Goal: Task Accomplishment & Management: Manage account settings

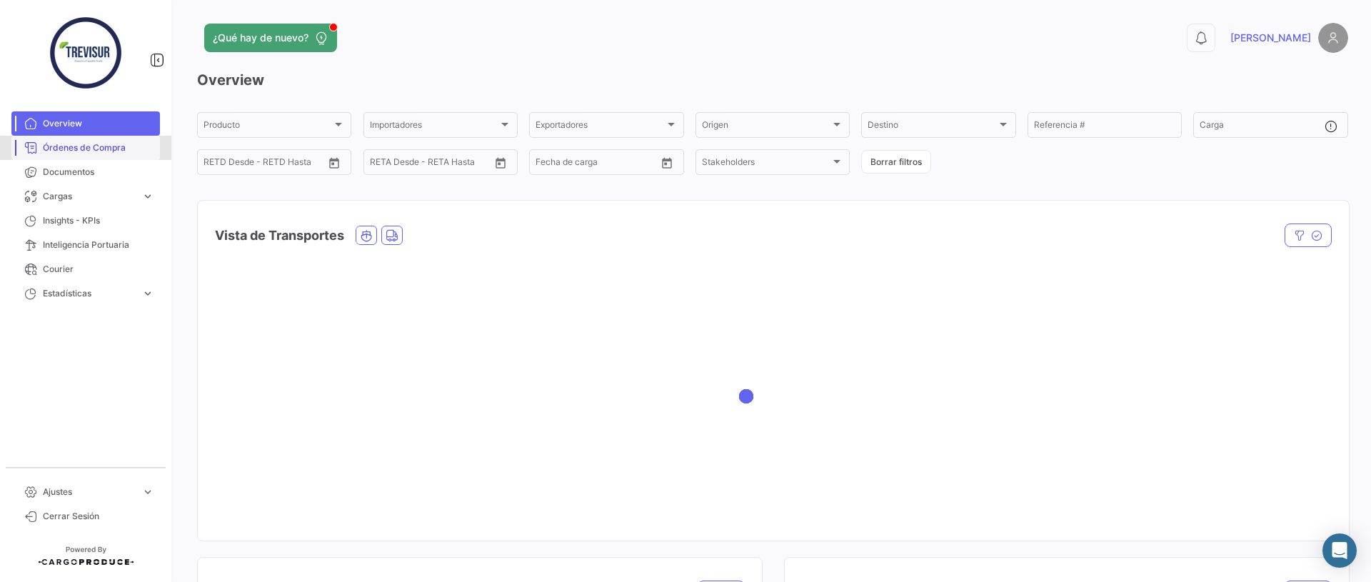
click at [108, 146] on span "Órdenes de Compra" at bounding box center [98, 147] width 111 height 13
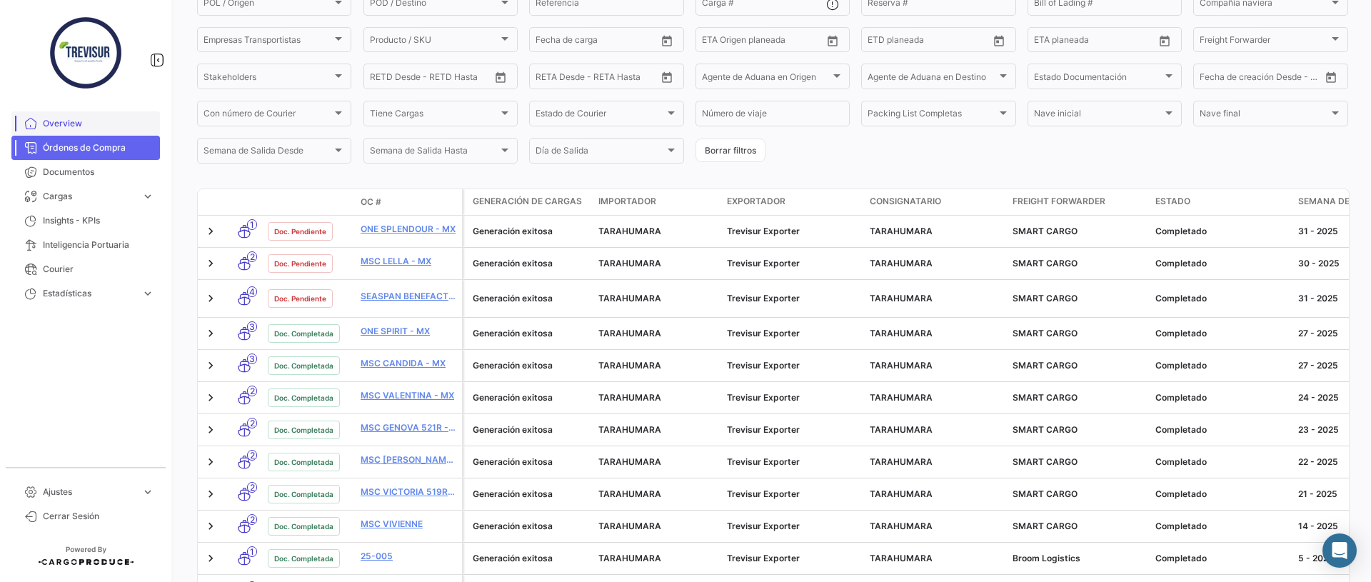
scroll to position [71, 0]
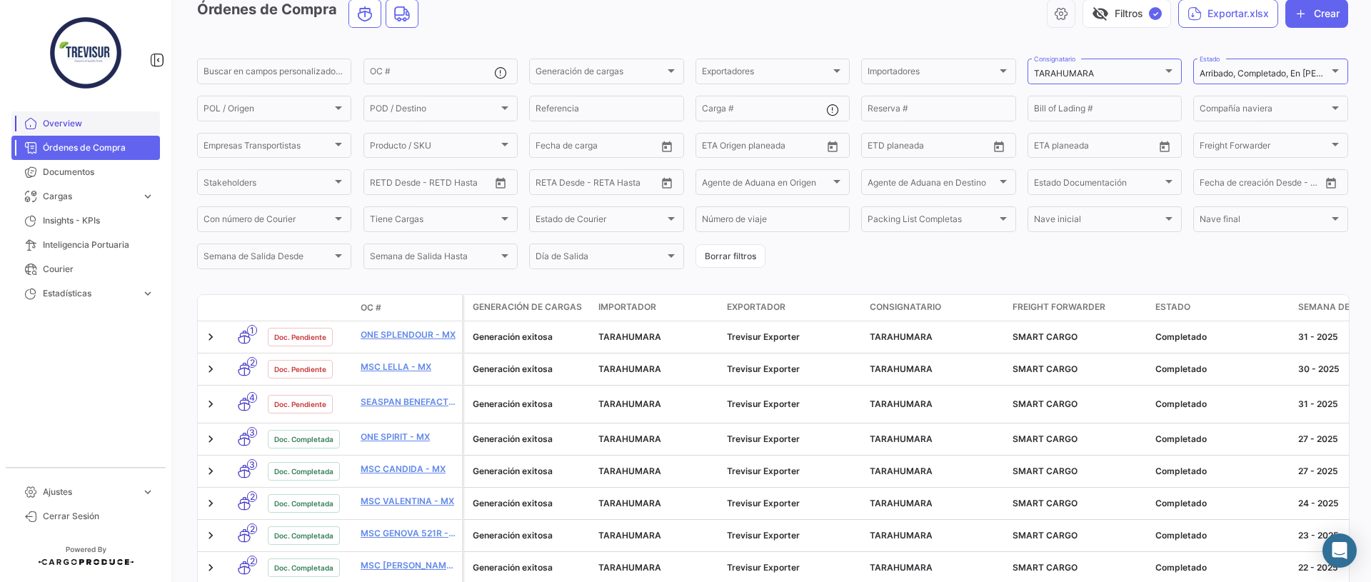
click at [86, 115] on link "Overview" at bounding box center [85, 123] width 148 height 24
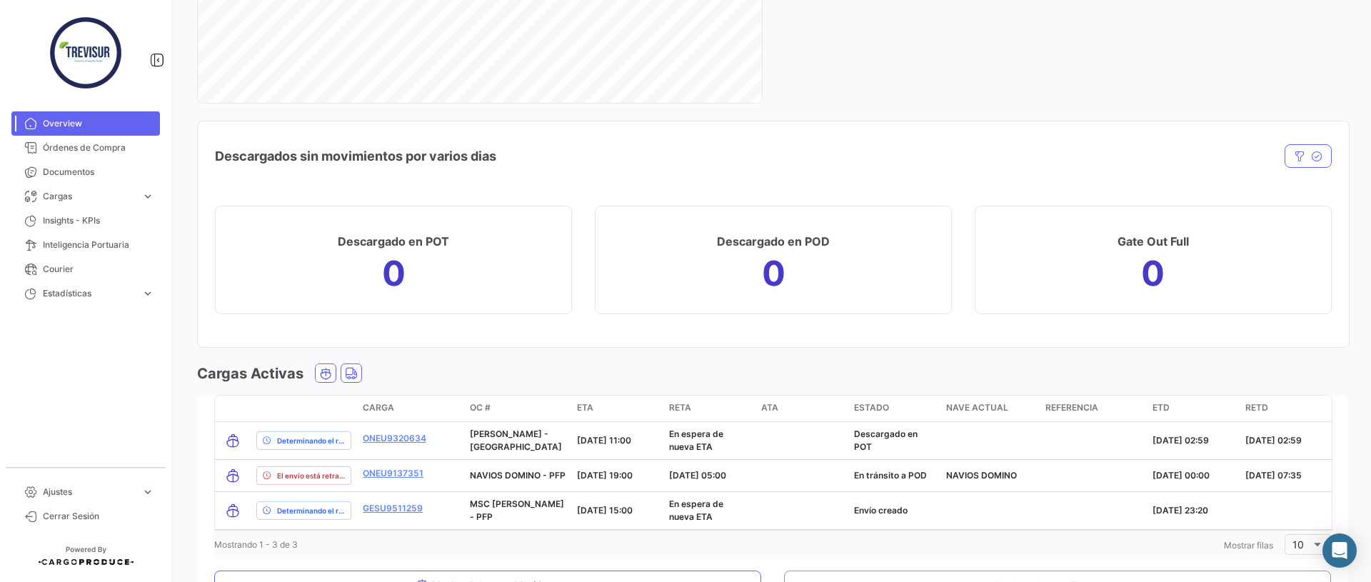
scroll to position [1814, 0]
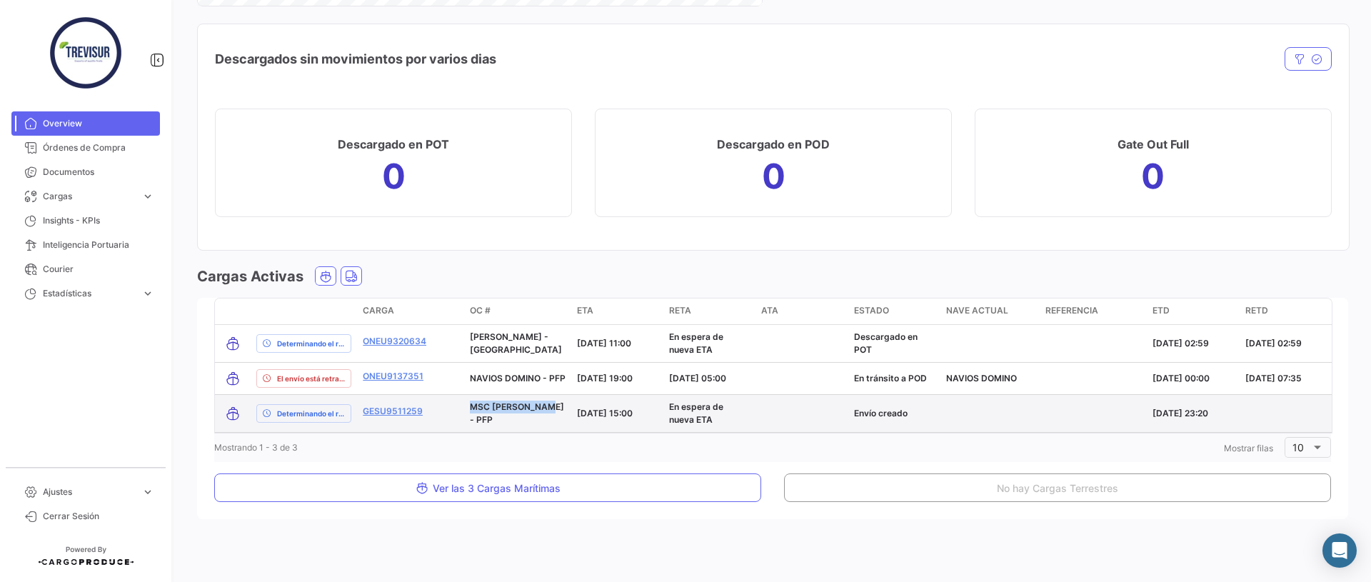
drag, startPoint x: 466, startPoint y: 413, endPoint x: 548, endPoint y: 410, distance: 81.5
click at [548, 410] on datatable-body-cell "MSC [PERSON_NAME] - PFP" at bounding box center [517, 413] width 107 height 37
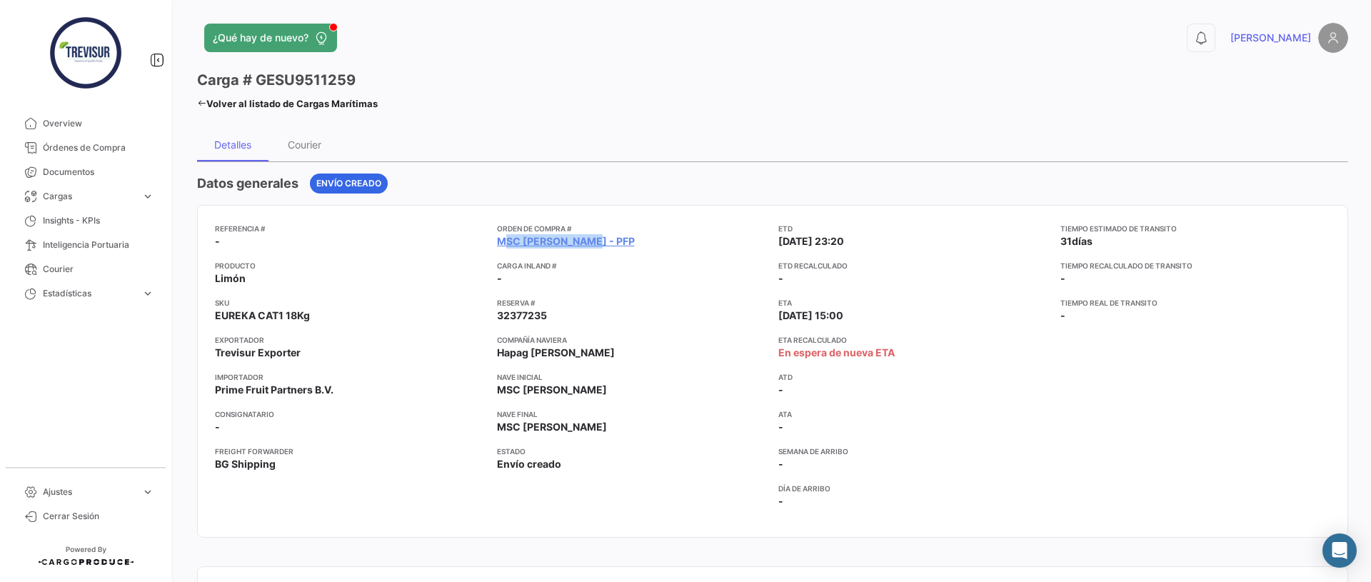
drag, startPoint x: 578, startPoint y: 242, endPoint x: 491, endPoint y: 245, distance: 87.1
click at [491, 245] on div "Referencia # - Producto [PERSON_NAME] SKU EUREKA CAT1 18Kg Exportador Trevisur …" at bounding box center [772, 371] width 1115 height 297
copy link "MSC [PERSON_NAME] - PFP"
click at [1344, 554] on icon "Abrir Intercom Messenger" at bounding box center [1339, 550] width 16 height 19
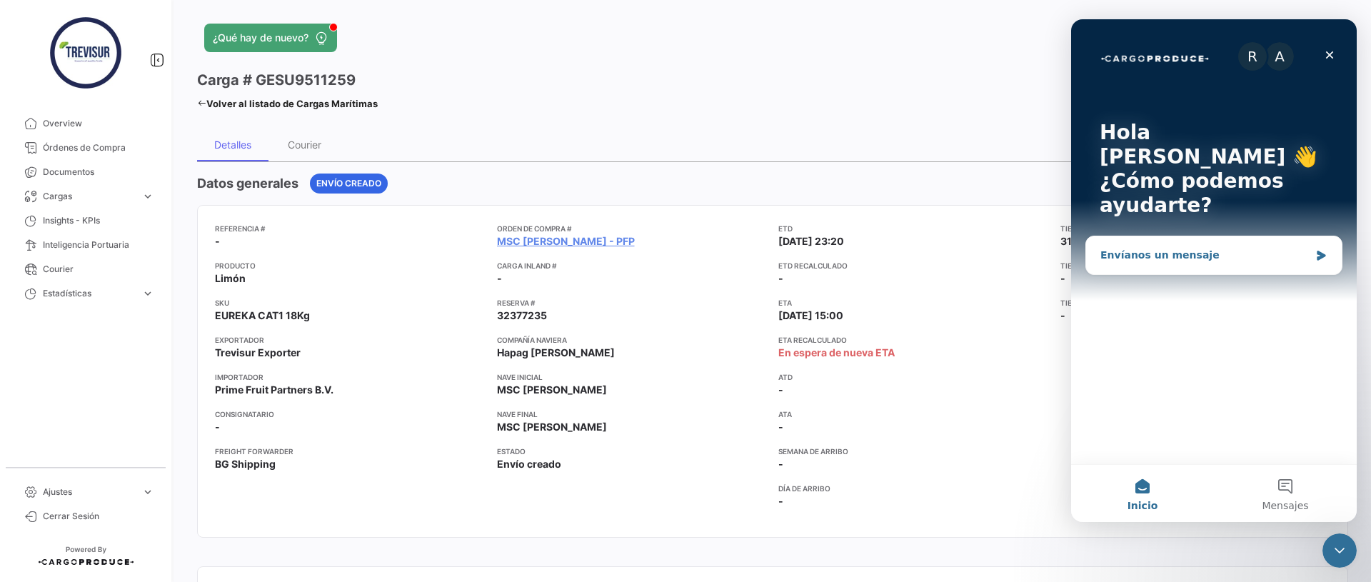
click at [1216, 248] on div "Envíanos un mensaje" at bounding box center [1204, 255] width 209 height 15
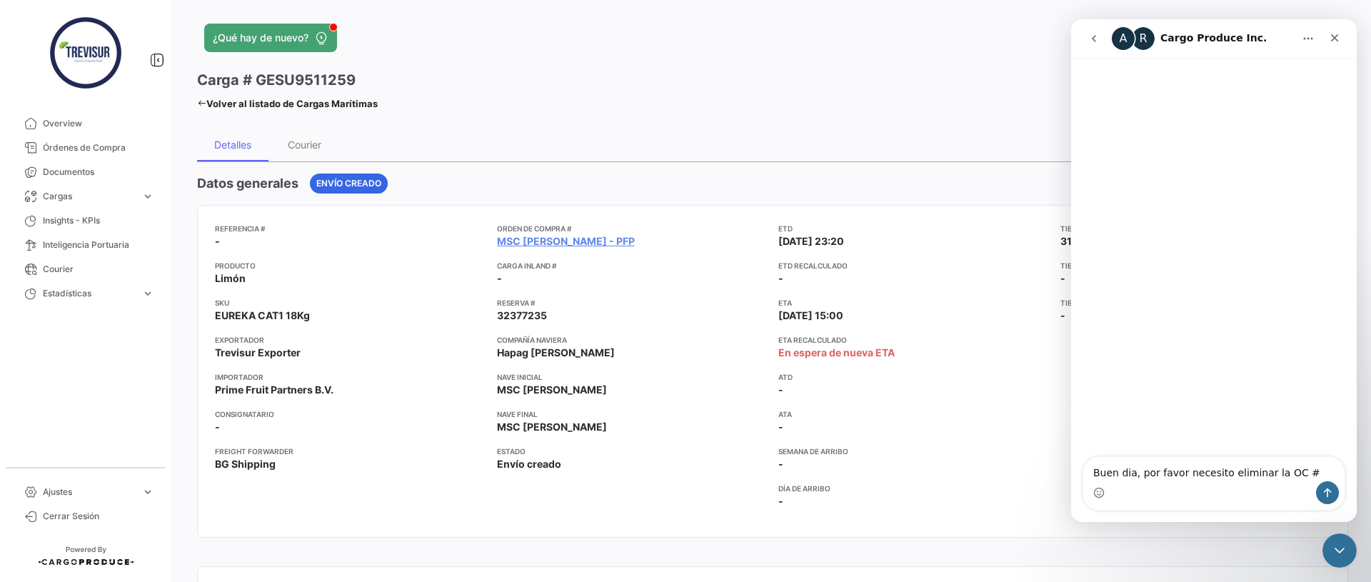
click at [1304, 472] on textarea "Buen dia, por favor necesito eliminar la OC #" at bounding box center [1213, 469] width 261 height 24
type textarea "Buen dia, por favor necesito eliminar la OC # MSC [PERSON_NAME] - PFP"
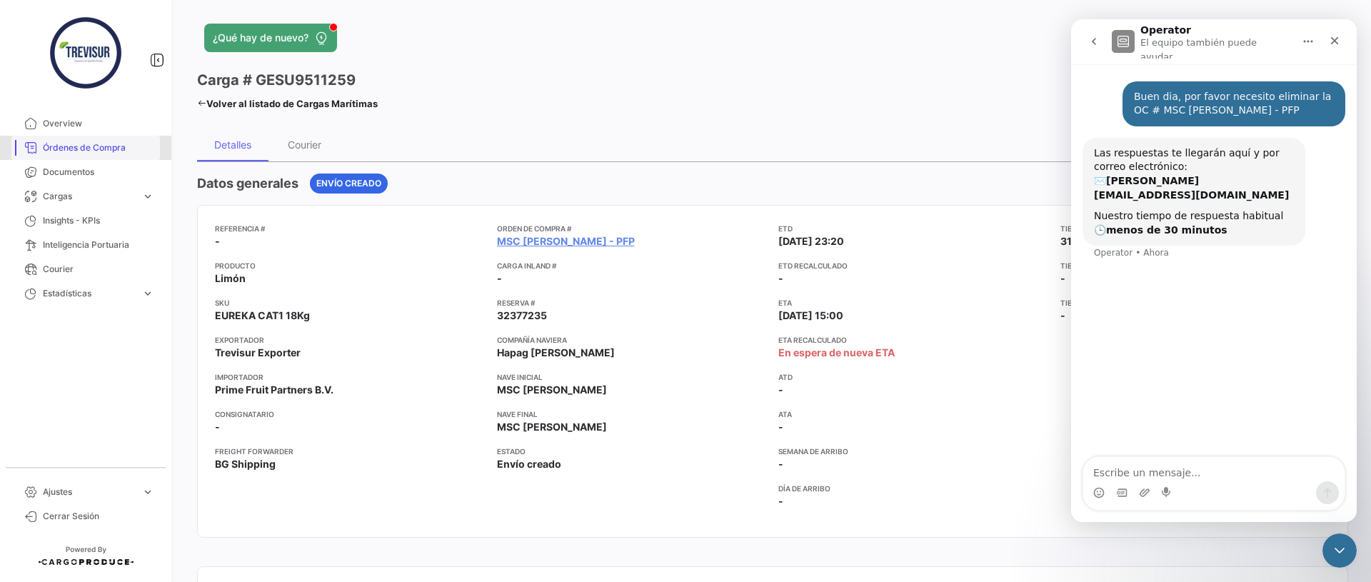
click at [55, 151] on span "Órdenes de Compra" at bounding box center [98, 147] width 111 height 13
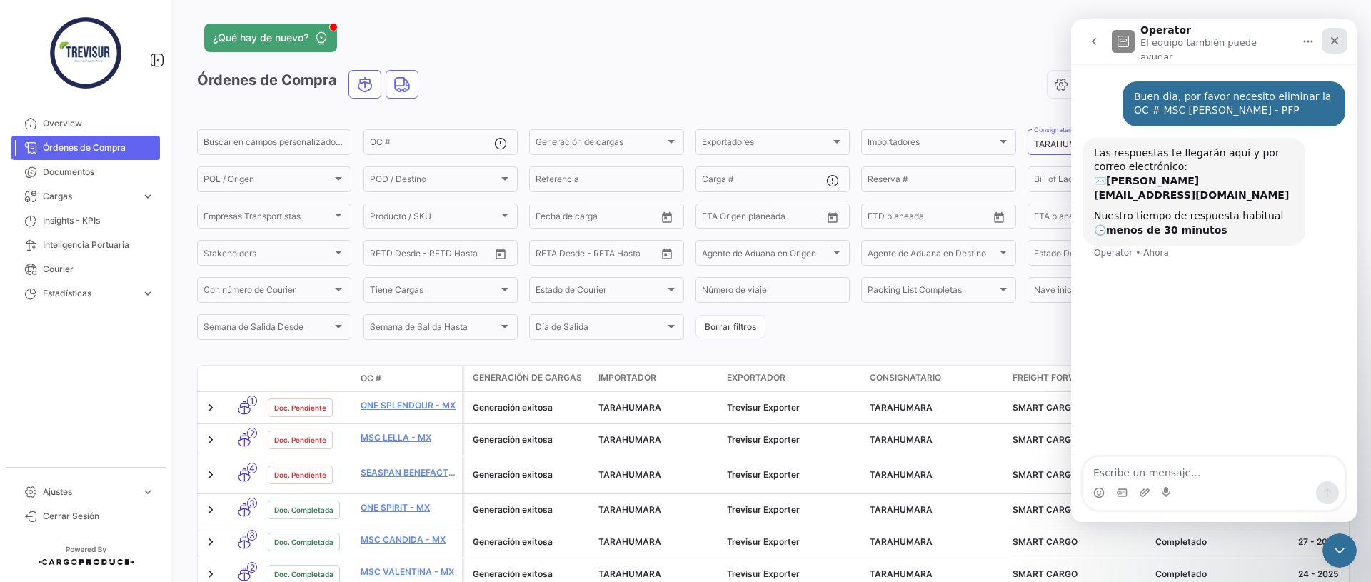
click at [1342, 36] on div "Cerrar" at bounding box center [1334, 41] width 26 height 26
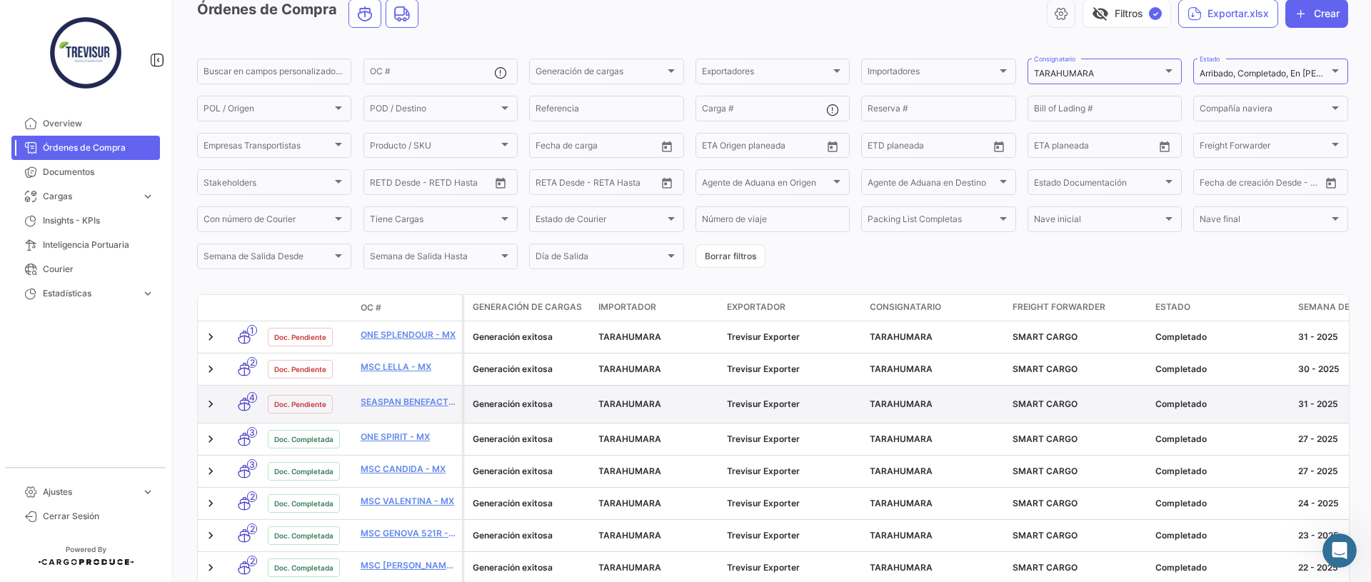
scroll to position [74, 0]
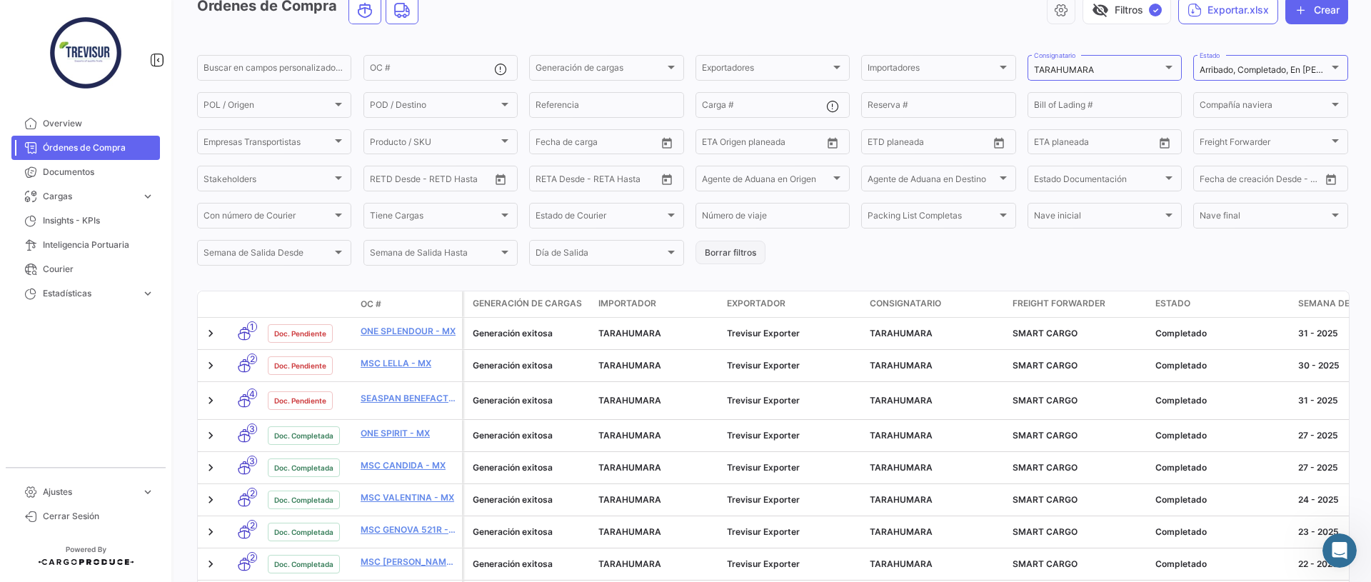
click at [730, 259] on button "Borrar filtros" at bounding box center [730, 253] width 70 height 24
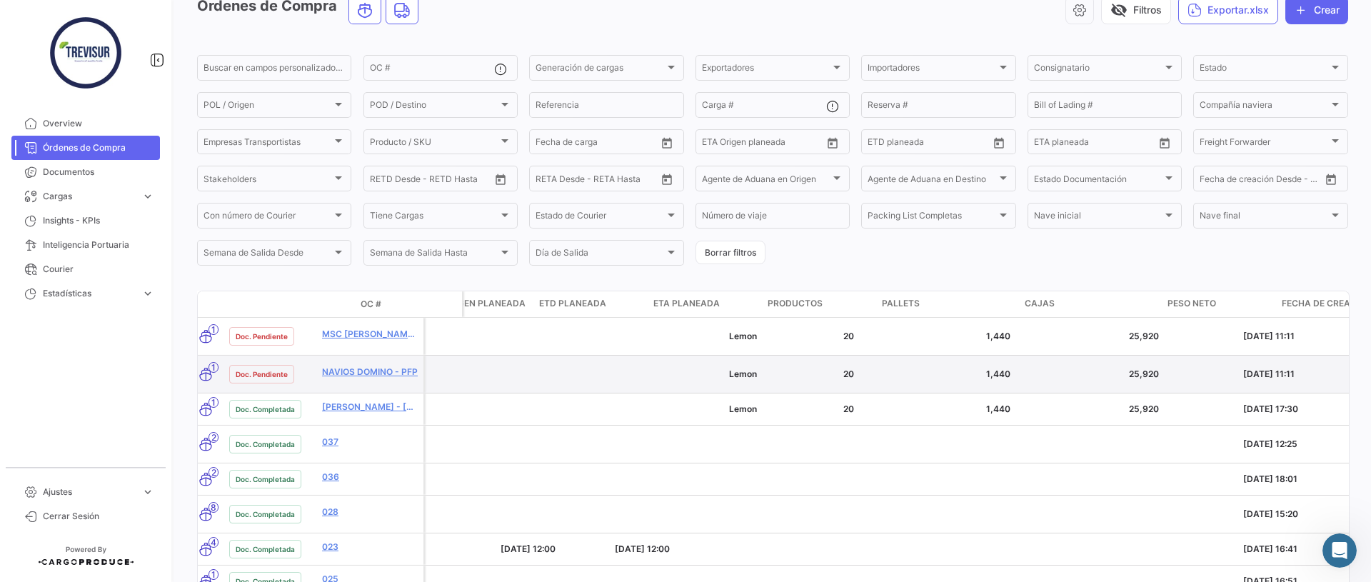
scroll to position [0, 2649]
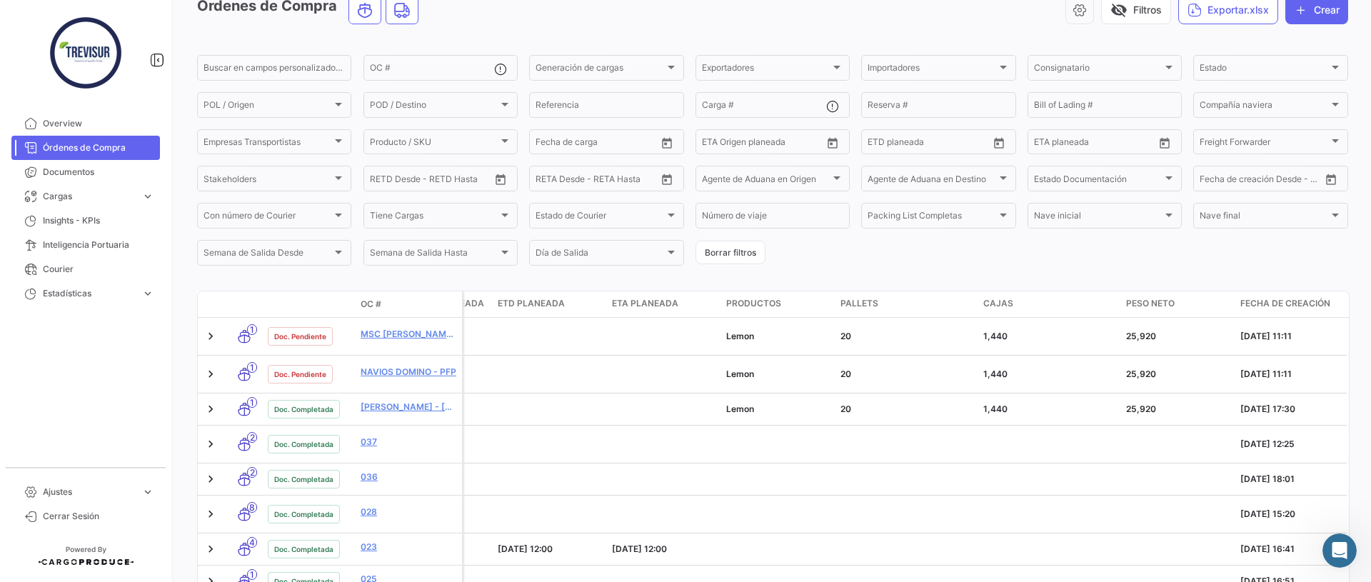
click at [1257, 301] on span "Fecha de creación" at bounding box center [1285, 303] width 90 height 13
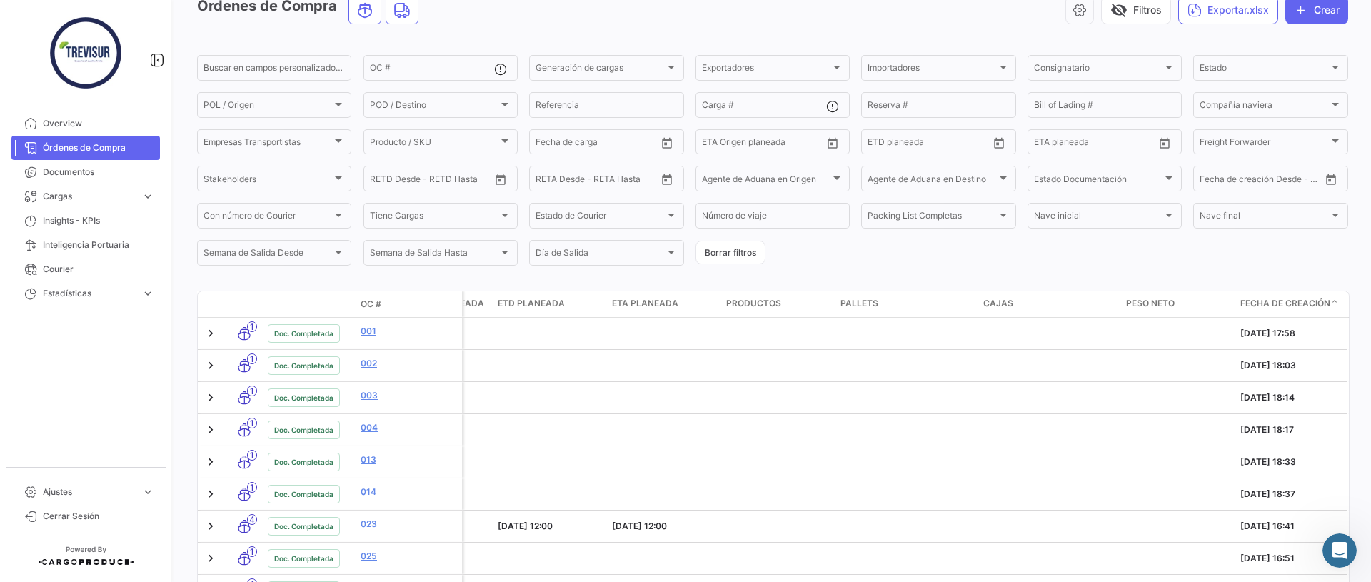
click at [1256, 301] on span "Fecha de creación" at bounding box center [1285, 303] width 90 height 13
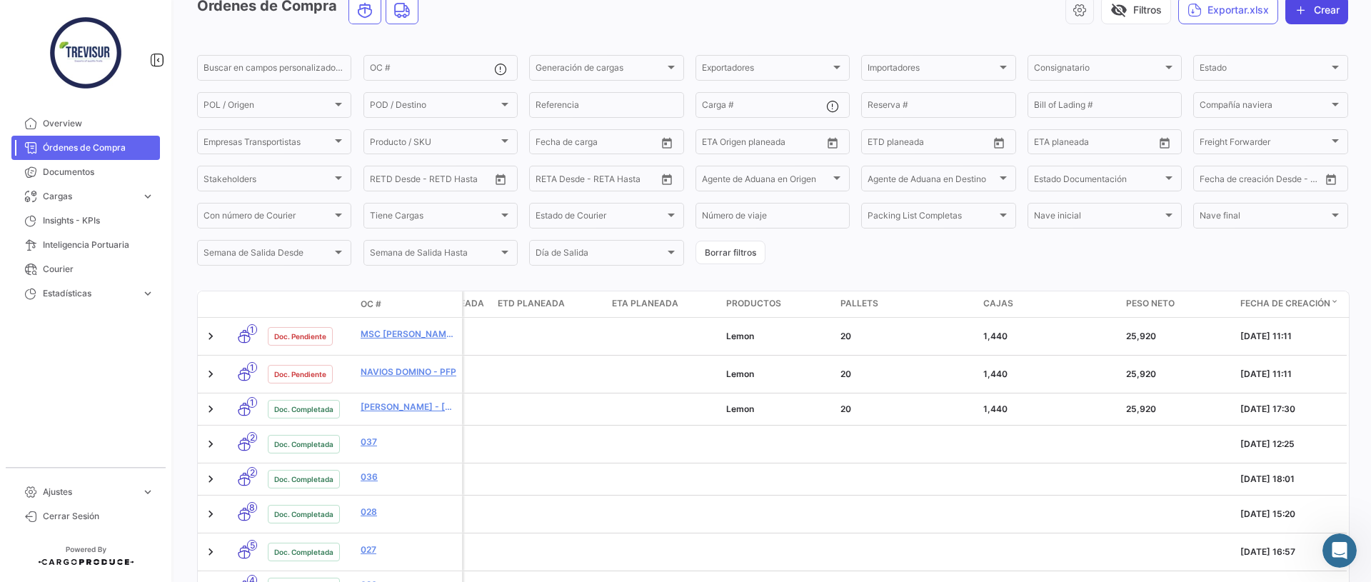
click at [1301, 15] on icon "button" at bounding box center [1301, 10] width 14 height 14
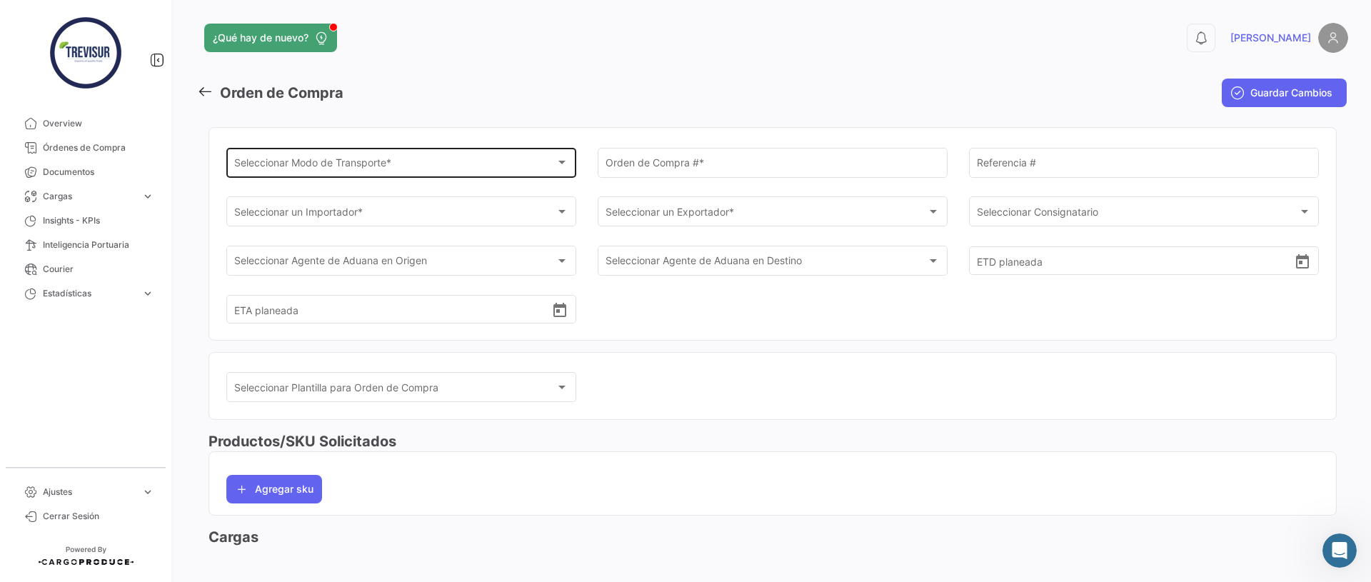
click at [368, 167] on span "Seleccionar Modo de Transporte *" at bounding box center [395, 165] width 322 height 12
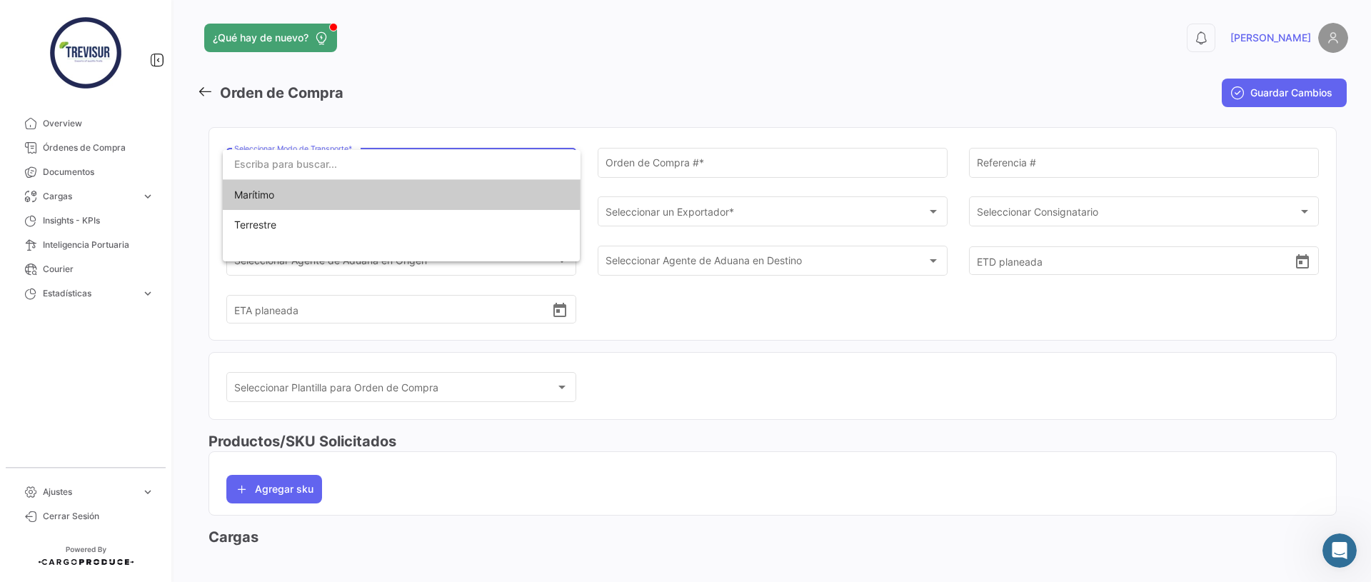
click at [353, 198] on span "Marítimo" at bounding box center [334, 195] width 200 height 30
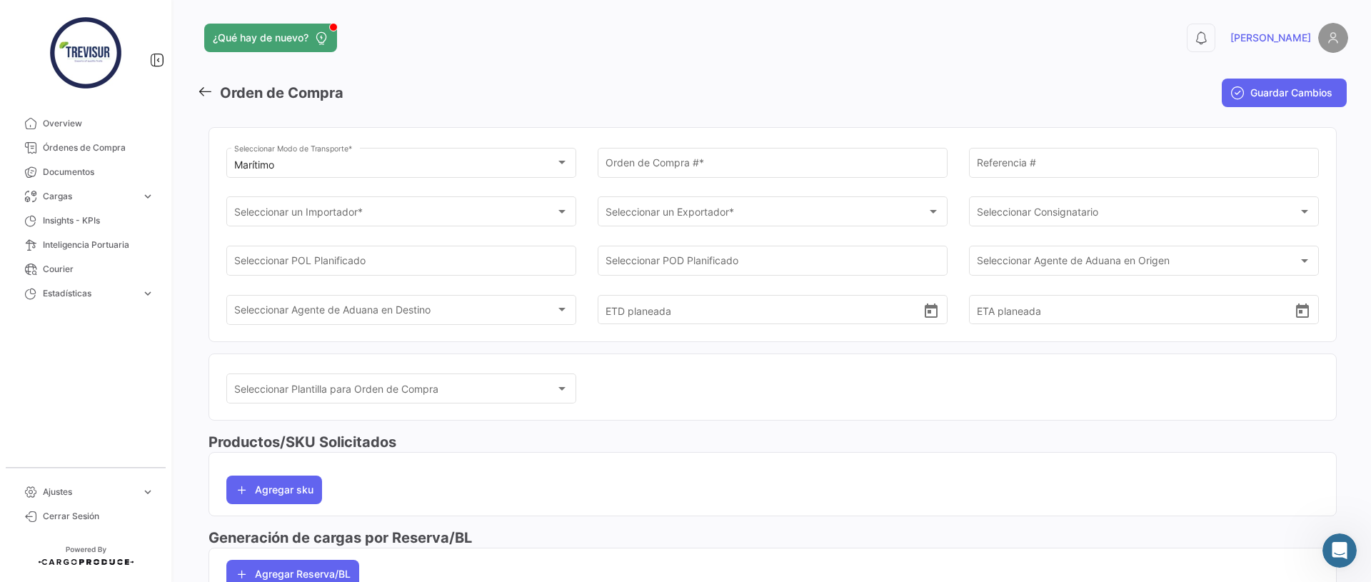
click at [658, 179] on div "Orden de Compra # *" at bounding box center [773, 170] width 350 height 44
click at [657, 165] on input "Orden de Compra # *" at bounding box center [772, 165] width 335 height 12
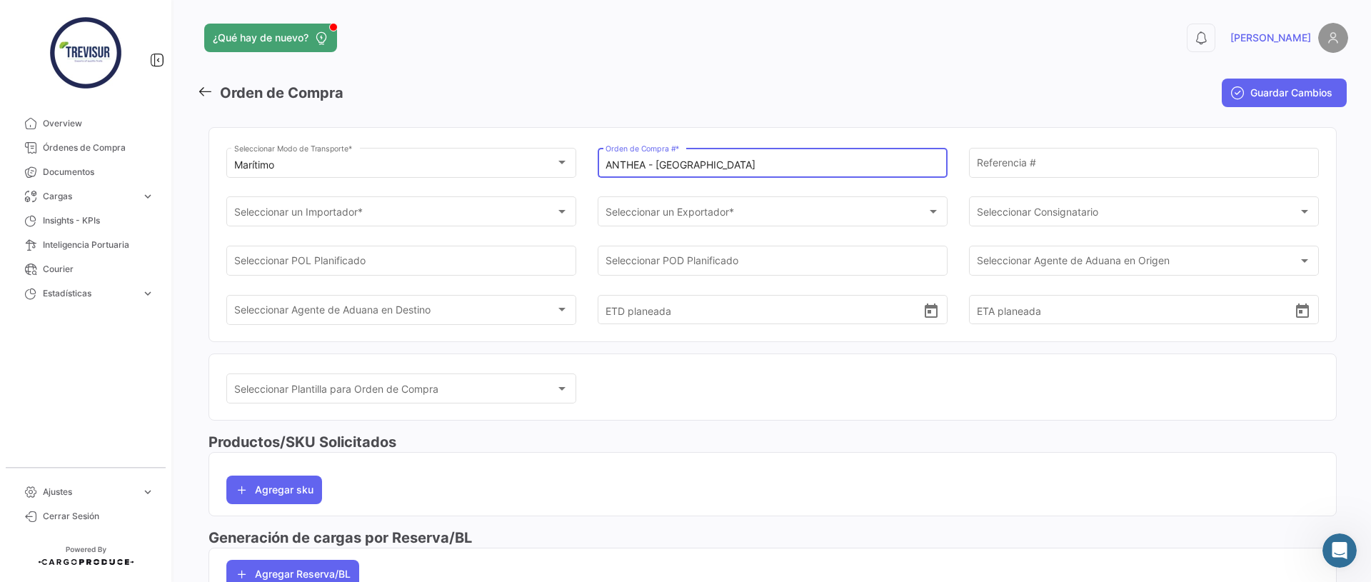
type input "ANTHEA - [GEOGRAPHIC_DATA]"
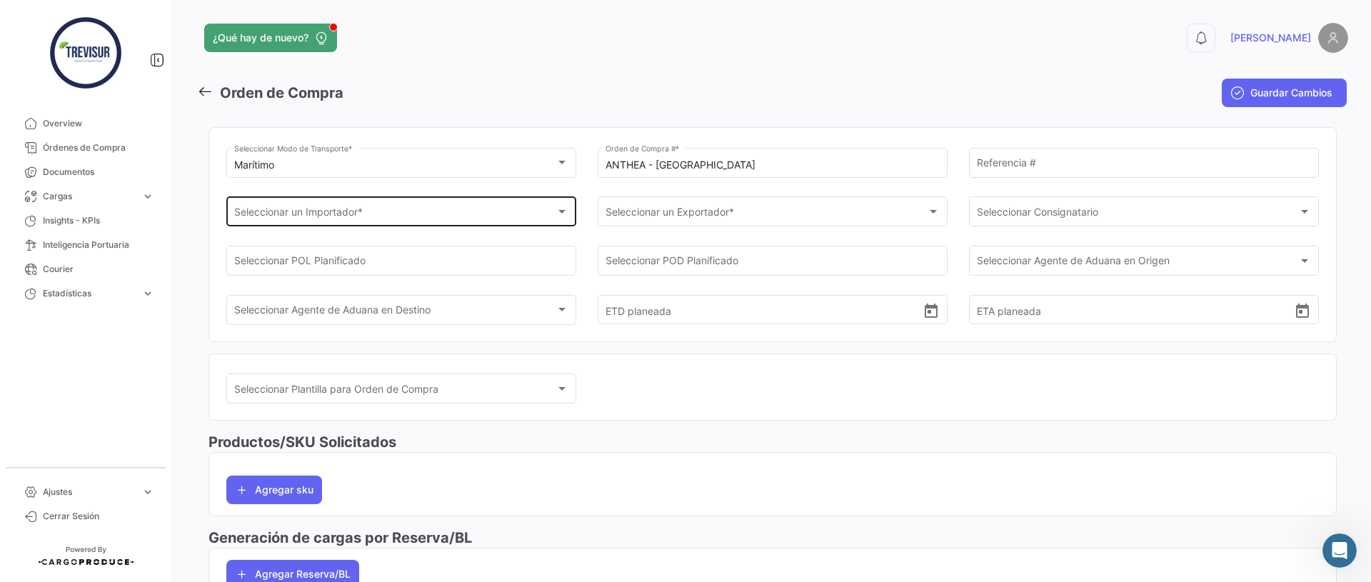
click at [476, 206] on div "Seleccionar un Importador * Seleccionar un Importador *" at bounding box center [401, 210] width 335 height 33
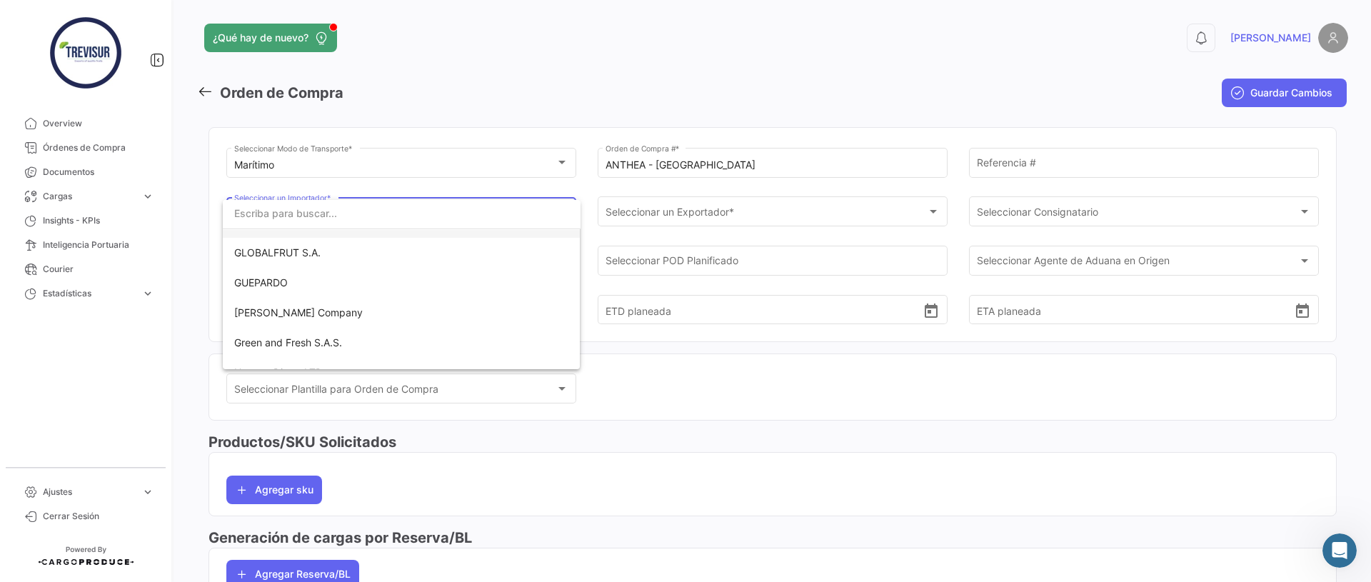
scroll to position [852, 0]
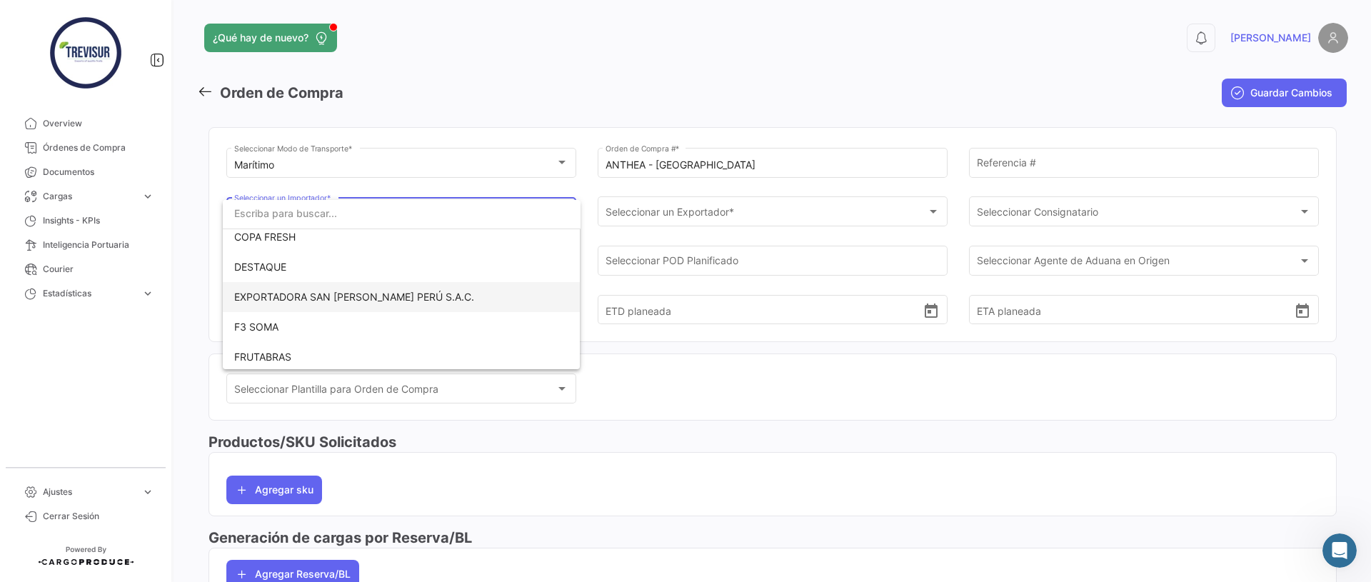
click at [378, 295] on span "EXPORTADORA SAN [PERSON_NAME] PERÚ S.A.C." at bounding box center [354, 297] width 240 height 12
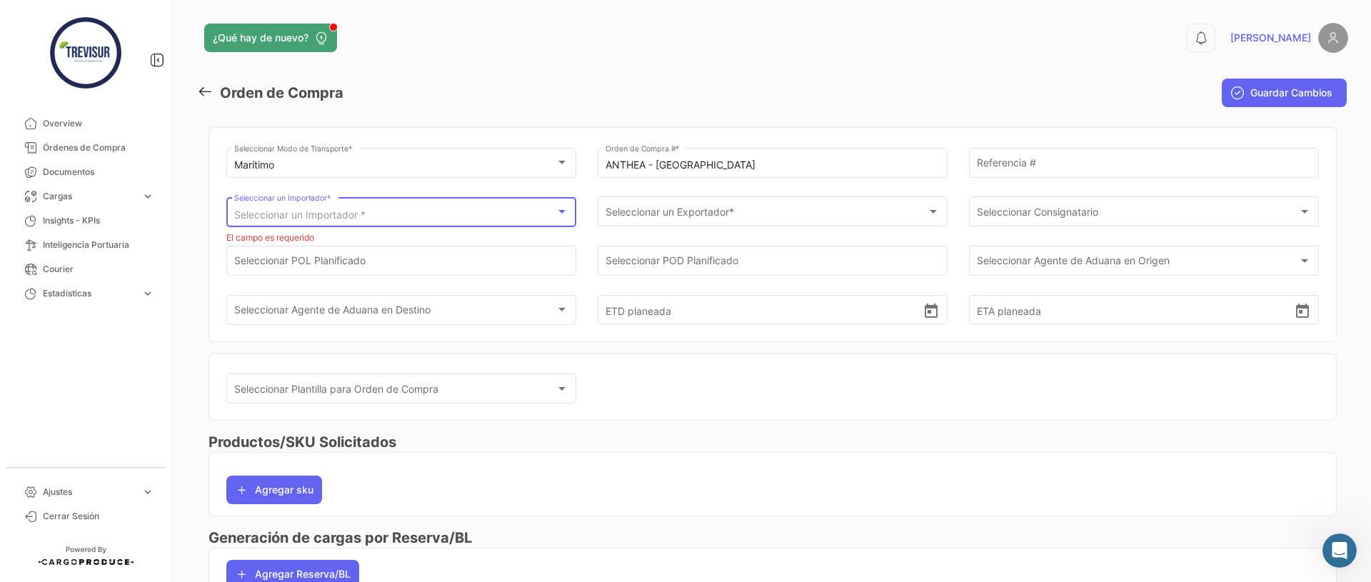
scroll to position [418, 0]
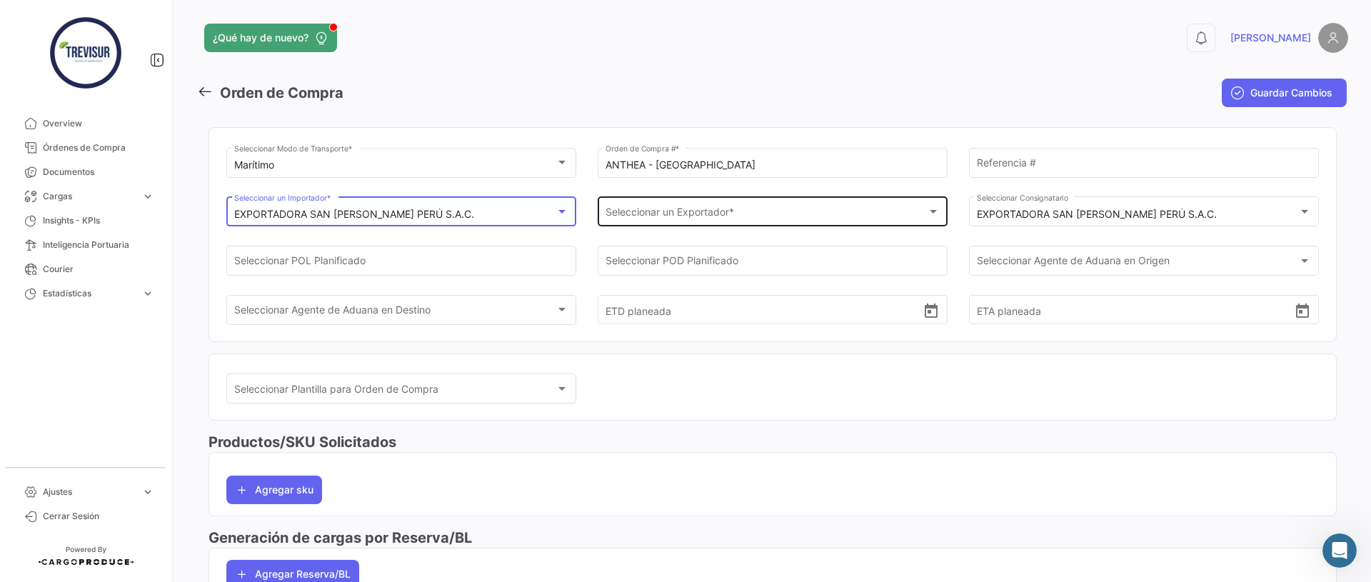
click at [611, 216] on span "Seleccionar un Exportador *" at bounding box center [766, 214] width 322 height 12
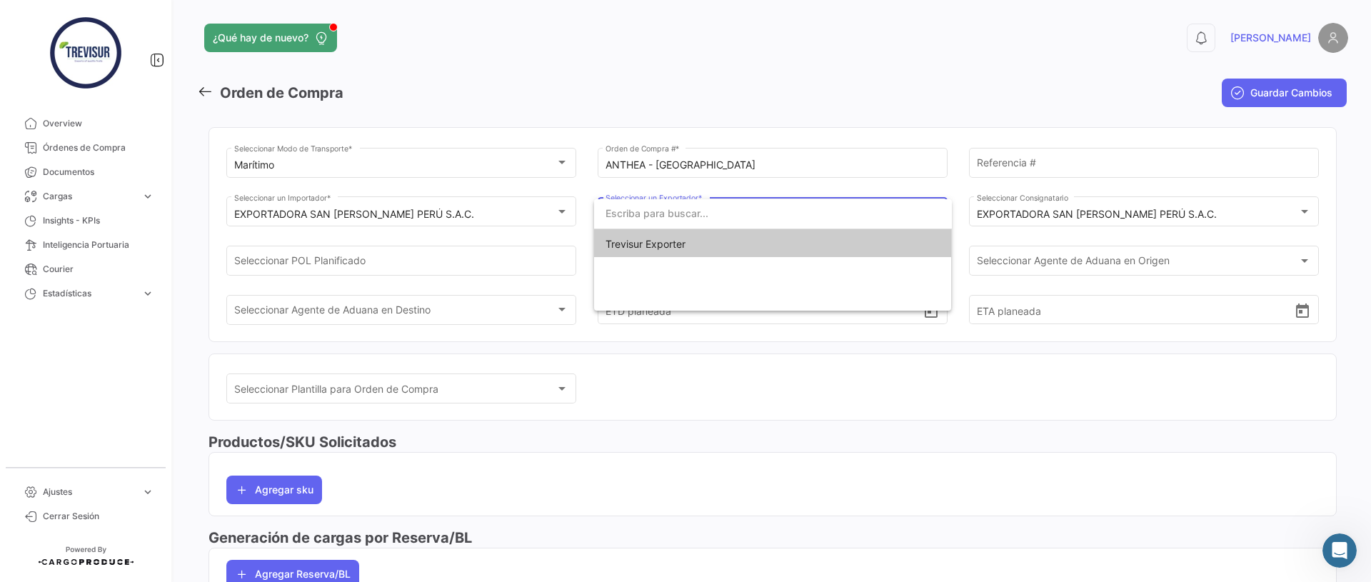
click at [627, 238] on span "Trevisur Exporter" at bounding box center [645, 244] width 80 height 12
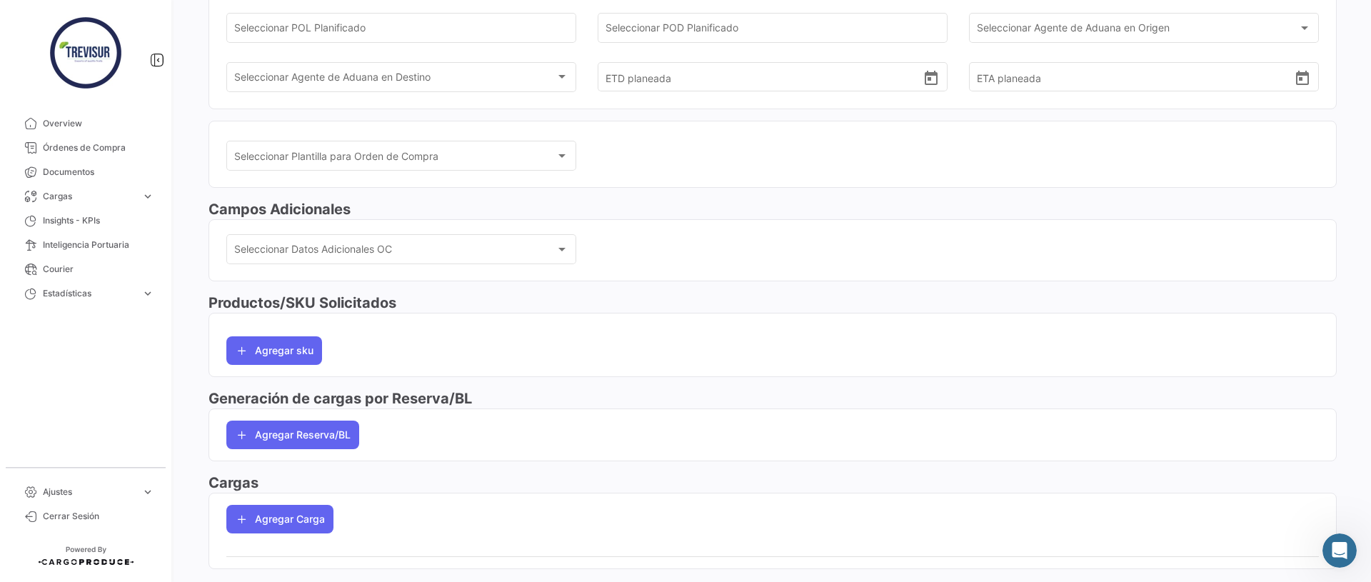
scroll to position [236, 0]
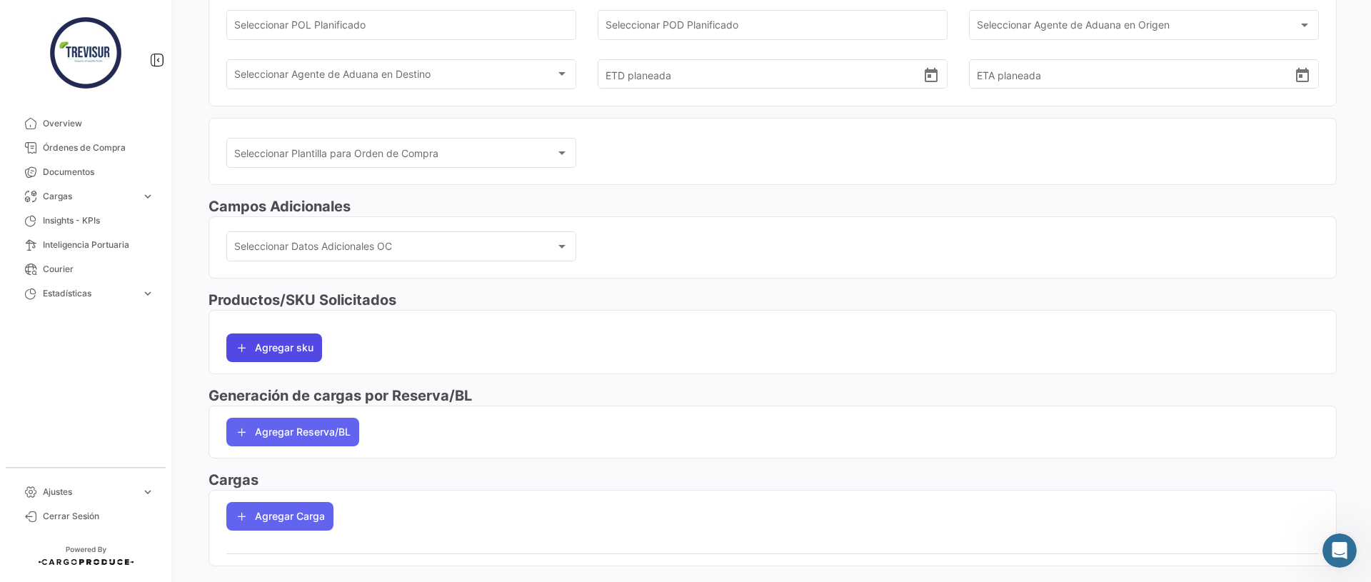
click at [276, 349] on button "Agregar sku" at bounding box center [274, 347] width 96 height 29
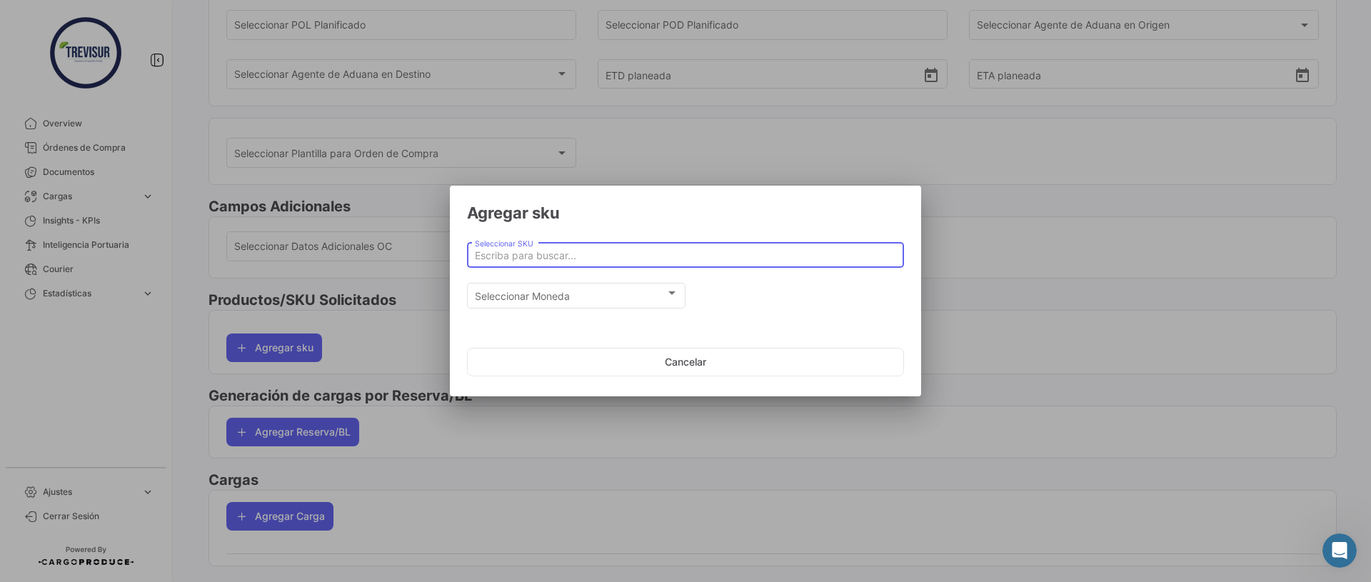
click at [593, 254] on input "Seleccionar SKU" at bounding box center [686, 256] width 422 height 12
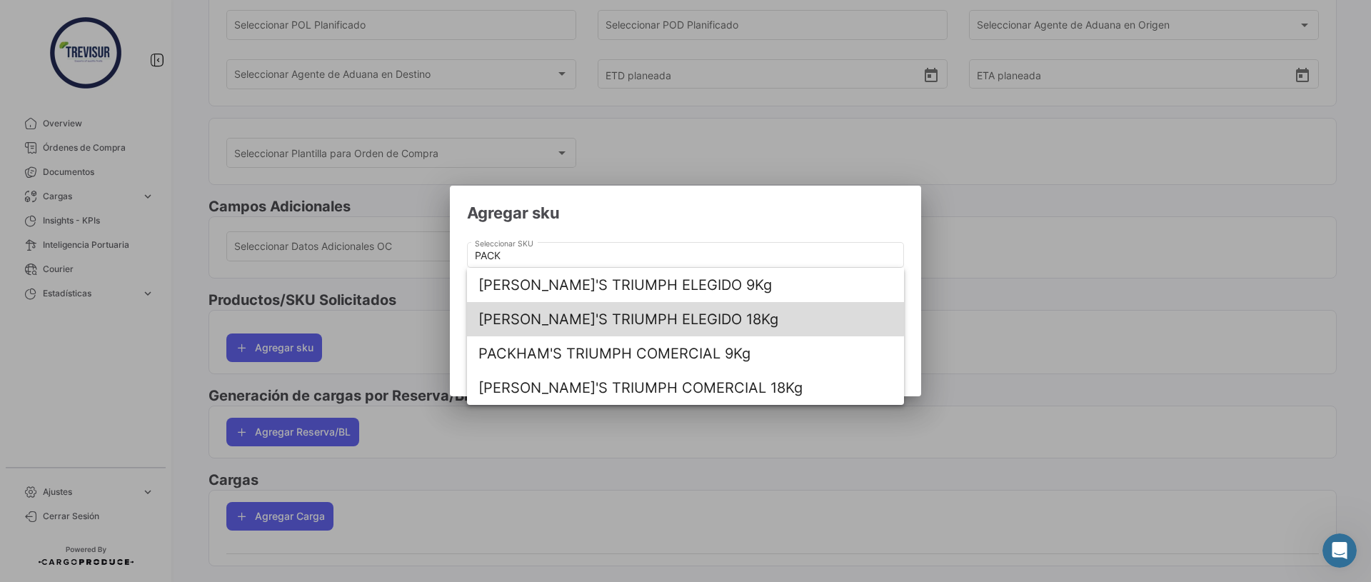
click at [641, 315] on span "[PERSON_NAME]'S TRIUMPH ELEGIDO 18Kg" at bounding box center [685, 319] width 414 height 34
type input "[PERSON_NAME]'S TRIUMPH ELEGIDO 18Kg"
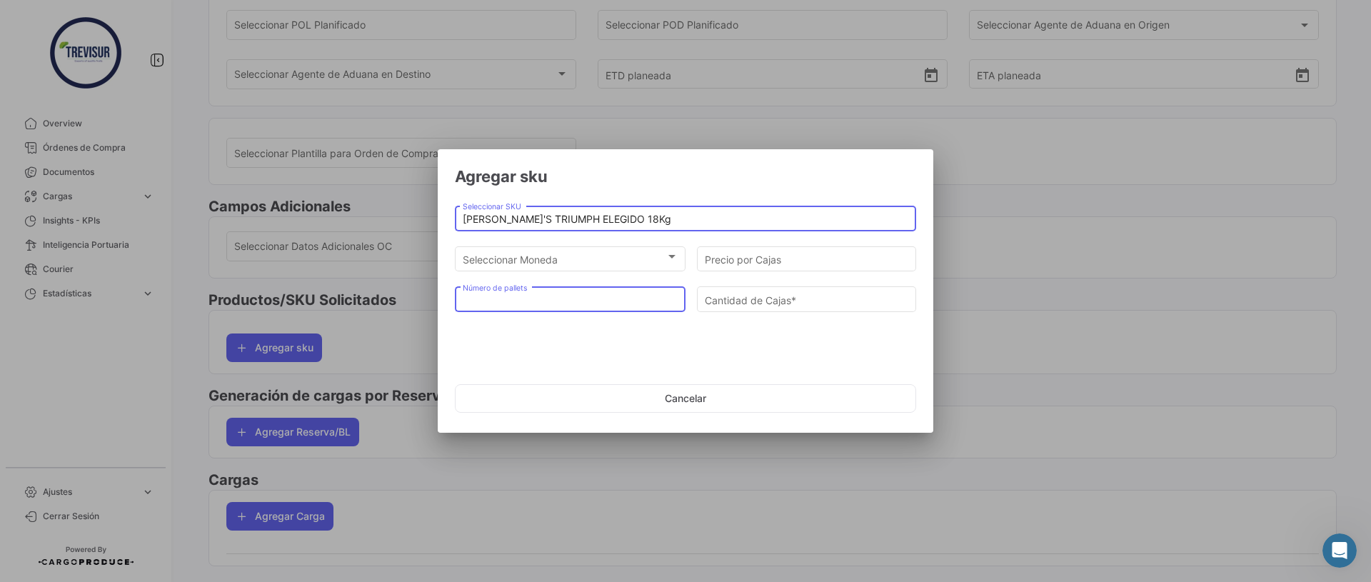
click at [548, 305] on input "Número de pallets" at bounding box center [571, 300] width 216 height 12
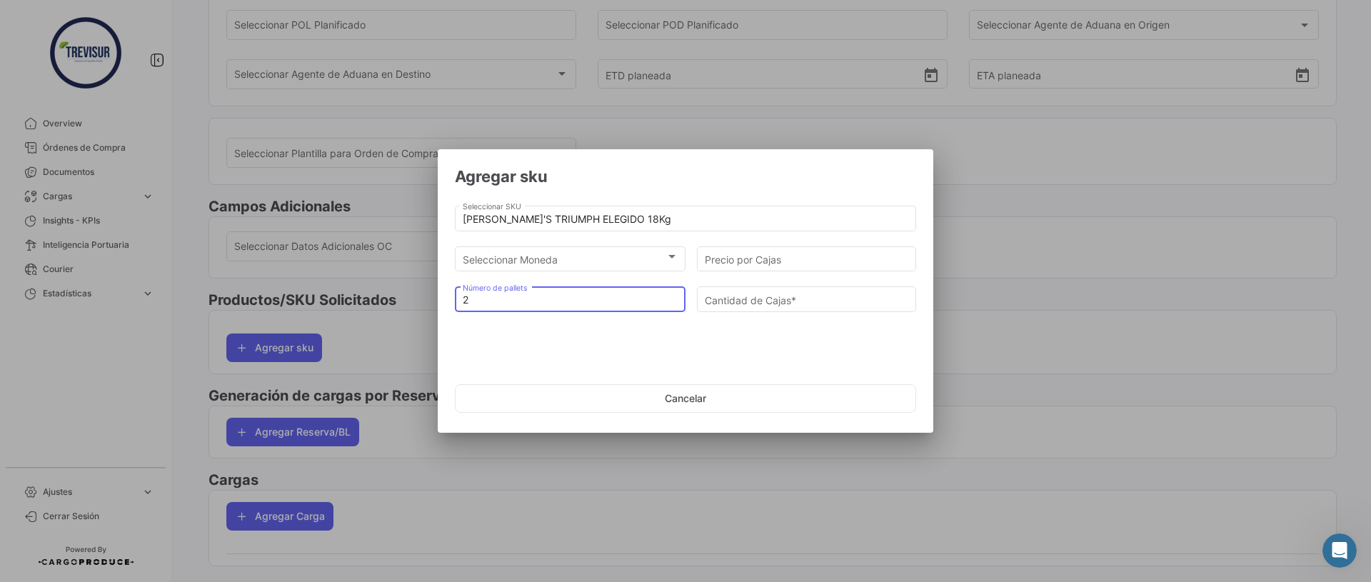
type input "21"
type input "1323"
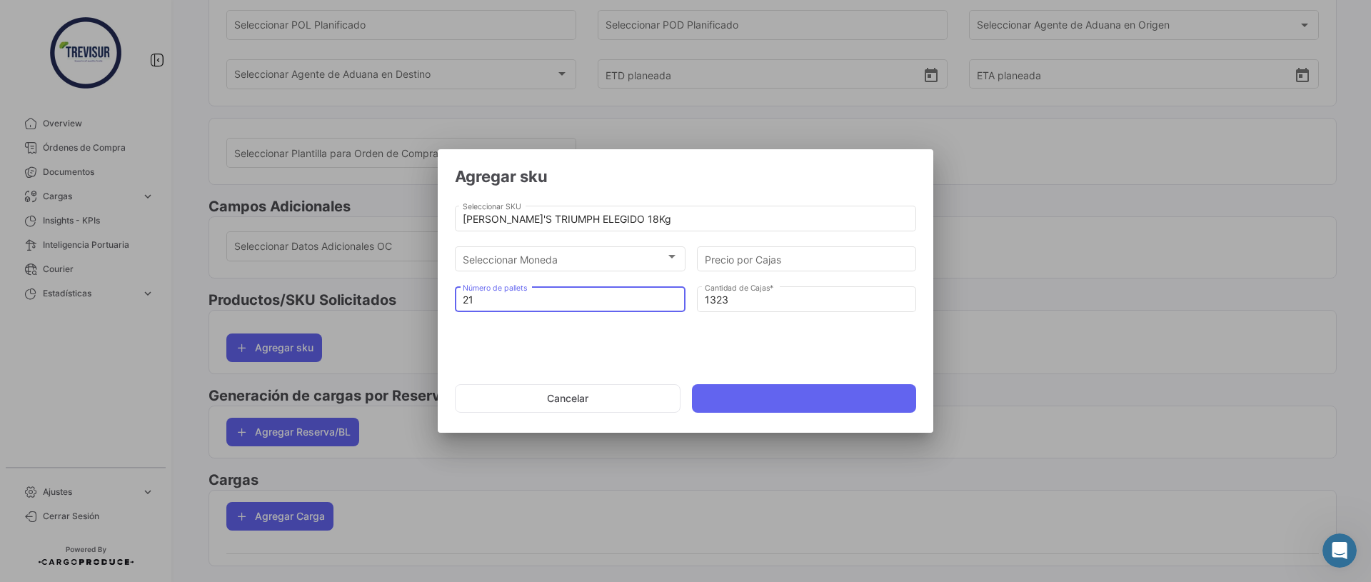
type input "21"
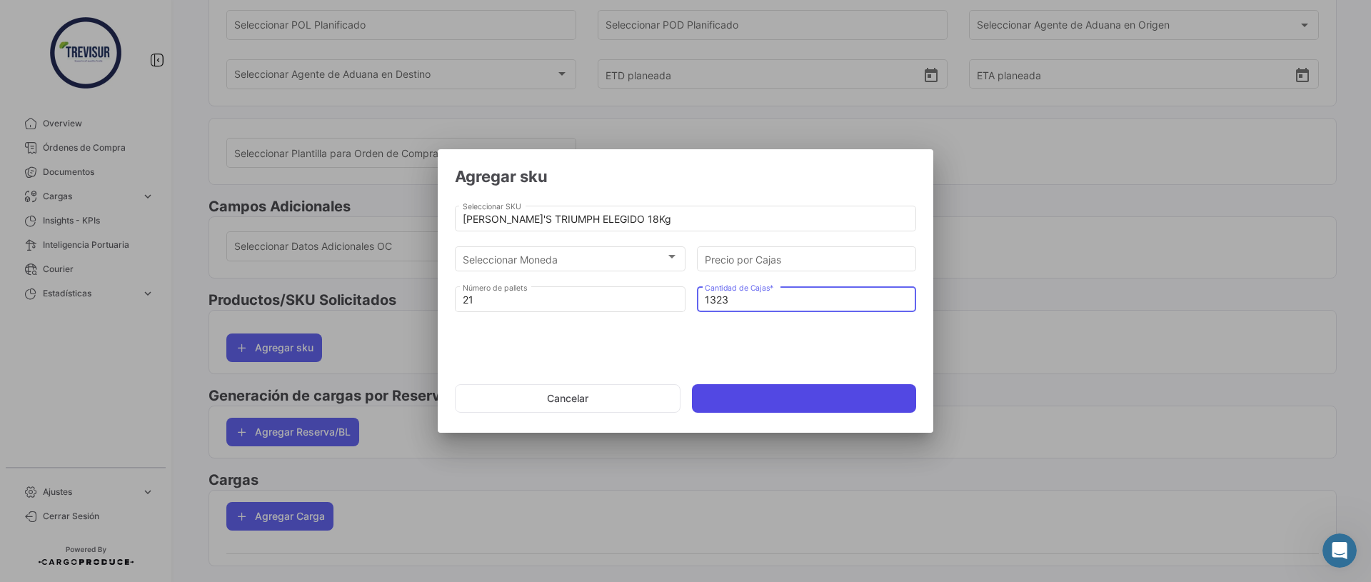
click at [785, 403] on button at bounding box center [804, 398] width 224 height 29
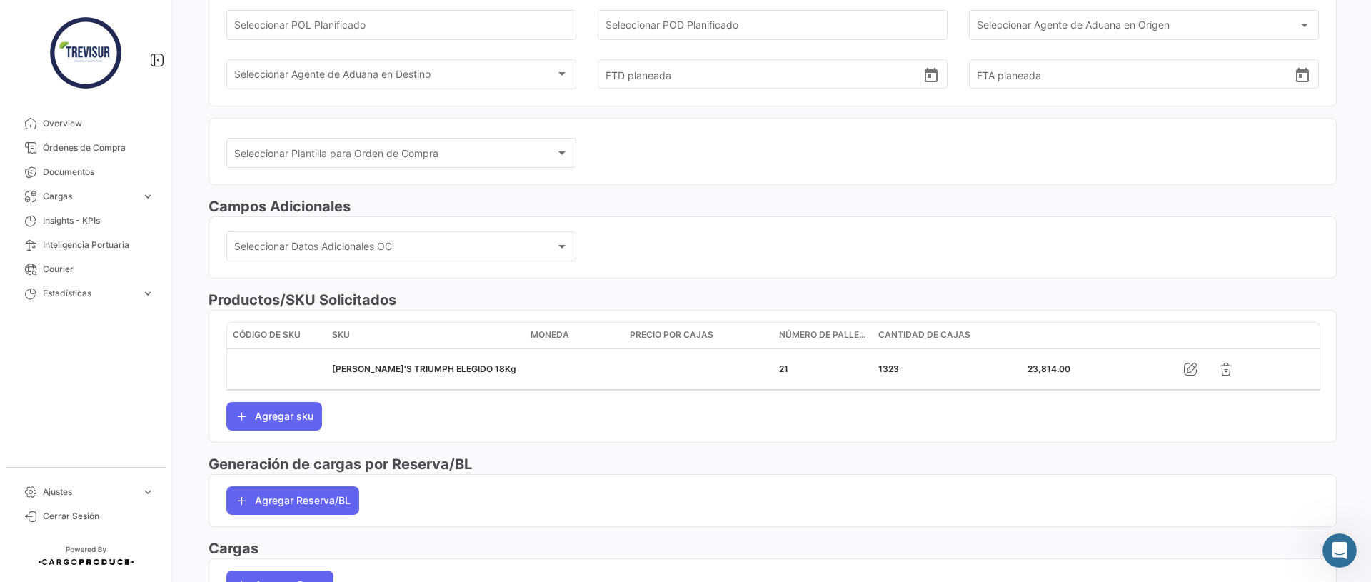
scroll to position [334, 0]
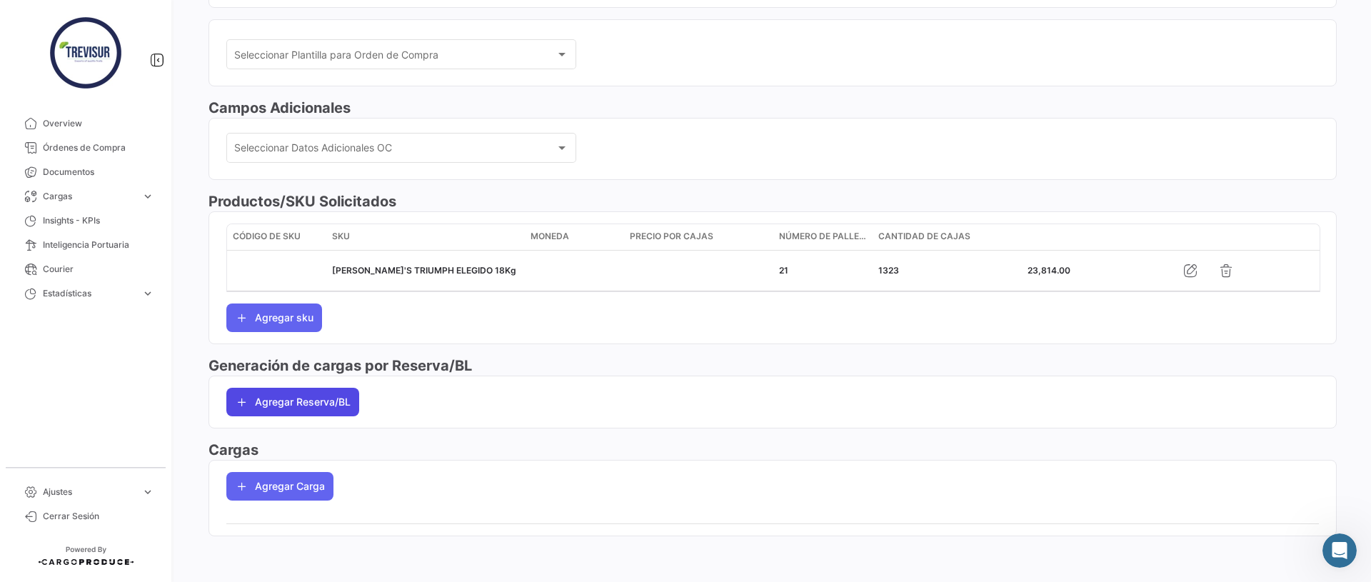
click at [334, 401] on button "Agregar Reserva/BL" at bounding box center [292, 402] width 133 height 29
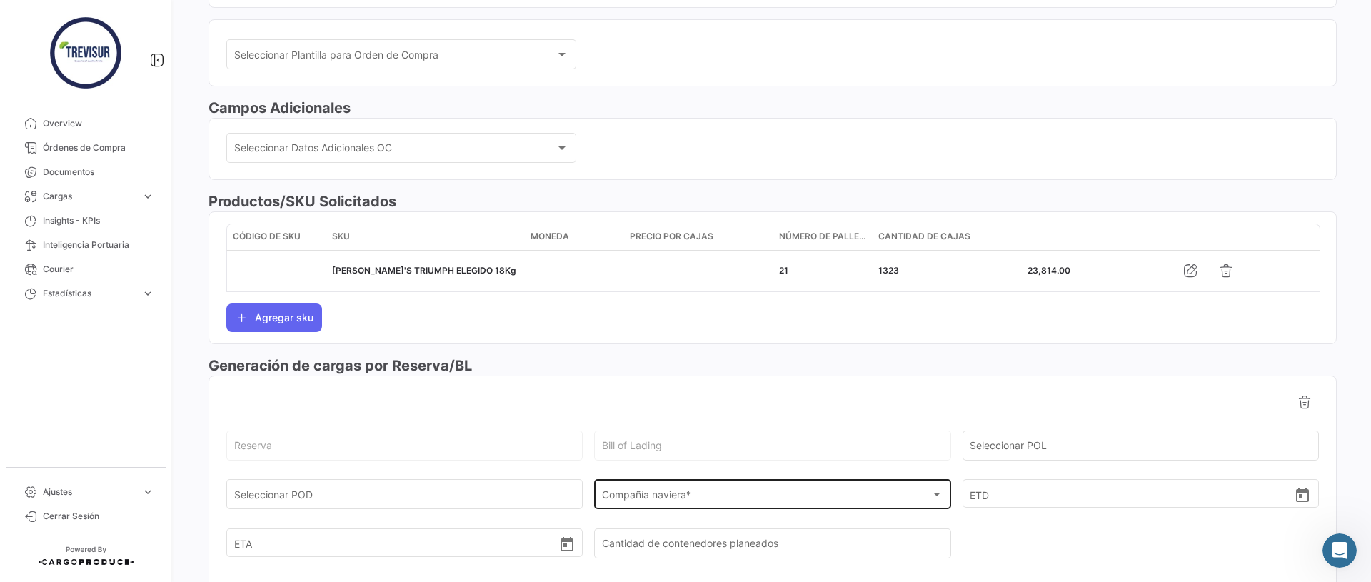
click at [718, 503] on div "Compañía naviera * Compañía naviera *" at bounding box center [772, 493] width 341 height 33
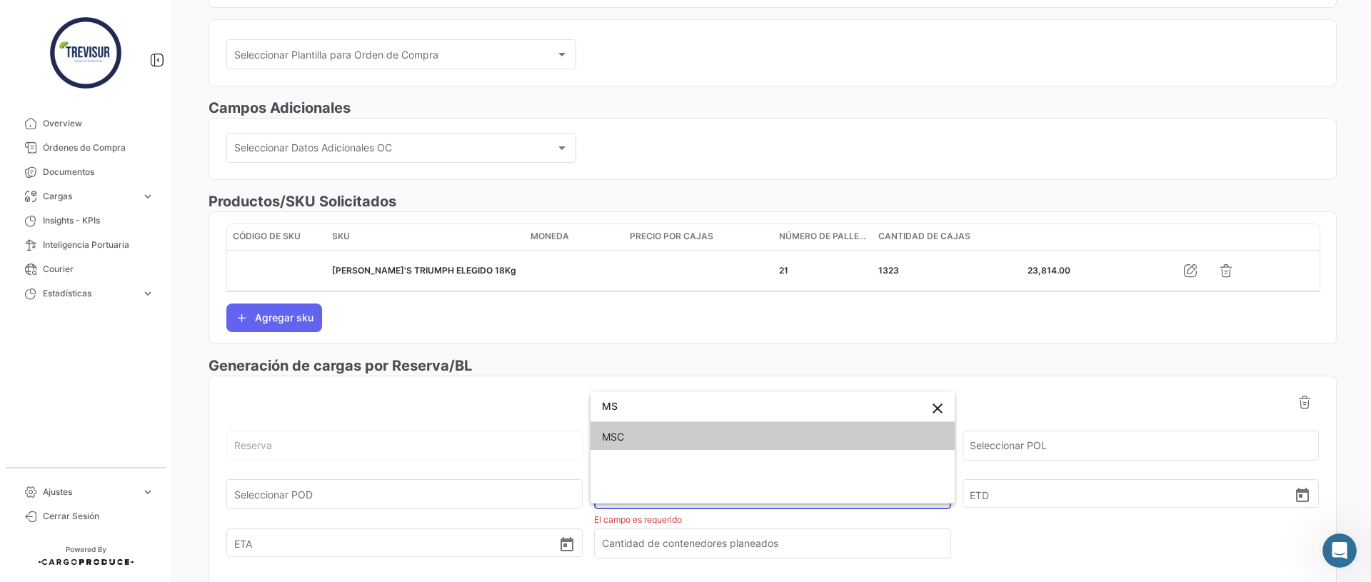
type input "MS"
click at [667, 428] on span "MSC" at bounding box center [772, 437] width 341 height 30
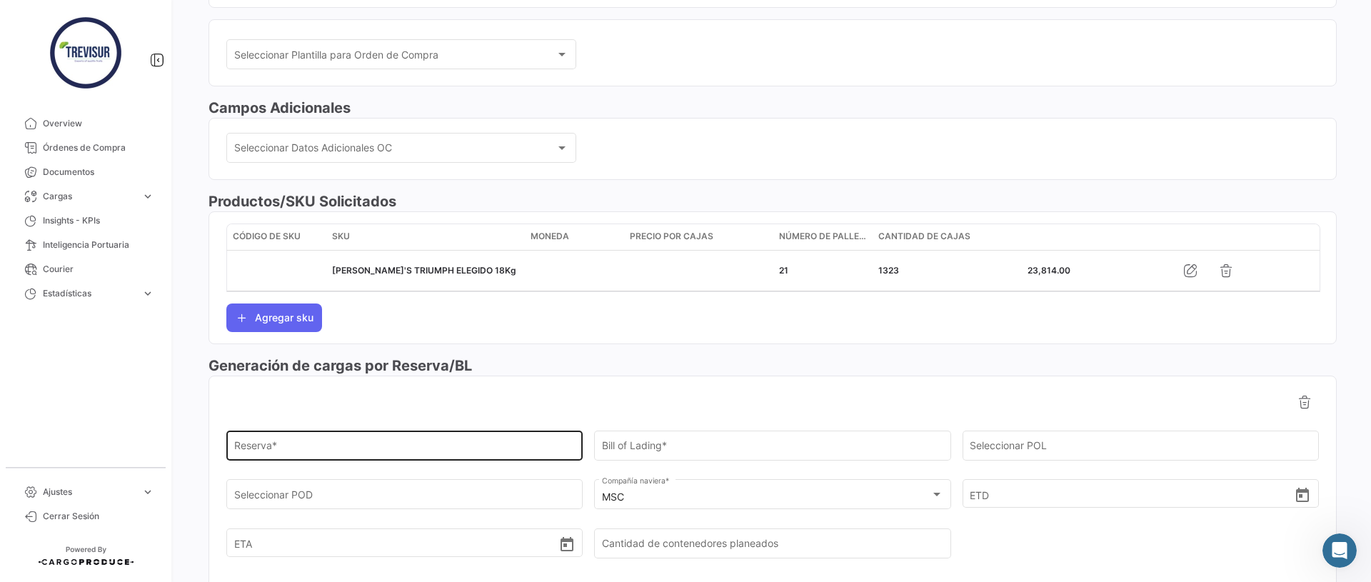
click at [520, 434] on div "Reserva *" at bounding box center [404, 444] width 341 height 33
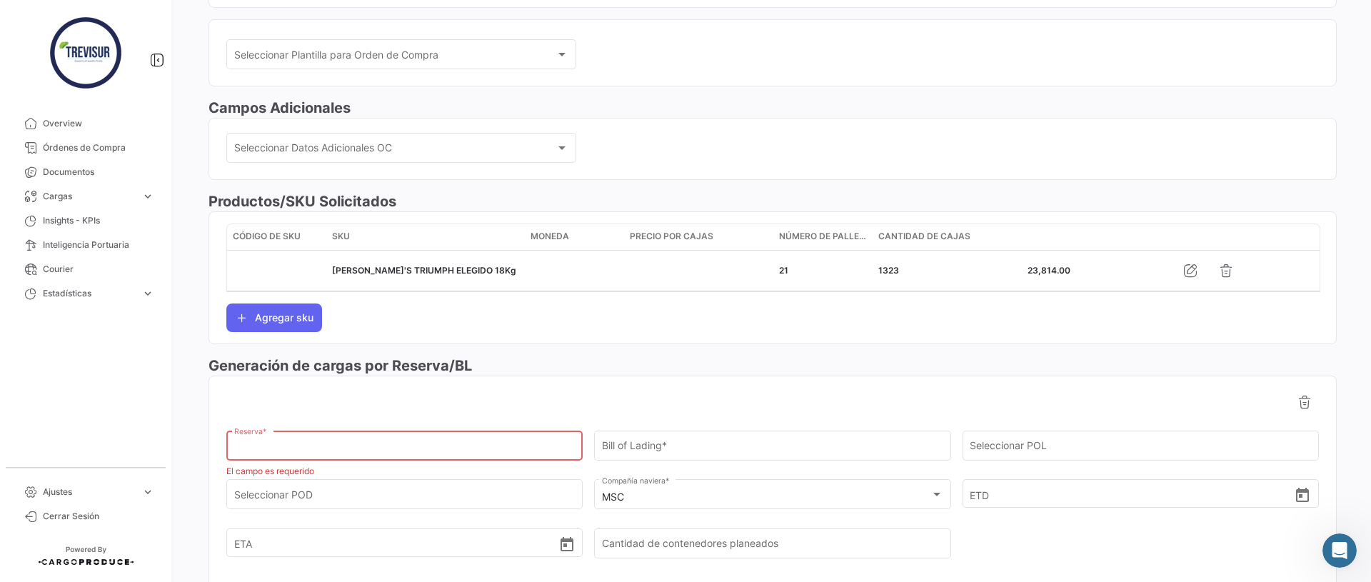
paste input "EBKG13827865"
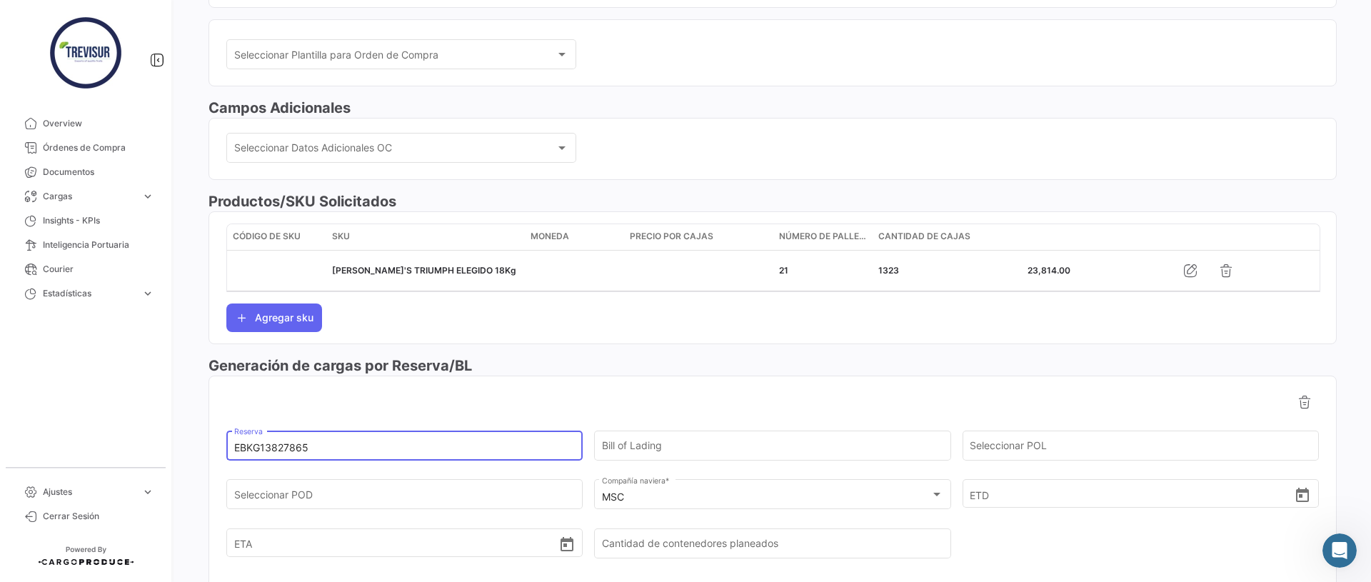
type input "EBKG13827865"
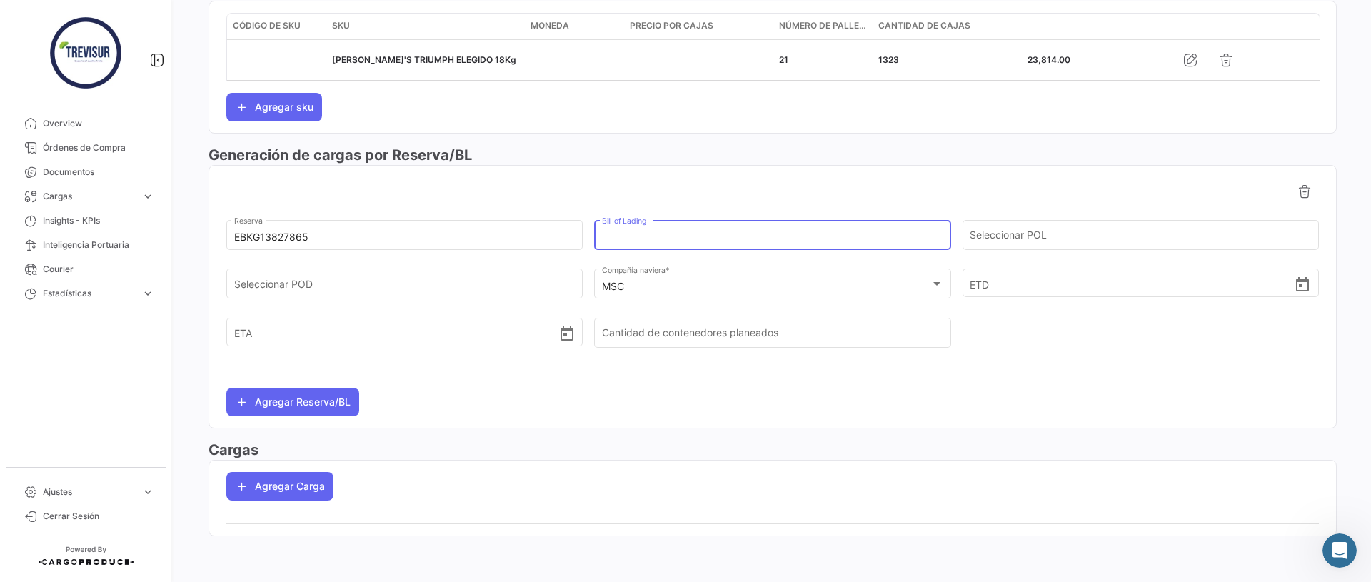
scroll to position [0, 0]
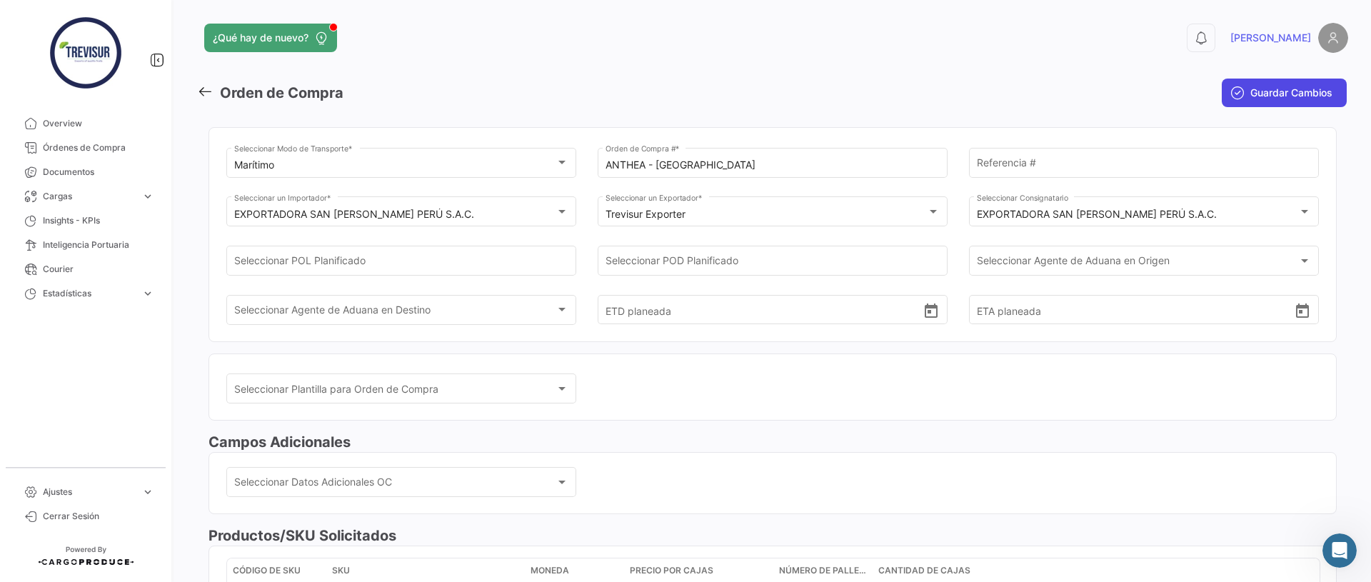
click at [1273, 97] on span "Guardar Cambios" at bounding box center [1291, 93] width 82 height 14
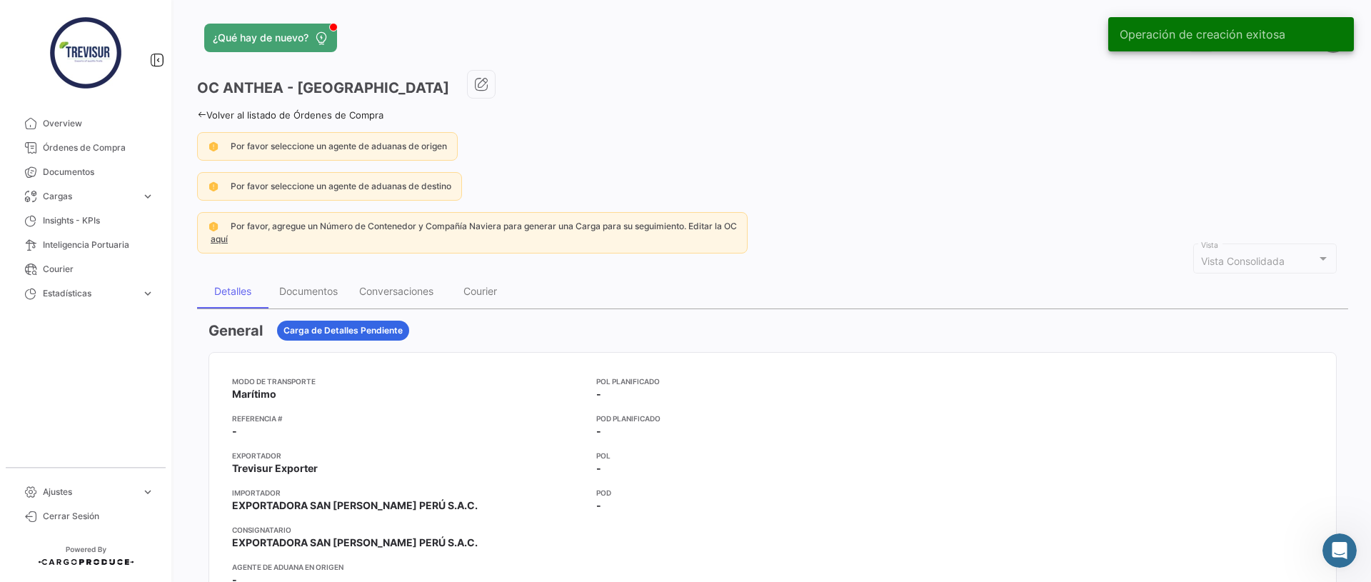
click at [204, 114] on icon at bounding box center [201, 114] width 9 height 9
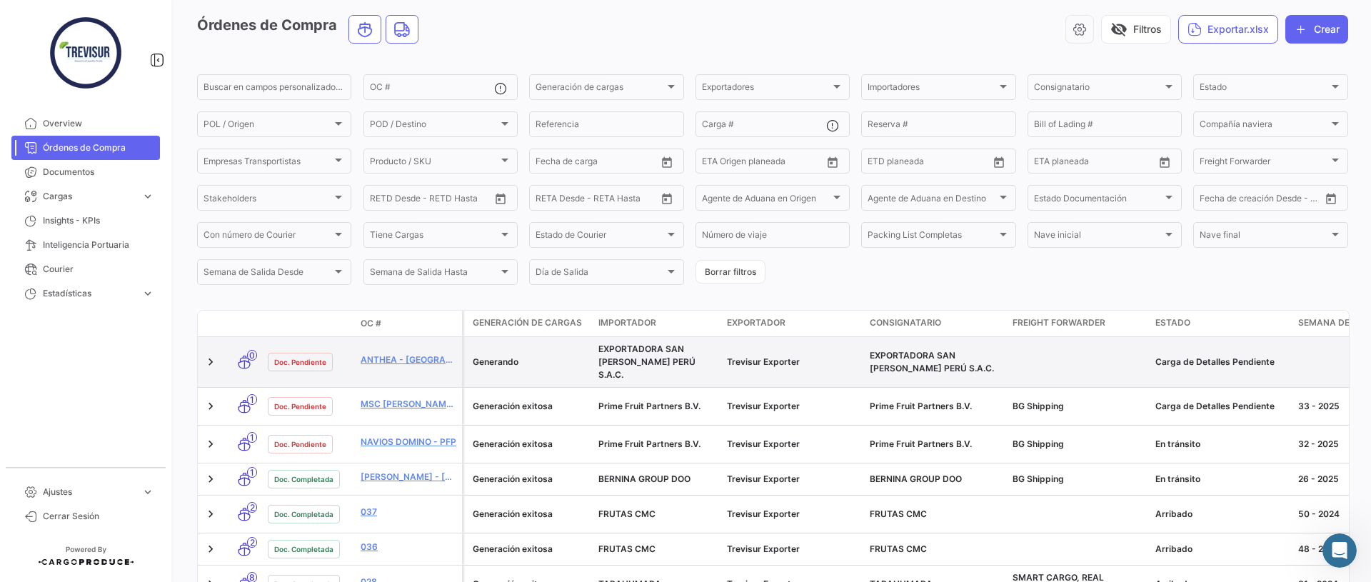
scroll to position [56, 0]
click at [379, 353] on link "ANTHEA - [GEOGRAPHIC_DATA]" at bounding box center [409, 359] width 96 height 13
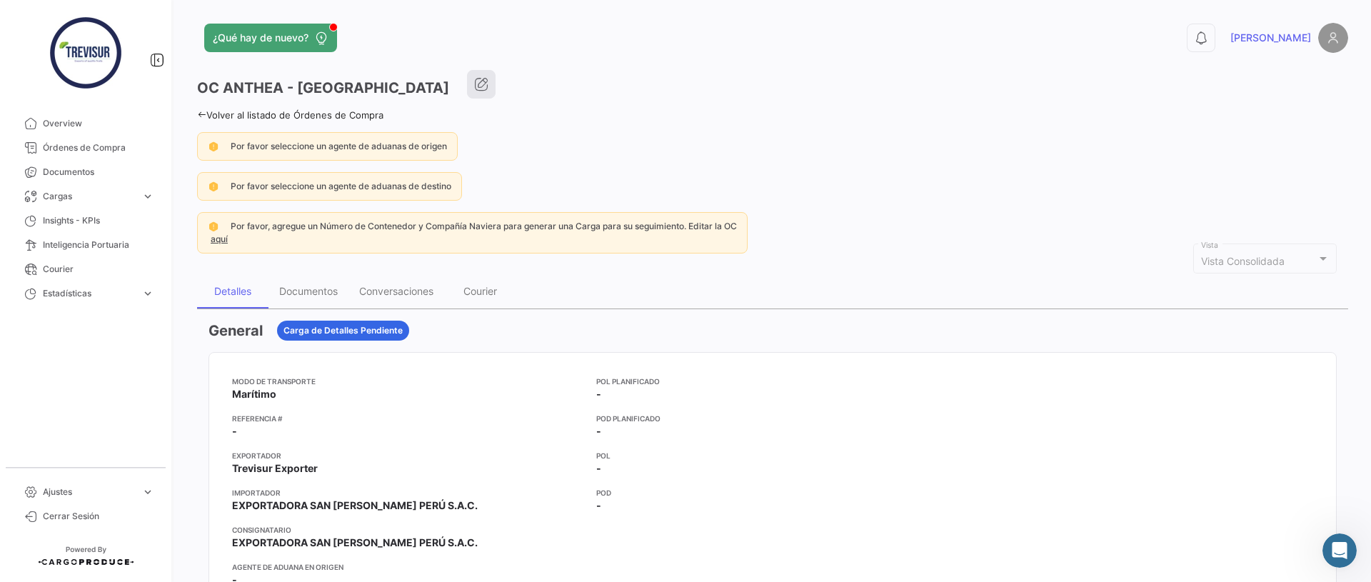
click at [467, 86] on button "button" at bounding box center [481, 84] width 29 height 29
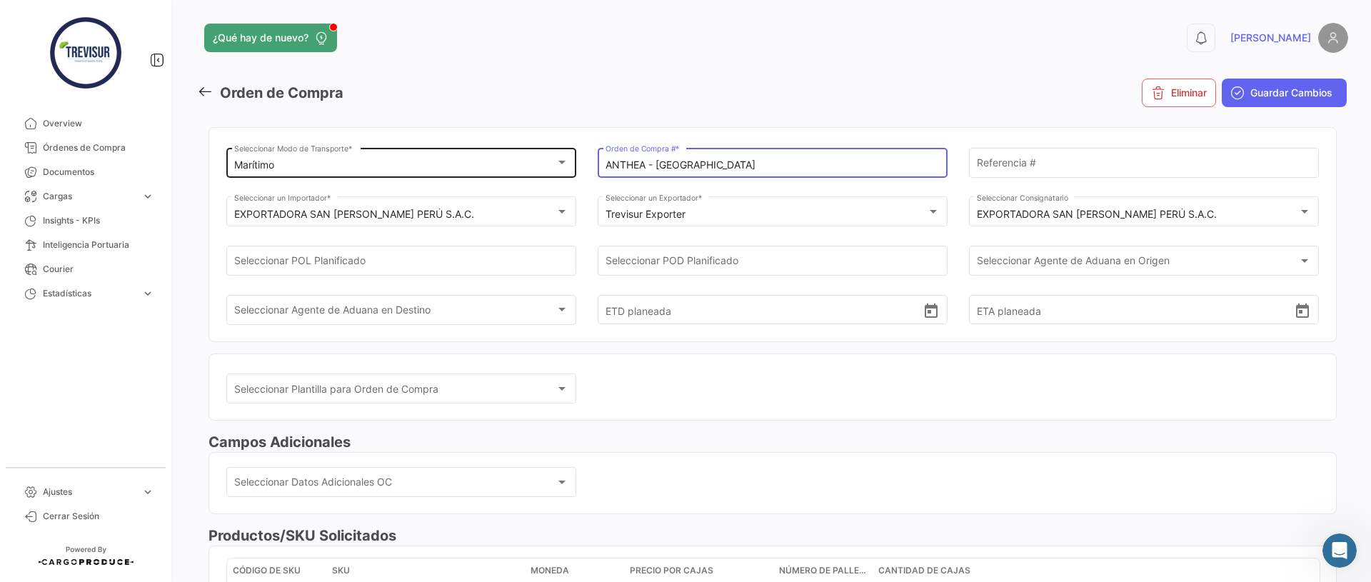
drag, startPoint x: 645, startPoint y: 166, endPoint x: 480, endPoint y: 161, distance: 164.3
click at [480, 161] on div "Marítimo Seleccionar Modo de Transporte * ANTHEA - [GEOGRAPHIC_DATA] Orden de C…" at bounding box center [772, 243] width 1092 height 196
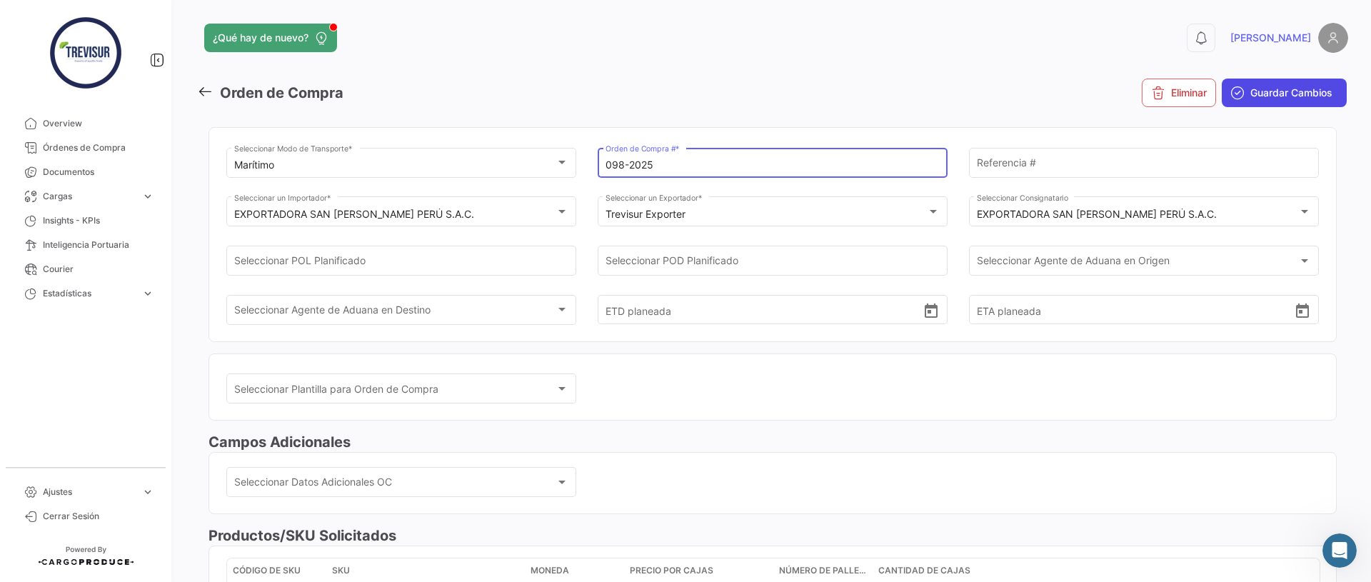
type input "098-2025"
click at [1260, 84] on button "Guardar Cambios" at bounding box center [1283, 93] width 125 height 29
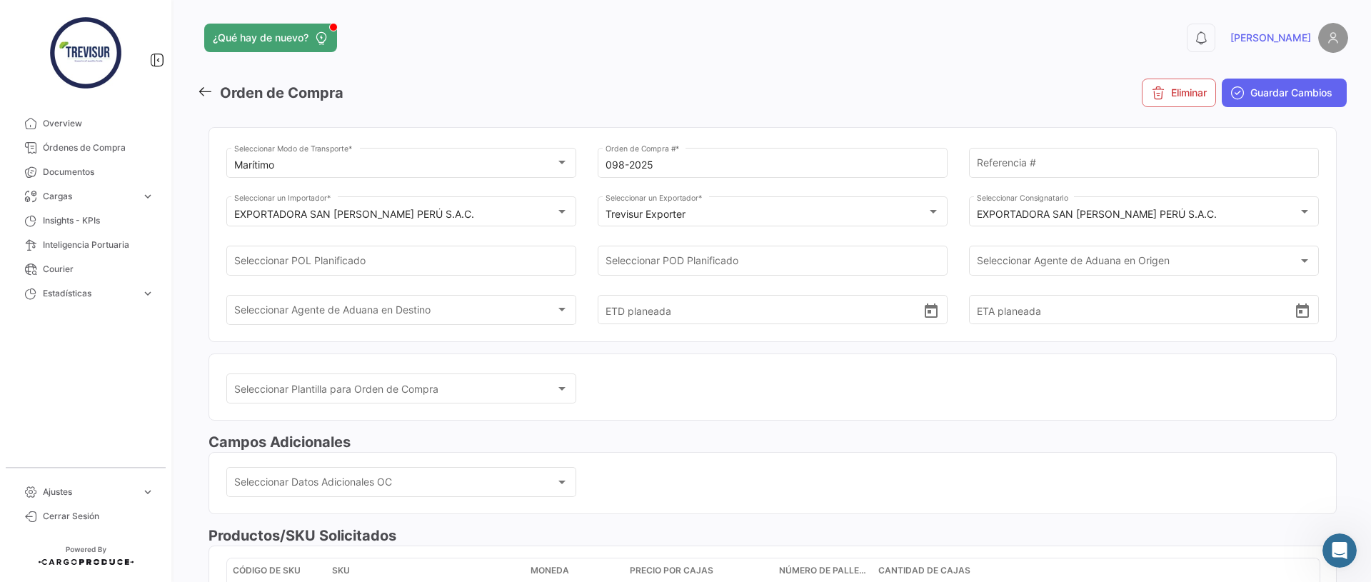
click at [205, 91] on icon at bounding box center [205, 92] width 16 height 16
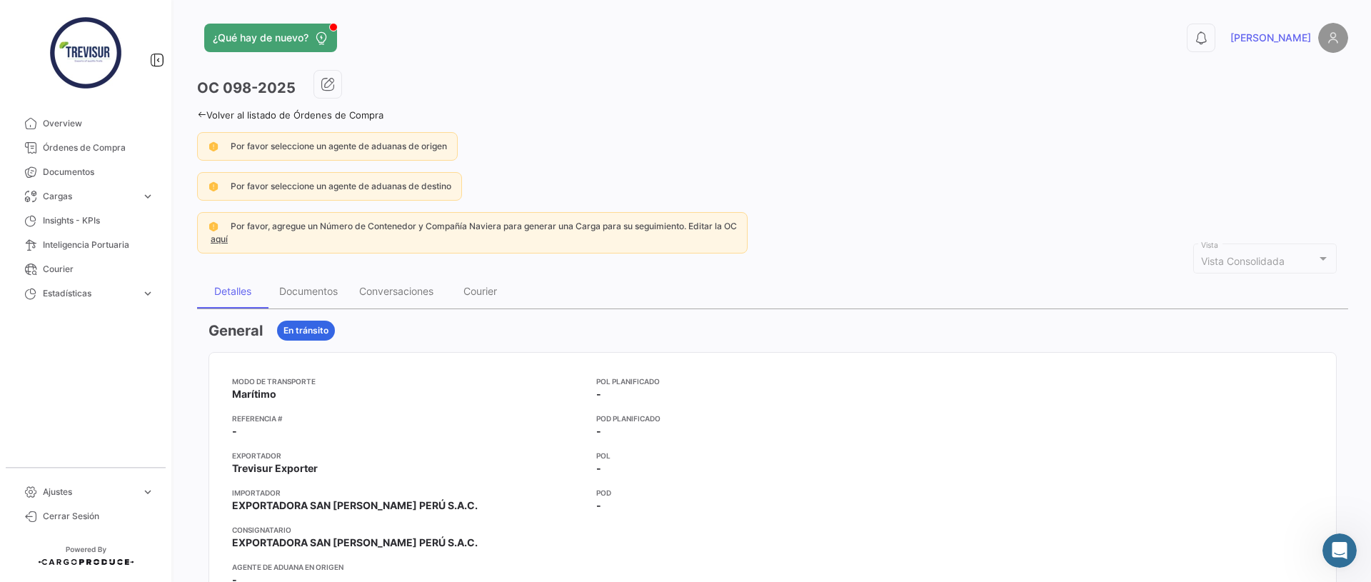
click at [202, 107] on div "Volver al listado de Órdenes de Compra" at bounding box center [772, 113] width 1151 height 15
click at [200, 113] on icon at bounding box center [201, 114] width 9 height 9
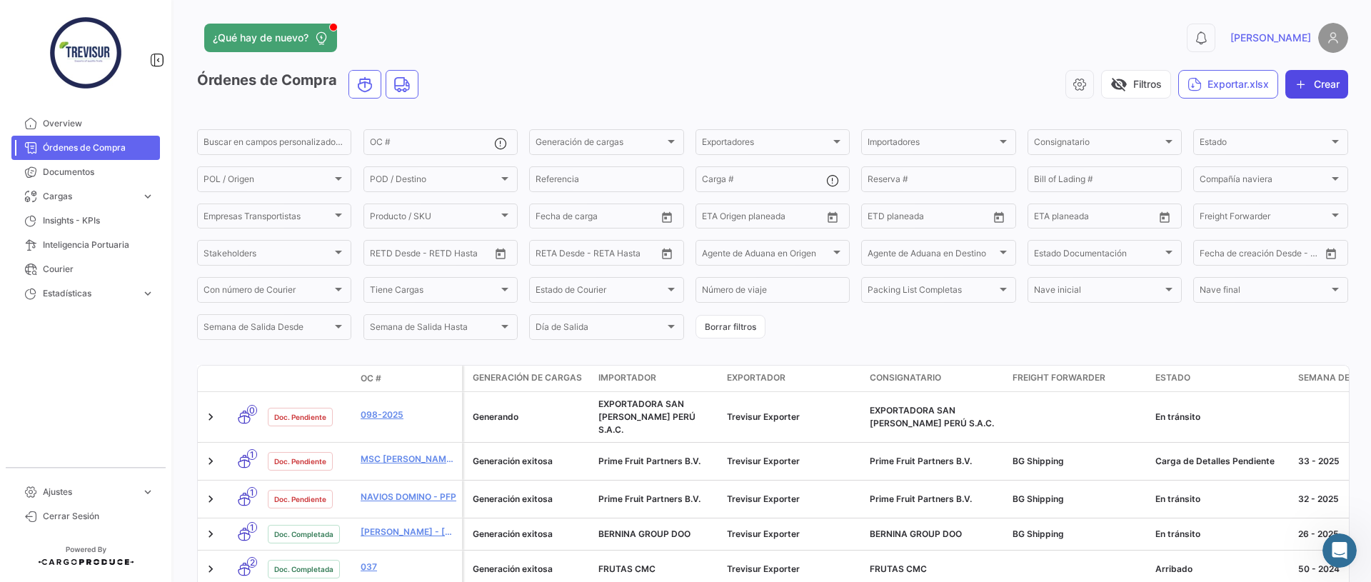
click at [1325, 84] on button "Crear" at bounding box center [1316, 84] width 63 height 29
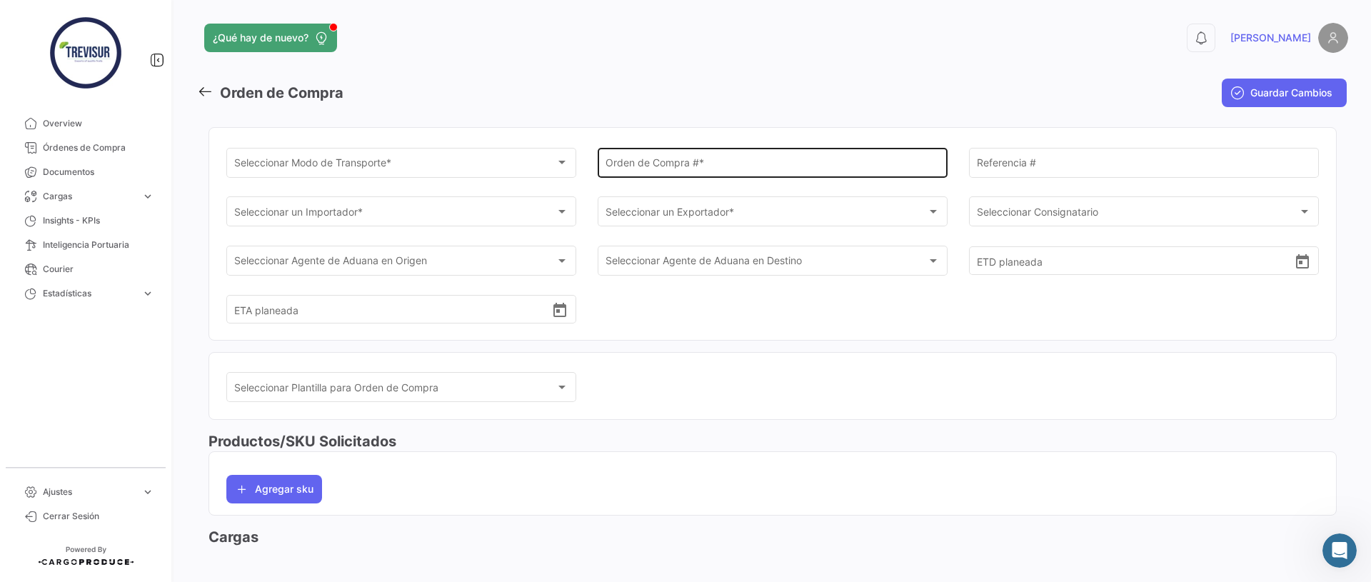
click at [725, 166] on input "Orden de Compra # *" at bounding box center [772, 165] width 335 height 12
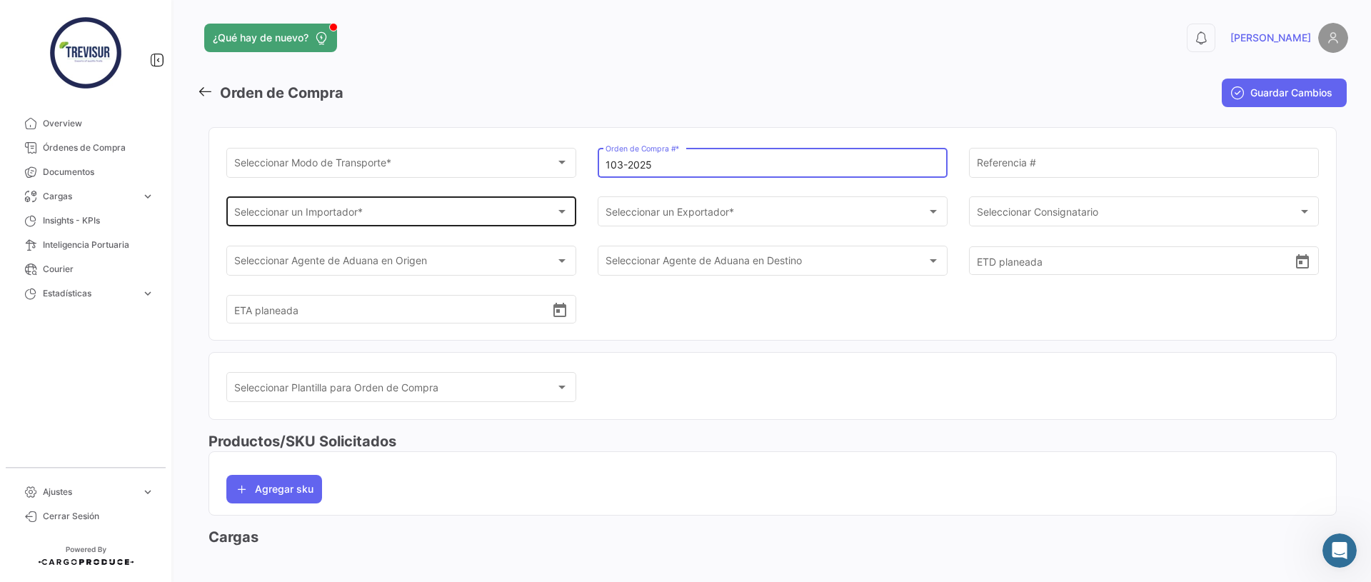
type input "103-2025"
click at [419, 203] on div "Seleccionar un Importador * Seleccionar un Importador *" at bounding box center [401, 210] width 335 height 33
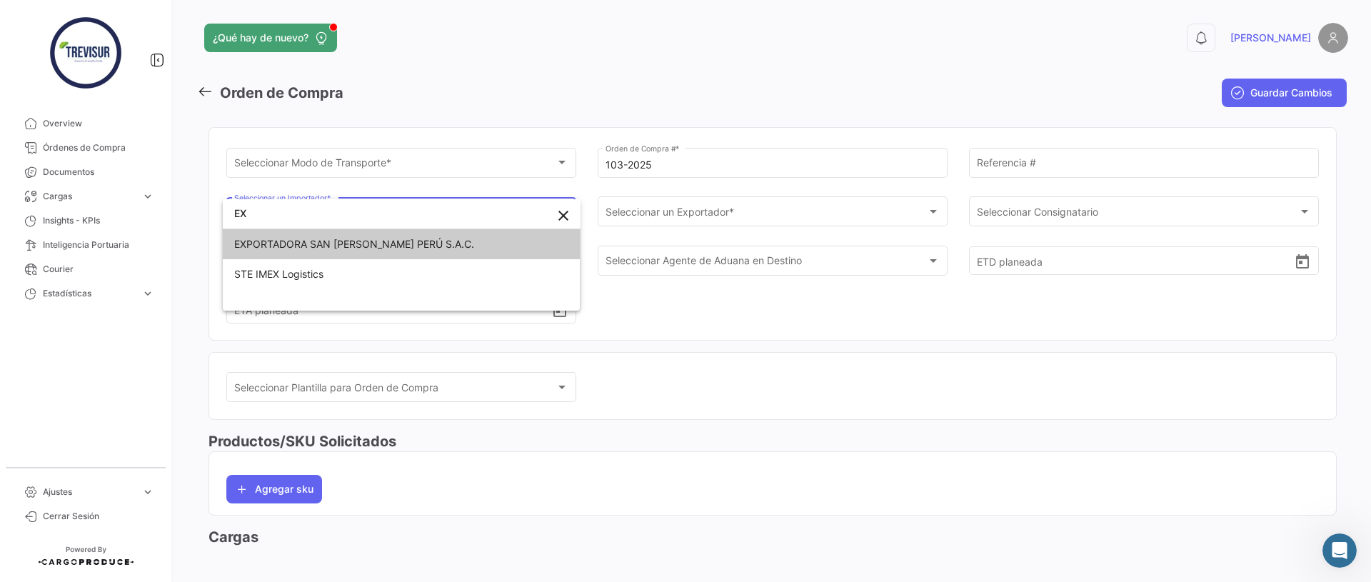
type input "EX"
click at [398, 248] on span "EXPORTADORA SAN [PERSON_NAME] PERÚ S.A.C." at bounding box center [354, 244] width 240 height 12
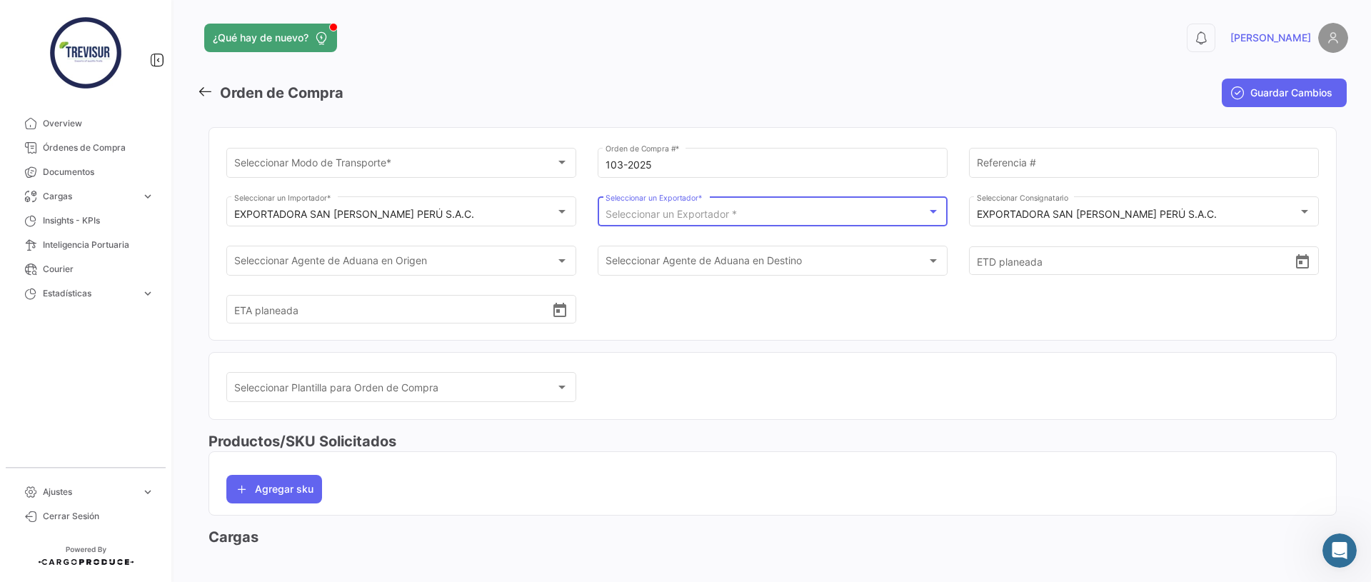
click at [662, 212] on span "Seleccionar un Exportador *" at bounding box center [670, 214] width 131 height 12
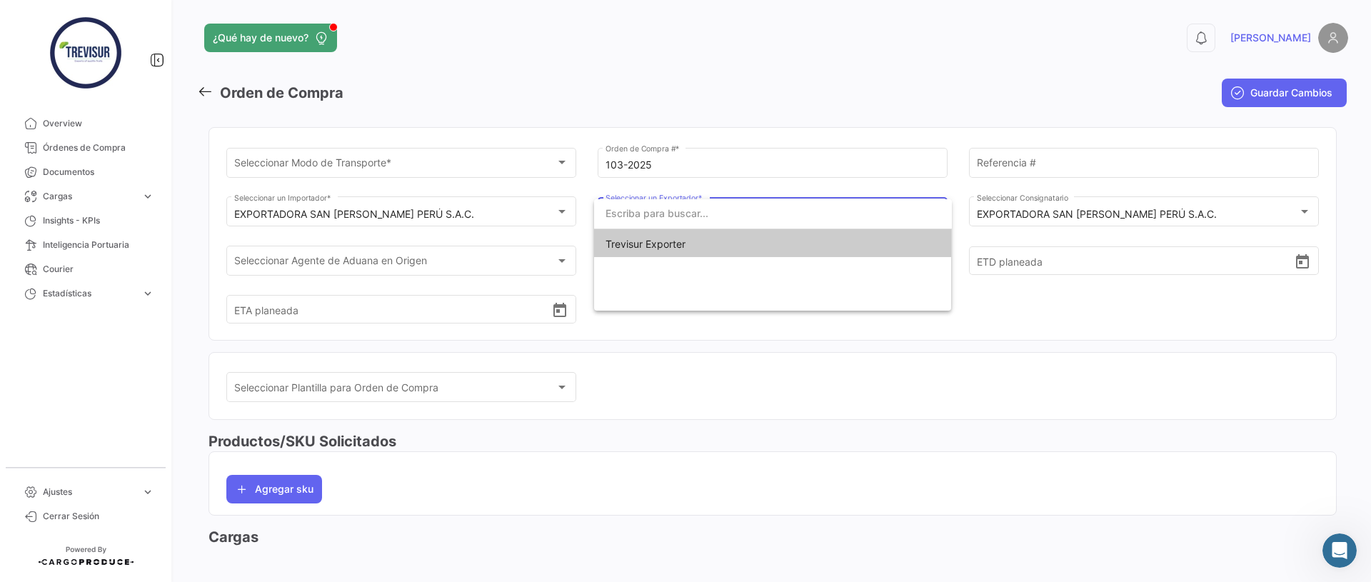
click at [652, 241] on span "Trevisur Exporter" at bounding box center [645, 244] width 80 height 12
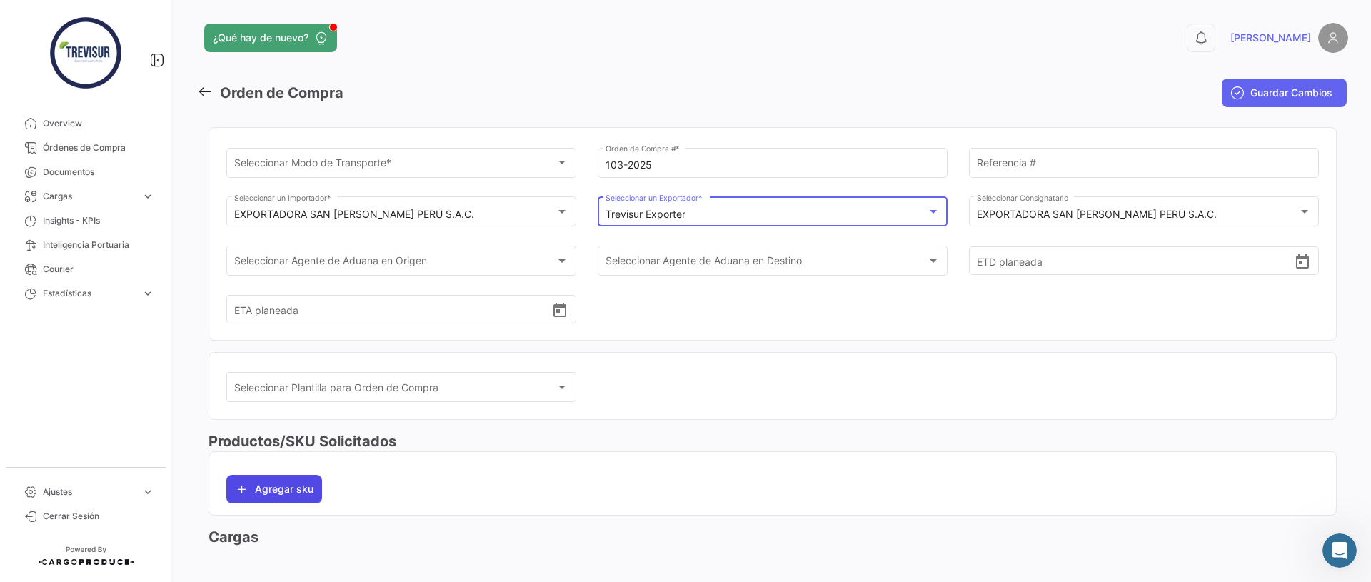
click at [297, 474] on div "Agregar sku" at bounding box center [772, 483] width 1092 height 40
click at [305, 484] on button "Agregar sku" at bounding box center [274, 489] width 96 height 29
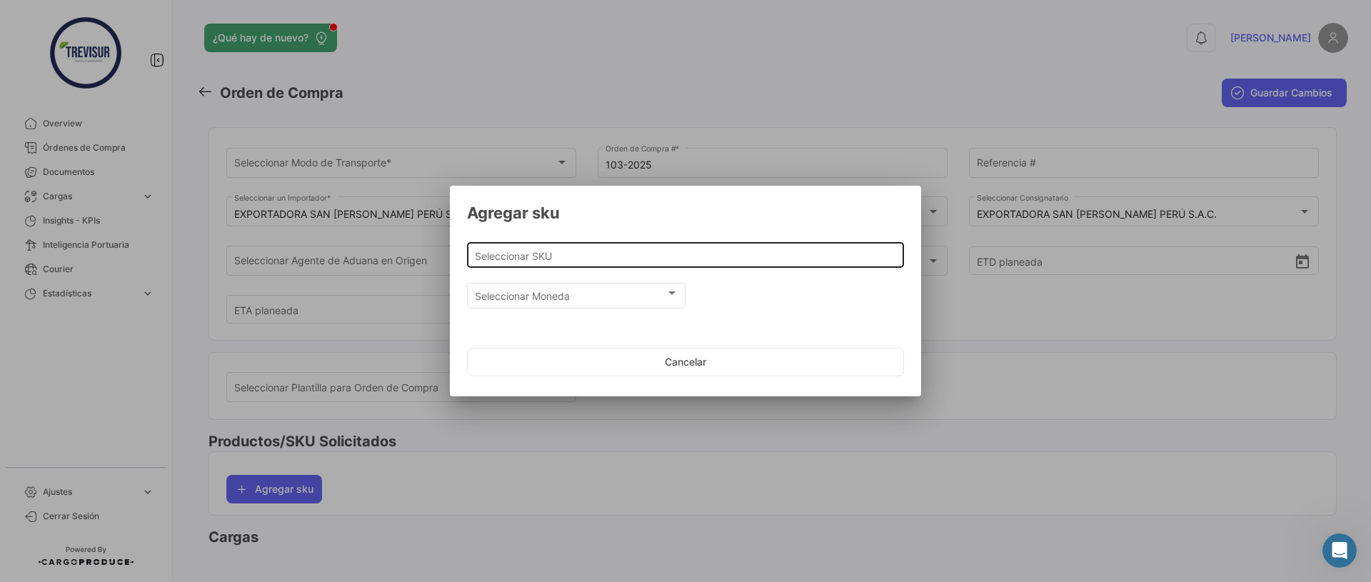
click at [634, 251] on input "Seleccionar SKU" at bounding box center [686, 256] width 422 height 12
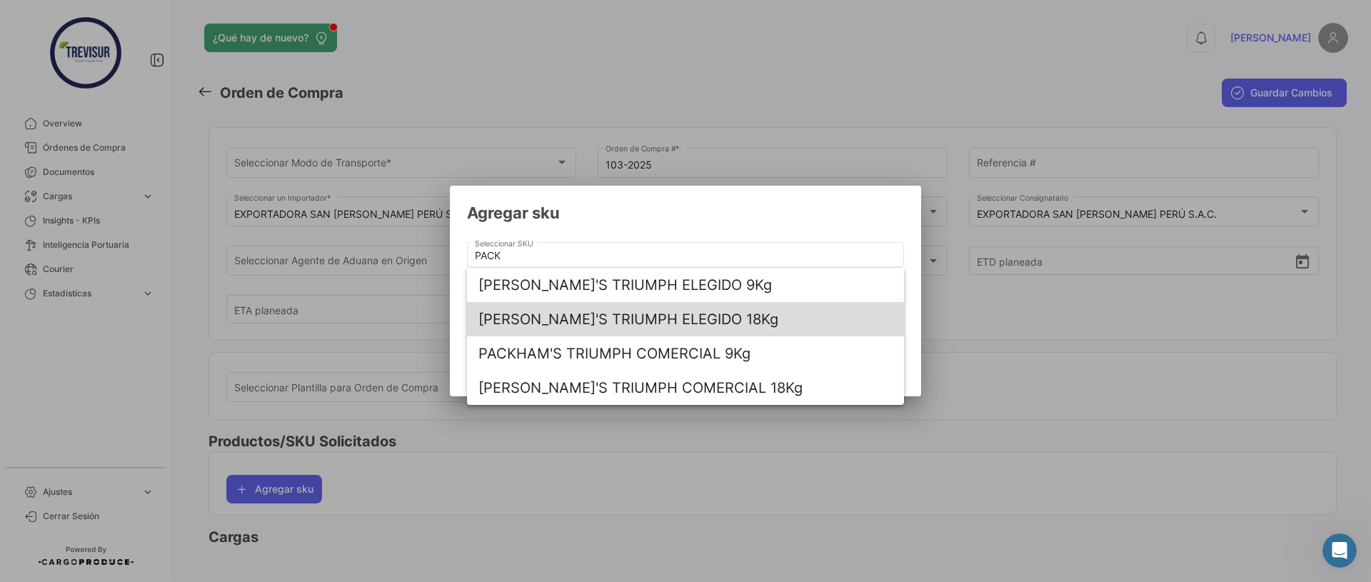
click at [697, 317] on span "[PERSON_NAME]'S TRIUMPH ELEGIDO 18Kg" at bounding box center [685, 319] width 414 height 34
type input "[PERSON_NAME]'S TRIUMPH ELEGIDO 18Kg"
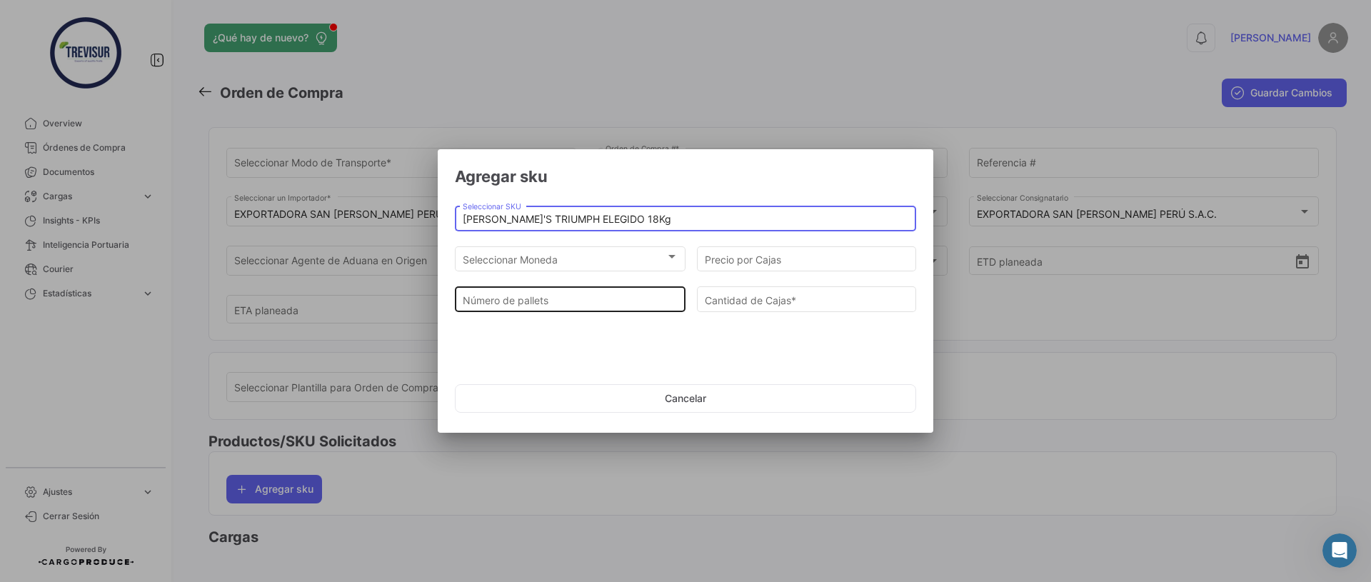
click at [520, 300] on input "Número de pallets" at bounding box center [571, 300] width 216 height 12
type input "2"
type input "126"
type input "21"
type input "1323"
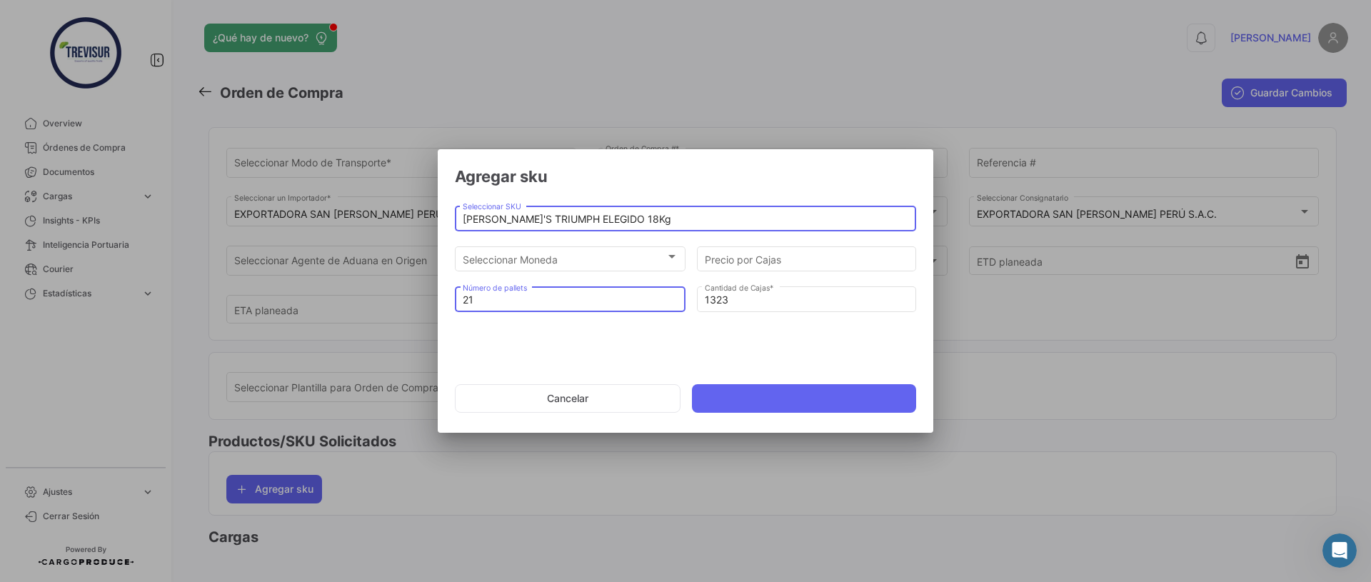
type input "21"
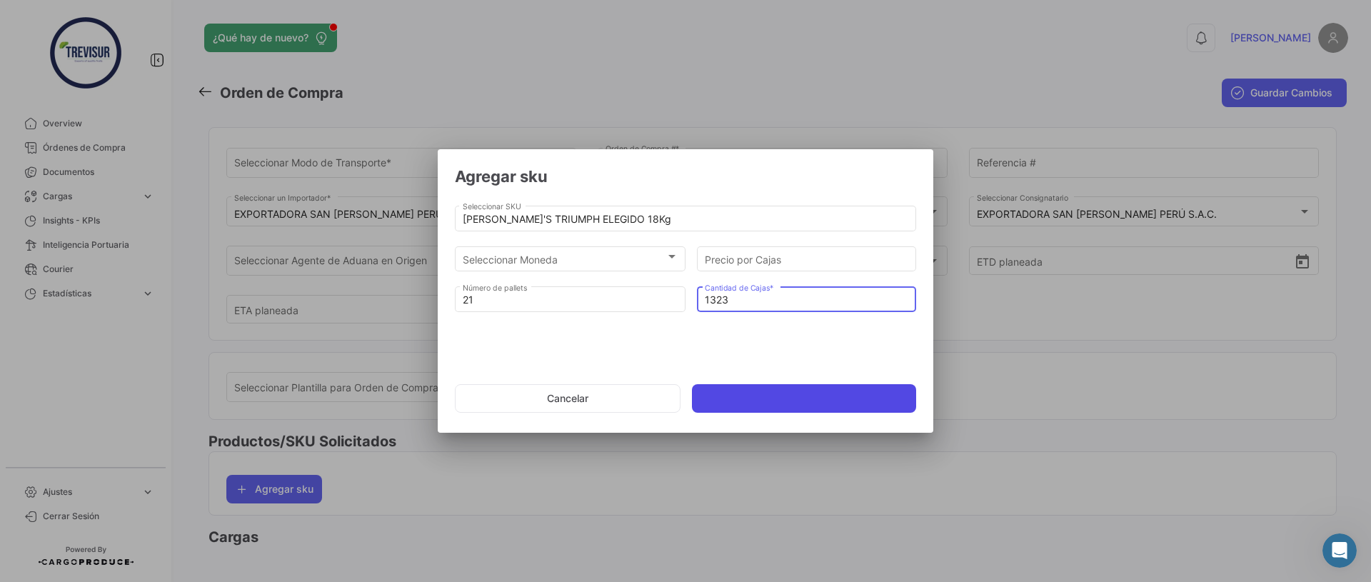
click at [758, 400] on button at bounding box center [804, 398] width 224 height 29
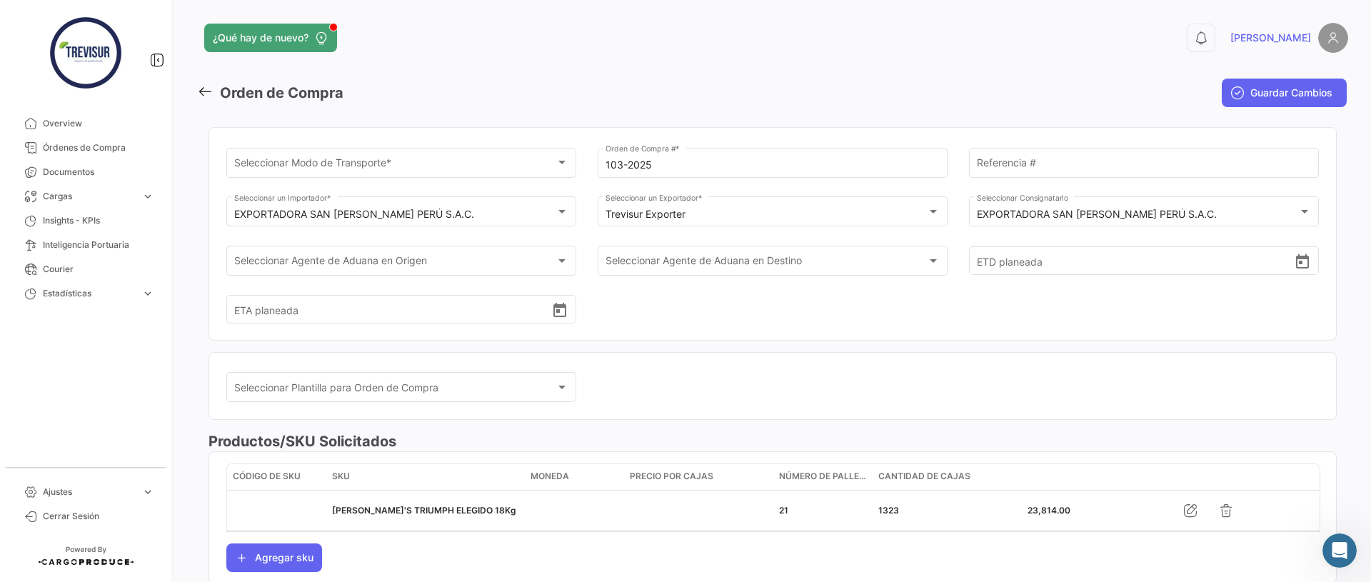
scroll to position [68, 0]
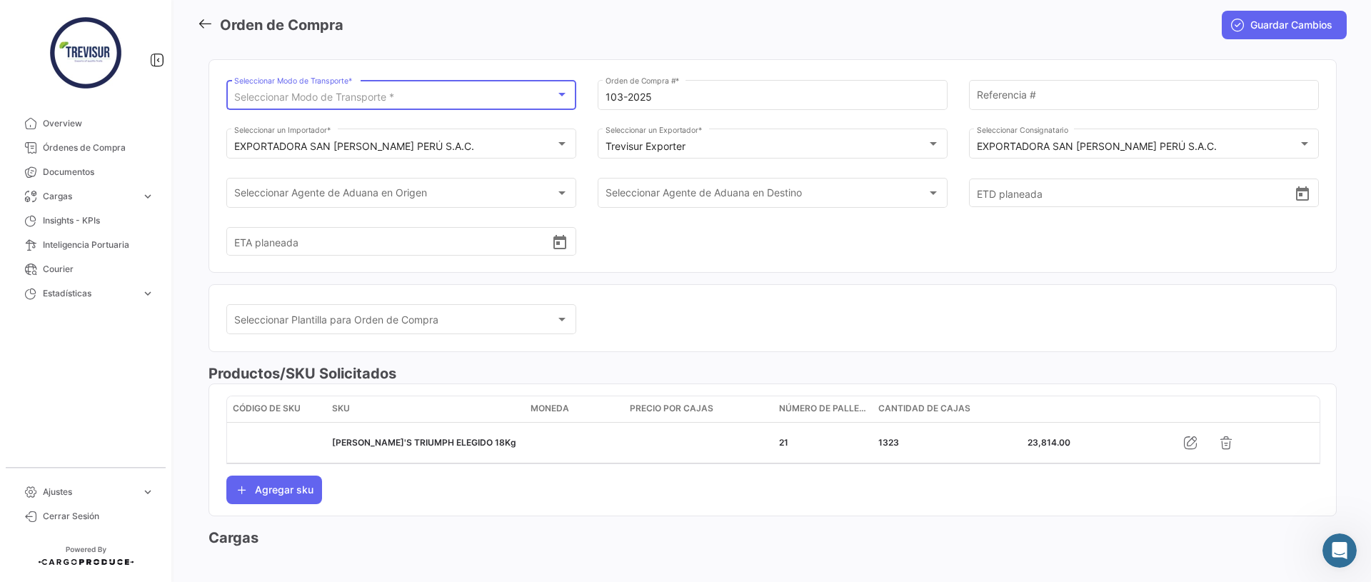
click at [318, 101] on span "Seleccionar Modo de Transporte *" at bounding box center [314, 97] width 160 height 12
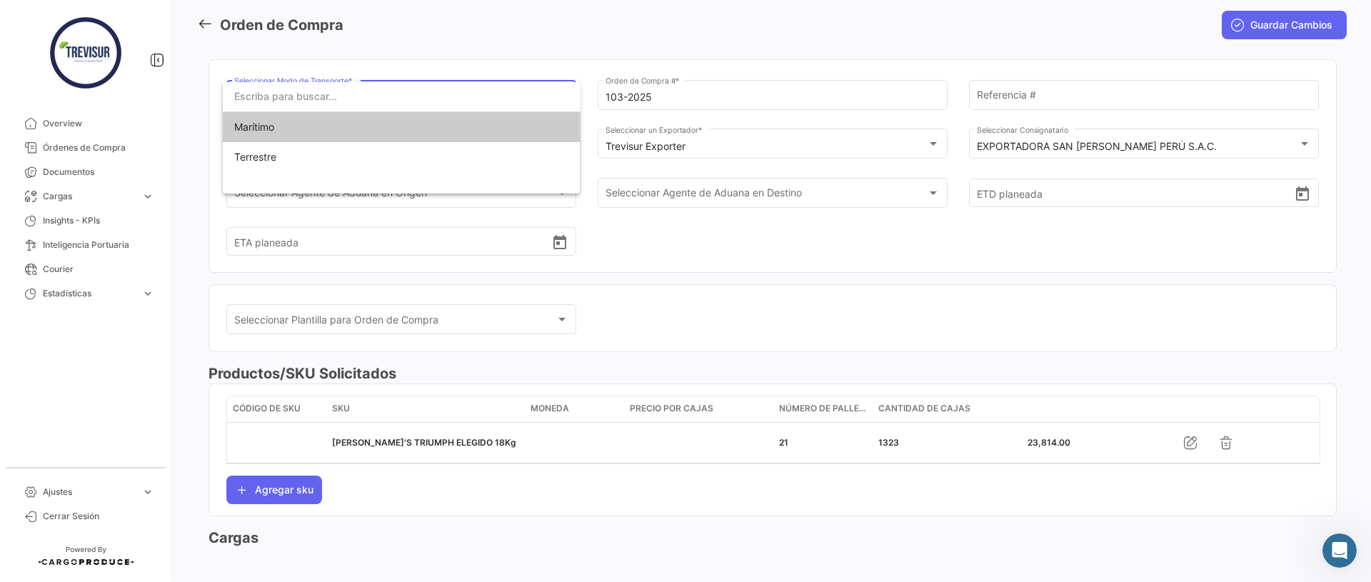
click at [303, 121] on span "Marítimo" at bounding box center [401, 127] width 335 height 30
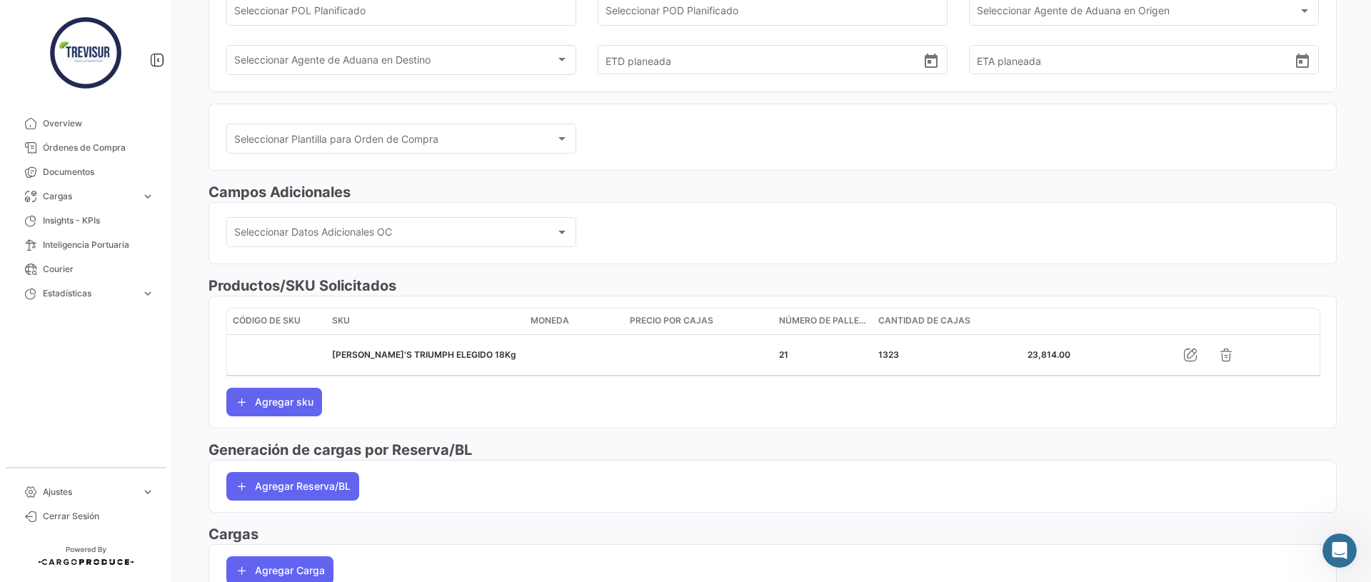
scroll to position [260, 0]
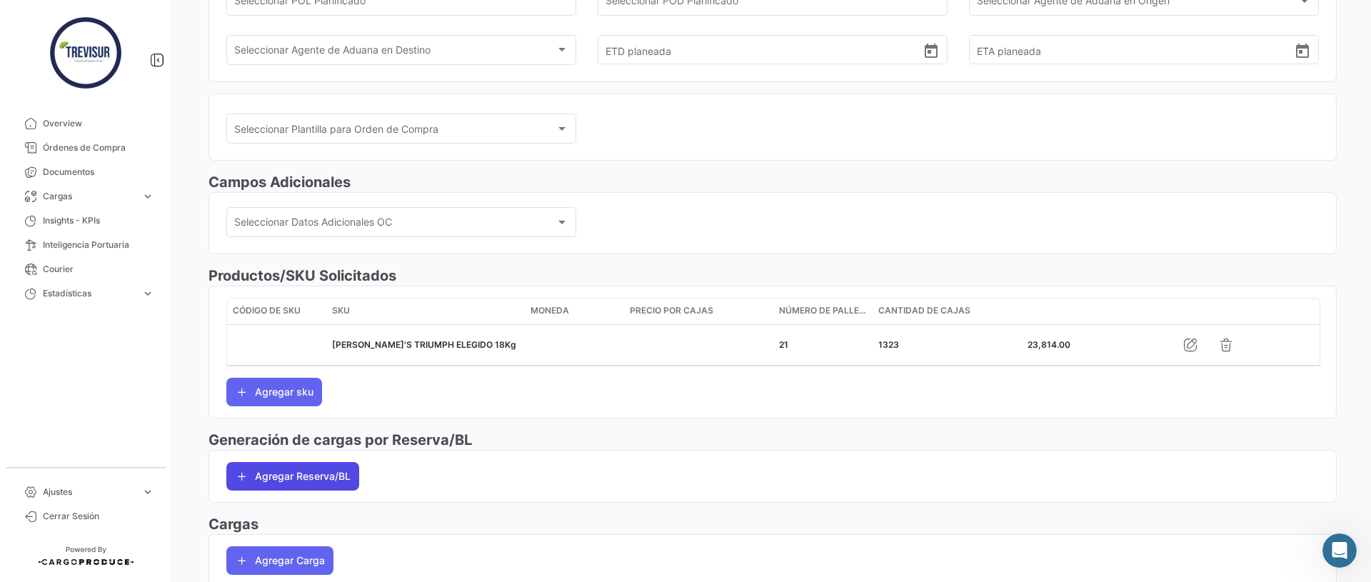
click at [298, 485] on button "Agregar Reserva/BL" at bounding box center [292, 476] width 133 height 29
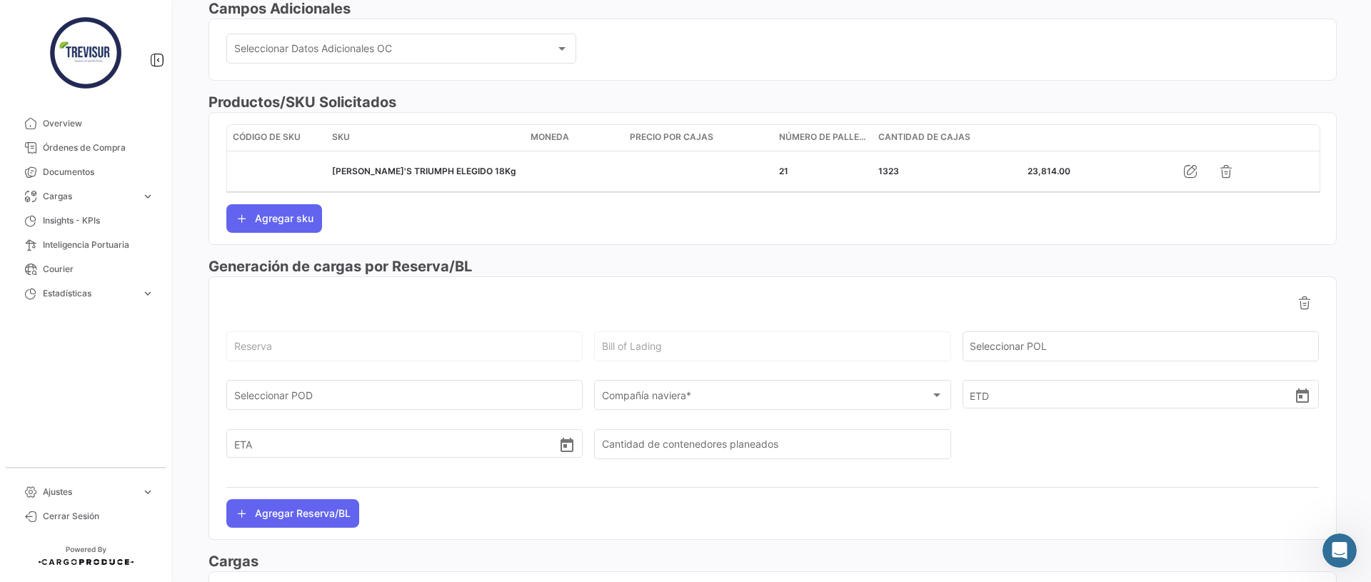
scroll to position [465, 0]
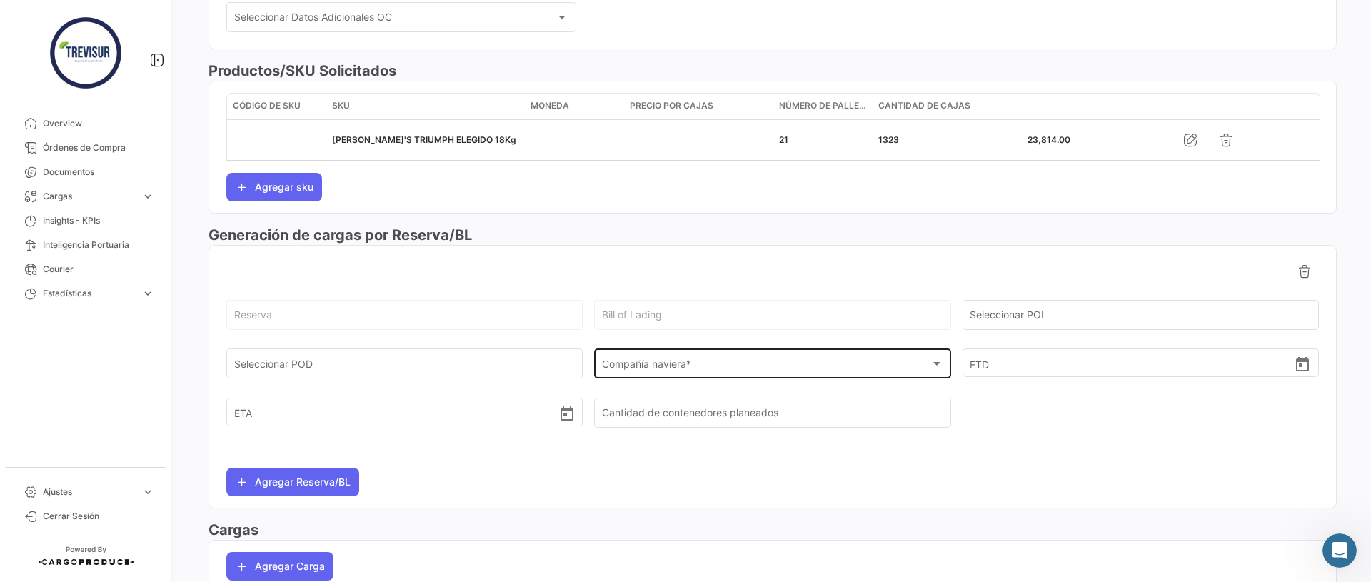
click at [642, 359] on div "Compañía naviera * Compañía naviera *" at bounding box center [772, 362] width 341 height 33
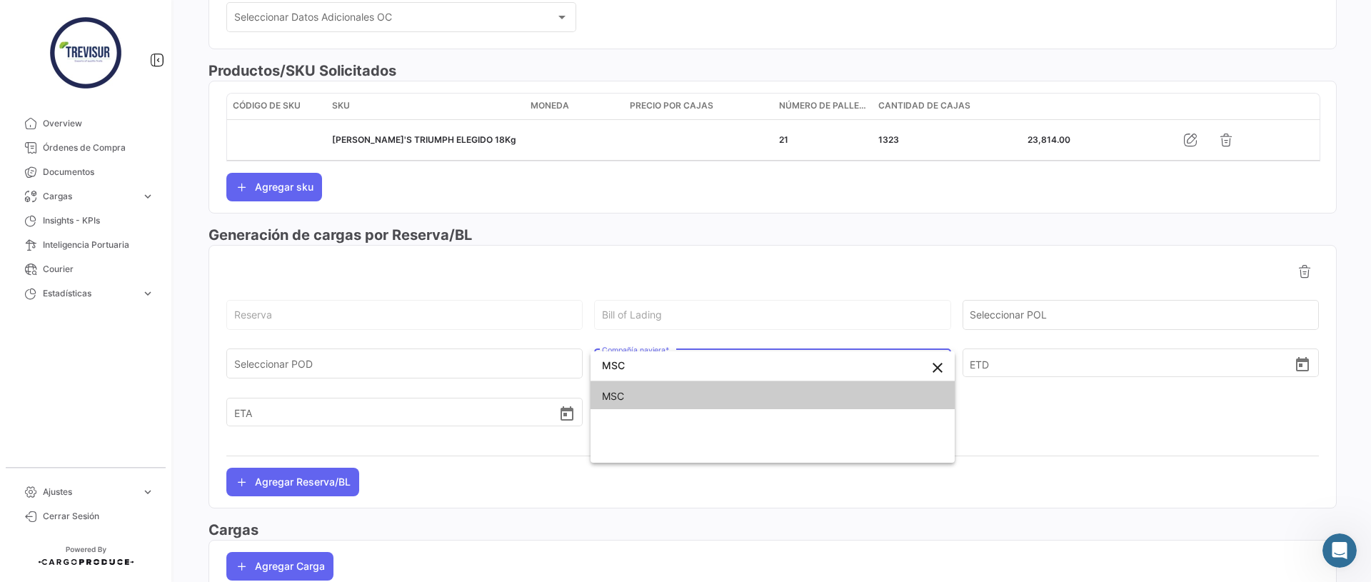
type input "MSC"
click at [638, 388] on span "MSC" at bounding box center [772, 396] width 341 height 30
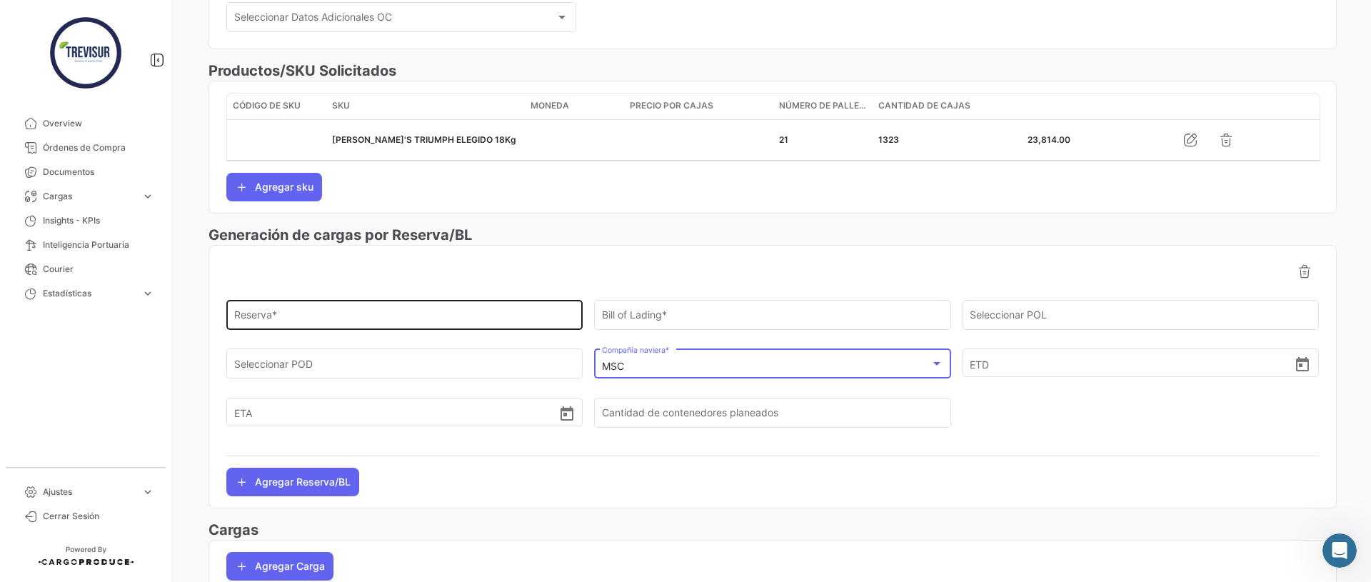
click at [328, 314] on input "Reserva *" at bounding box center [404, 317] width 341 height 12
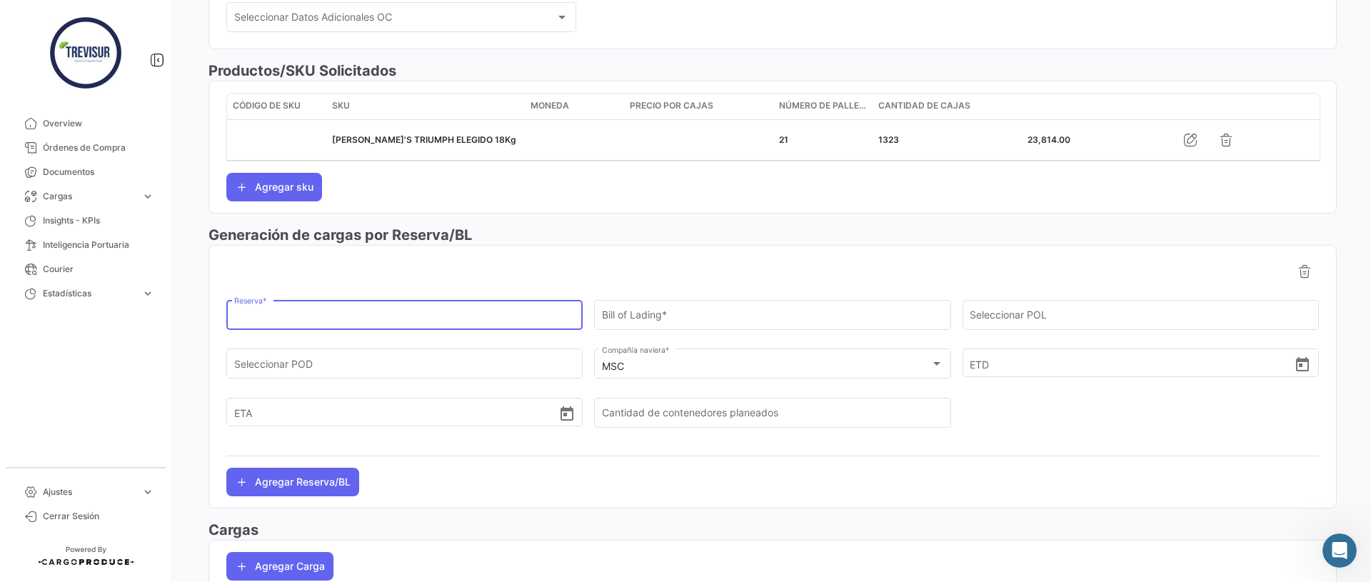
paste input "EBKG13890411"
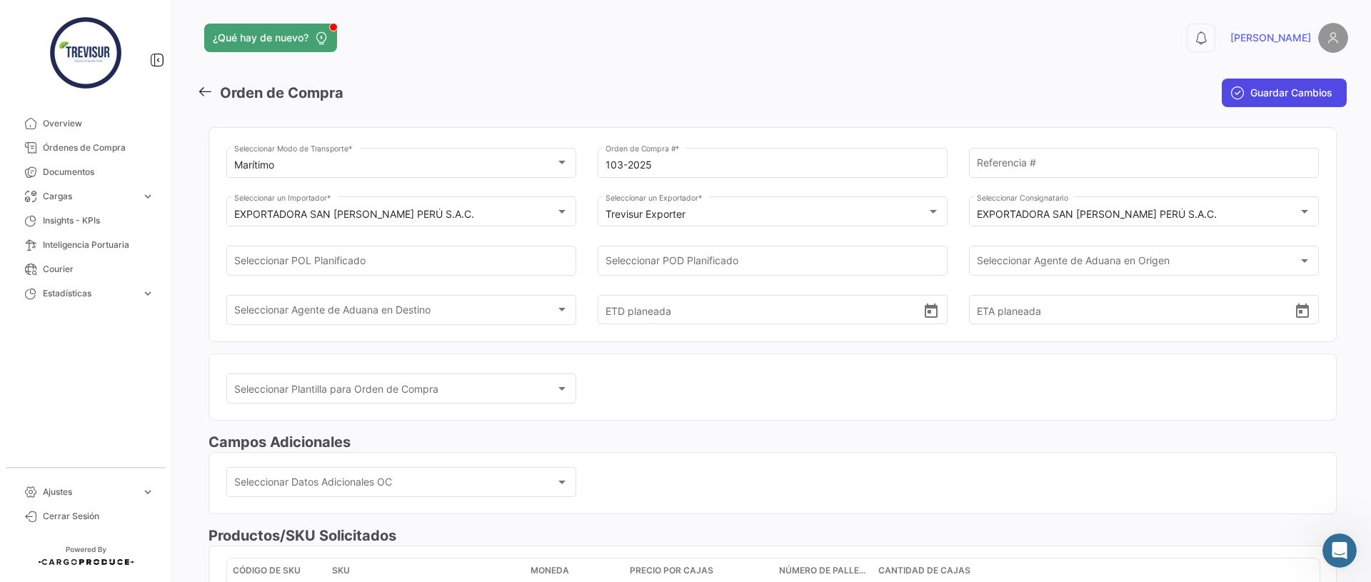
type input "EBKG13890411"
click at [1281, 86] on span "Guardar Cambios" at bounding box center [1291, 93] width 82 height 14
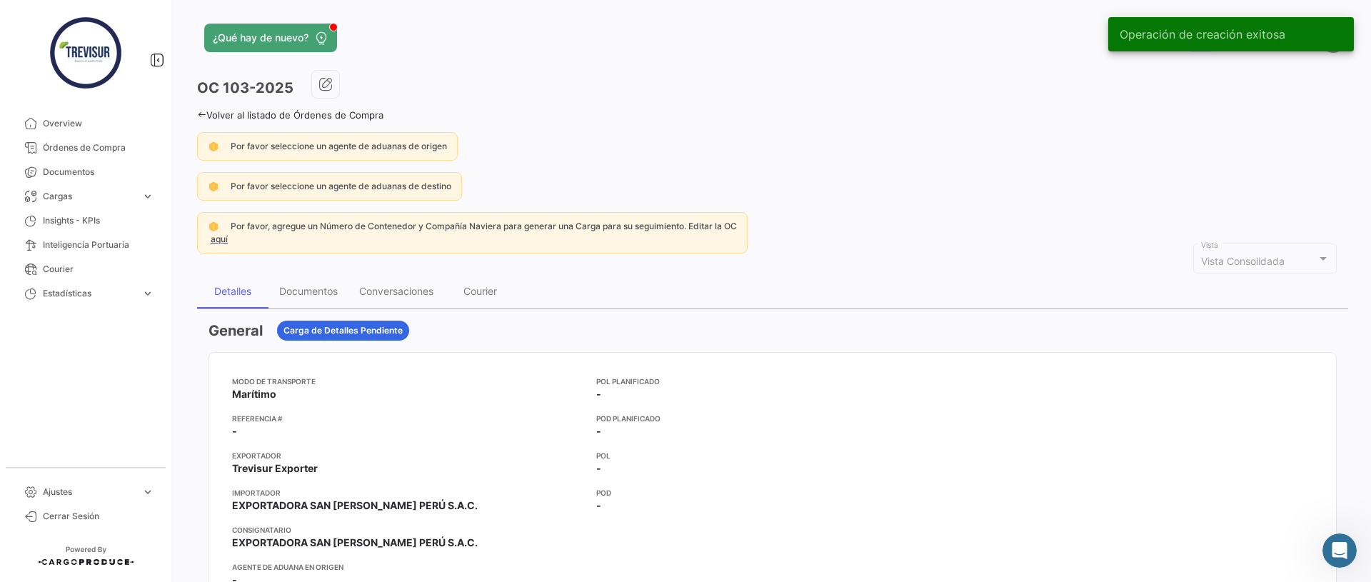
click at [197, 113] on icon at bounding box center [201, 114] width 9 height 9
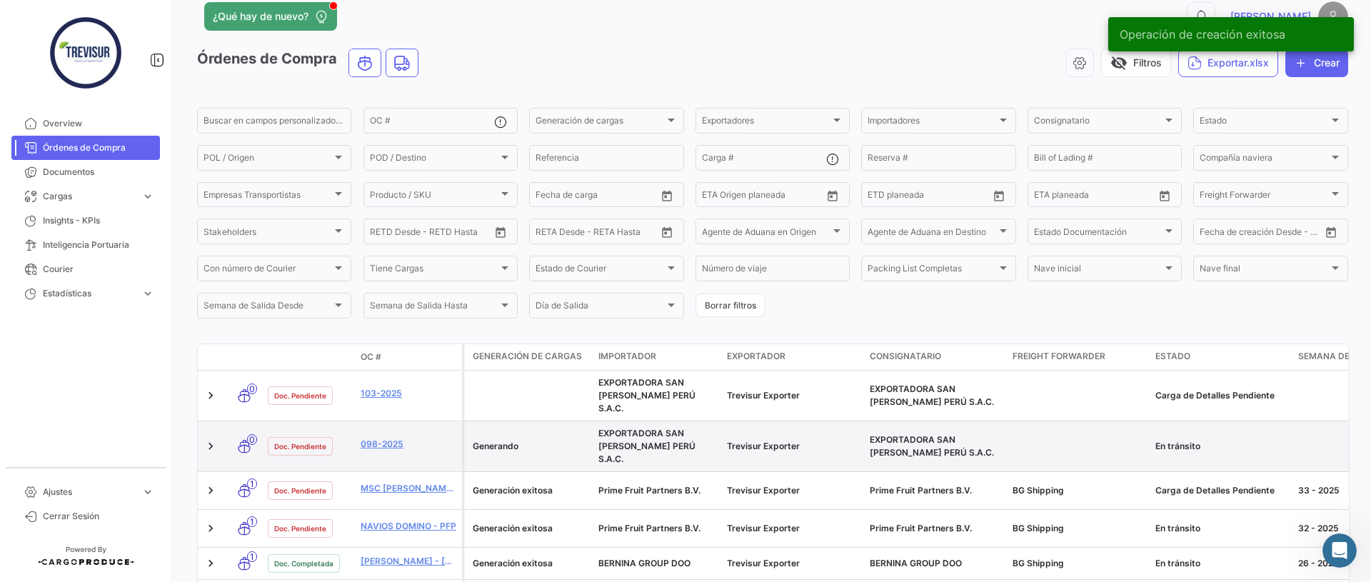
scroll to position [36, 0]
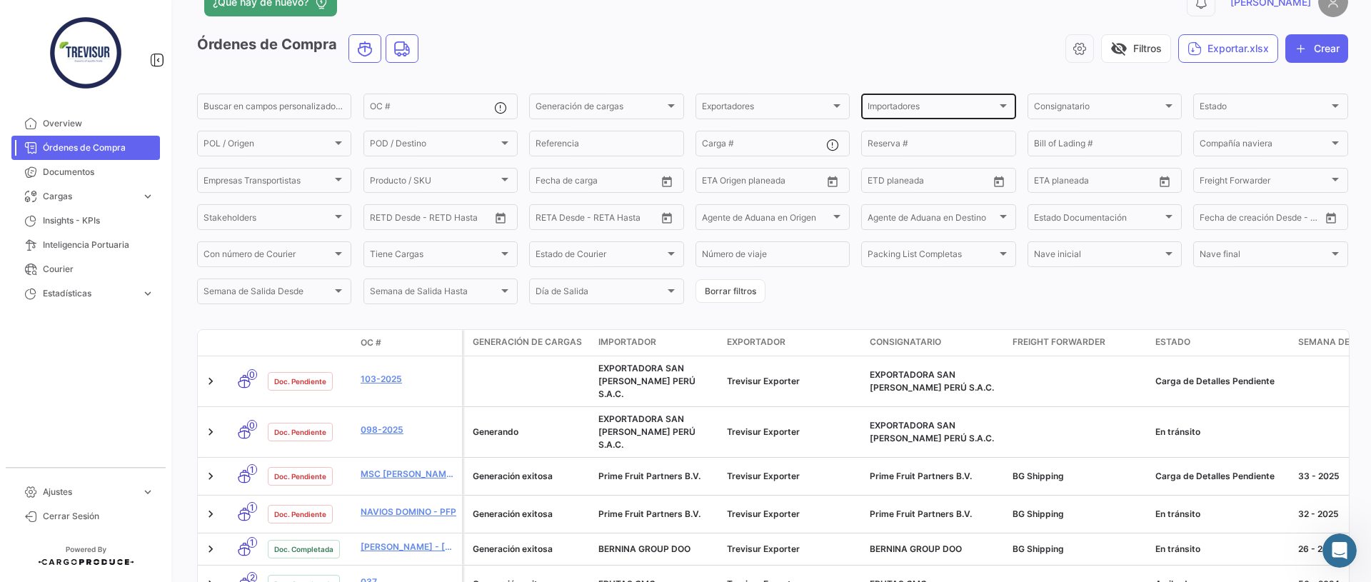
click at [922, 102] on div "Importadores Importadores" at bounding box center [937, 105] width 141 height 28
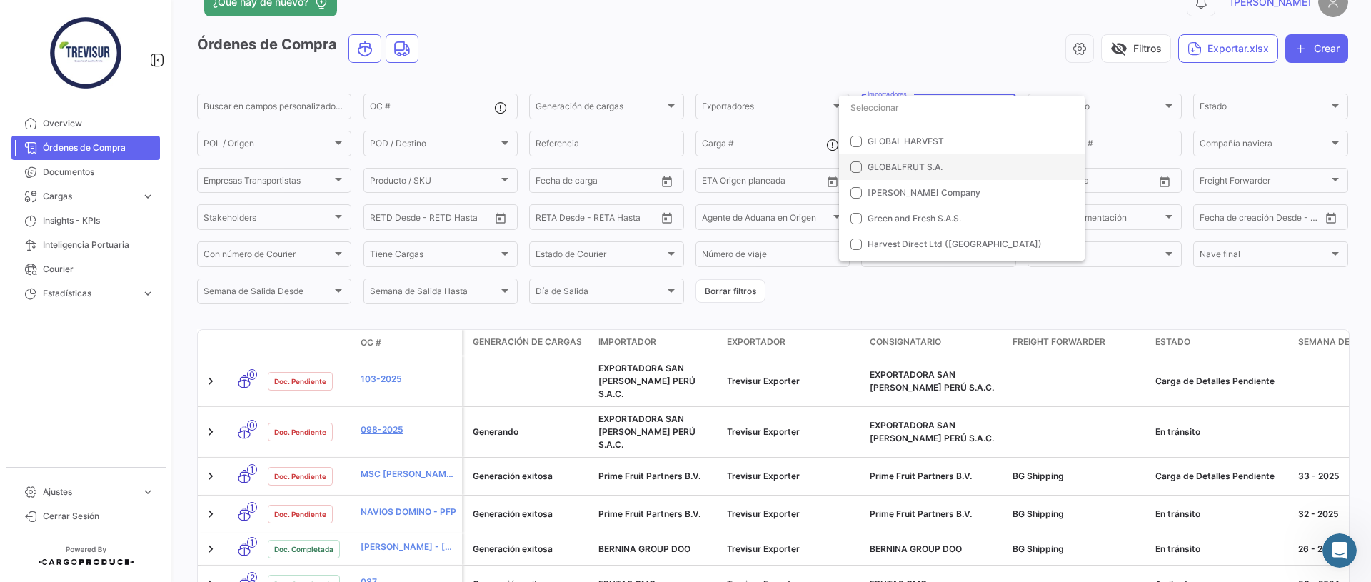
scroll to position [251, 0]
click at [897, 212] on span "Green and Fresh S.A.S." at bounding box center [914, 216] width 94 height 11
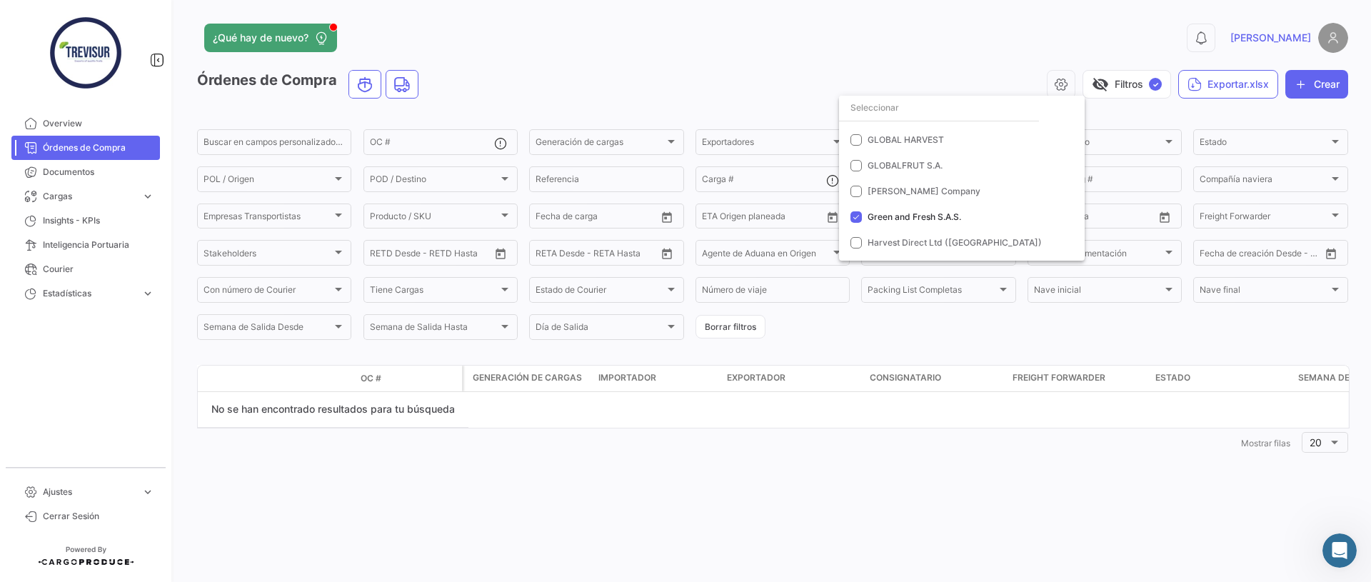
scroll to position [0, 0]
click at [1249, 149] on div at bounding box center [685, 291] width 1371 height 582
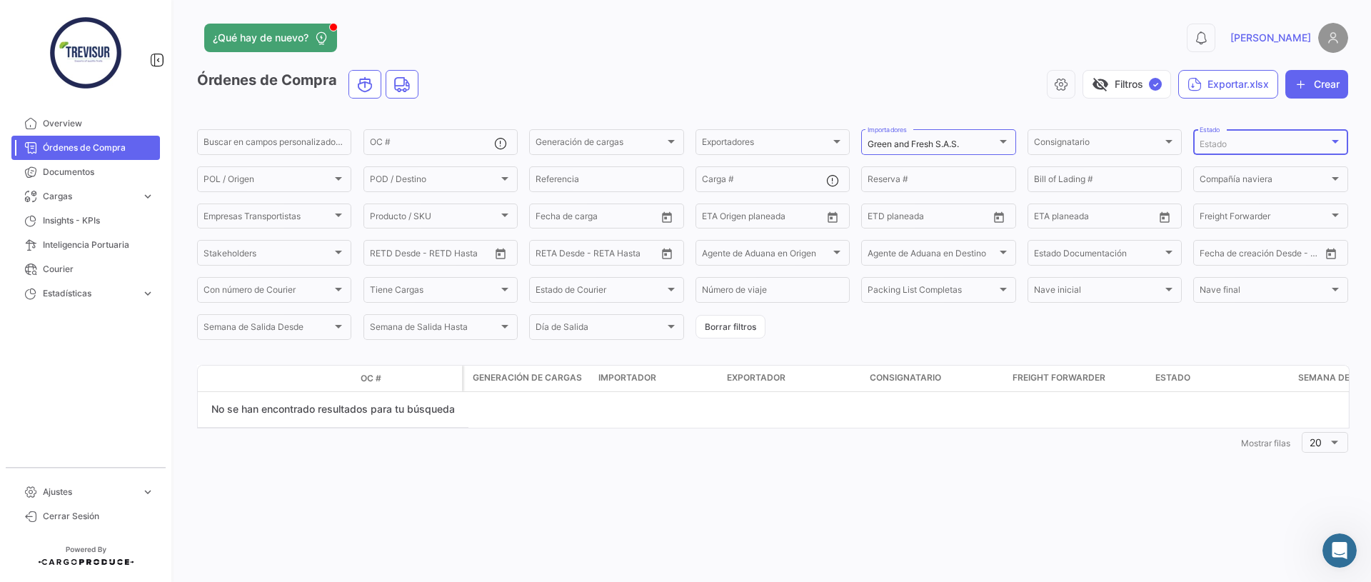
click at [1249, 147] on div "Estado" at bounding box center [1263, 144] width 128 height 10
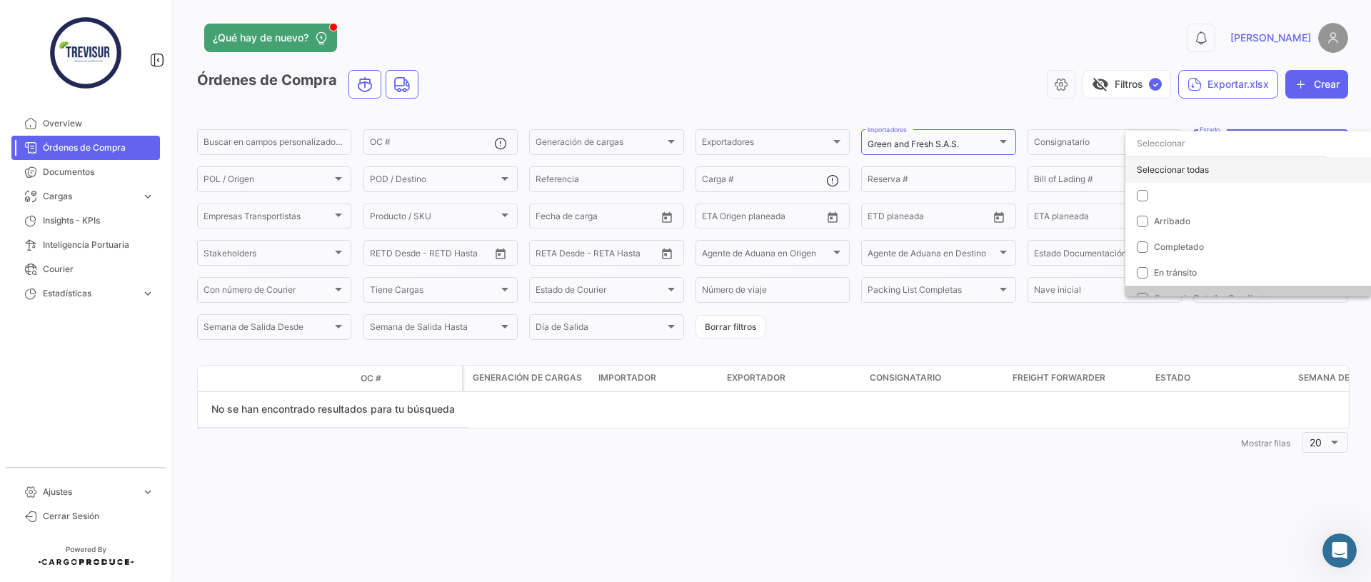
click at [1175, 165] on div "Seleccionar todas" at bounding box center [1248, 170] width 246 height 26
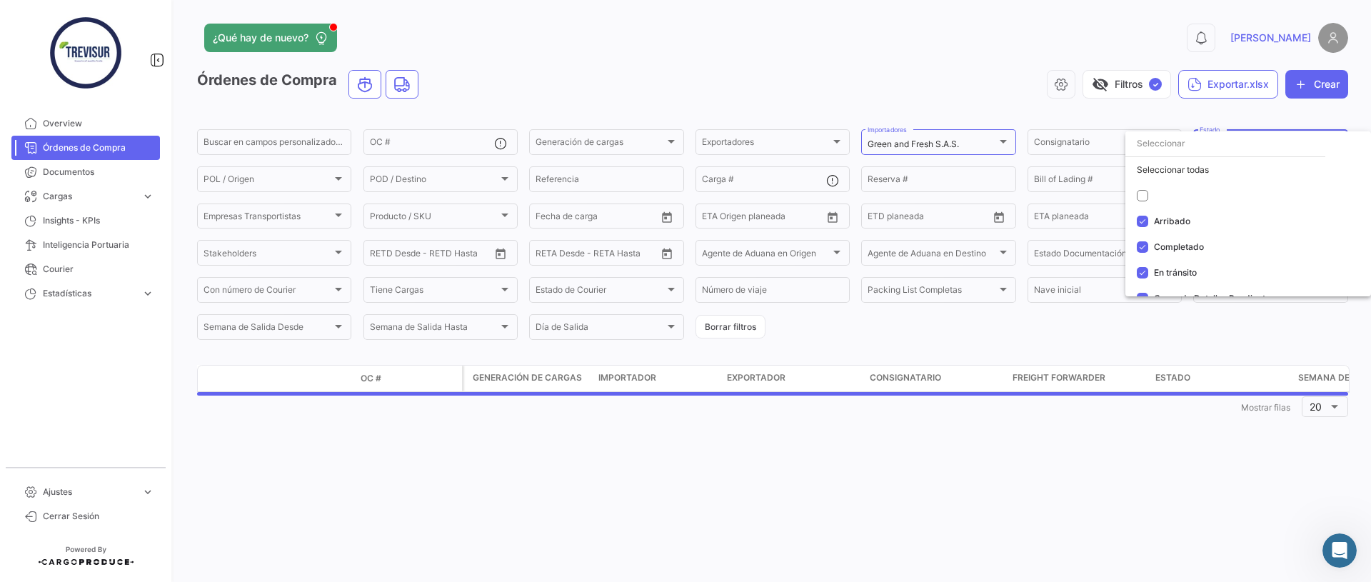
click at [903, 76] on div at bounding box center [685, 291] width 1371 height 582
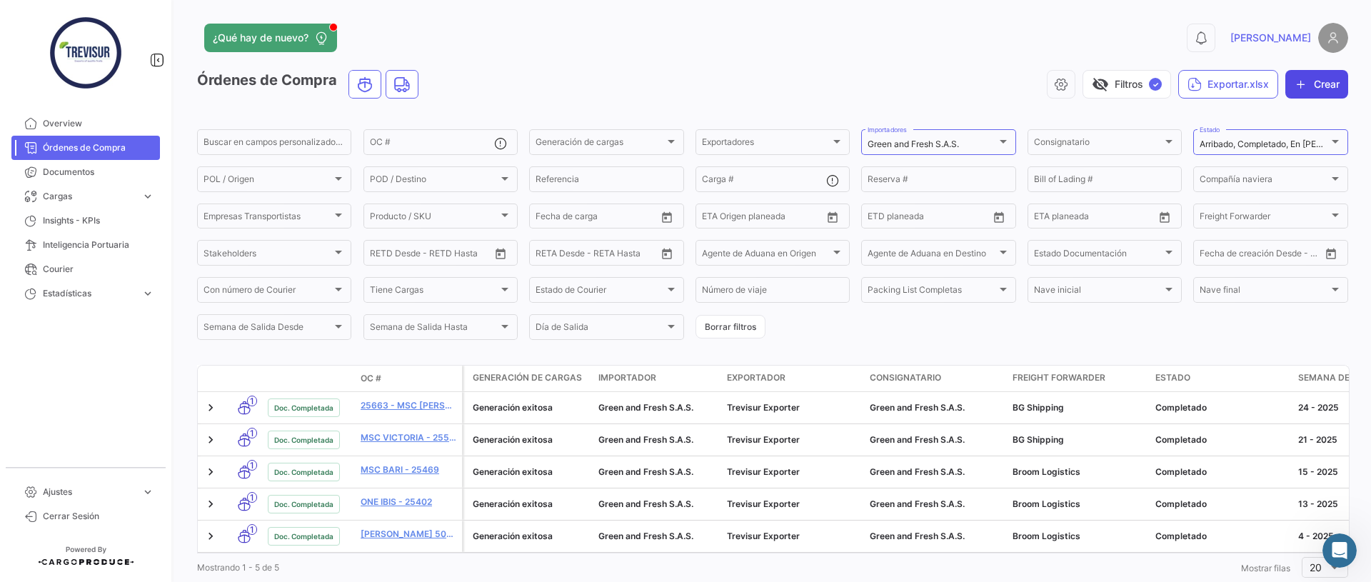
click at [1339, 82] on button "Crear" at bounding box center [1316, 84] width 63 height 29
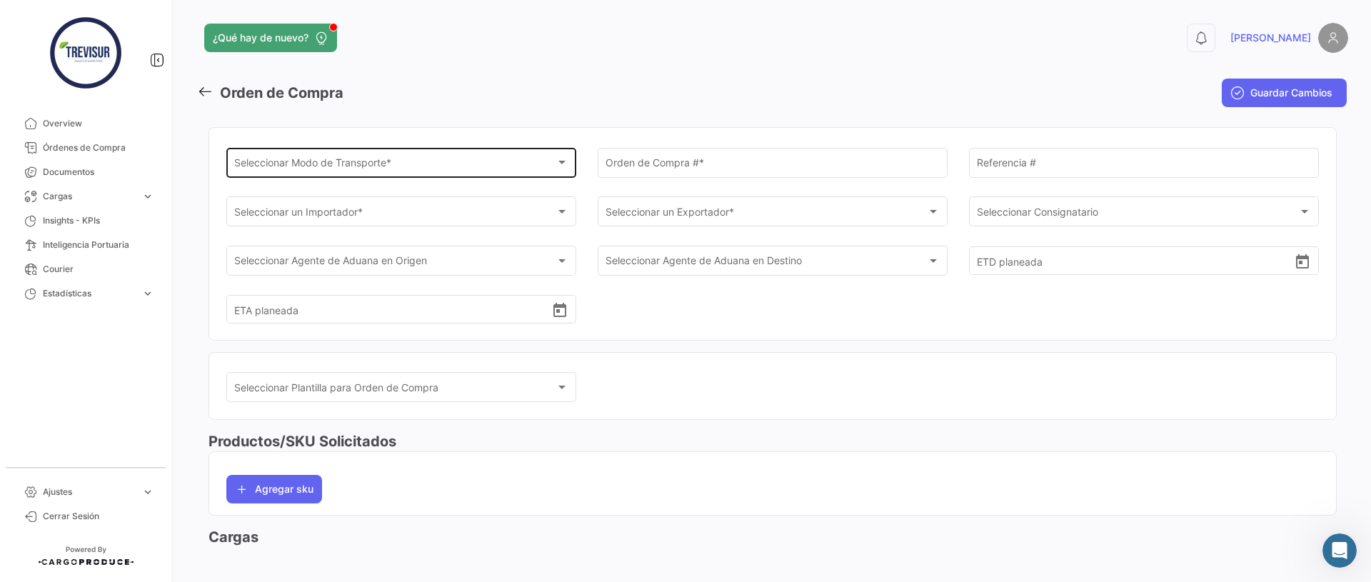
click at [438, 169] on div "Seleccionar Modo de Transporte *" at bounding box center [395, 165] width 322 height 12
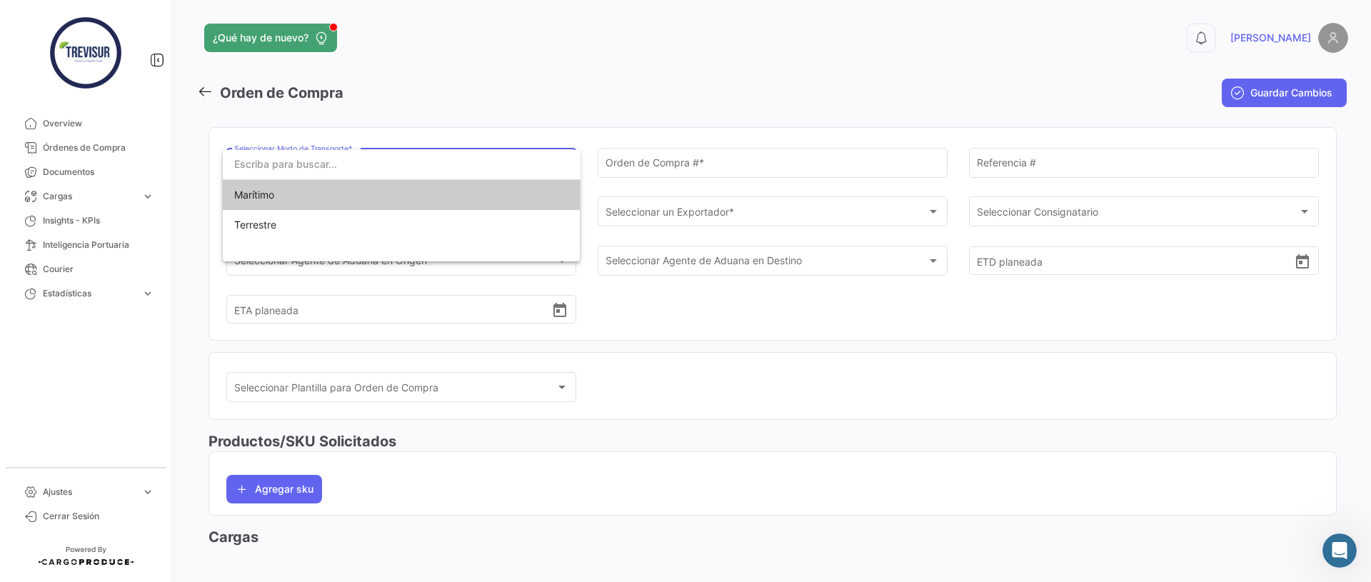
drag, startPoint x: 438, startPoint y: 188, endPoint x: 618, endPoint y: 172, distance: 179.9
click at [438, 188] on span "Marítimo" at bounding box center [401, 195] width 335 height 30
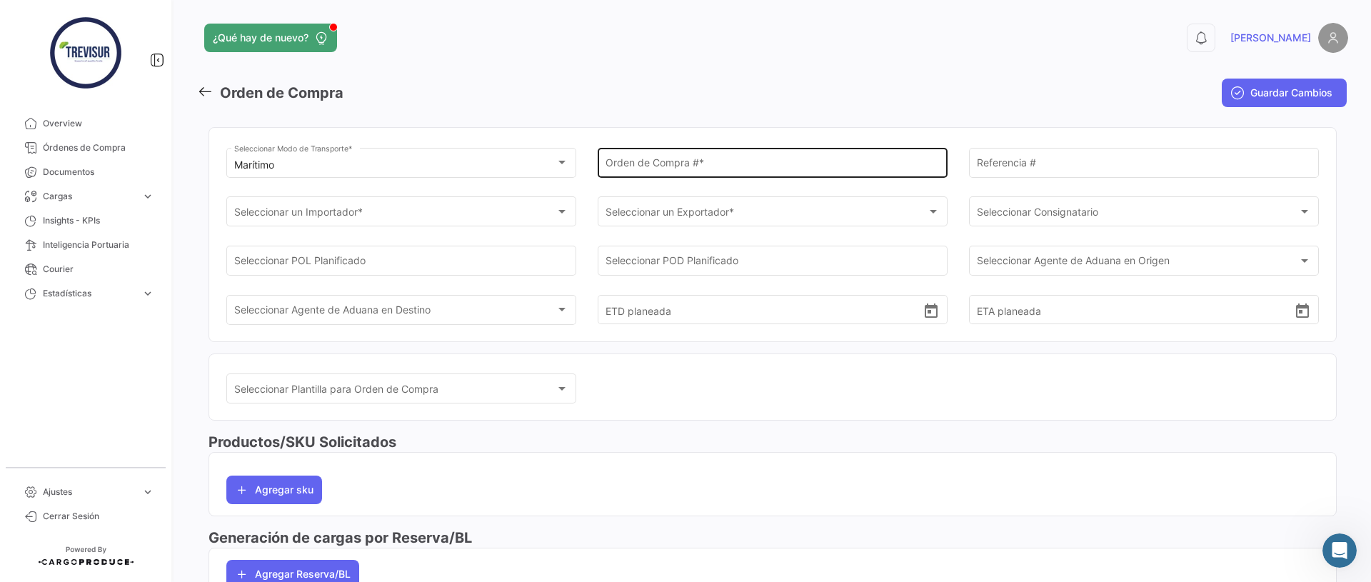
click at [644, 172] on div "Orden de Compra # *" at bounding box center [772, 161] width 335 height 33
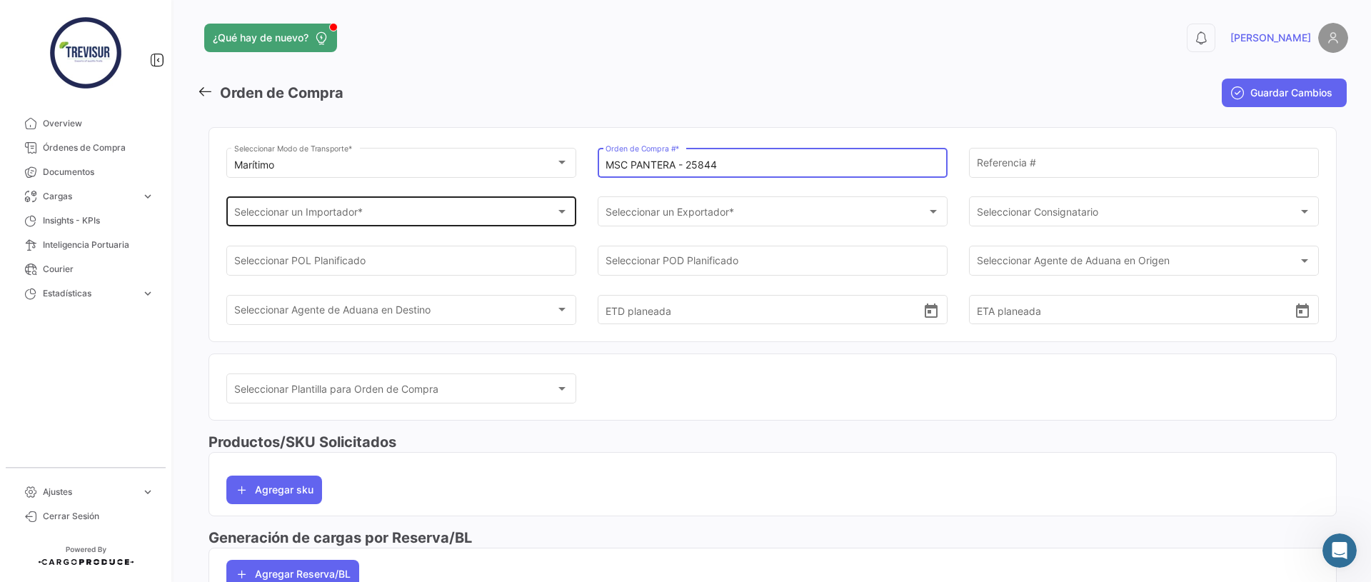
type input "MSC PANTERA - 25844"
click at [402, 212] on div "Seleccionar un Importador *" at bounding box center [395, 214] width 322 height 12
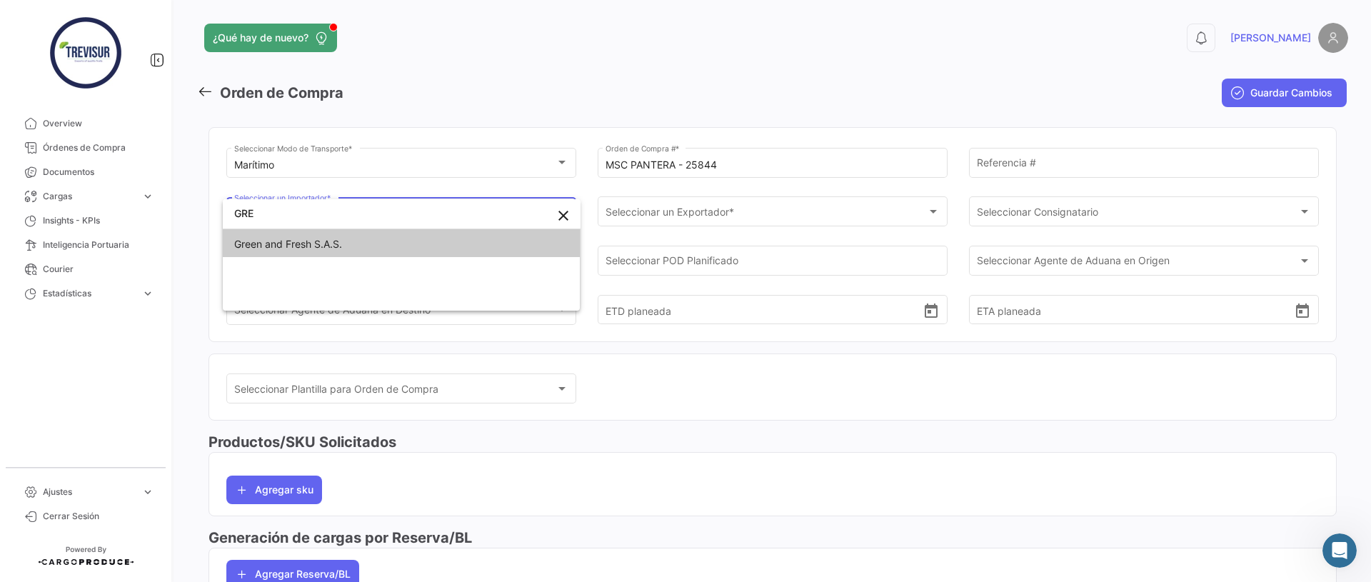
type input "GRE"
click at [399, 244] on span "Green and Fresh S.A.S." at bounding box center [401, 244] width 335 height 30
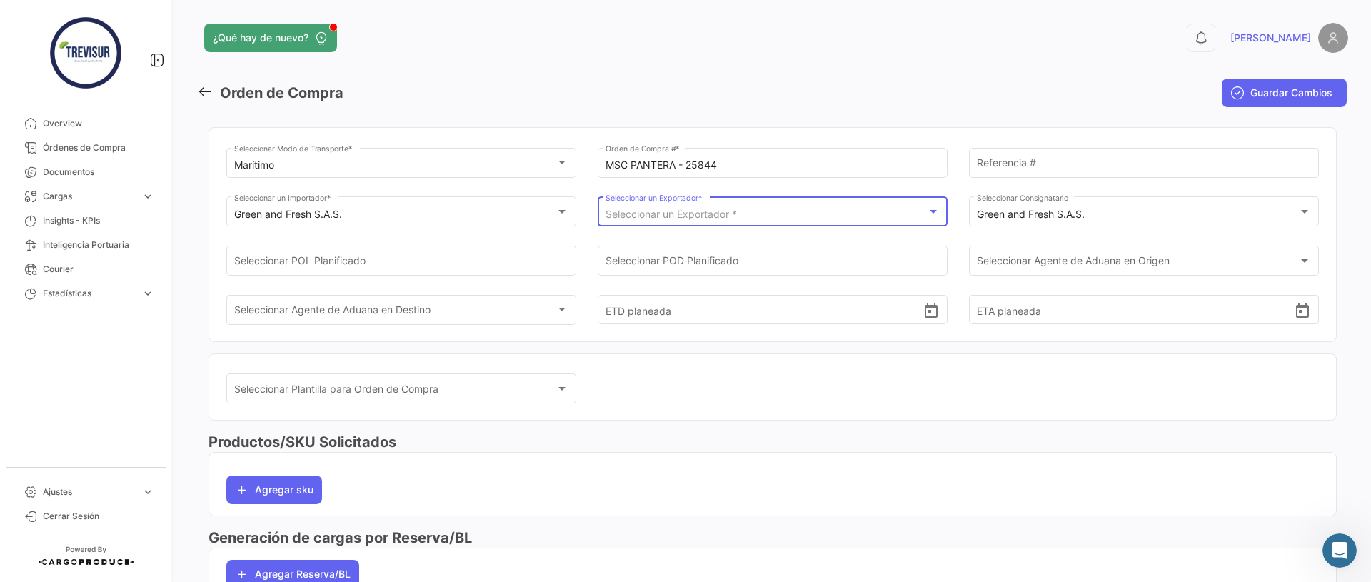
click at [611, 218] on span "Seleccionar un Exportador *" at bounding box center [670, 214] width 131 height 12
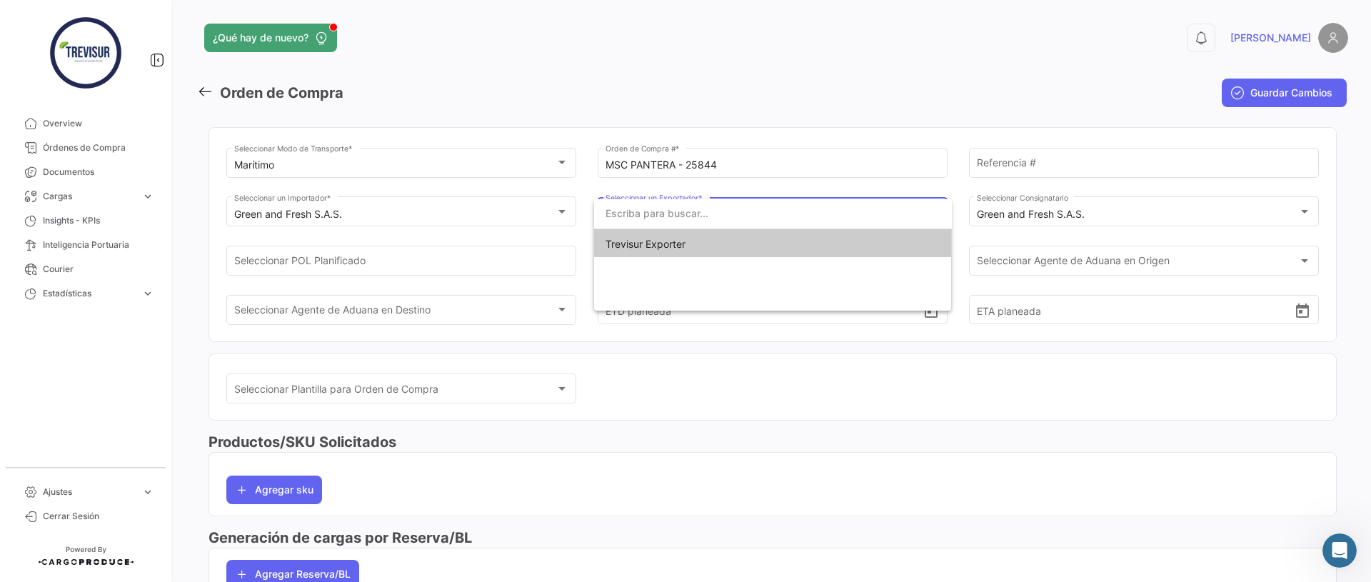
drag, startPoint x: 617, startPoint y: 243, endPoint x: 413, endPoint y: 476, distance: 309.6
click at [617, 243] on span "Trevisur Exporter" at bounding box center [645, 244] width 80 height 12
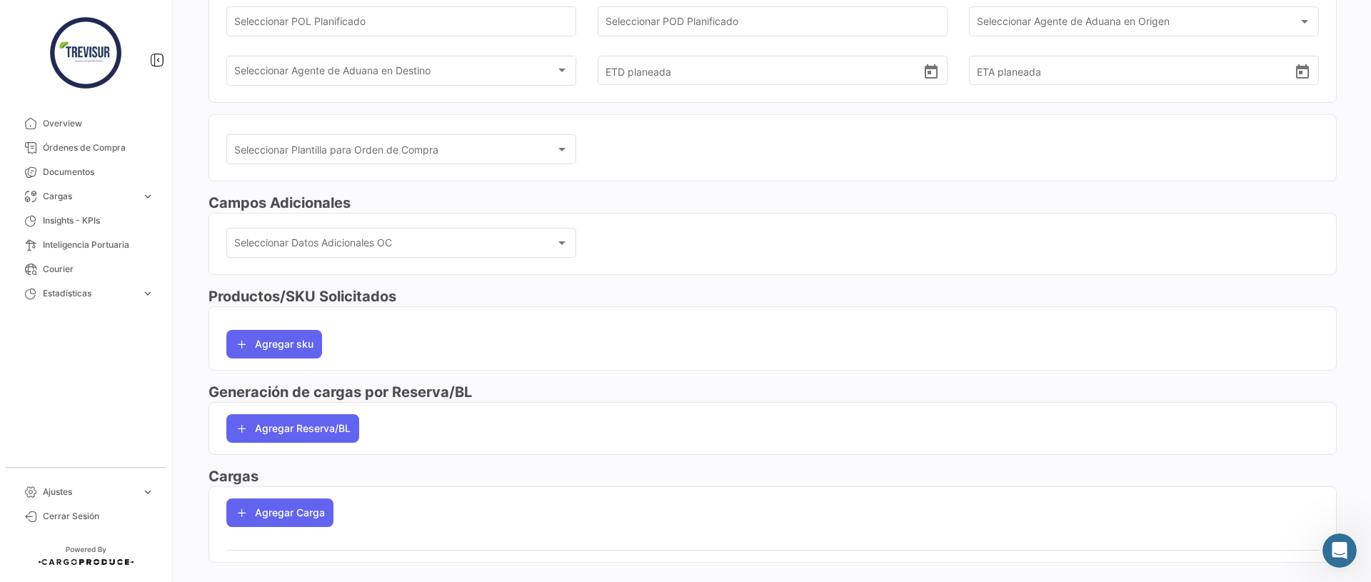
scroll to position [244, 0]
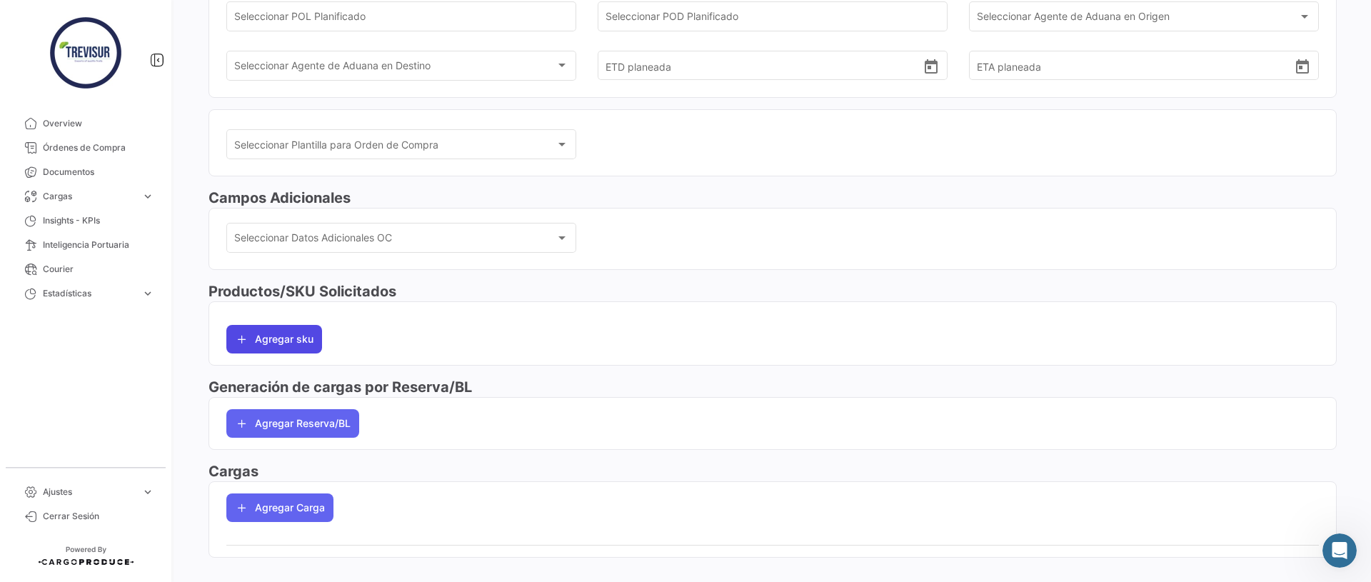
click at [286, 340] on button "Agregar sku" at bounding box center [274, 339] width 96 height 29
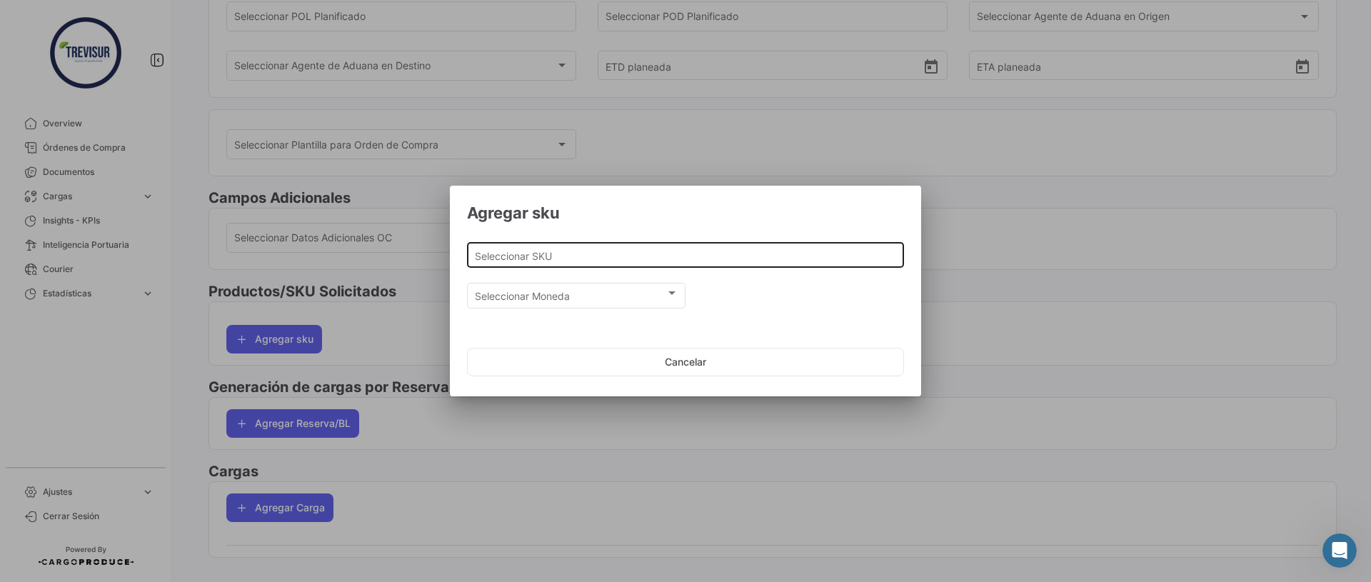
click at [590, 253] on input "Seleccionar SKU" at bounding box center [686, 256] width 422 height 12
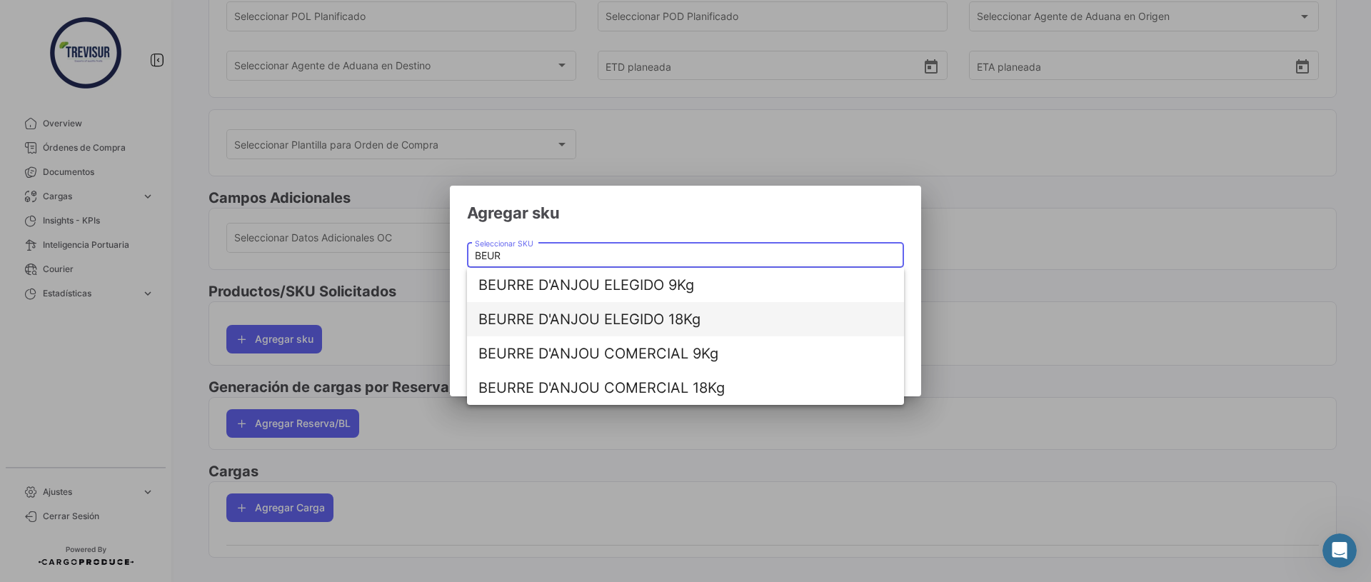
click at [666, 321] on span "BEURRE D'ANJOU ELEGIDO 18Kg" at bounding box center [685, 319] width 414 height 34
type input "BEURRE D'ANJOU ELEGIDO 18Kg"
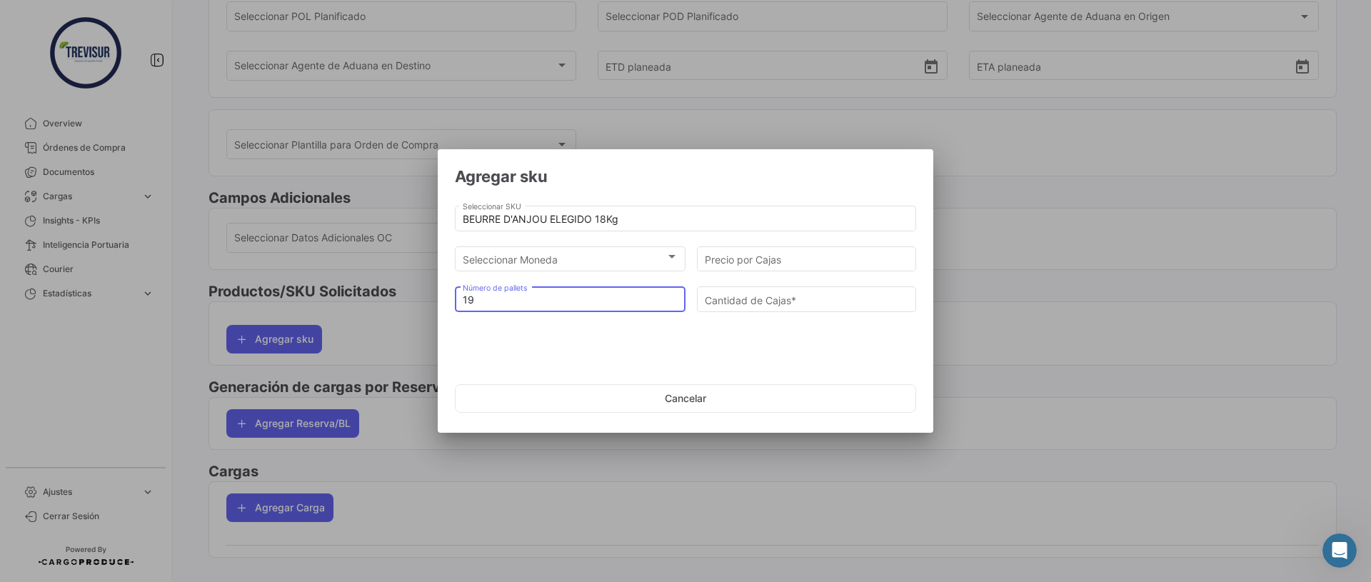
type input "19"
type input "1197"
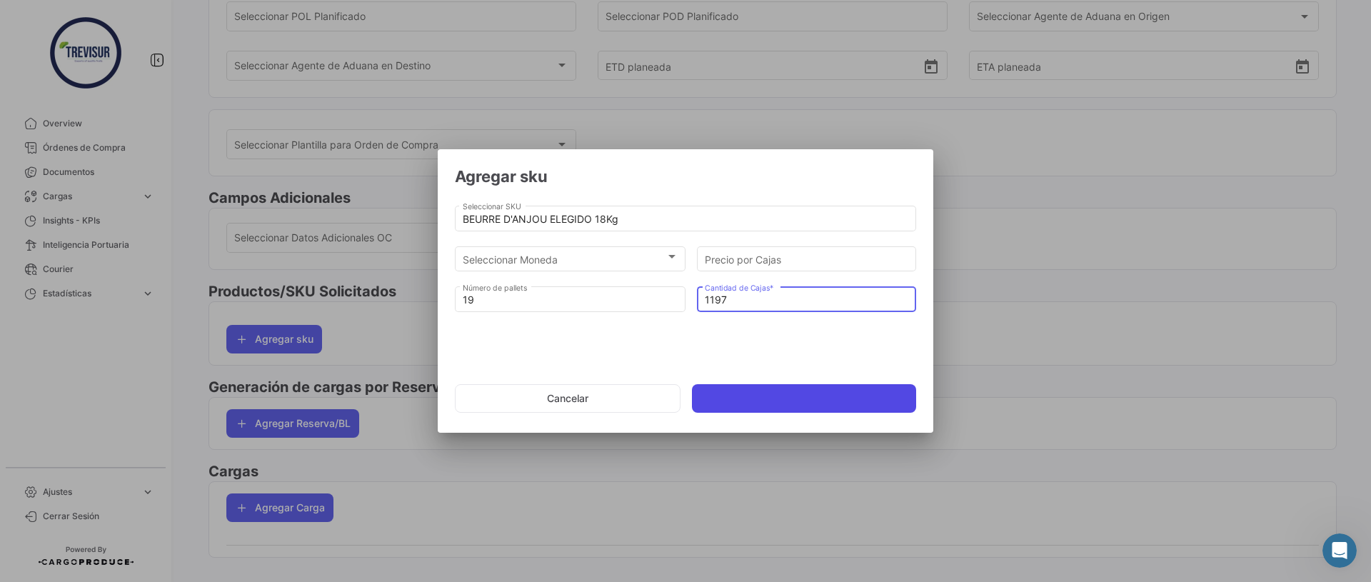
click at [755, 392] on button at bounding box center [804, 398] width 224 height 29
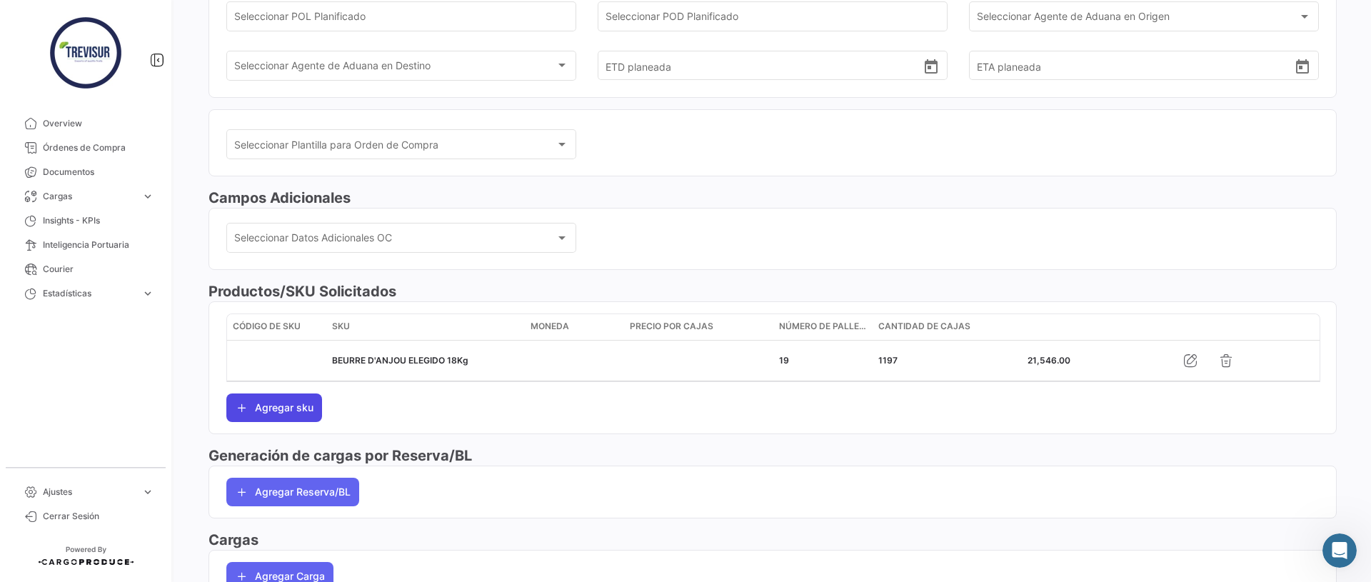
click at [268, 408] on button "Agregar sku" at bounding box center [274, 407] width 96 height 29
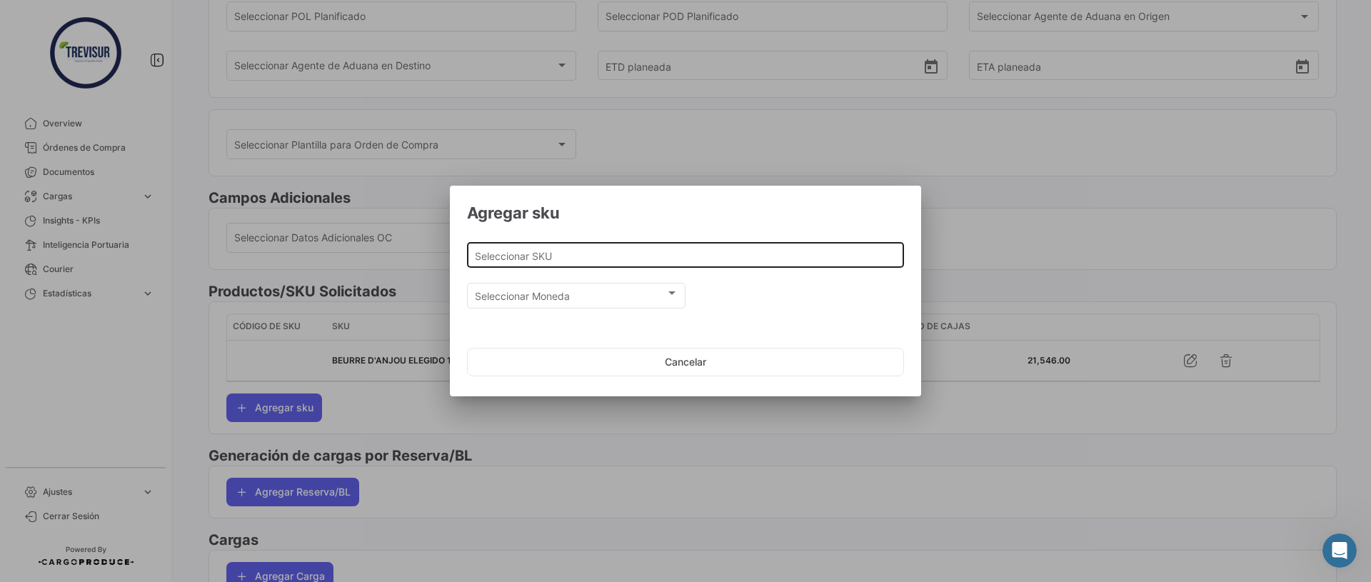
click at [563, 243] on div "Seleccionar SKU" at bounding box center [686, 254] width 422 height 28
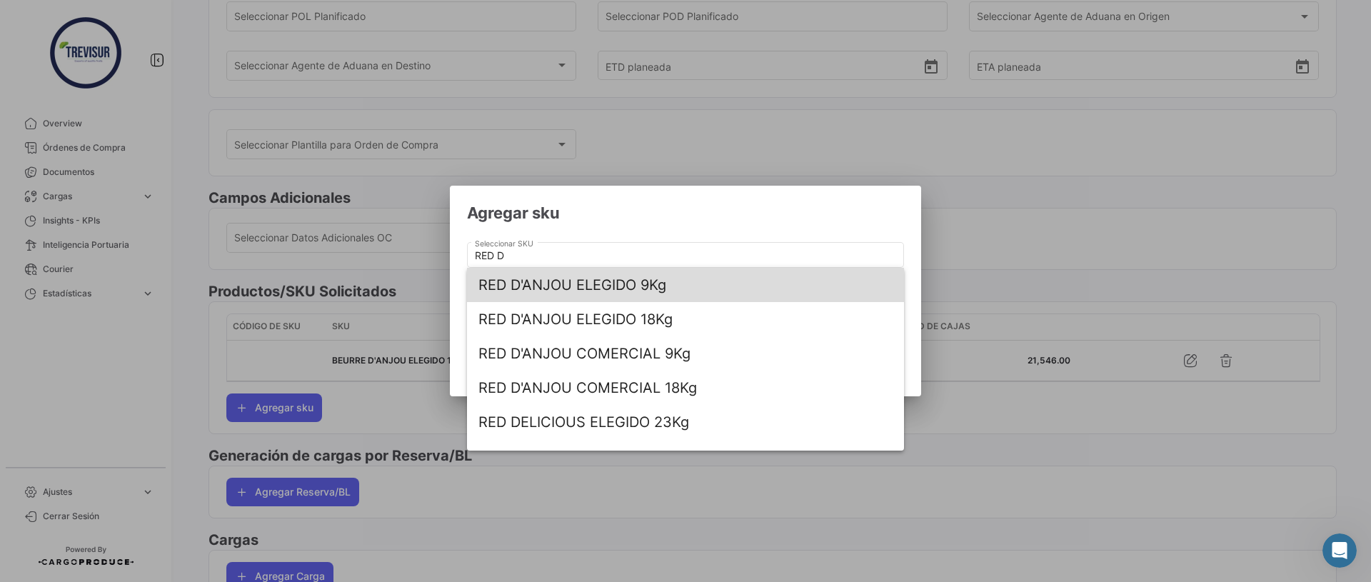
click at [560, 286] on span "RED D'ANJOU ELEGIDO 9Kg" at bounding box center [685, 285] width 414 height 34
type input "RED D'ANJOU ELEGIDO 9Kg"
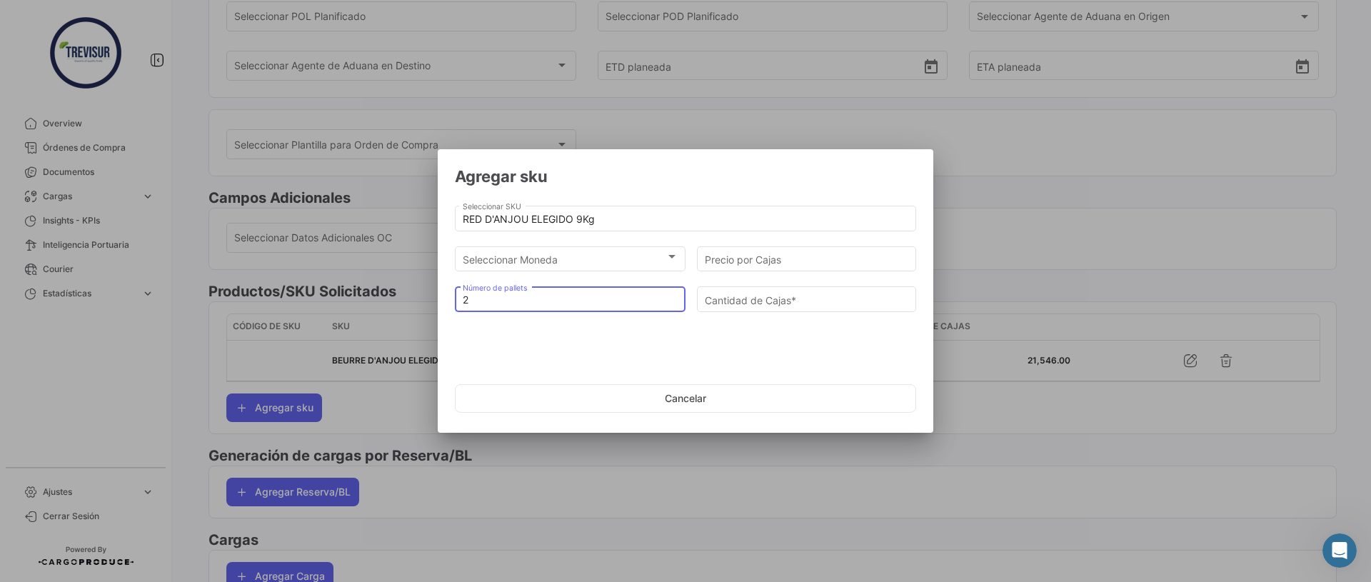
type input "2"
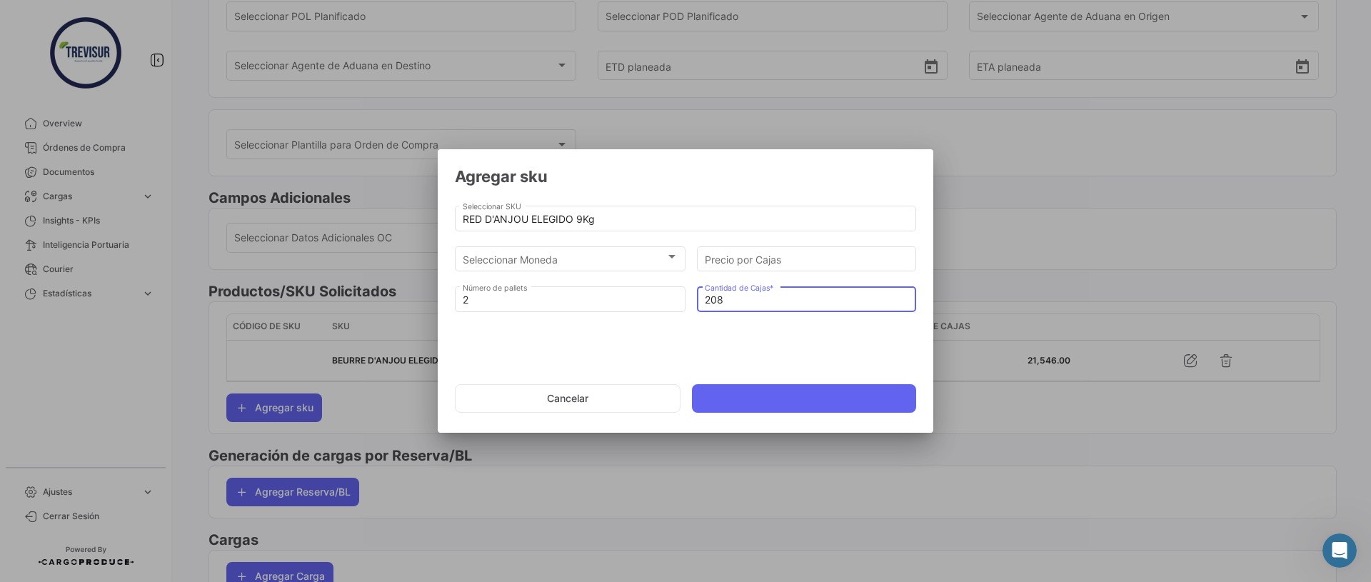
type input "208"
click at [758, 390] on button at bounding box center [804, 398] width 224 height 29
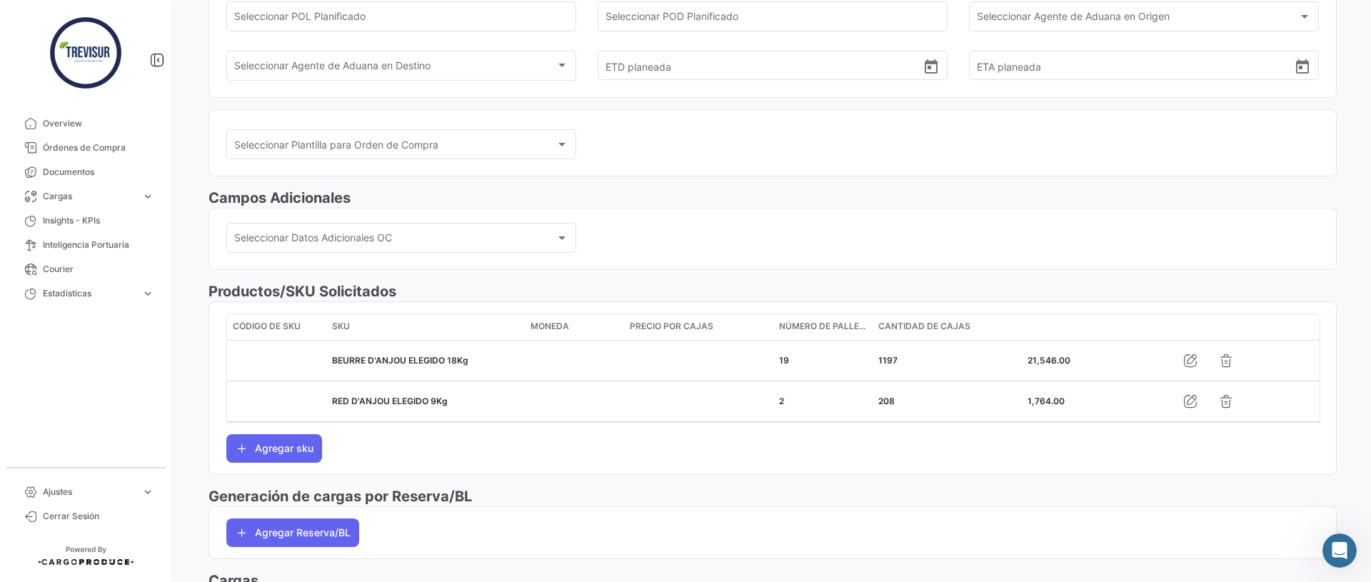
scroll to position [375, 0]
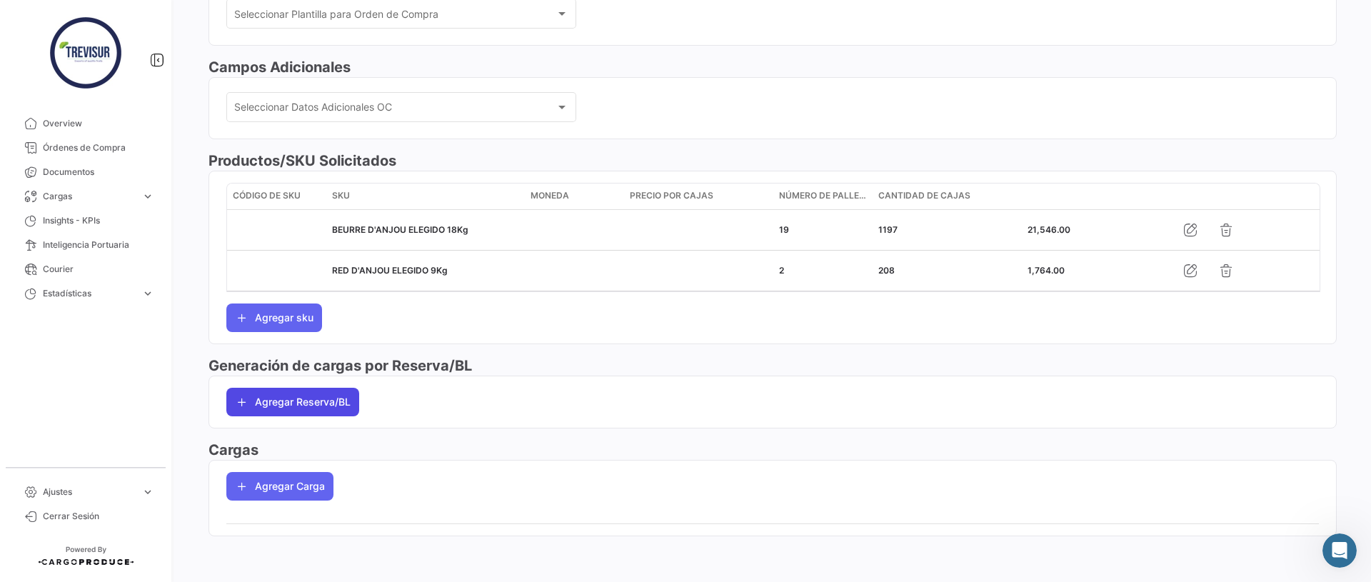
click at [294, 403] on button "Agregar Reserva/BL" at bounding box center [292, 402] width 133 height 29
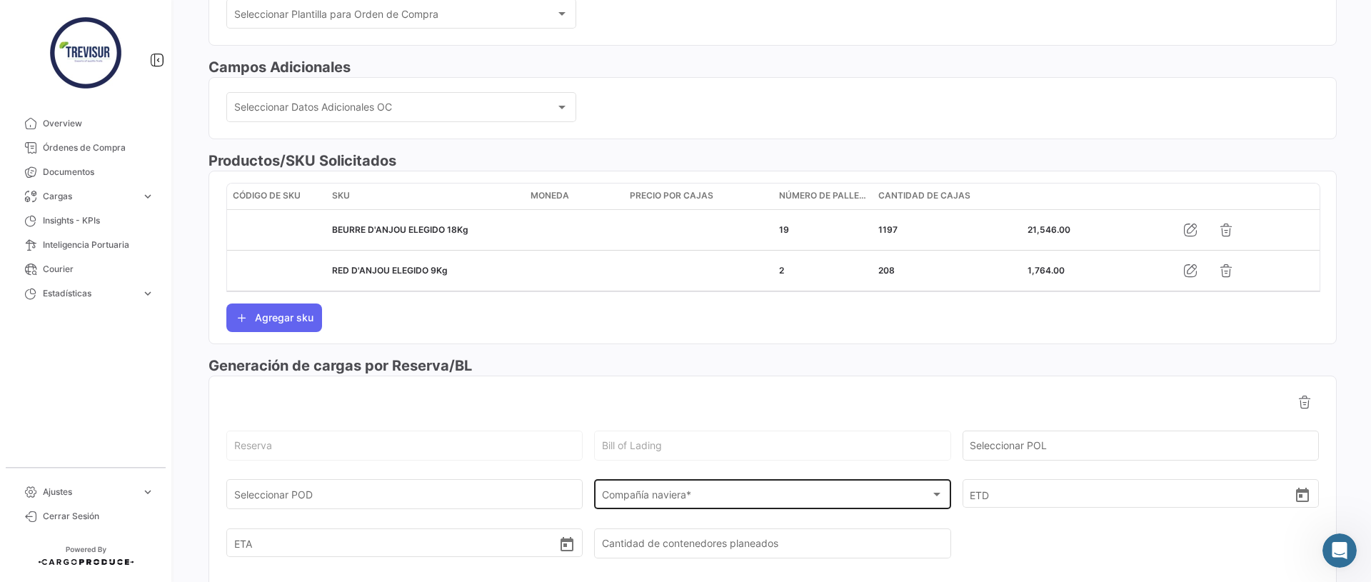
click at [722, 502] on div "Compañía naviera *" at bounding box center [766, 497] width 328 height 12
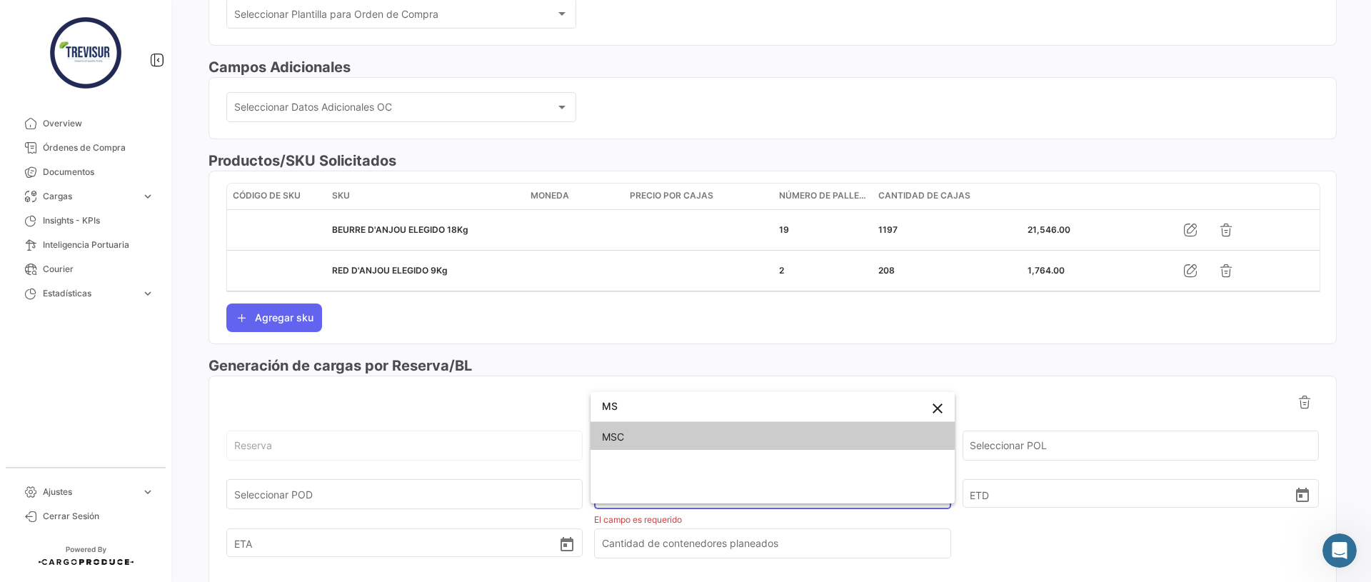
type input "MS"
click at [699, 439] on span "MSC" at bounding box center [772, 437] width 341 height 30
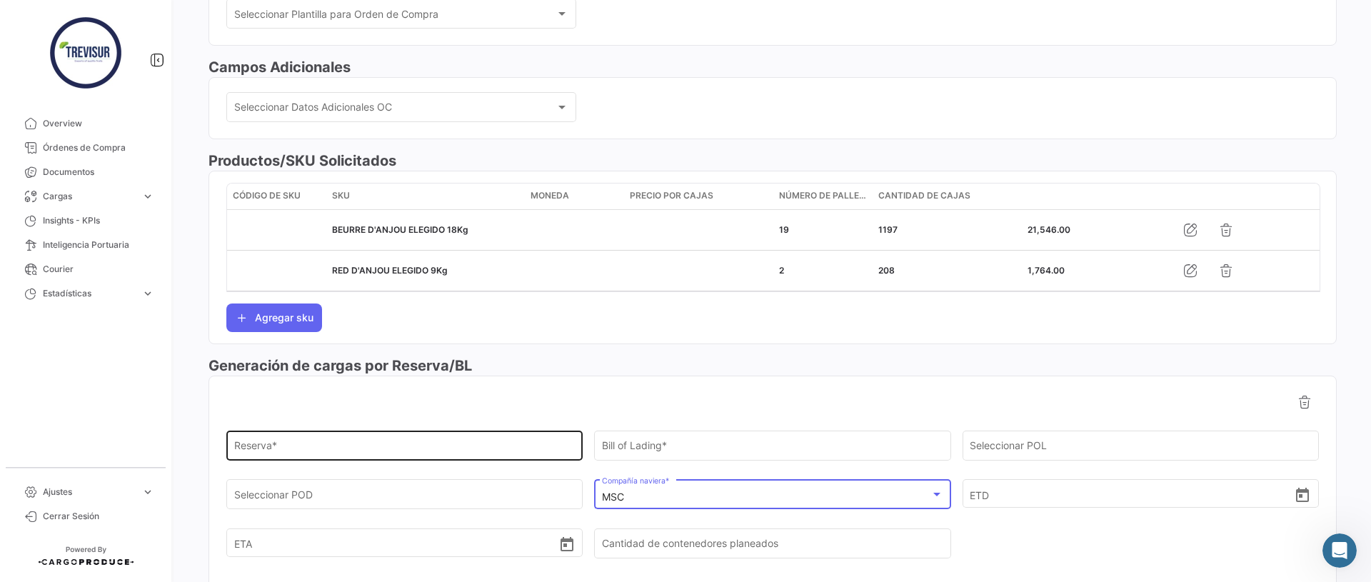
click at [353, 441] on div "Reserva *" at bounding box center [404, 444] width 341 height 33
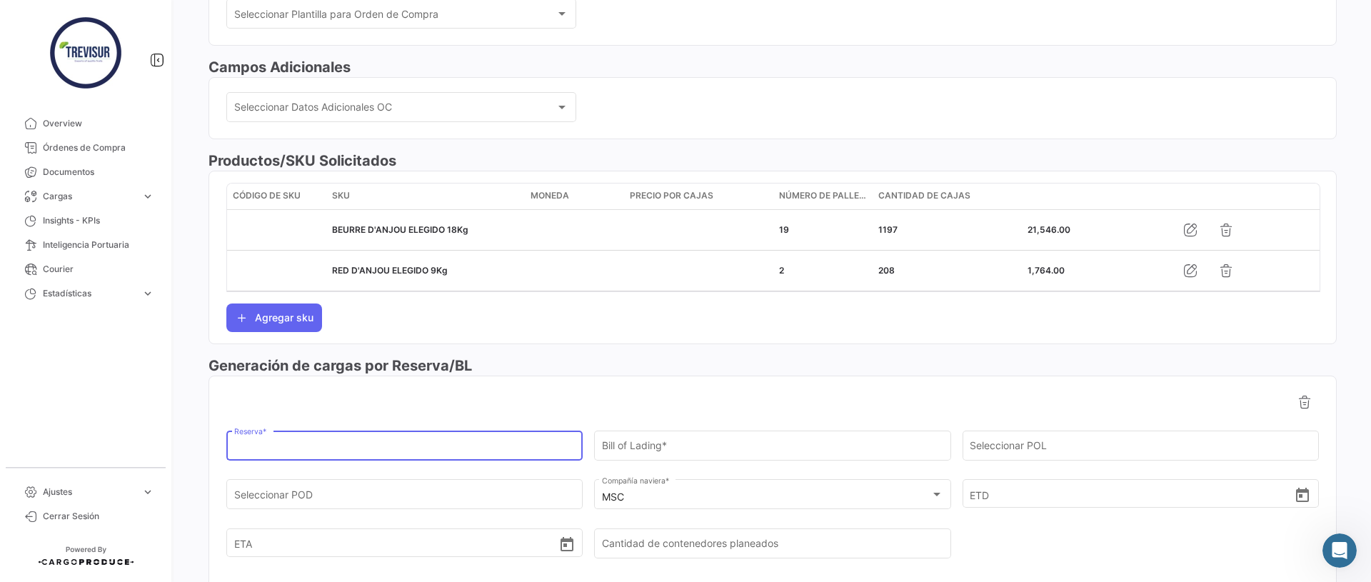
paste input "EBKG13795605"
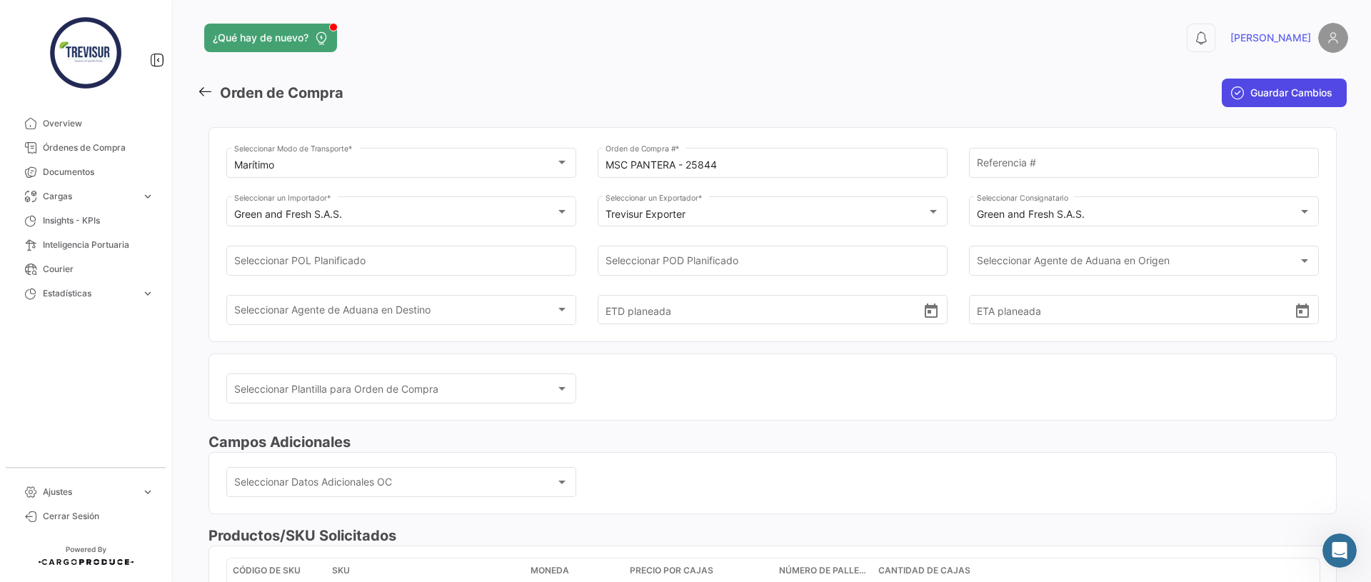
type input "EBKG13795605"
click at [1246, 93] on button "Guardar Cambios" at bounding box center [1283, 93] width 125 height 29
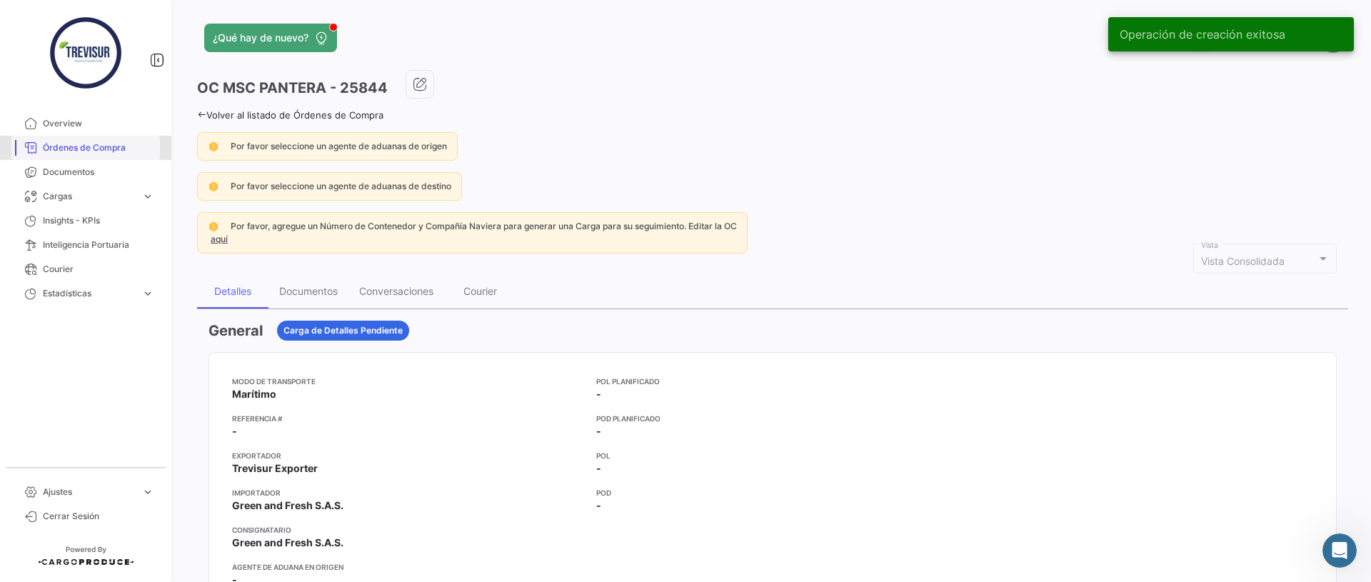
click at [84, 145] on span "Órdenes de Compra" at bounding box center [98, 147] width 111 height 13
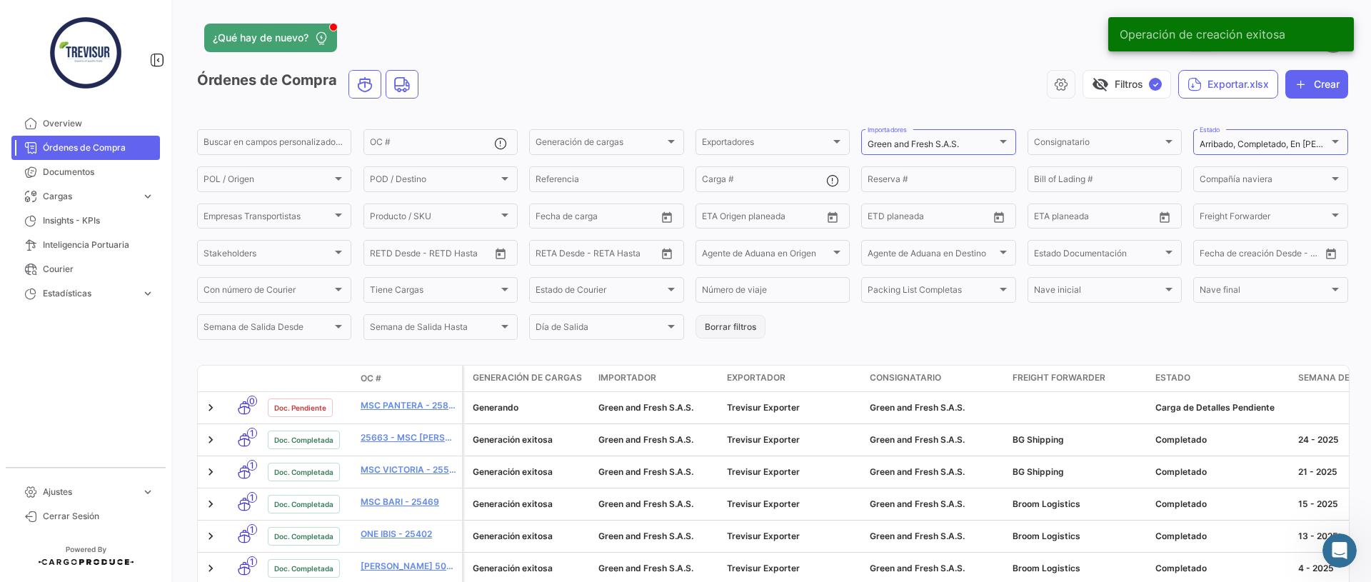
click at [745, 326] on button "Borrar filtros" at bounding box center [730, 327] width 70 height 24
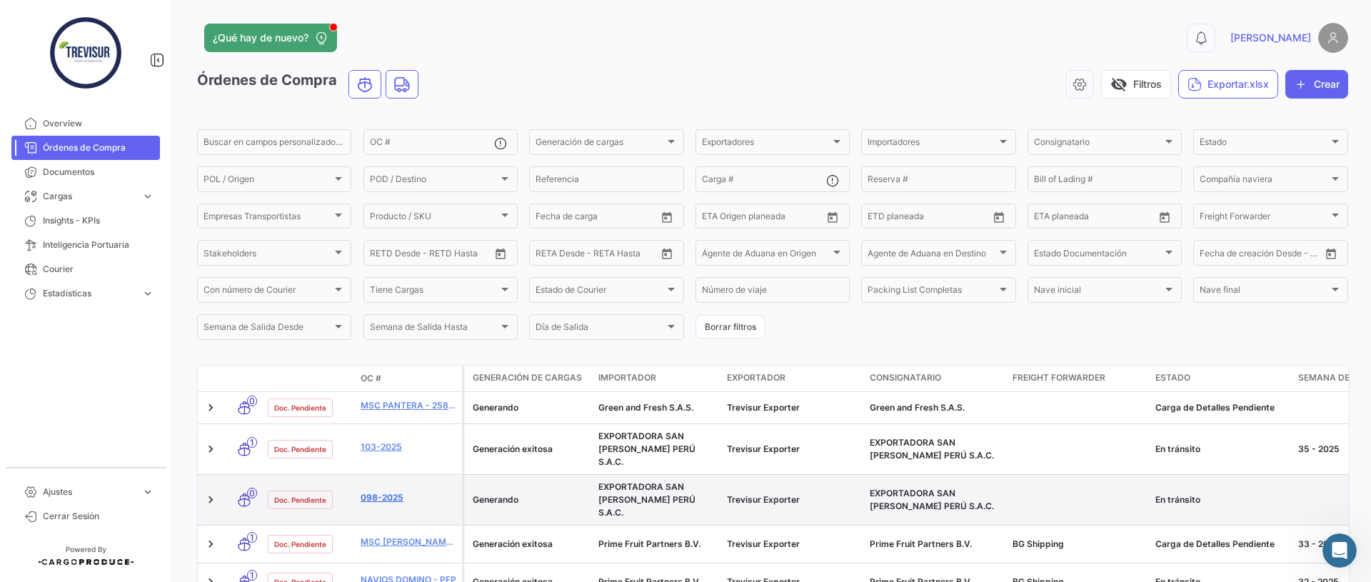
click at [426, 491] on link "098-2025" at bounding box center [409, 497] width 96 height 13
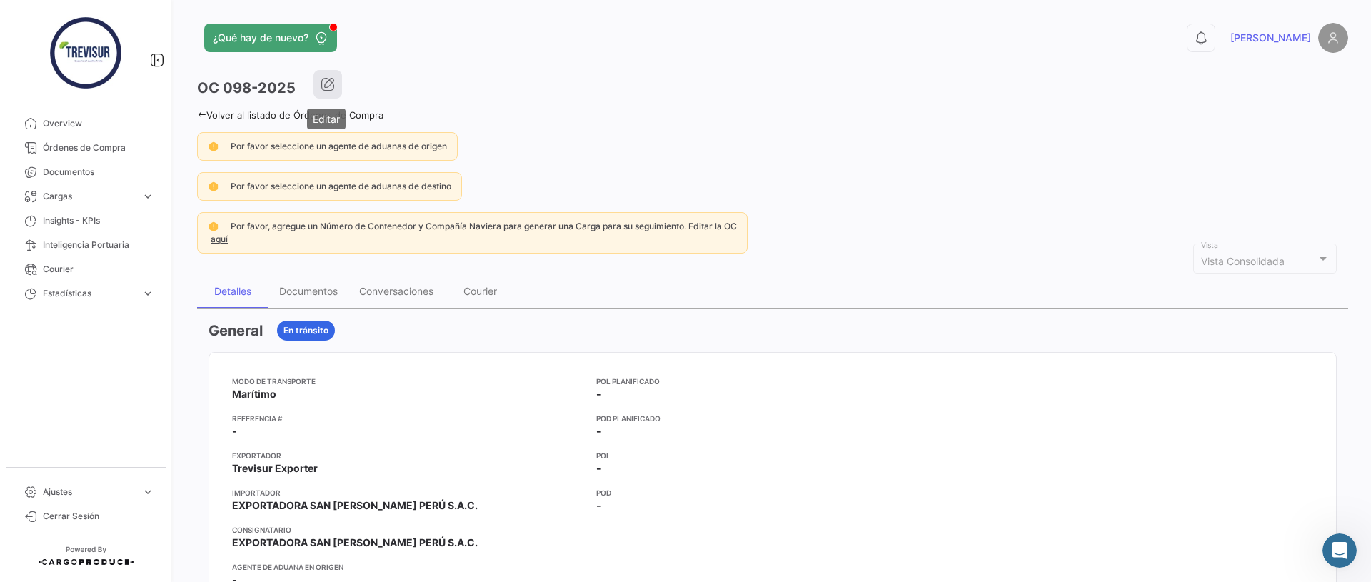
click at [324, 76] on button "button" at bounding box center [327, 84] width 29 height 29
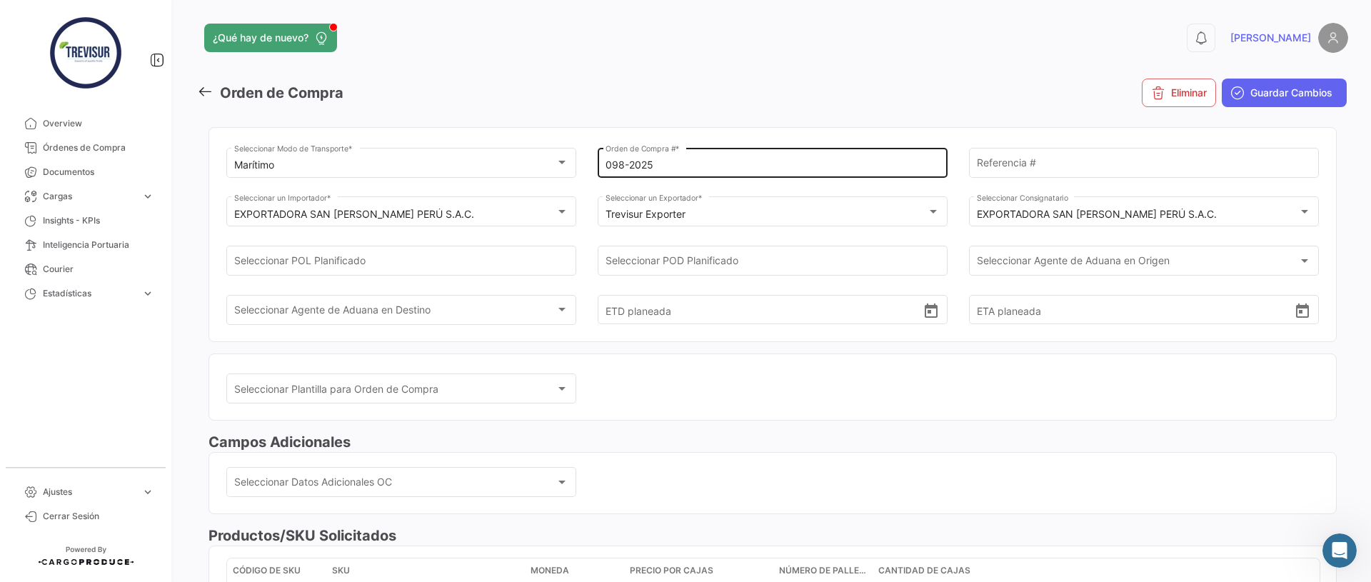
click at [659, 164] on input "098-2025" at bounding box center [772, 165] width 335 height 12
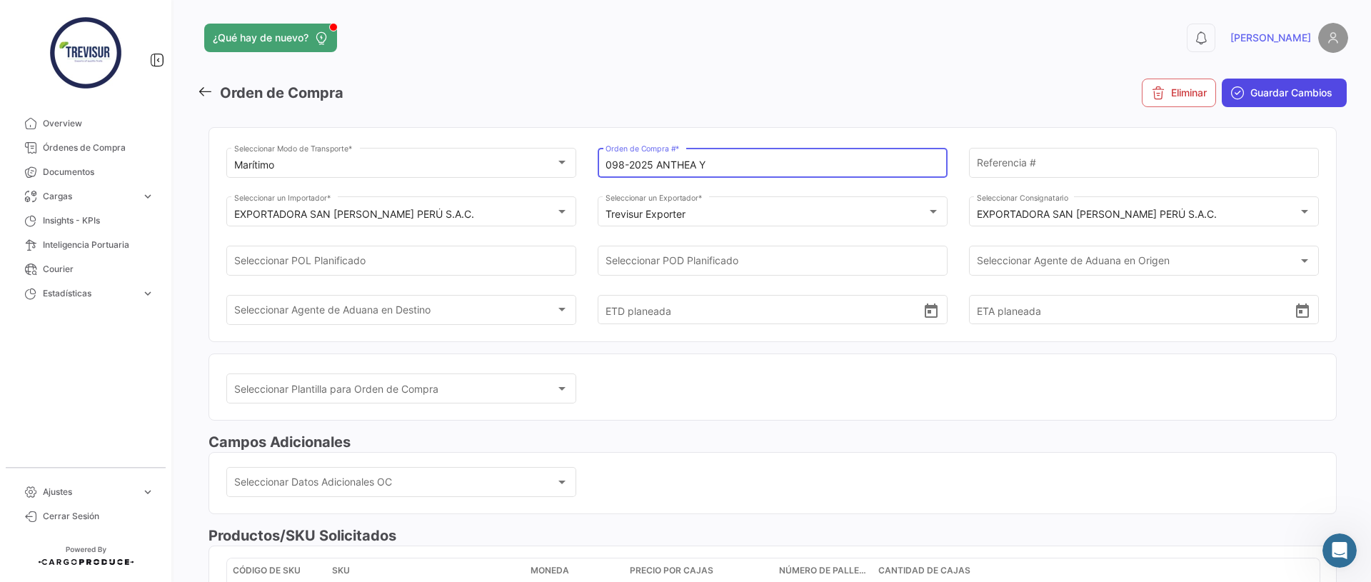
type input "098-2025 ANTHEA Y"
click at [1227, 88] on button "Guardar Cambios" at bounding box center [1283, 93] width 125 height 29
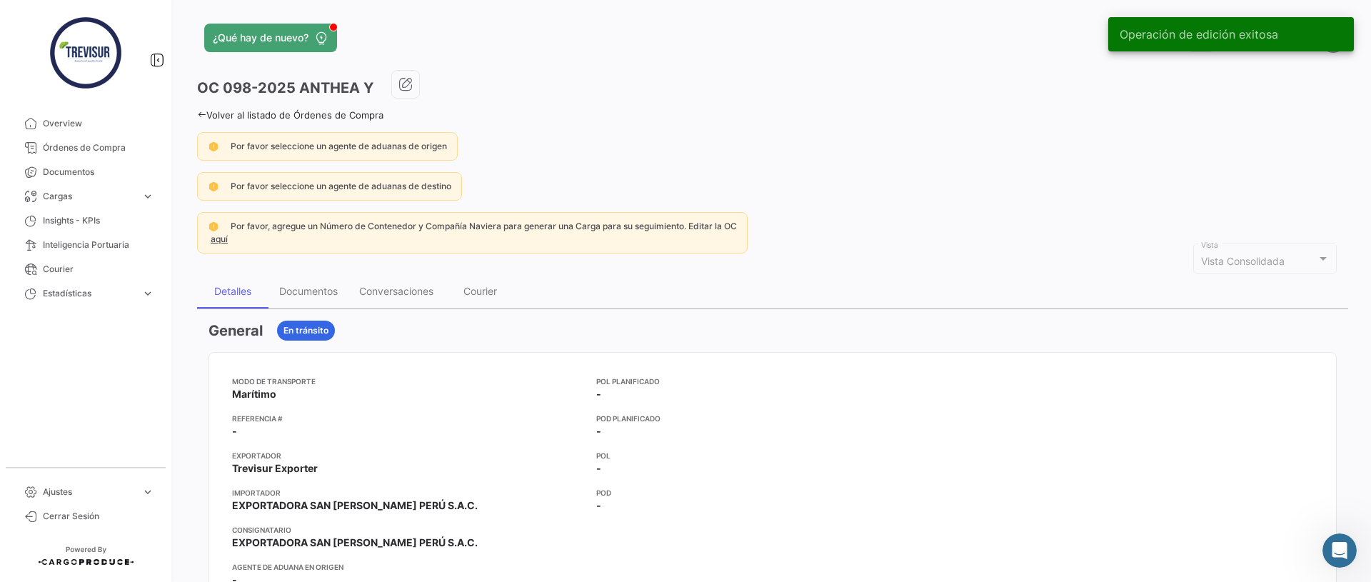
click at [201, 111] on icon at bounding box center [201, 114] width 9 height 9
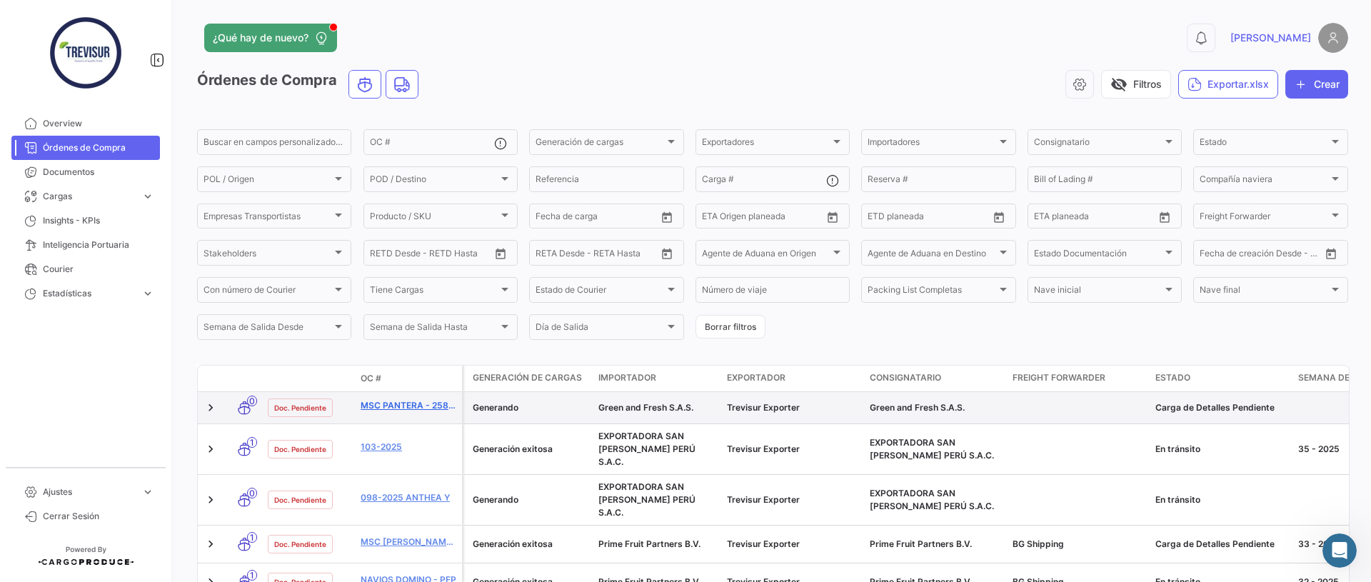
click at [380, 403] on link "MSC PANTERA - 25844" at bounding box center [409, 405] width 96 height 13
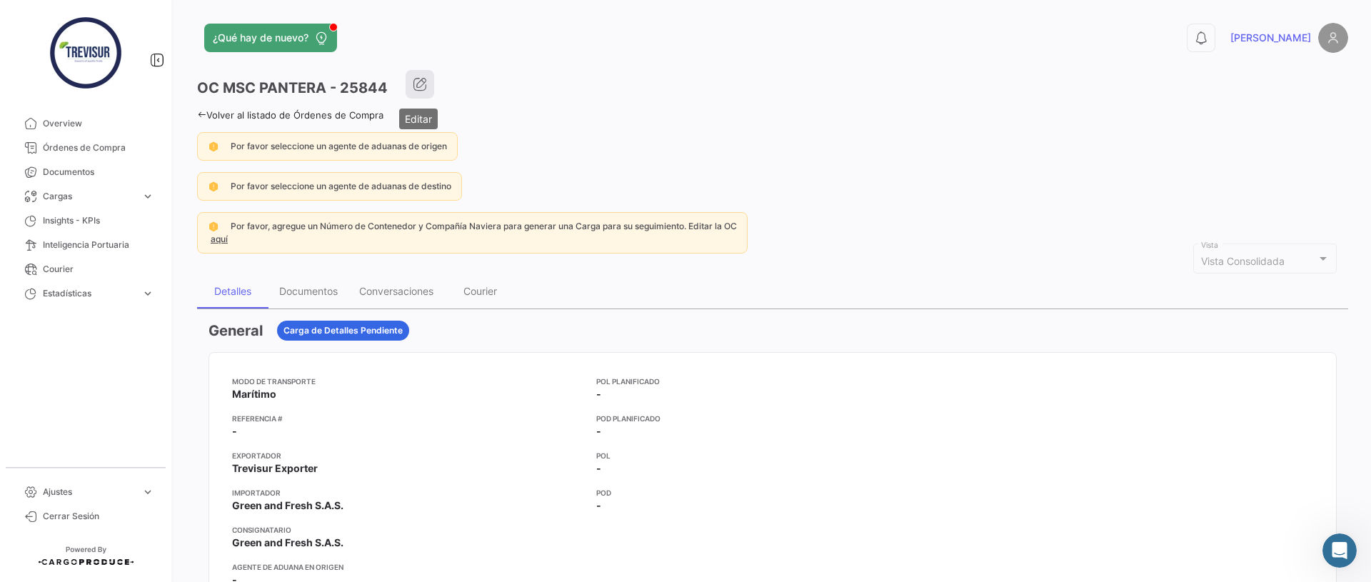
click at [415, 89] on icon "button" at bounding box center [420, 84] width 14 height 14
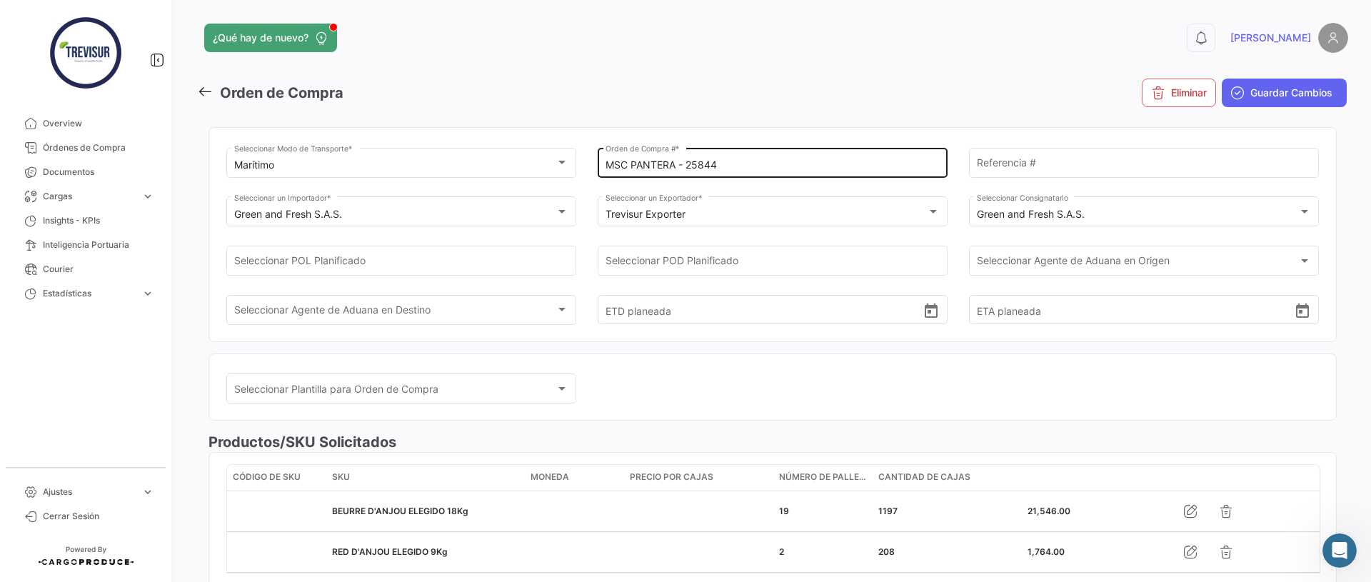
click at [657, 168] on input "MSC PANTERA - 25844" at bounding box center [772, 165] width 335 height 12
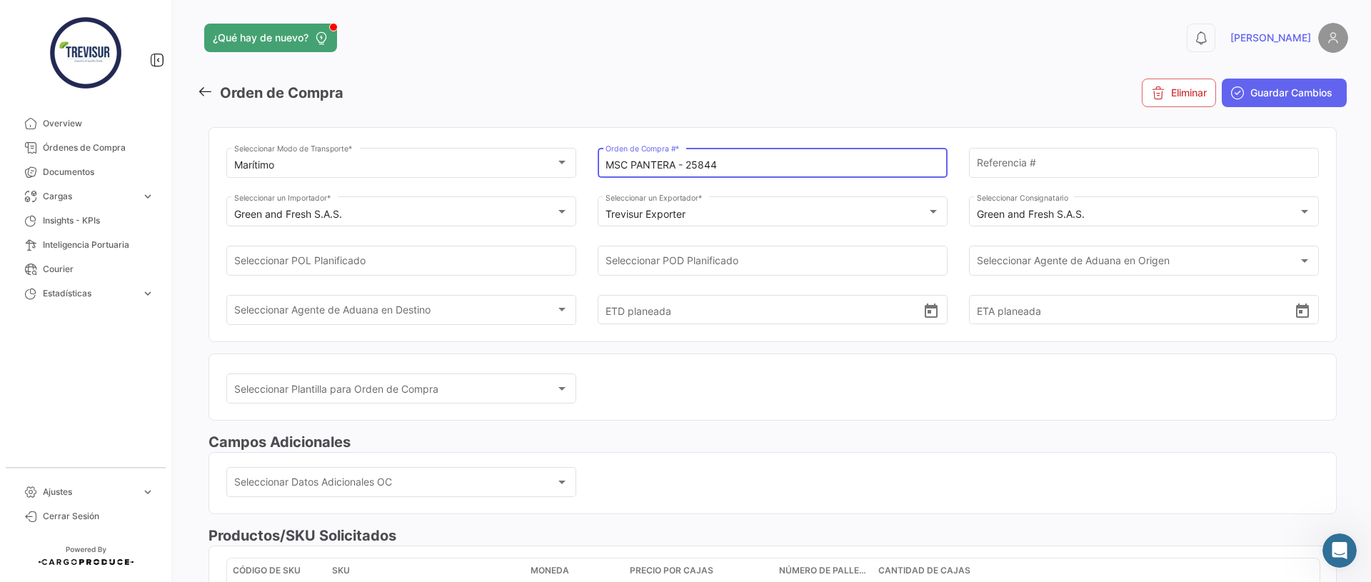
click at [657, 168] on input "MSC PANTERA - 25844" at bounding box center [772, 165] width 335 height 12
drag, startPoint x: 675, startPoint y: 163, endPoint x: 472, endPoint y: 162, distance: 202.7
click at [474, 162] on div "Marítimo Seleccionar Modo de Transporte * MSC SASHA - 25844 Orden de Compra # *…" at bounding box center [772, 243] width 1092 height 196
paste input "MSC [PERSON_NAME] -"
type input "25844 - MSC [PERSON_NAME]"
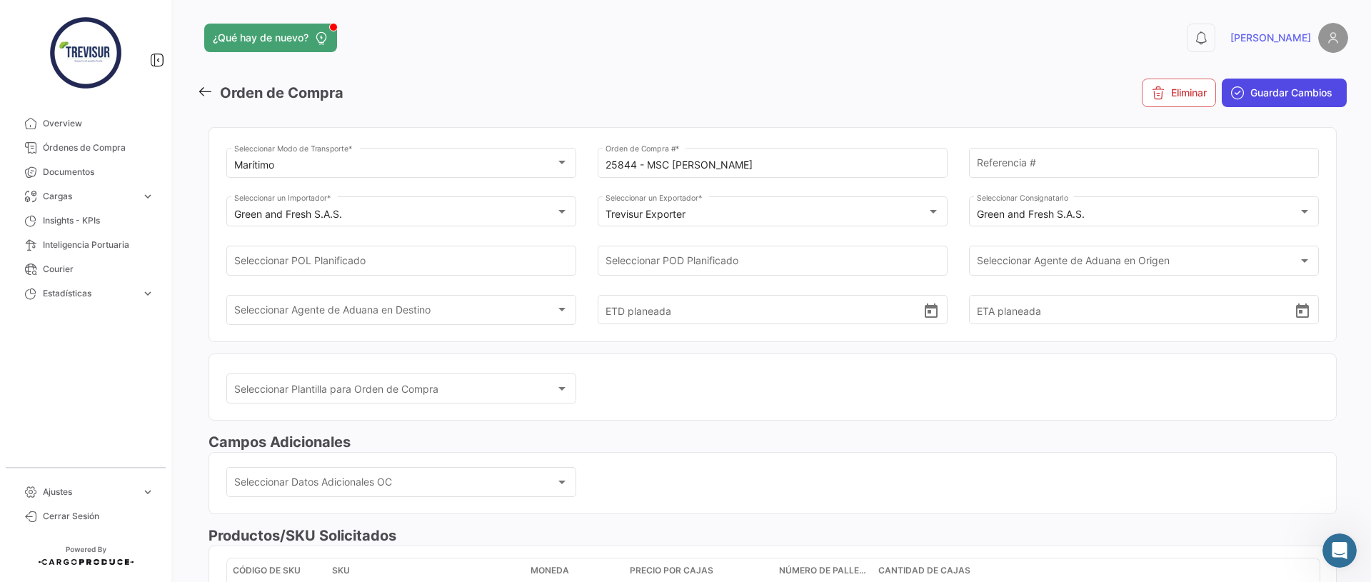
click at [1279, 93] on span "Guardar Cambios" at bounding box center [1291, 93] width 82 height 14
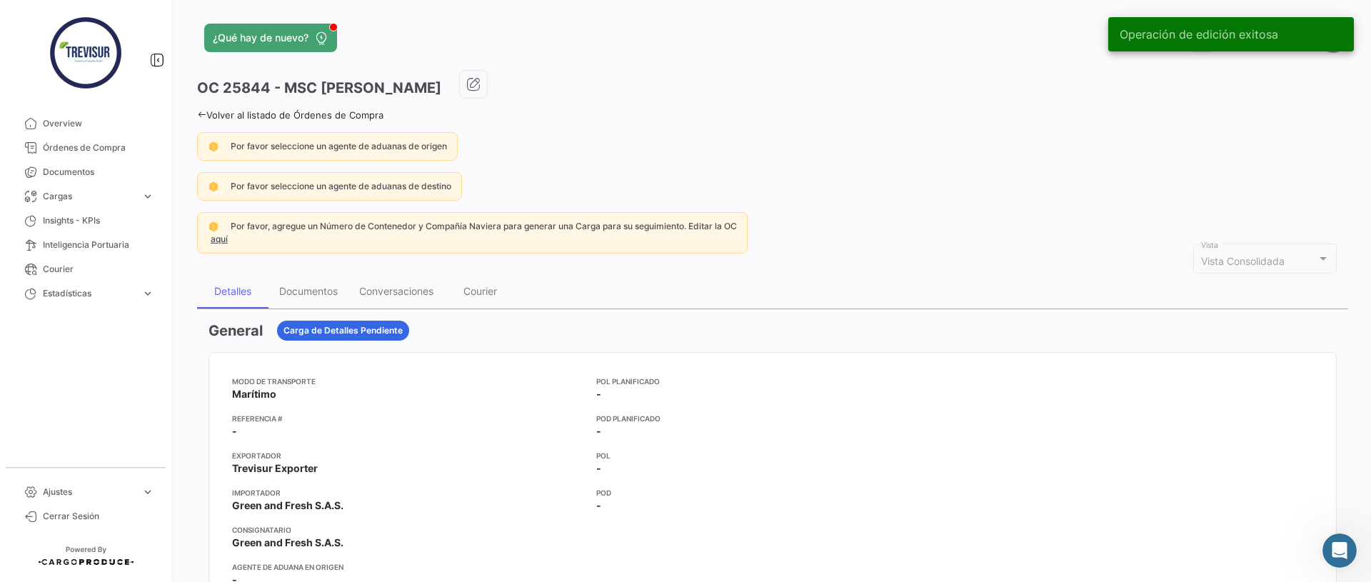
click at [205, 113] on icon at bounding box center [201, 114] width 9 height 9
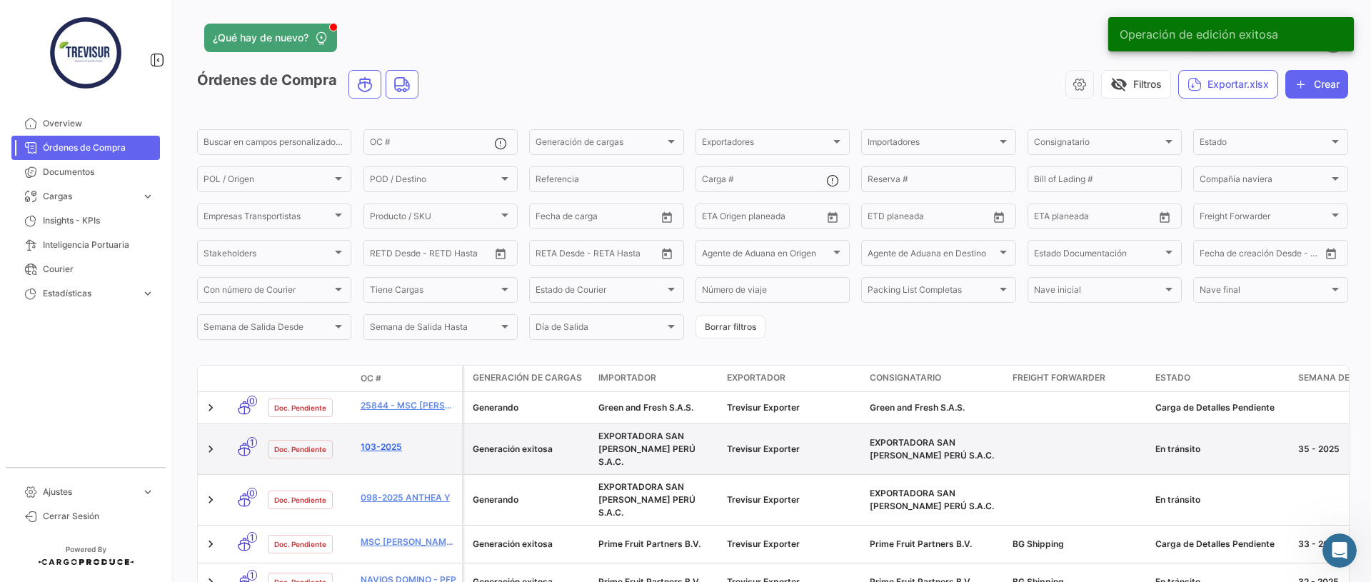
click at [383, 440] on link "103-2025" at bounding box center [409, 446] width 96 height 13
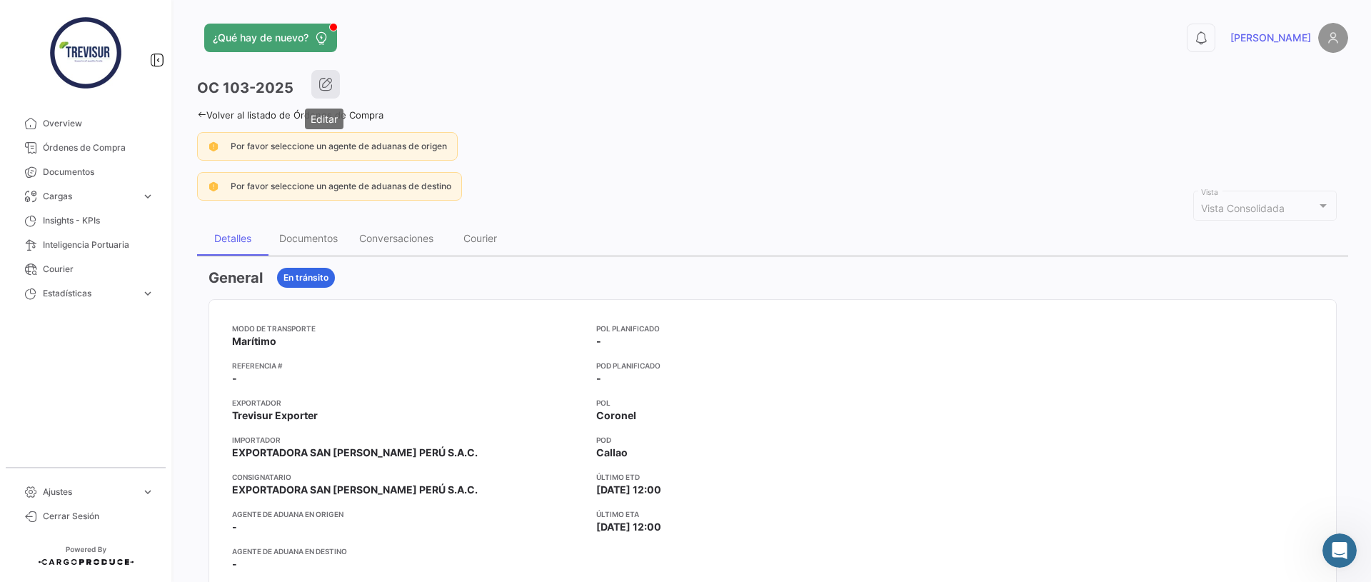
click at [323, 79] on icon "button" at bounding box center [325, 84] width 14 height 14
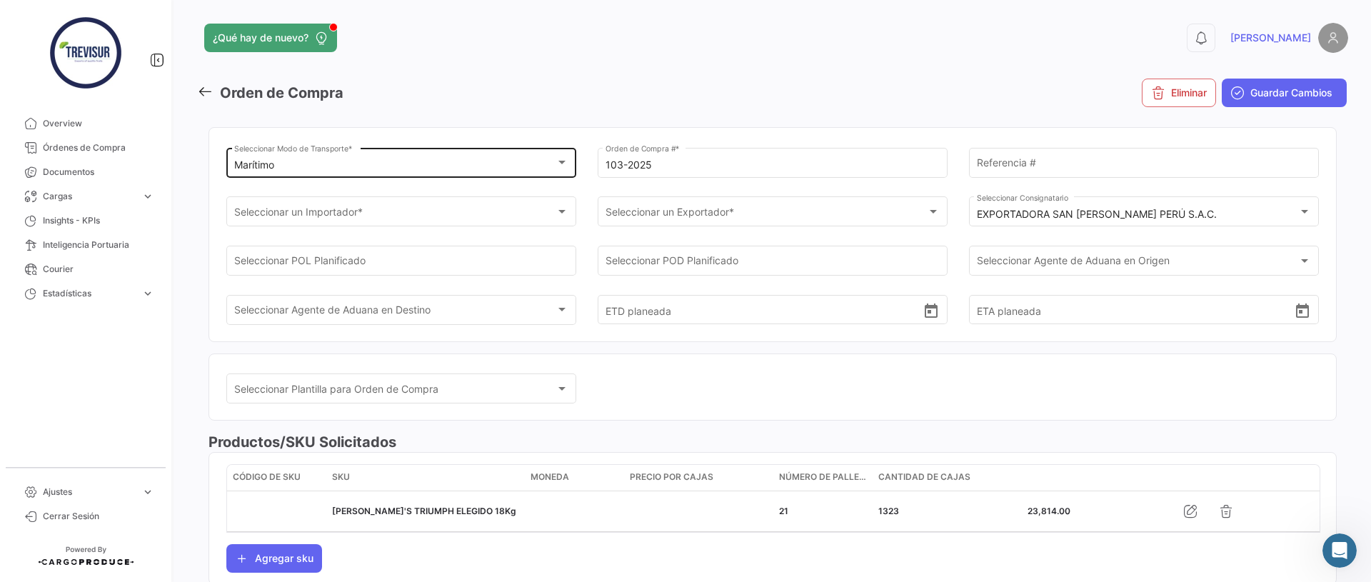
click at [510, 163] on div "Marítimo" at bounding box center [395, 165] width 322 height 12
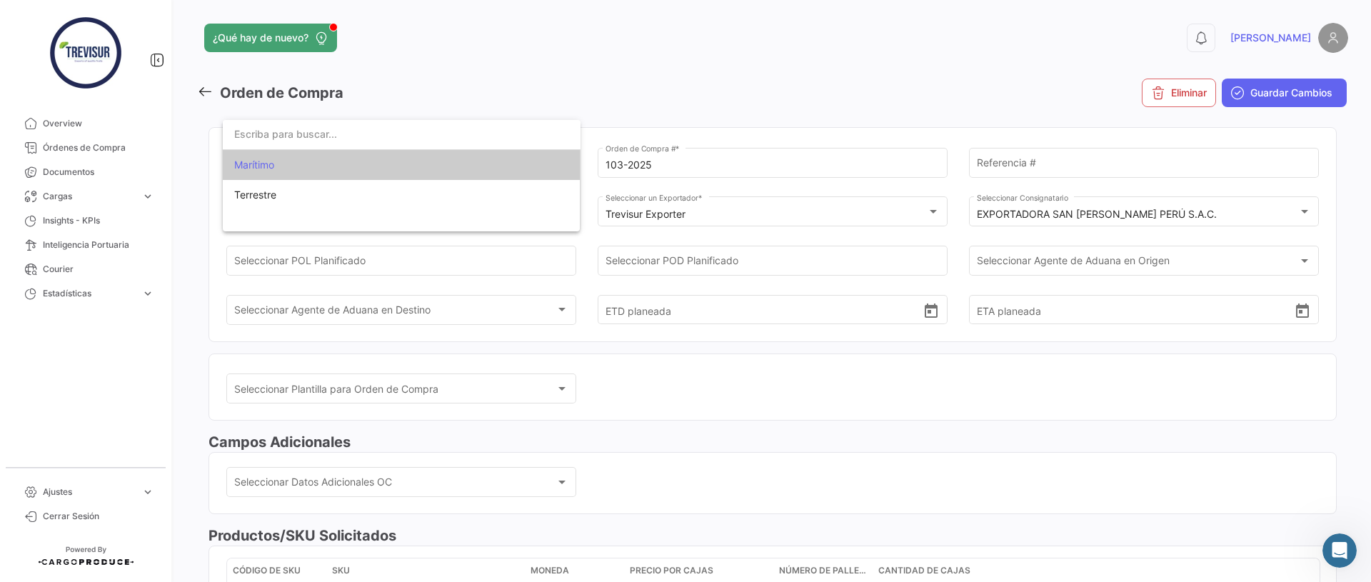
click at [702, 193] on div at bounding box center [685, 291] width 1371 height 582
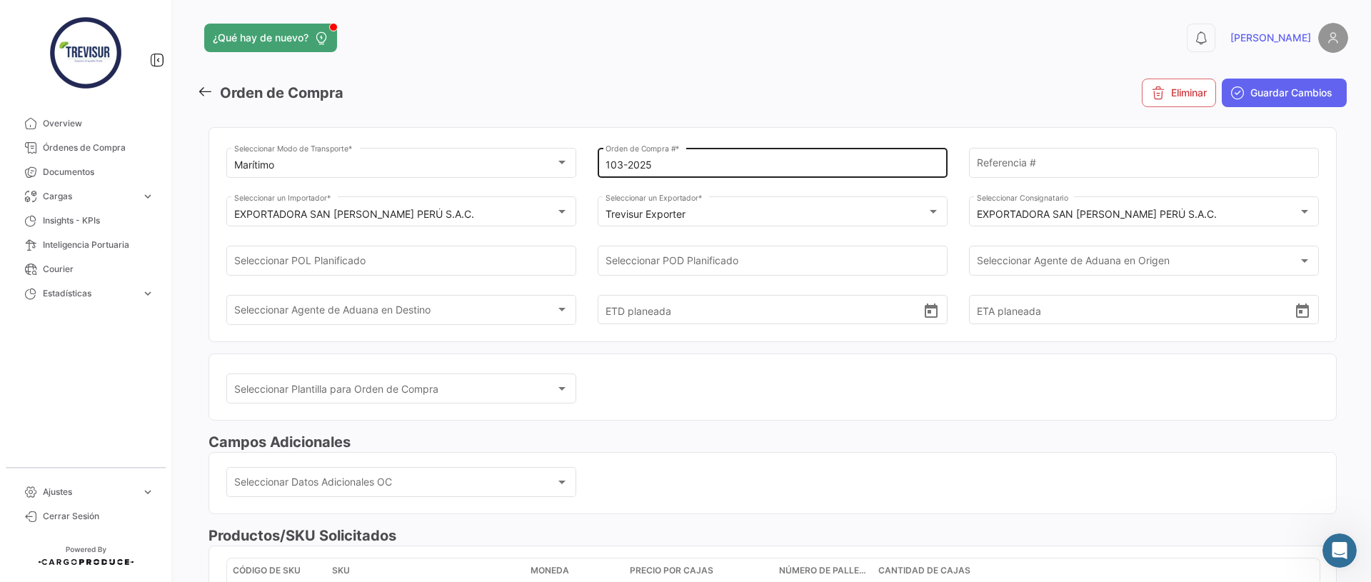
click at [695, 162] on input "103-2025" at bounding box center [772, 165] width 335 height 12
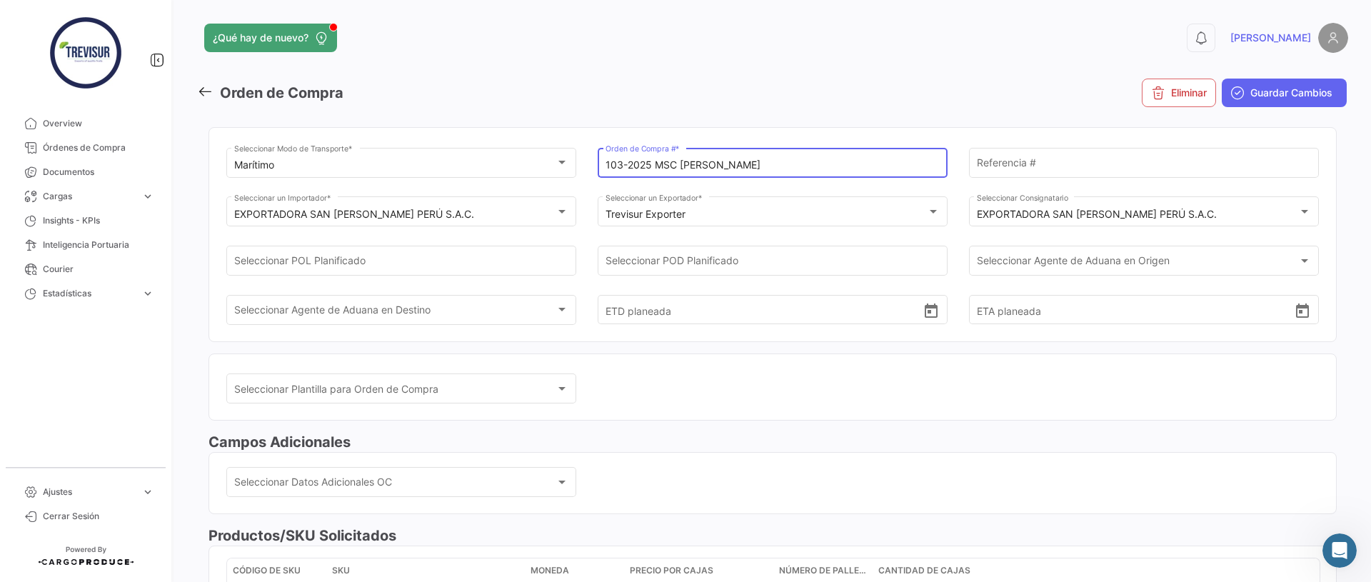
type input "103-2025 MSC PANTERA"
click at [1288, 89] on span "Guardar Cambios" at bounding box center [1291, 93] width 82 height 14
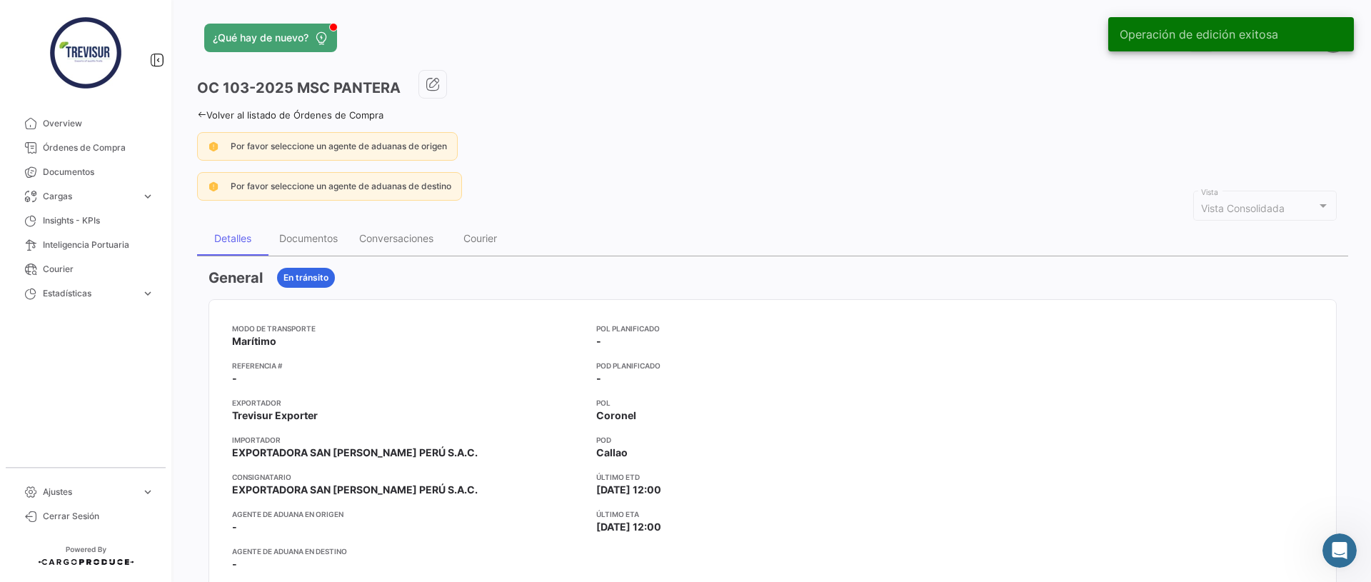
click at [200, 116] on icon at bounding box center [201, 114] width 9 height 9
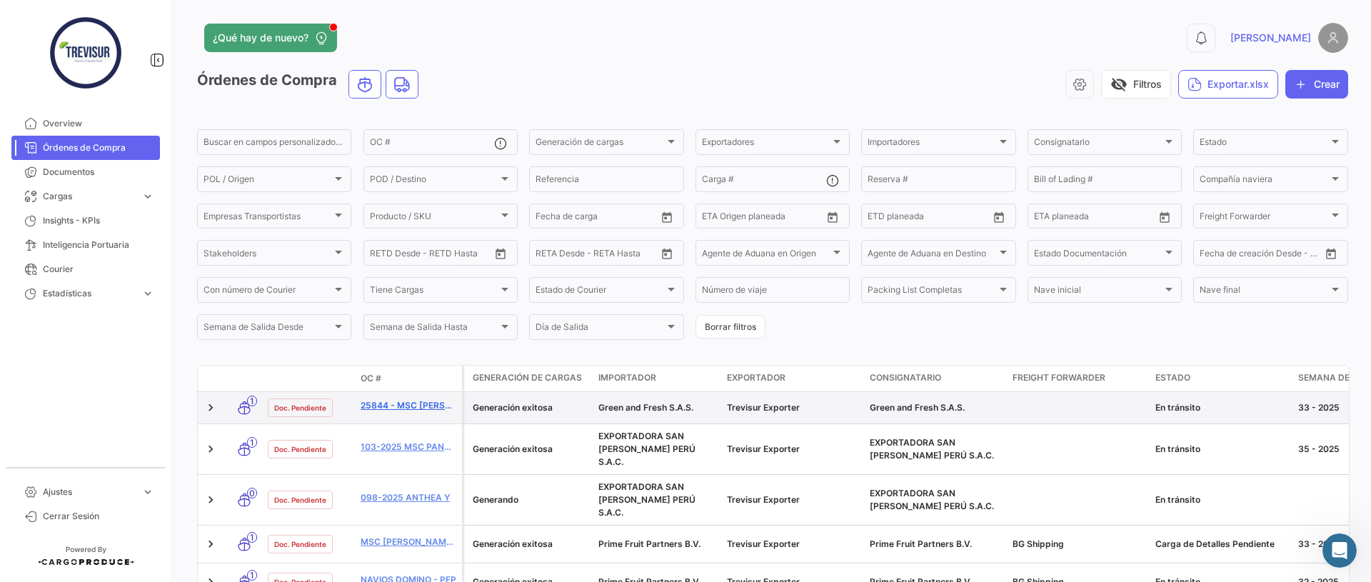
click at [417, 402] on link "25844 - MSC [PERSON_NAME]" at bounding box center [409, 405] width 96 height 13
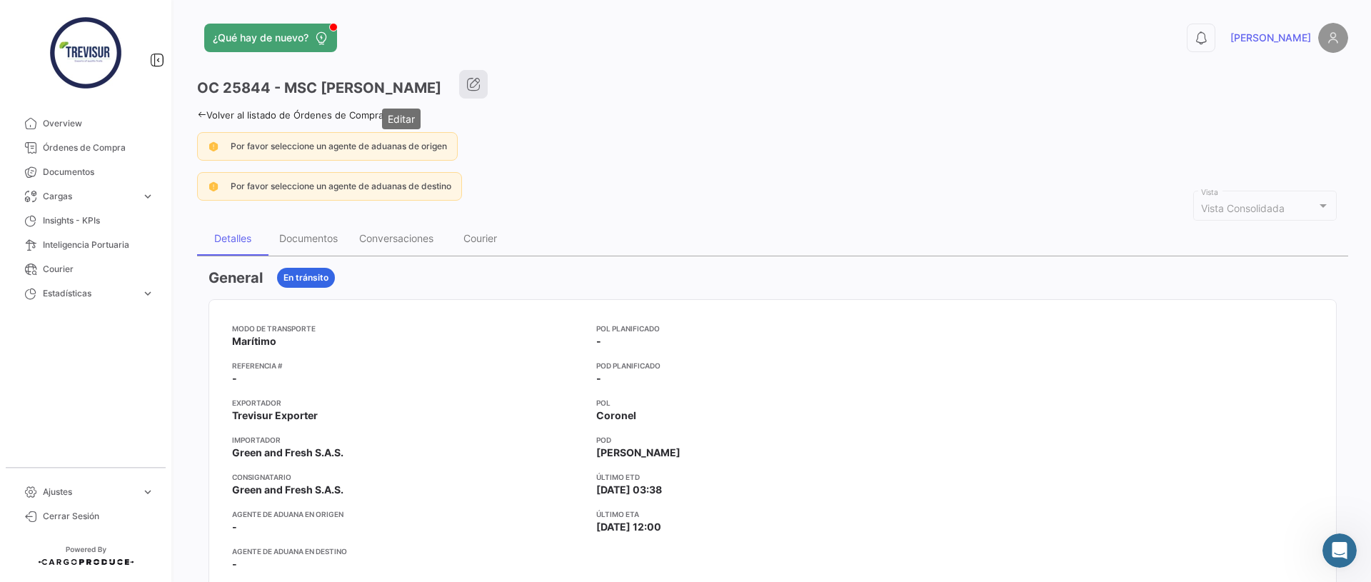
click at [466, 84] on icon "button" at bounding box center [473, 84] width 14 height 14
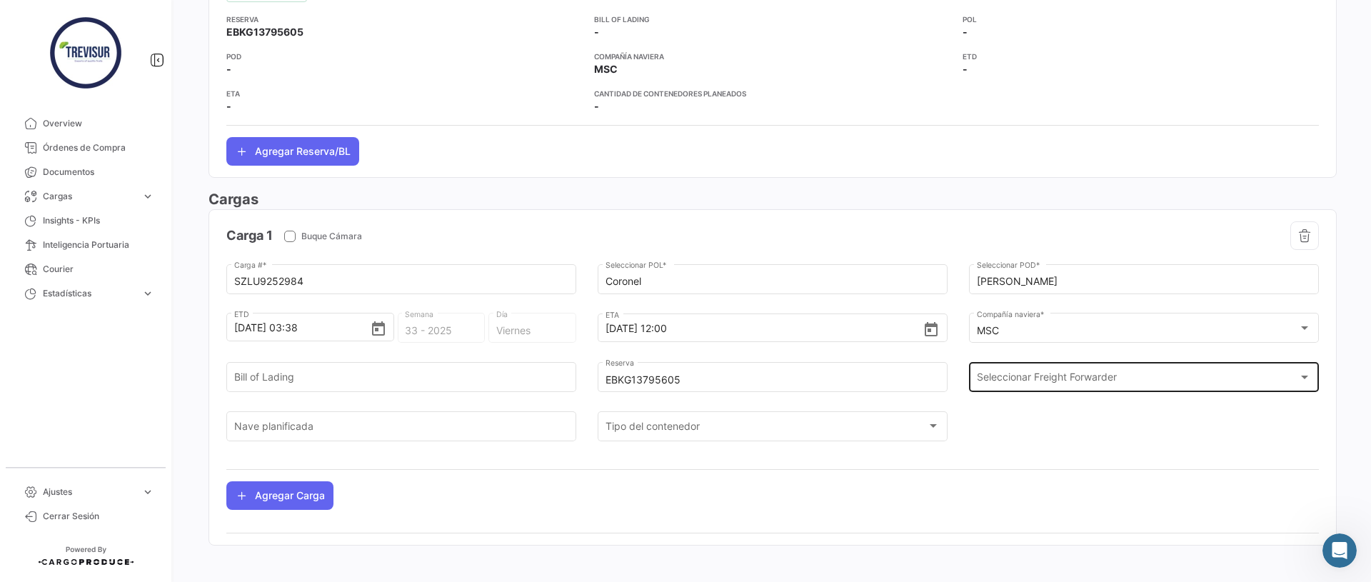
scroll to position [788, 0]
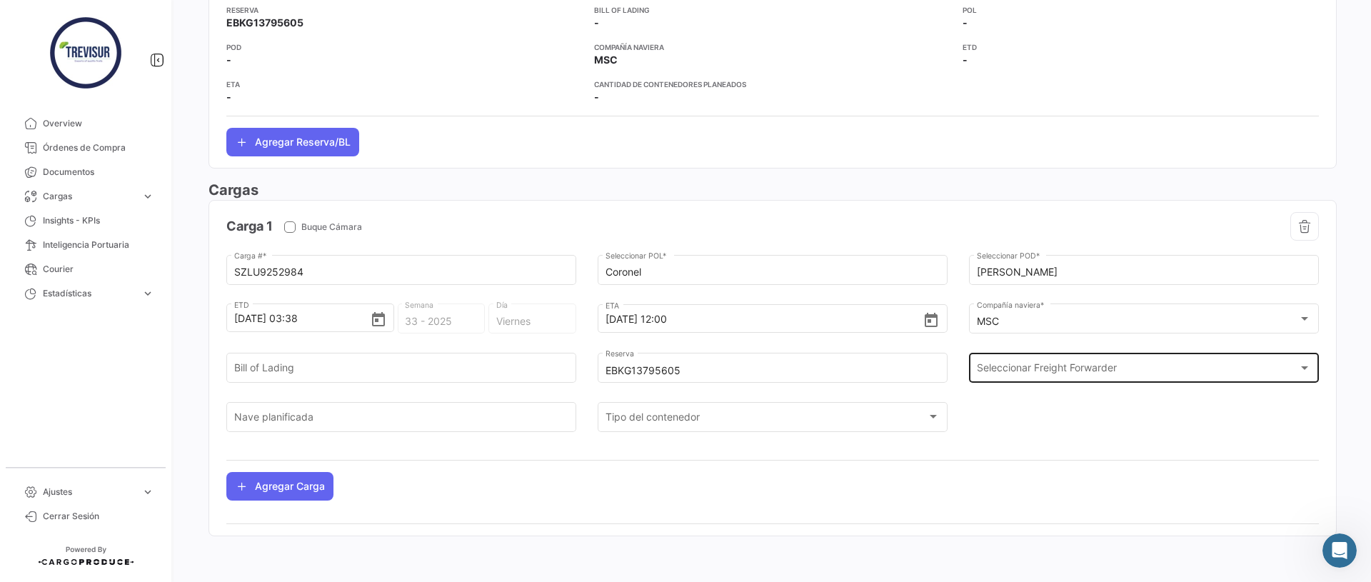
click at [1026, 366] on span "Seleccionar Freight Forwarder" at bounding box center [1138, 371] width 322 height 12
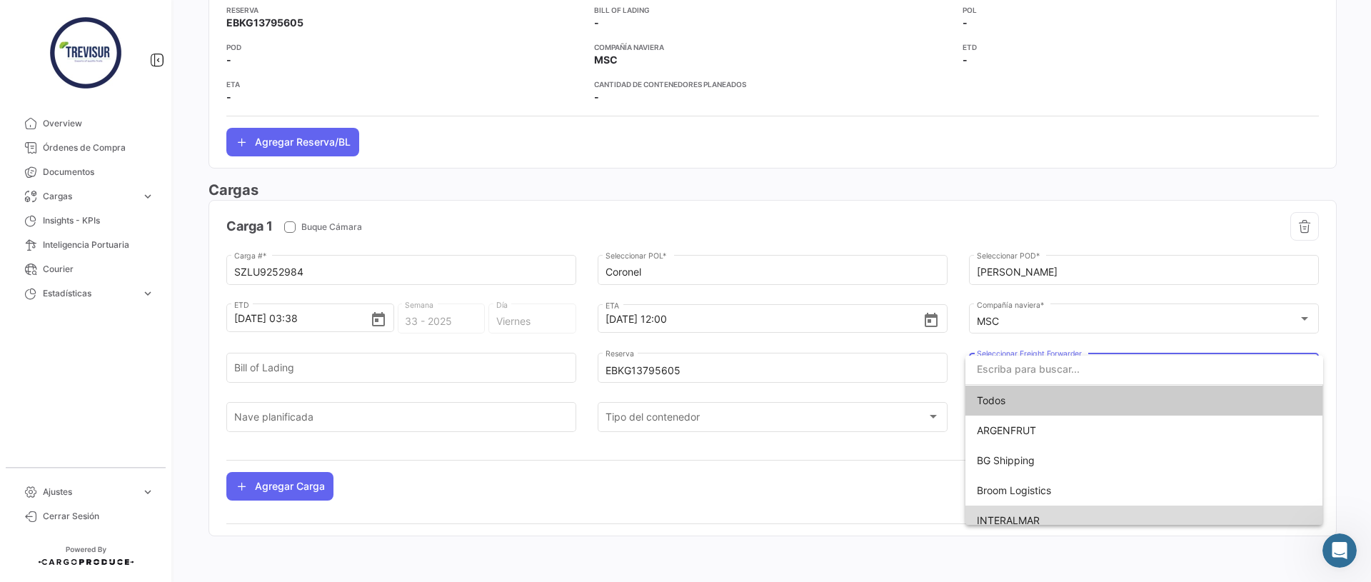
click at [1014, 513] on span "INTERALMAR" at bounding box center [1144, 520] width 335 height 30
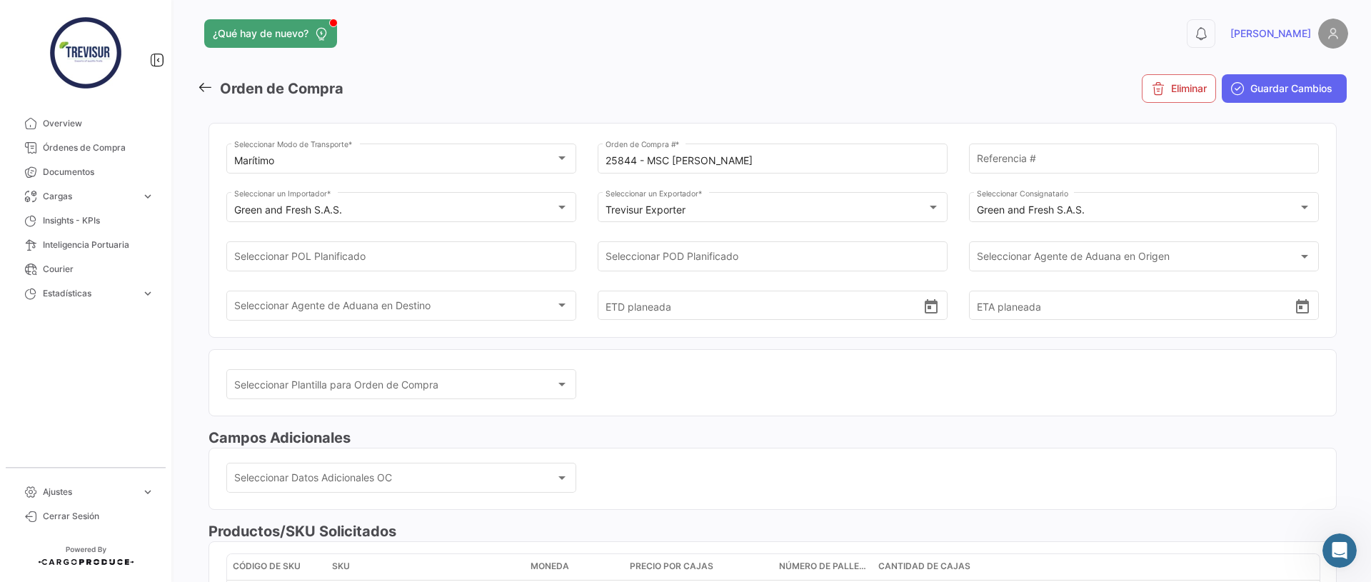
scroll to position [0, 0]
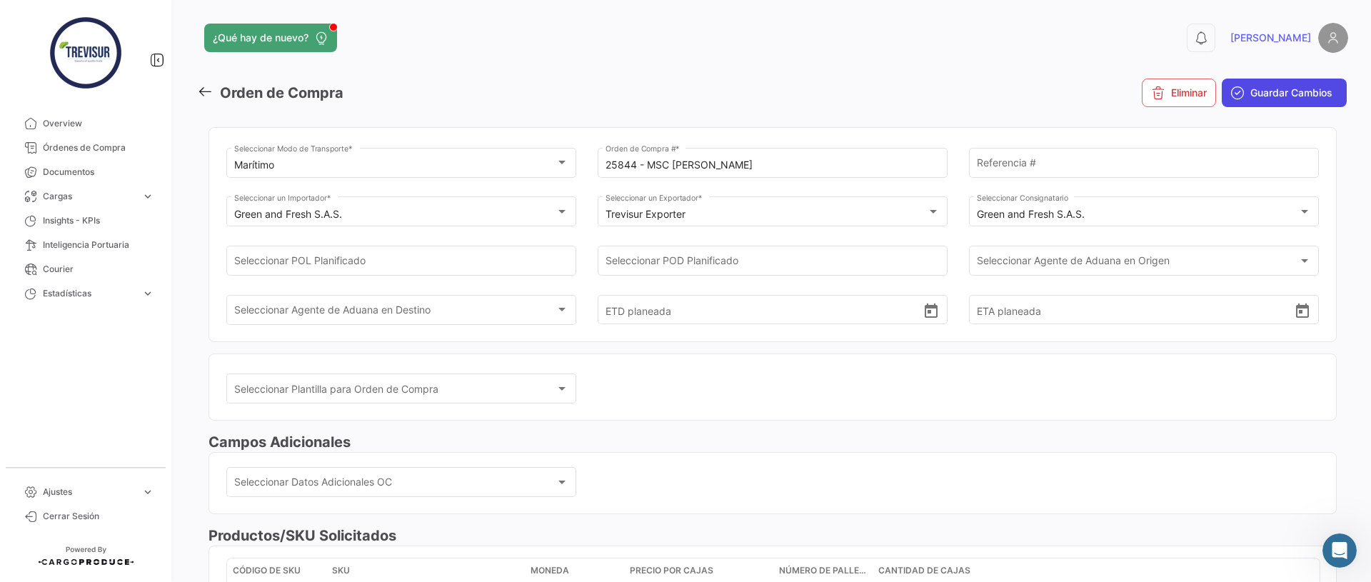
click at [1316, 82] on button "Guardar Cambios" at bounding box center [1283, 93] width 125 height 29
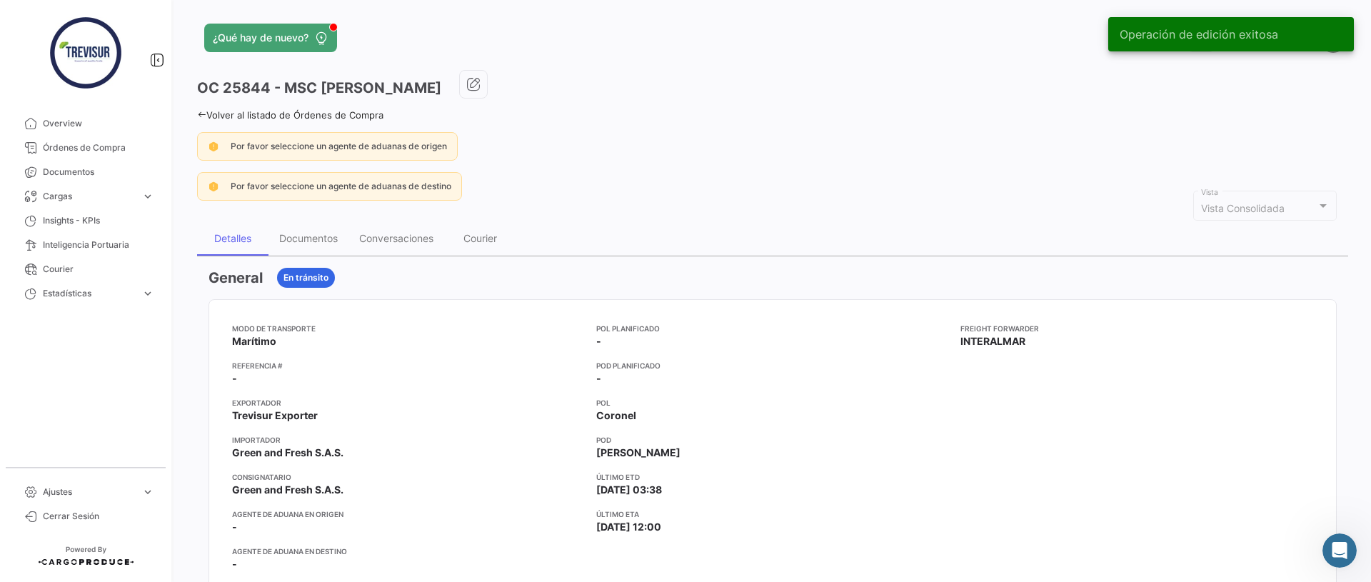
click at [197, 111] on icon at bounding box center [201, 114] width 9 height 9
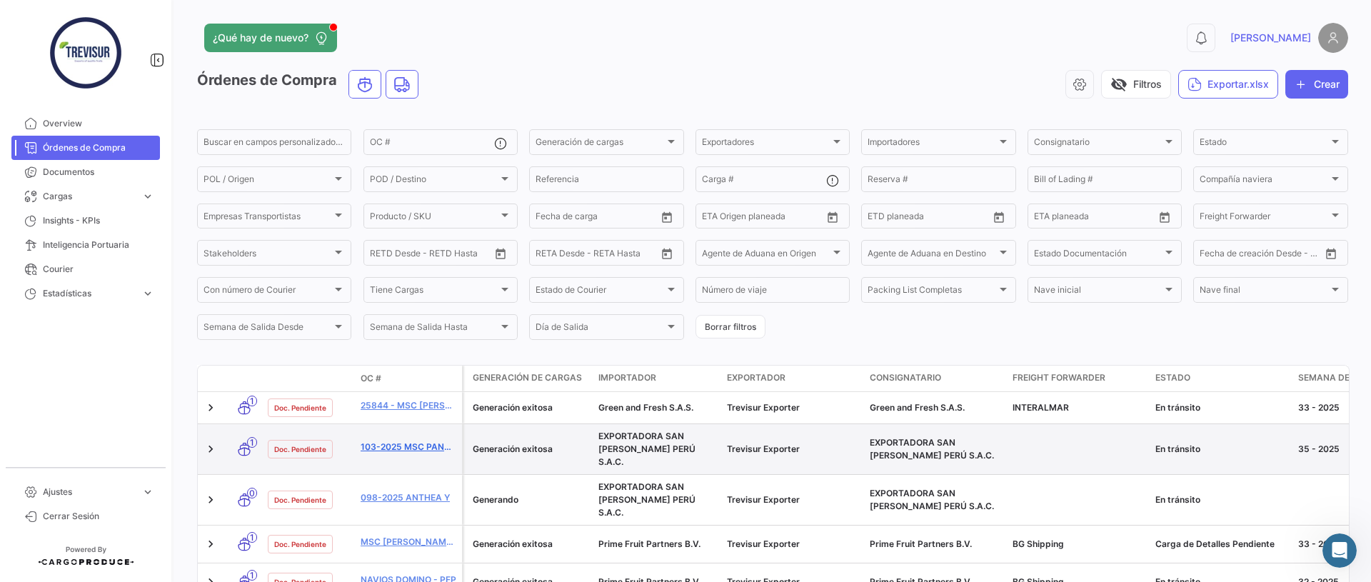
click at [438, 440] on link "103-2025 MSC PANTERA" at bounding box center [409, 446] width 96 height 13
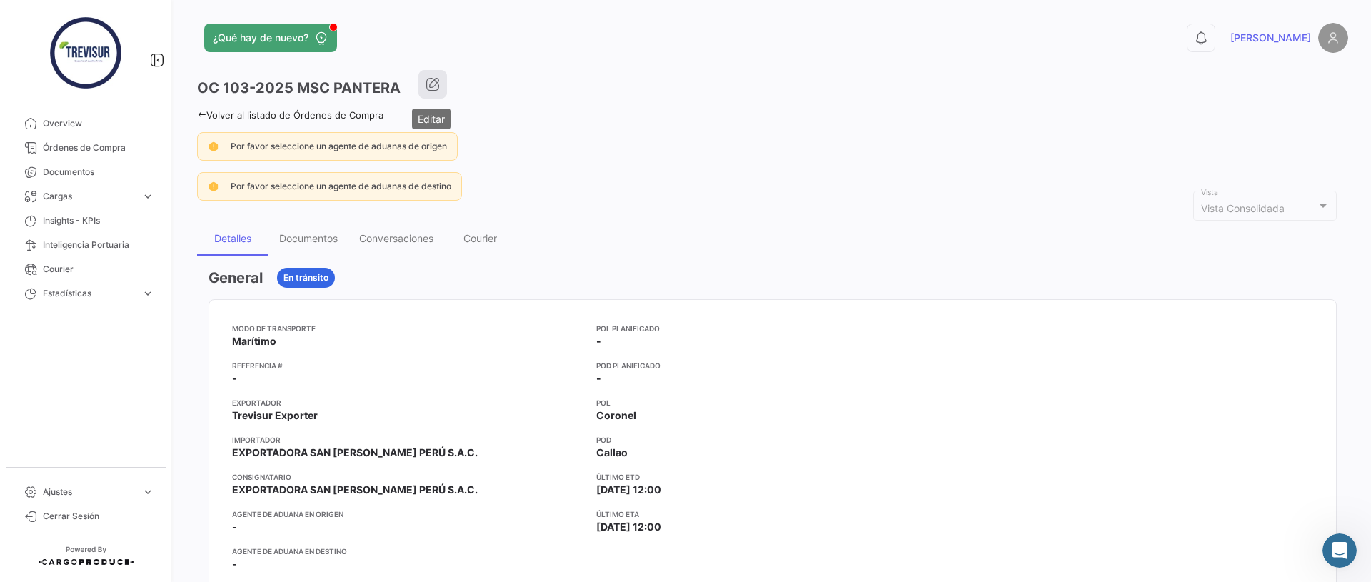
click at [434, 80] on icon "button" at bounding box center [432, 84] width 14 height 14
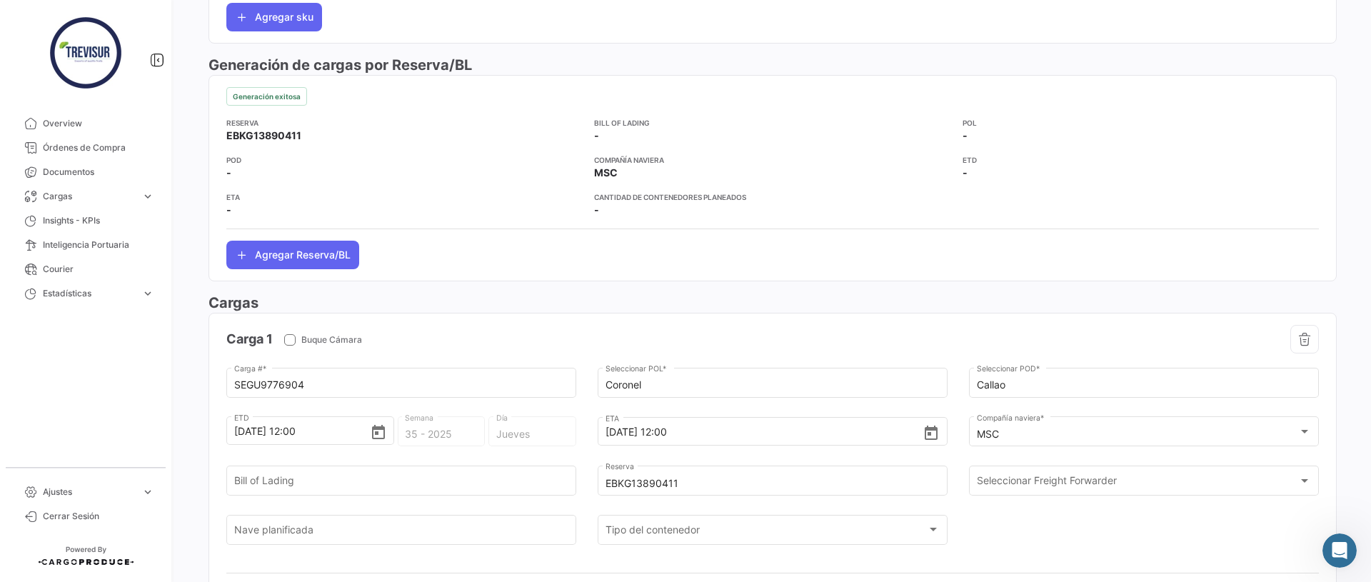
scroll to position [747, 0]
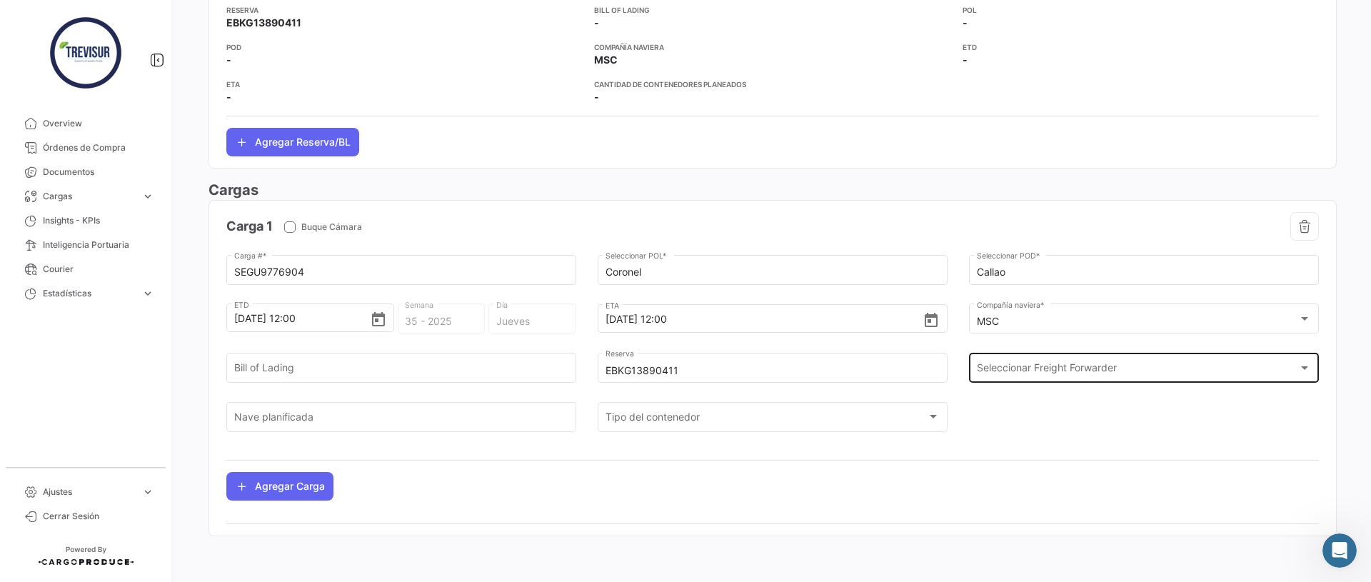
click at [1038, 373] on span "Seleccionar Freight Forwarder" at bounding box center [1138, 371] width 322 height 12
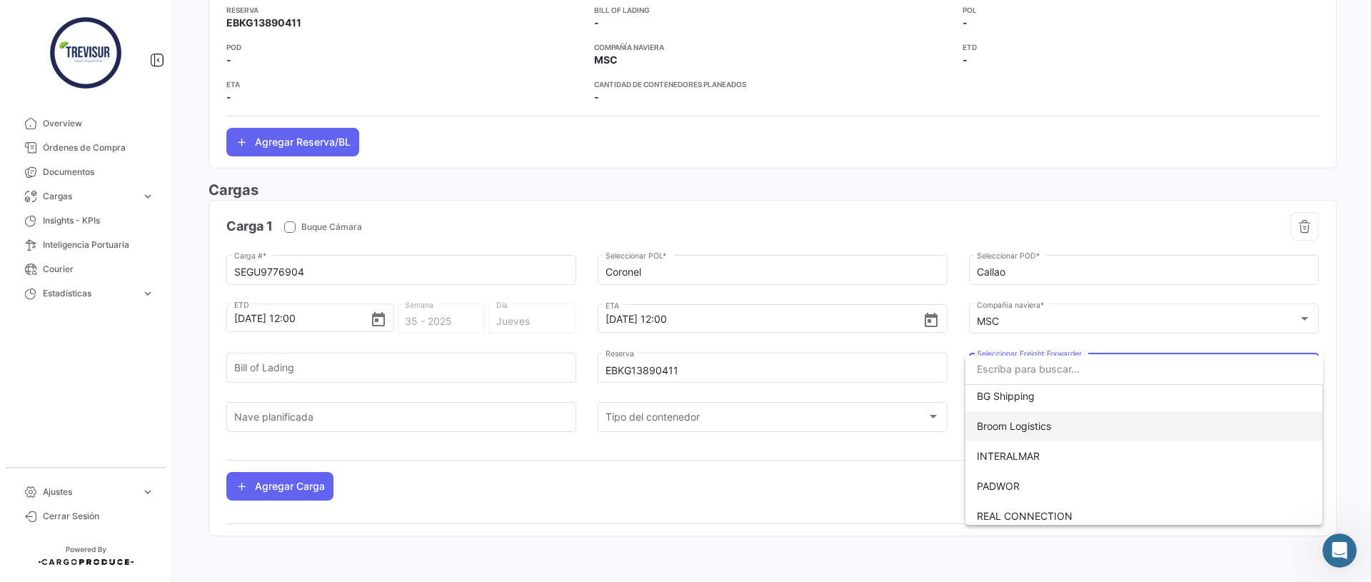
scroll to position [101, 0]
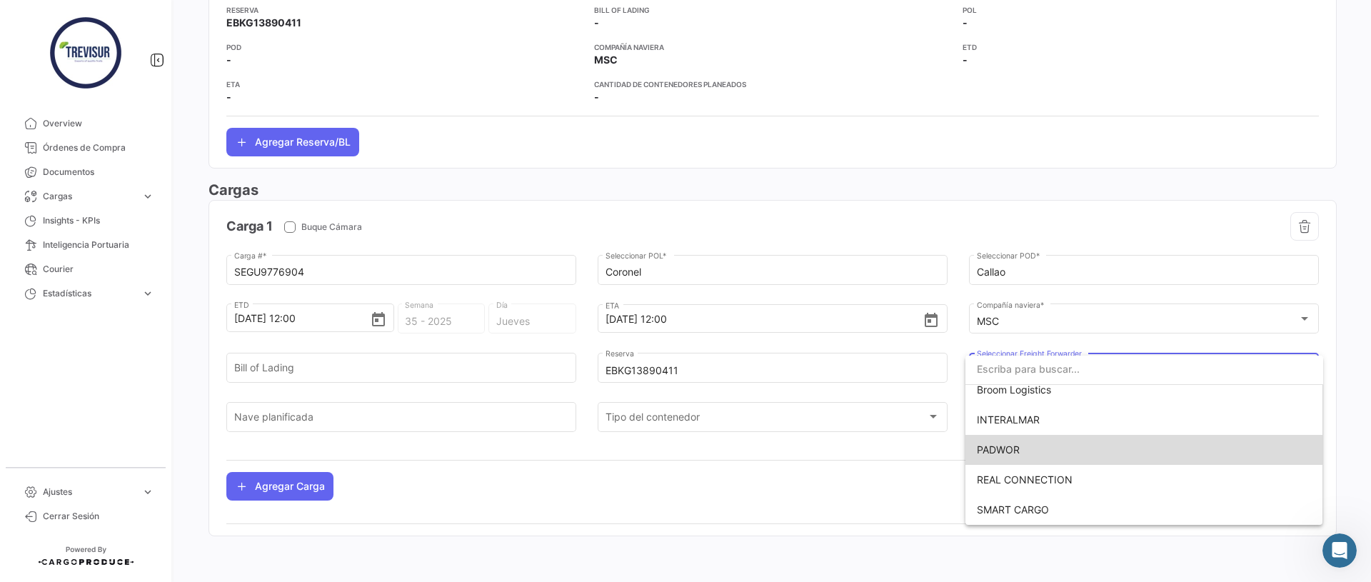
click at [1009, 448] on span "PADWOR" at bounding box center [998, 449] width 43 height 12
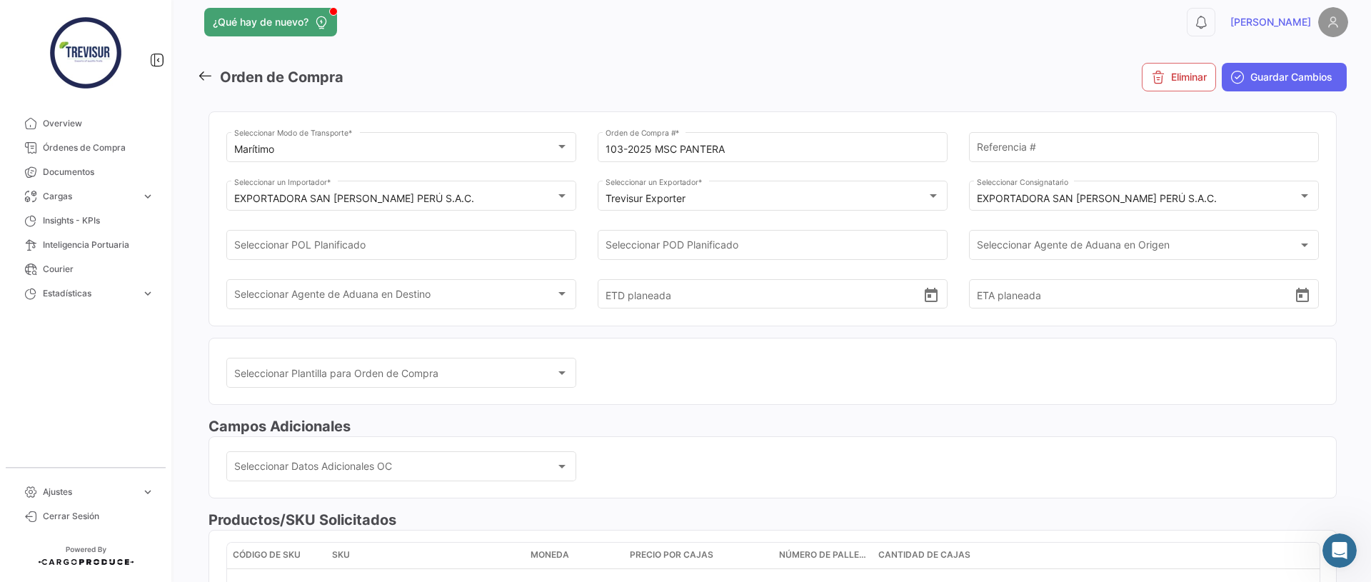
scroll to position [0, 0]
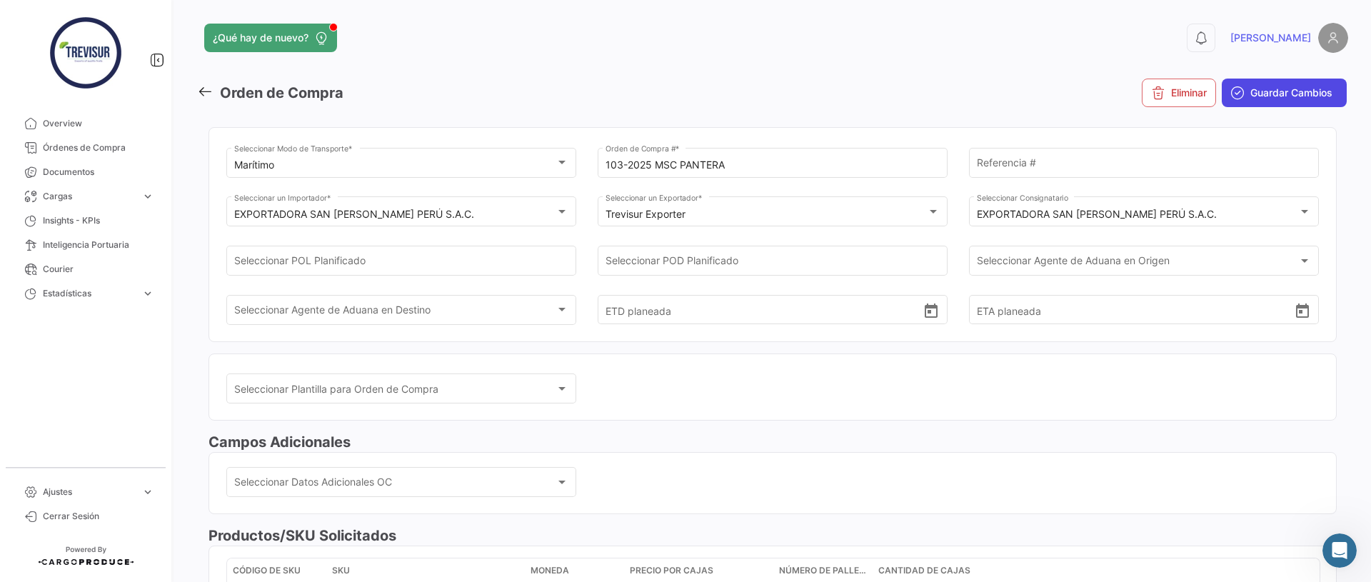
click at [1281, 87] on span "Guardar Cambios" at bounding box center [1291, 93] width 82 height 14
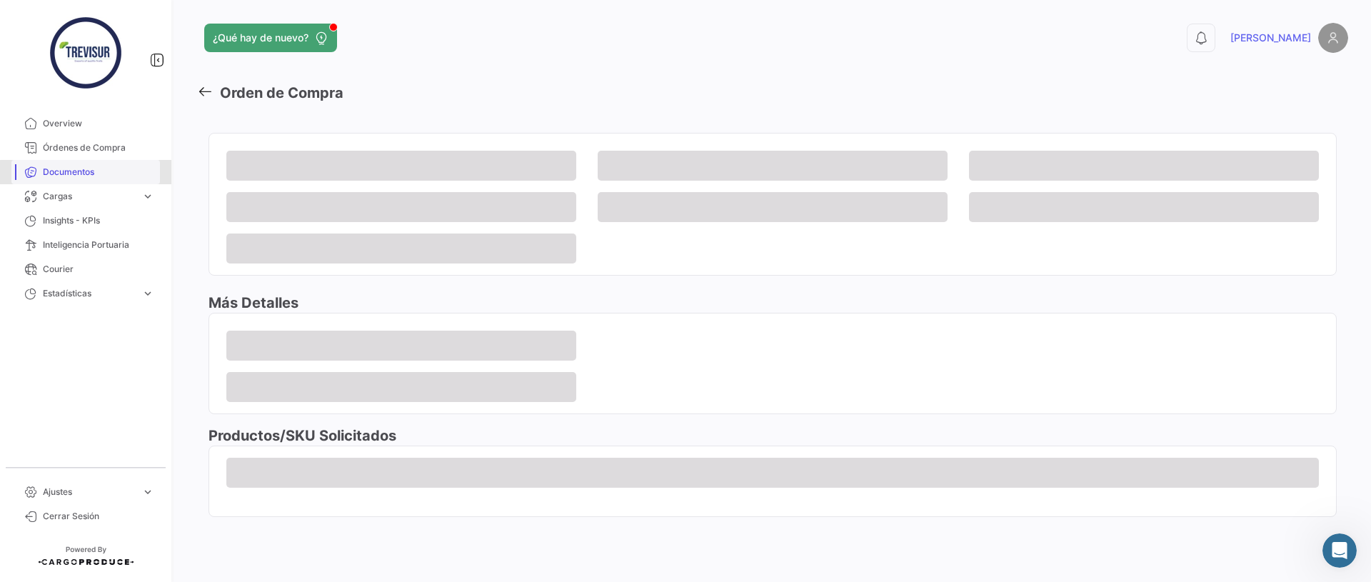
click at [86, 176] on span "Documentos" at bounding box center [98, 172] width 111 height 13
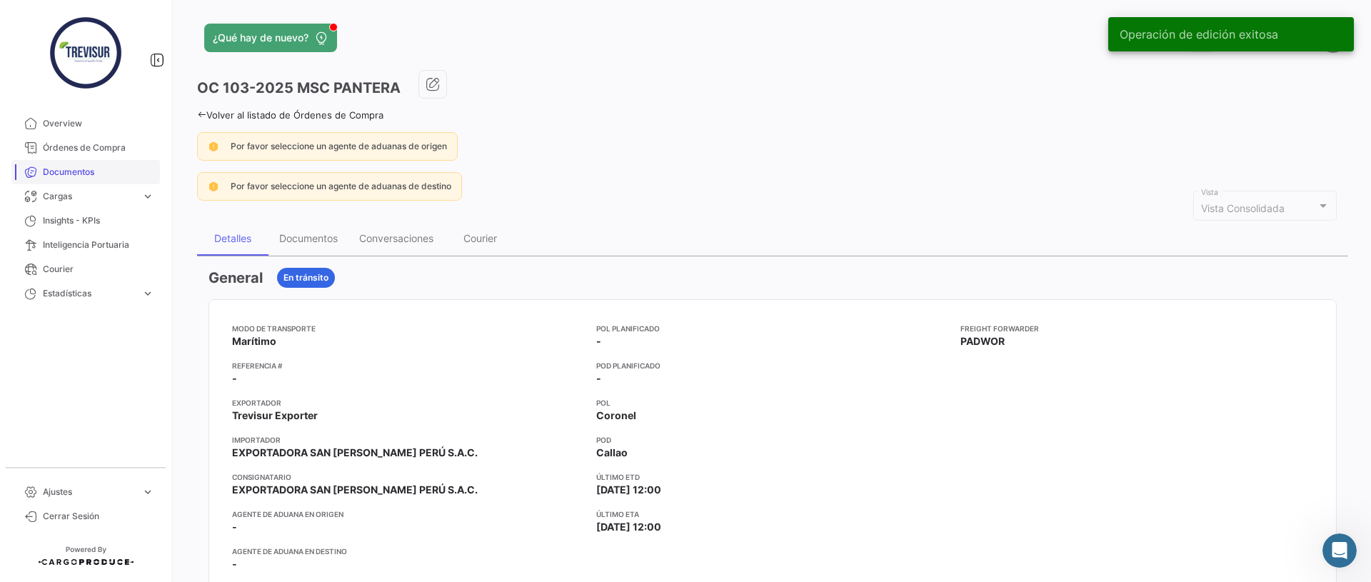
click at [78, 173] on span "Documentos" at bounding box center [98, 172] width 111 height 13
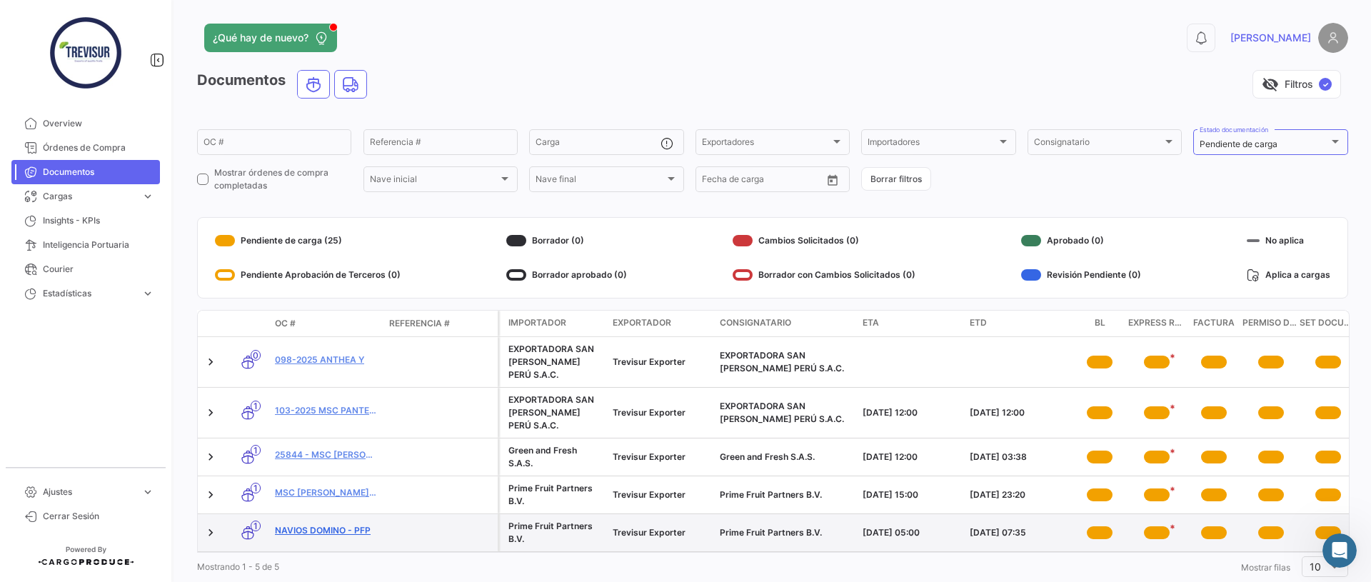
click at [331, 524] on link "NAVIOS DOMINO - PFP" at bounding box center [326, 530] width 103 height 13
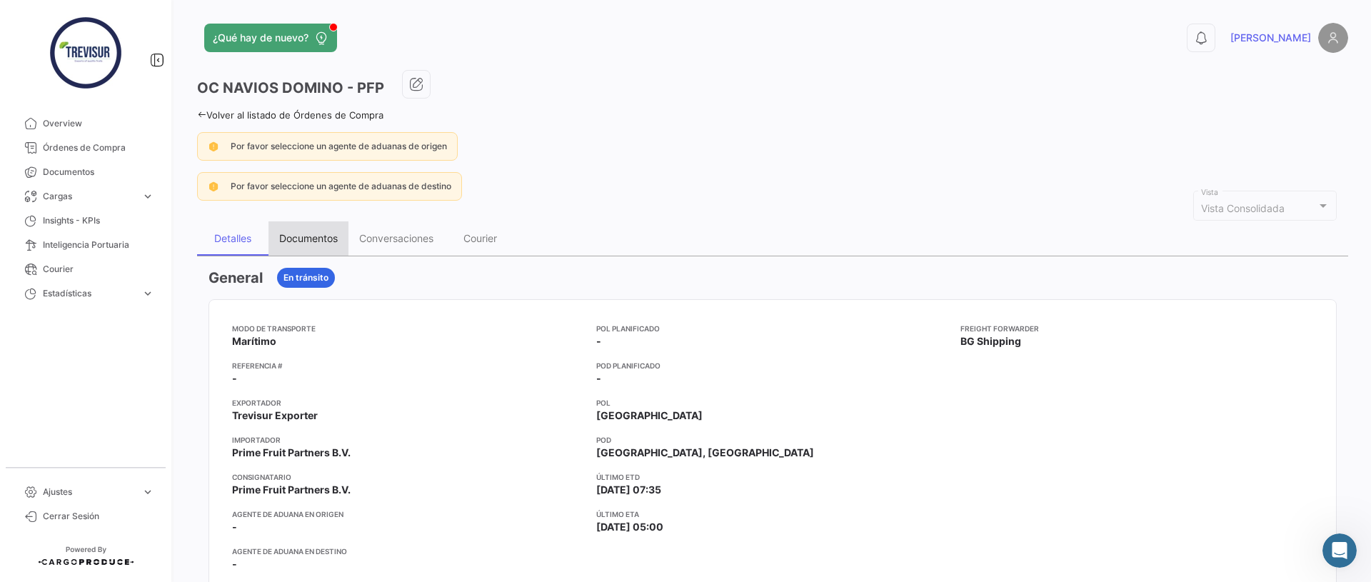
click at [318, 241] on div "Documentos" at bounding box center [308, 238] width 59 height 12
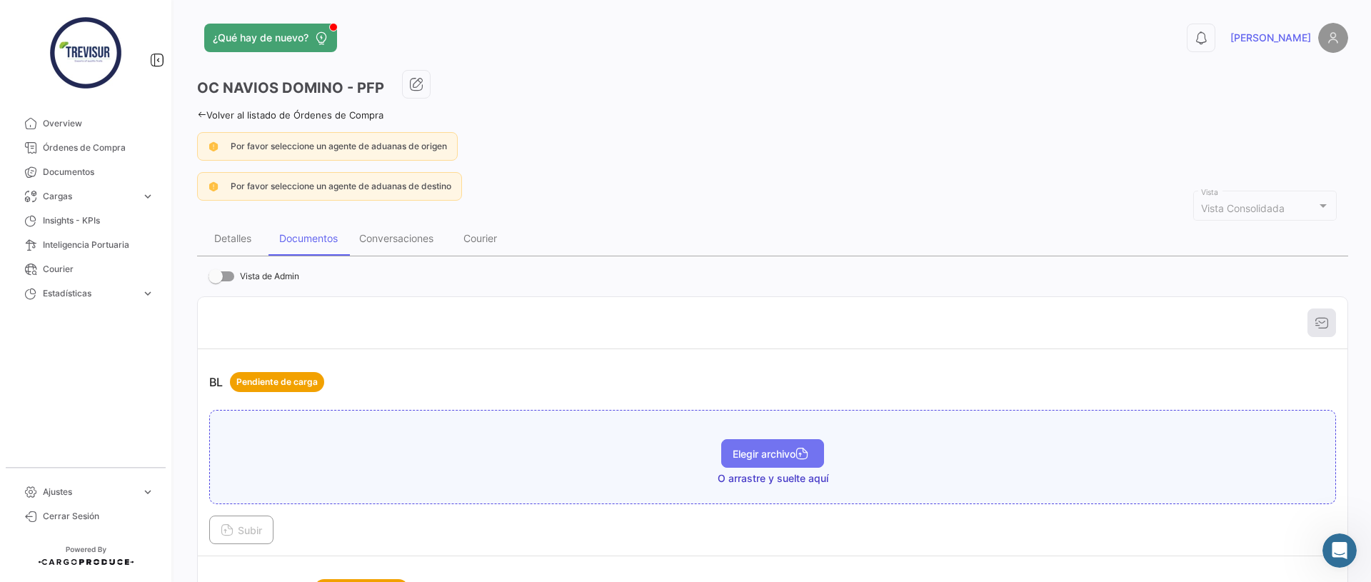
click at [787, 457] on span "Elegir archivo" at bounding box center [772, 454] width 80 height 12
click at [238, 518] on button "Subir" at bounding box center [241, 529] width 64 height 29
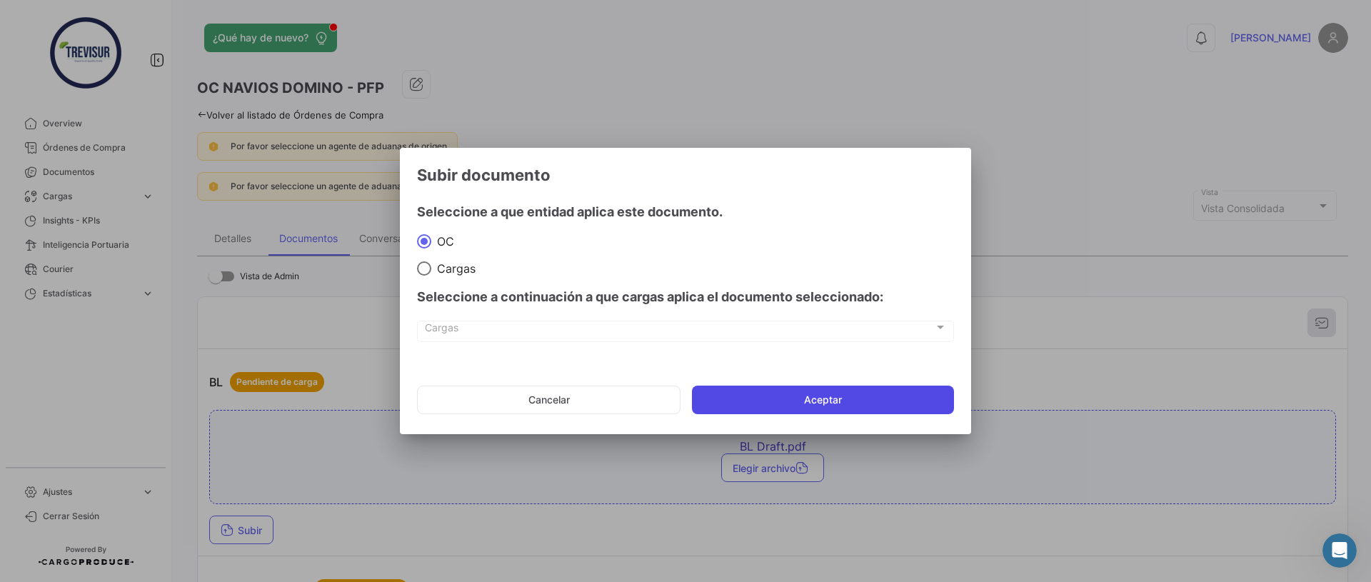
click at [730, 402] on button "Aceptar" at bounding box center [823, 399] width 262 height 29
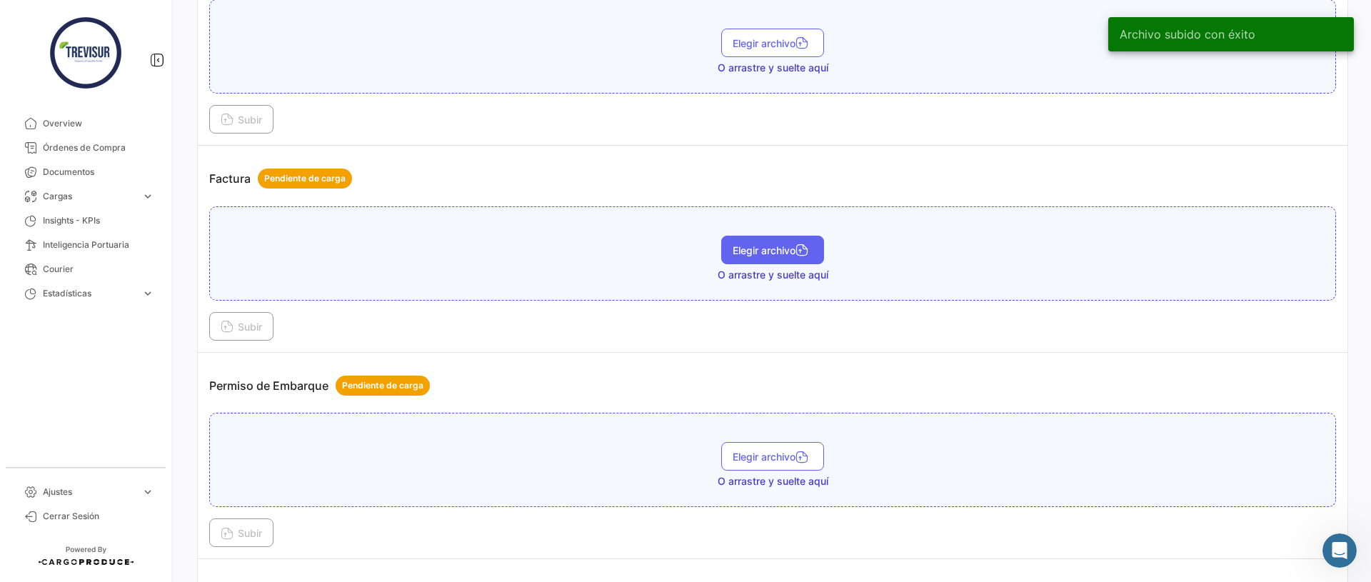
scroll to position [623, 0]
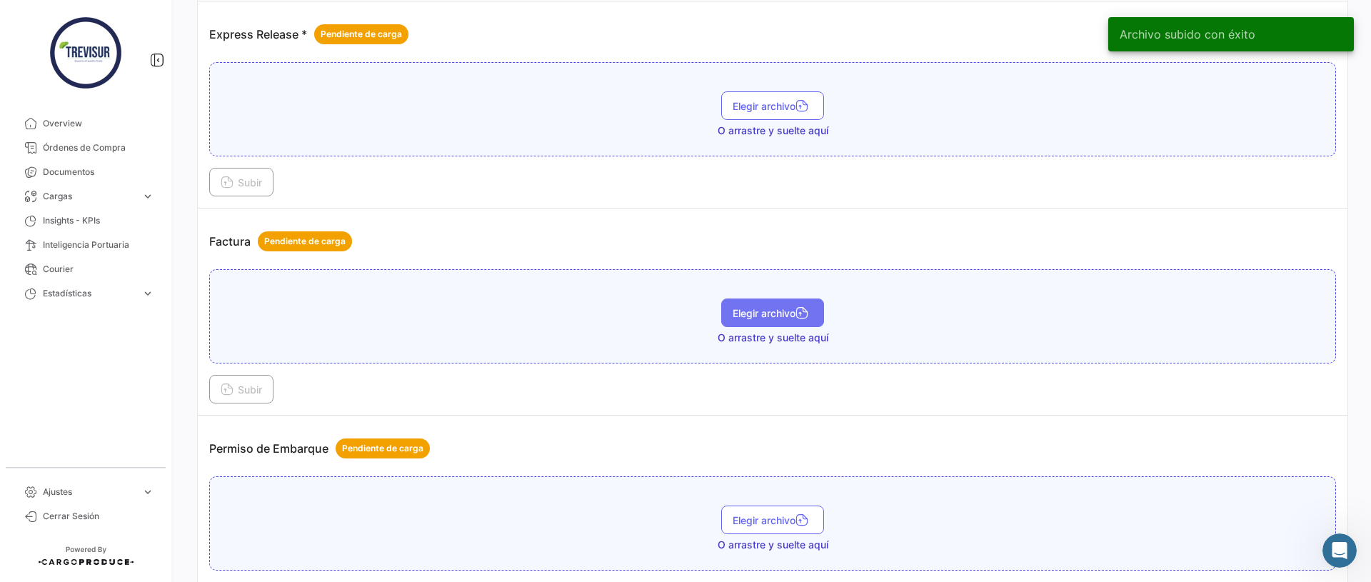
click at [776, 312] on span "Elegir archivo" at bounding box center [772, 313] width 80 height 12
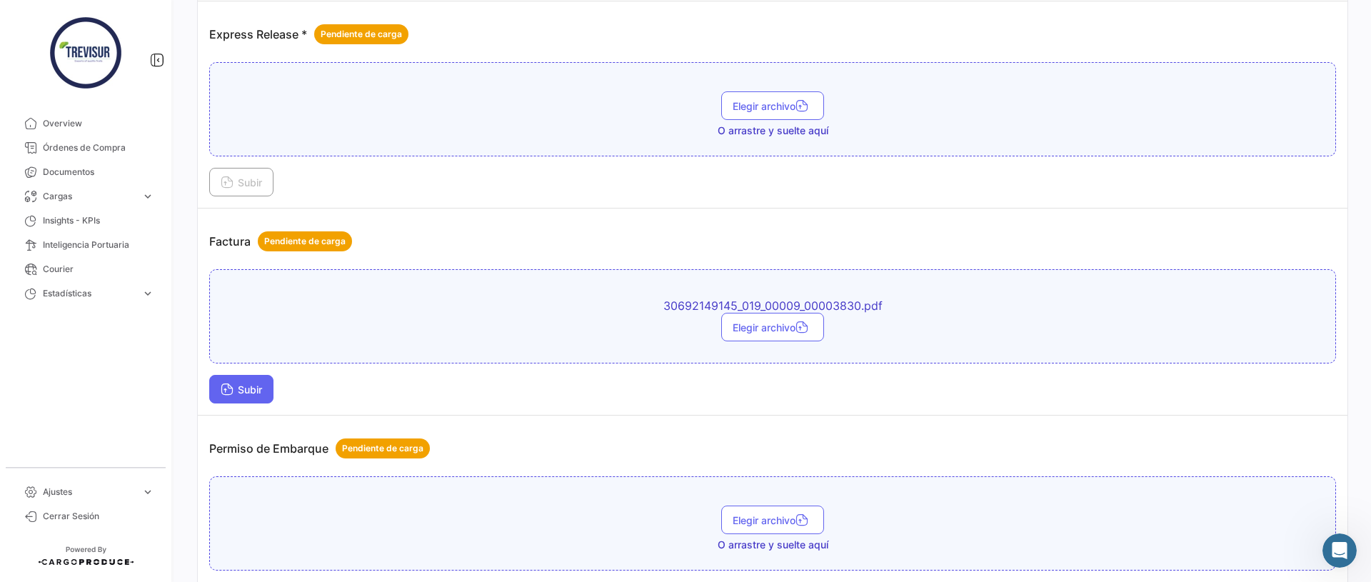
click at [223, 391] on icon at bounding box center [227, 390] width 13 height 13
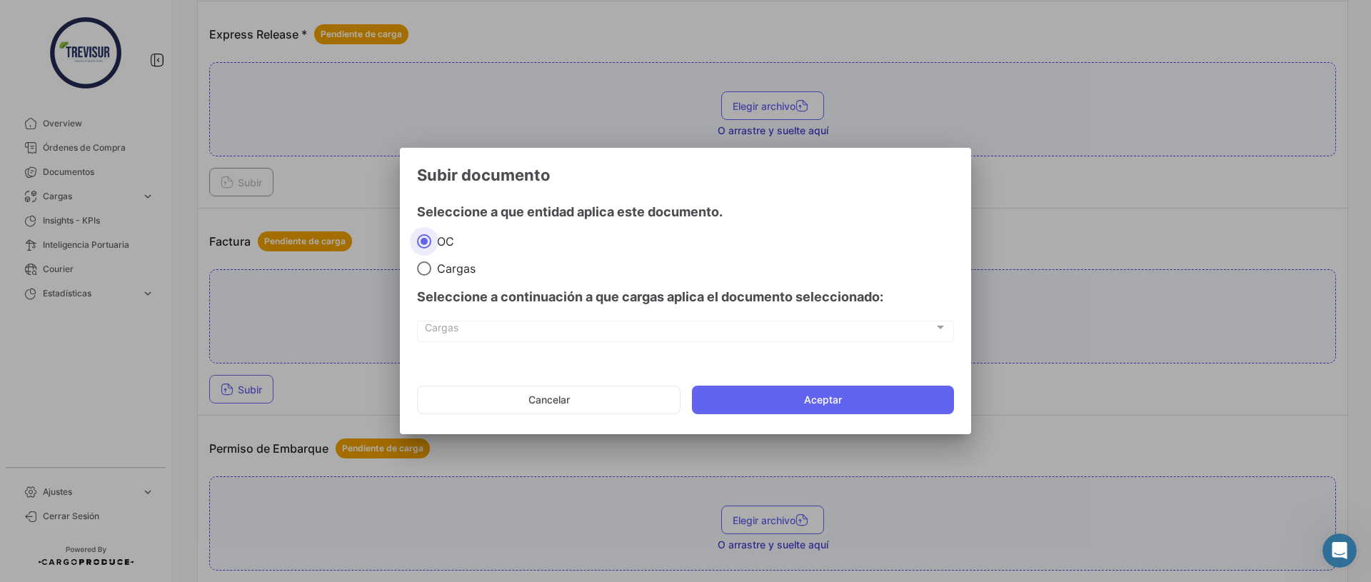
click at [750, 428] on mat-dialog-container "Subir documento Seleccione a que entidad aplica este documento. OC Cargas Selec…" at bounding box center [685, 291] width 571 height 287
click at [748, 401] on button "Aceptar" at bounding box center [823, 399] width 262 height 29
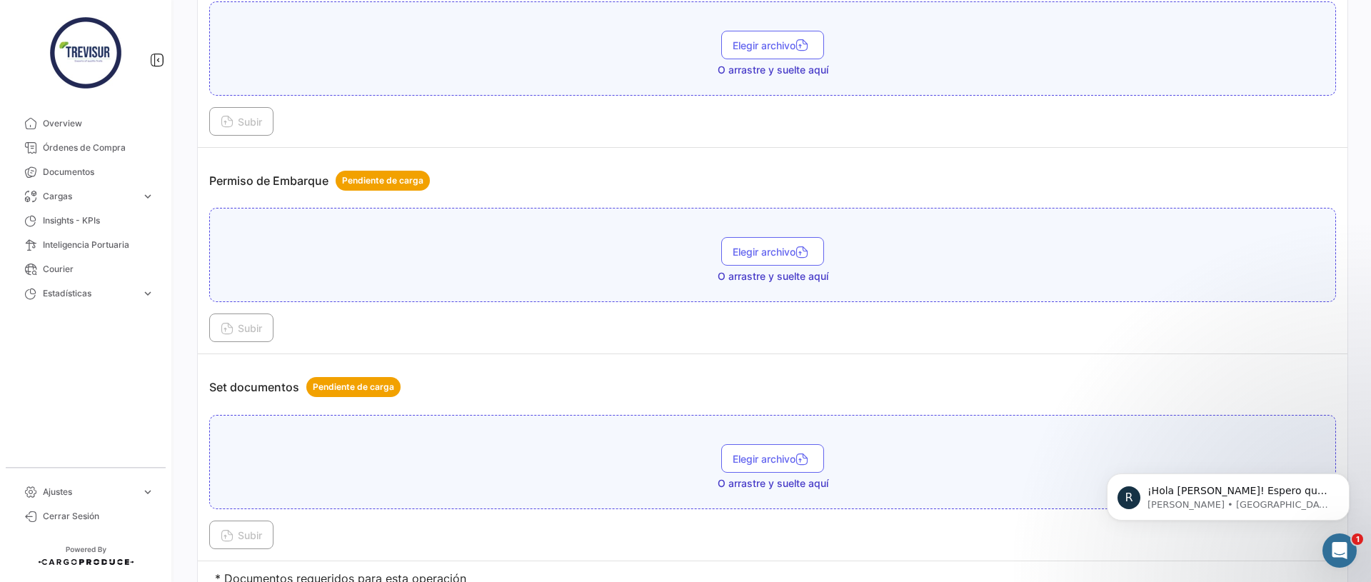
scroll to position [0, 0]
click at [1247, 509] on p "[PERSON_NAME] • Hace 8m" at bounding box center [1239, 504] width 184 height 13
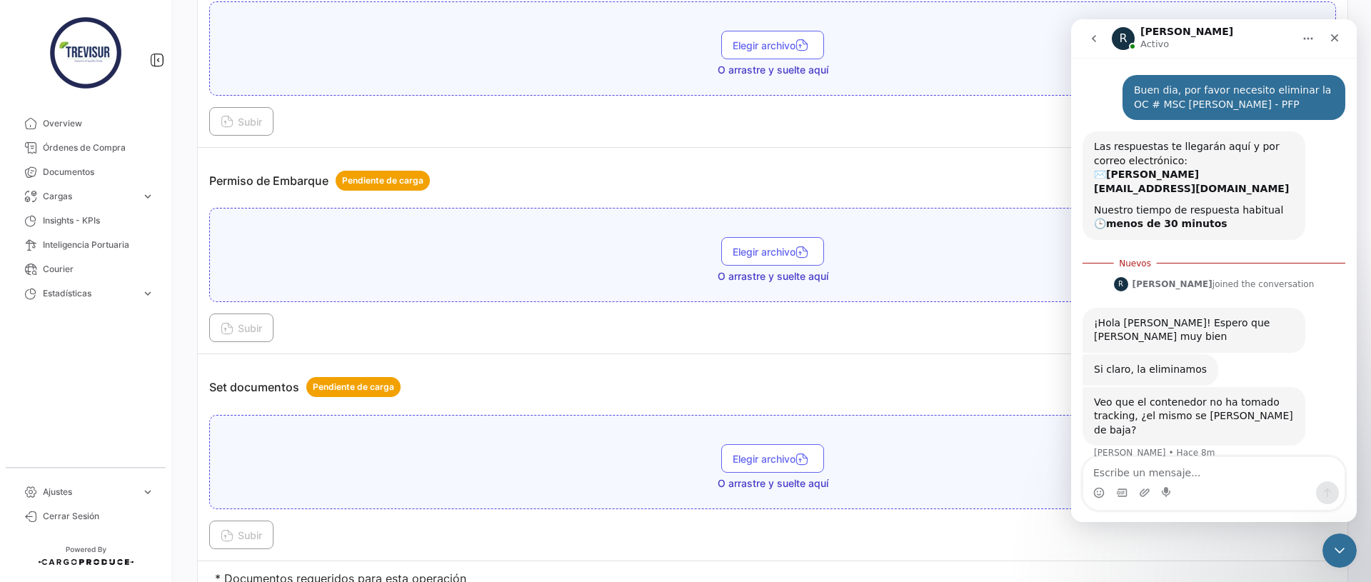
scroll to position [2, 0]
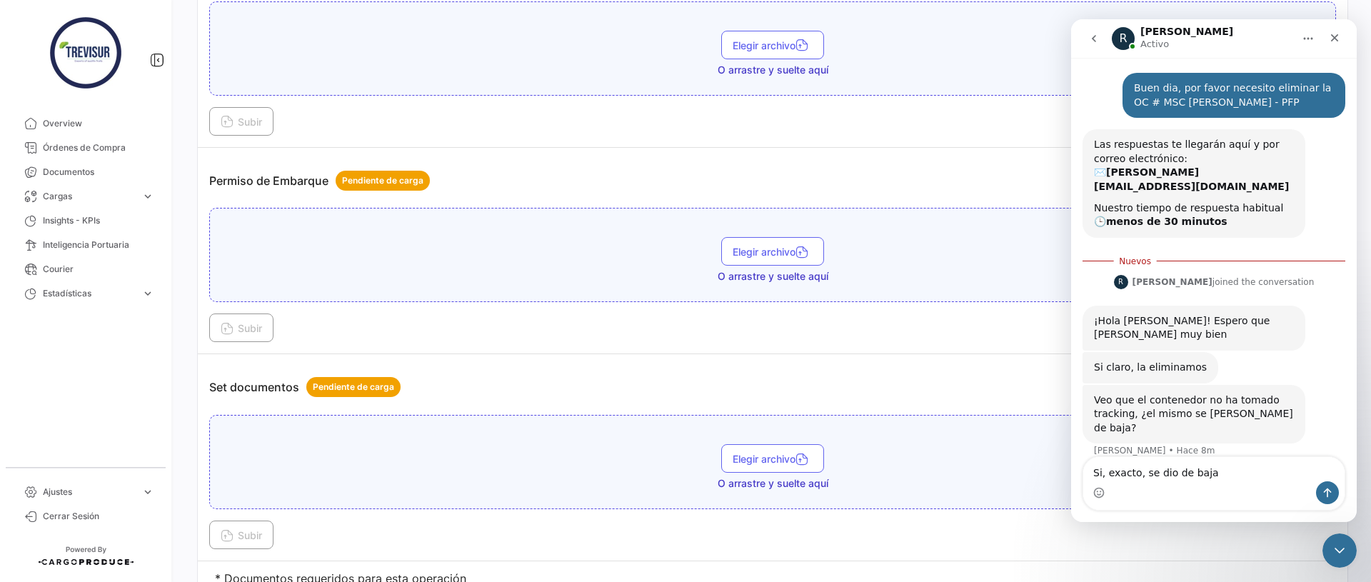
type textarea "Si, exacto, se dio de baja"
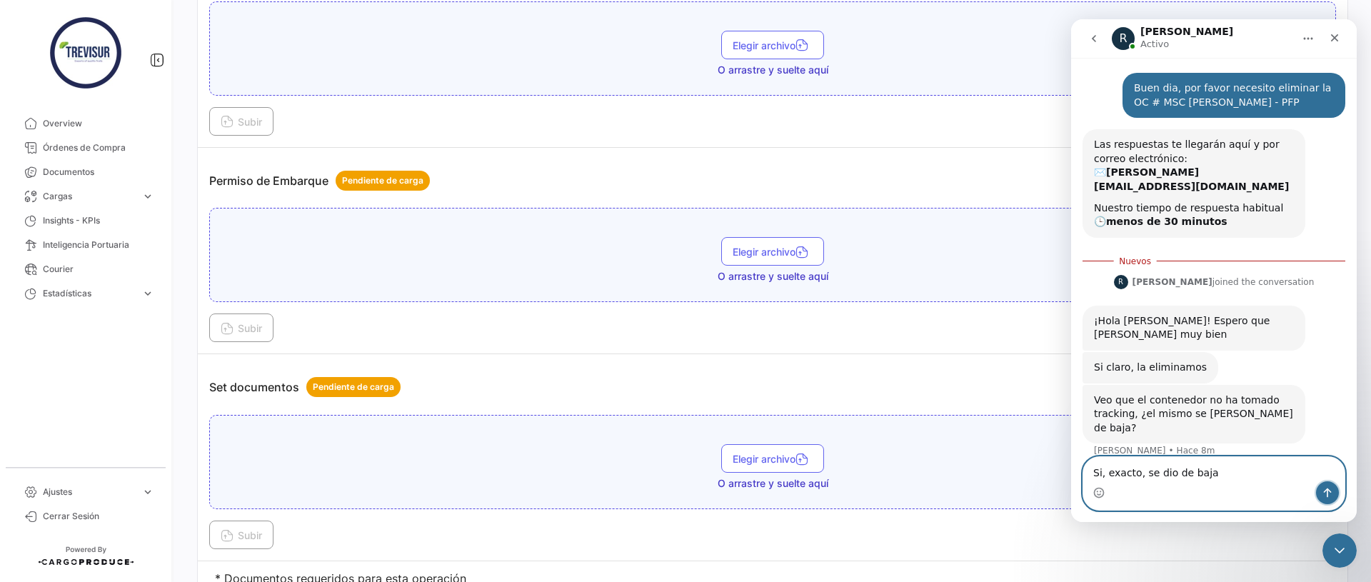
click at [1327, 494] on icon "Enviar un mensaje…" at bounding box center [1328, 492] width 8 height 9
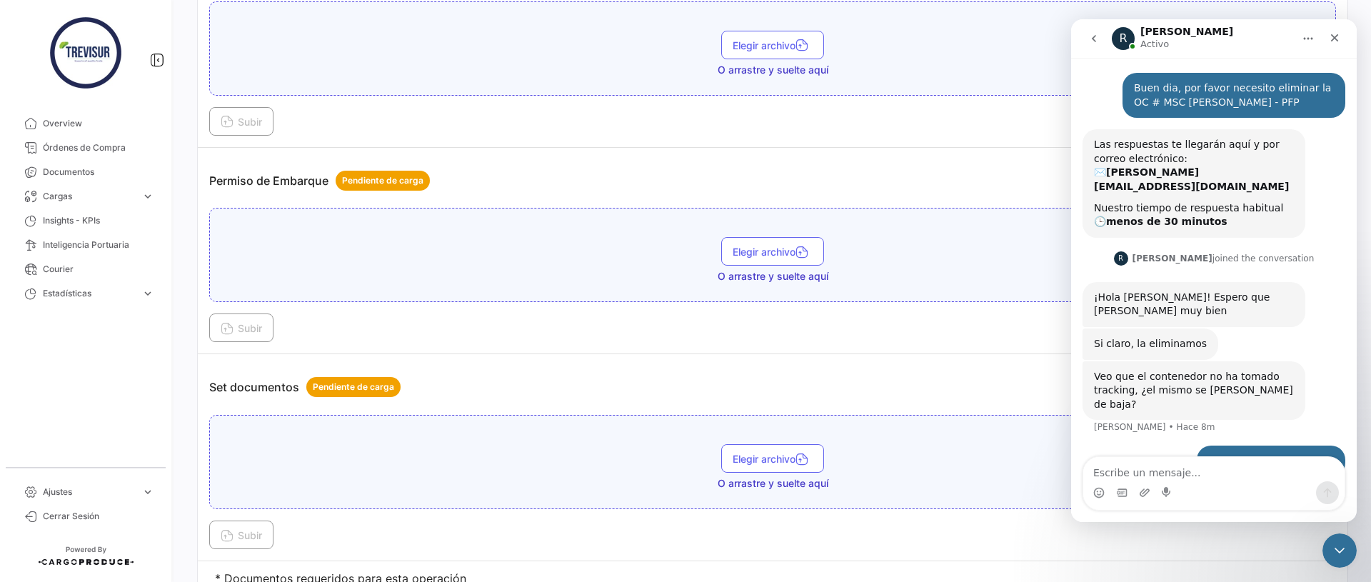
click at [1090, 33] on icon "go back" at bounding box center [1093, 38] width 11 height 11
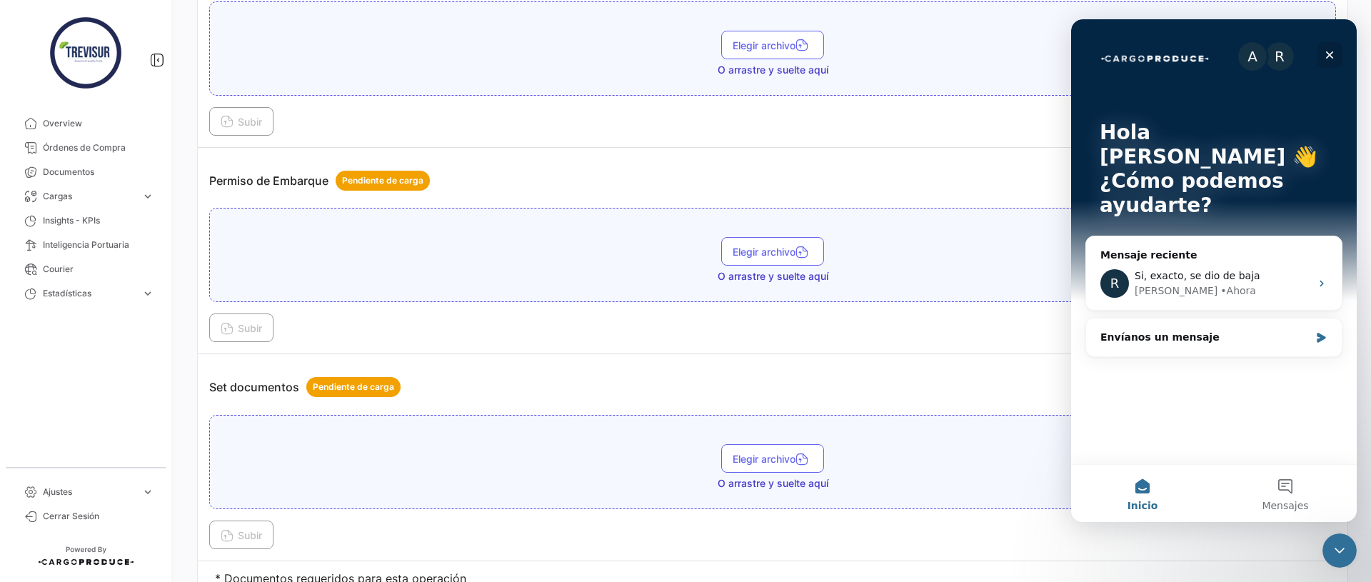
click at [1334, 59] on icon "Cerrar" at bounding box center [1329, 54] width 11 height 11
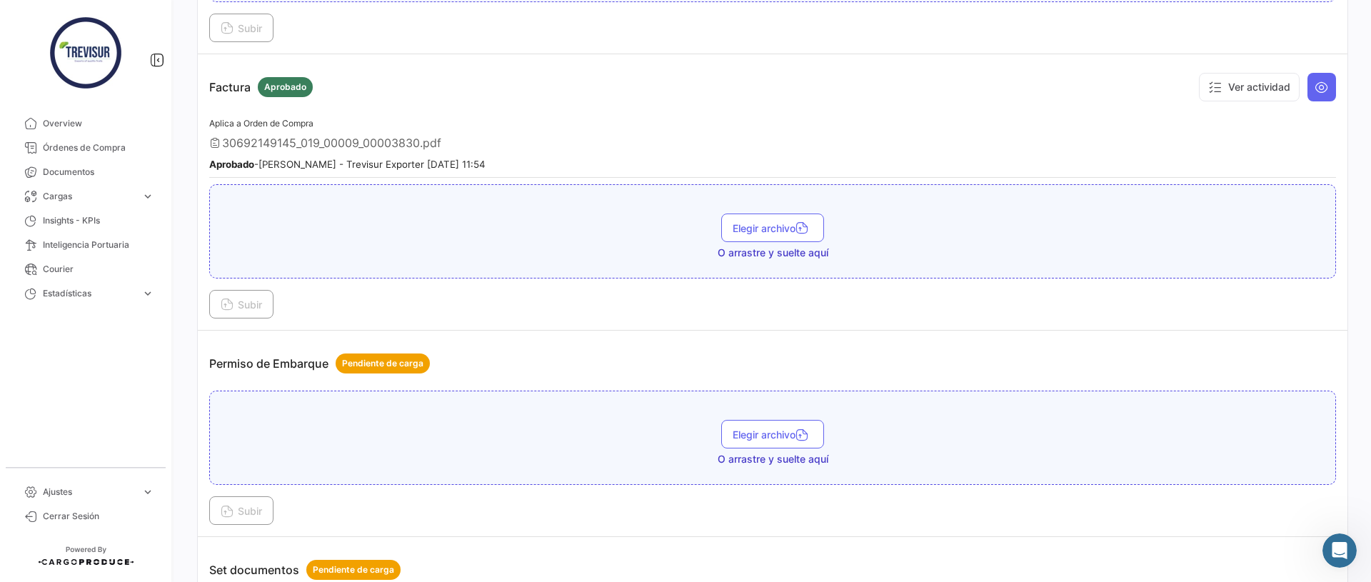
scroll to position [769, 0]
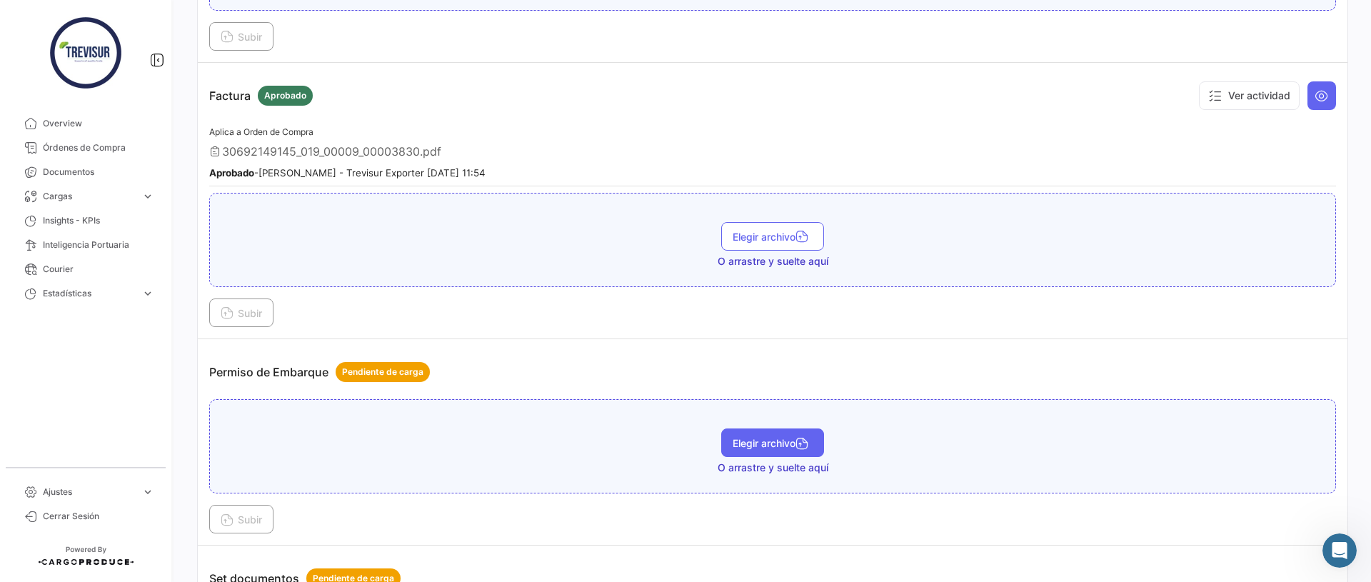
click at [767, 453] on button "Elegir archivo" at bounding box center [772, 442] width 103 height 29
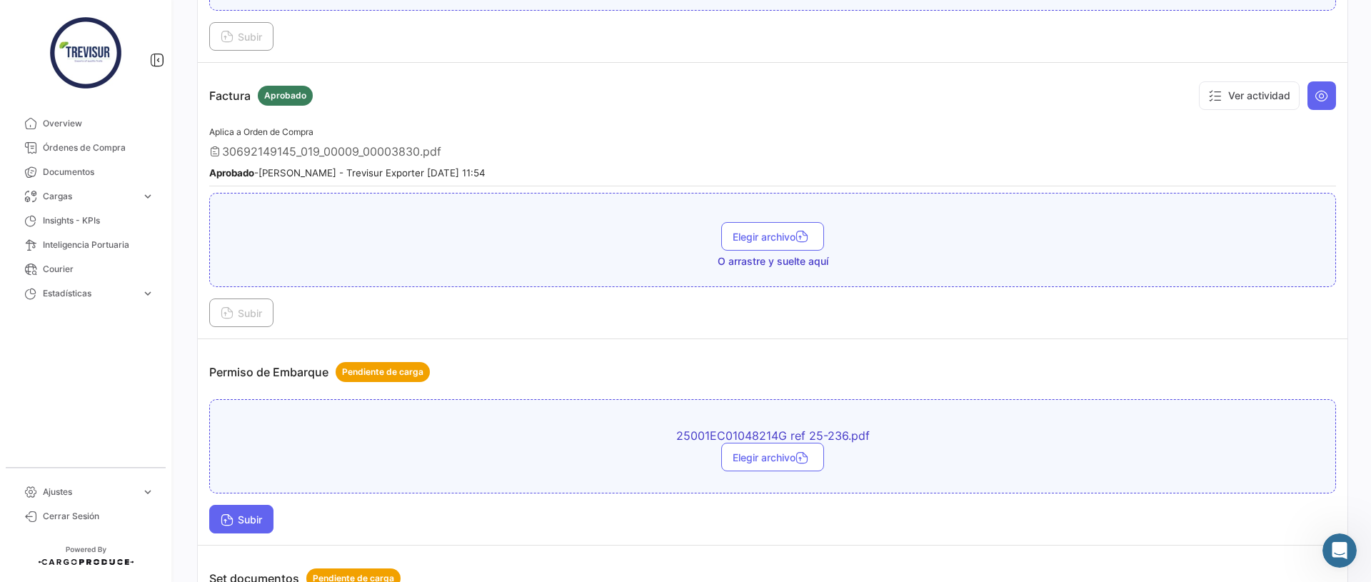
click at [237, 515] on span "Subir" at bounding box center [241, 519] width 41 height 12
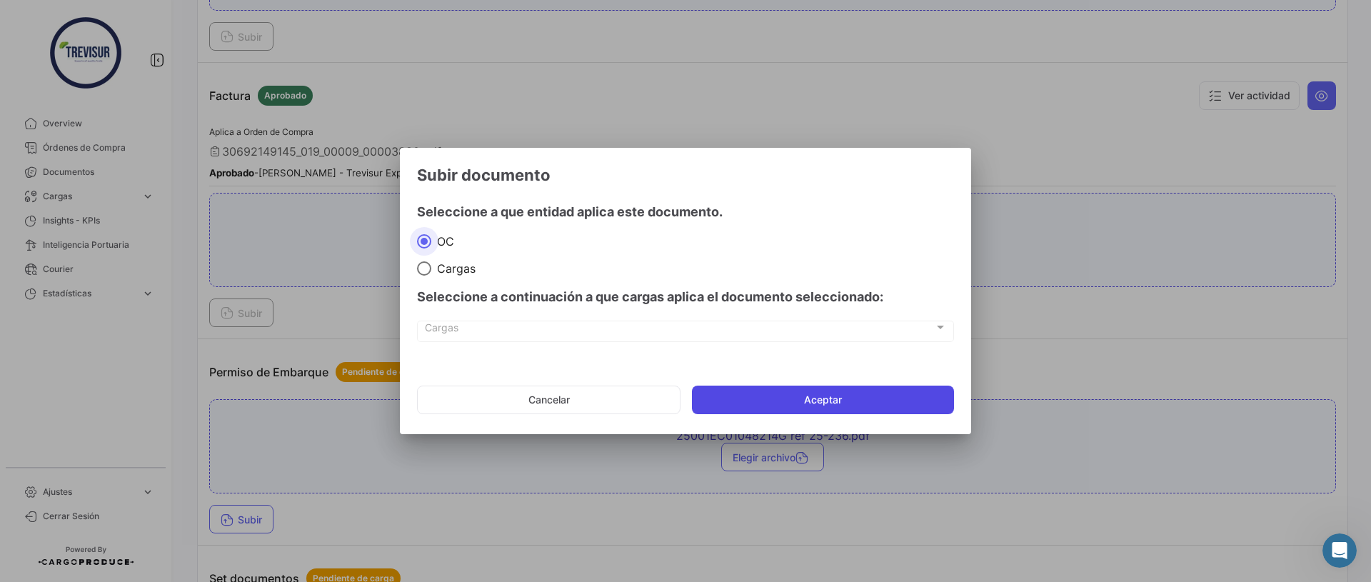
click at [830, 400] on button "Aceptar" at bounding box center [823, 399] width 262 height 29
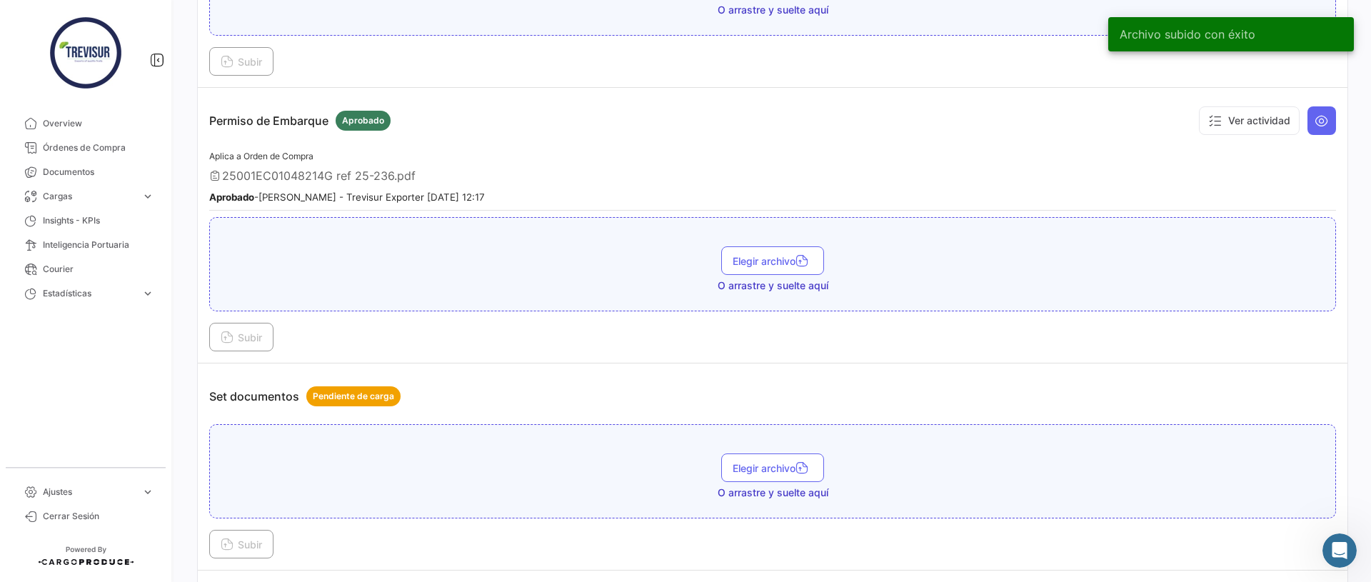
scroll to position [1029, 0]
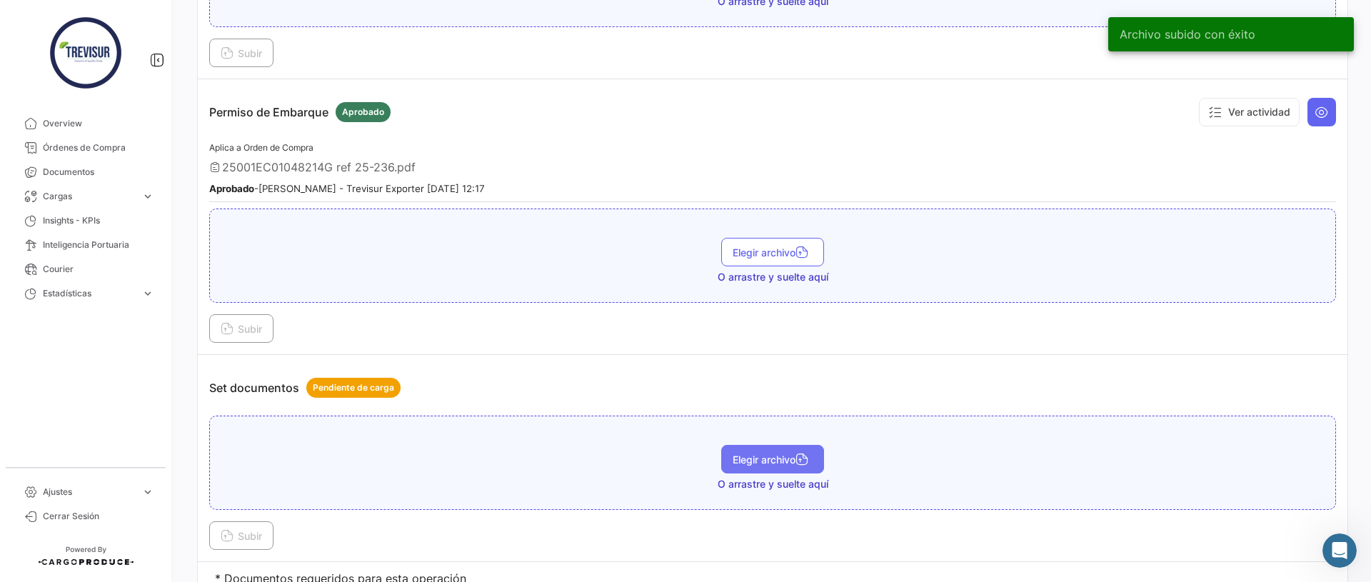
click at [767, 470] on button "Elegir archivo" at bounding box center [772, 459] width 103 height 29
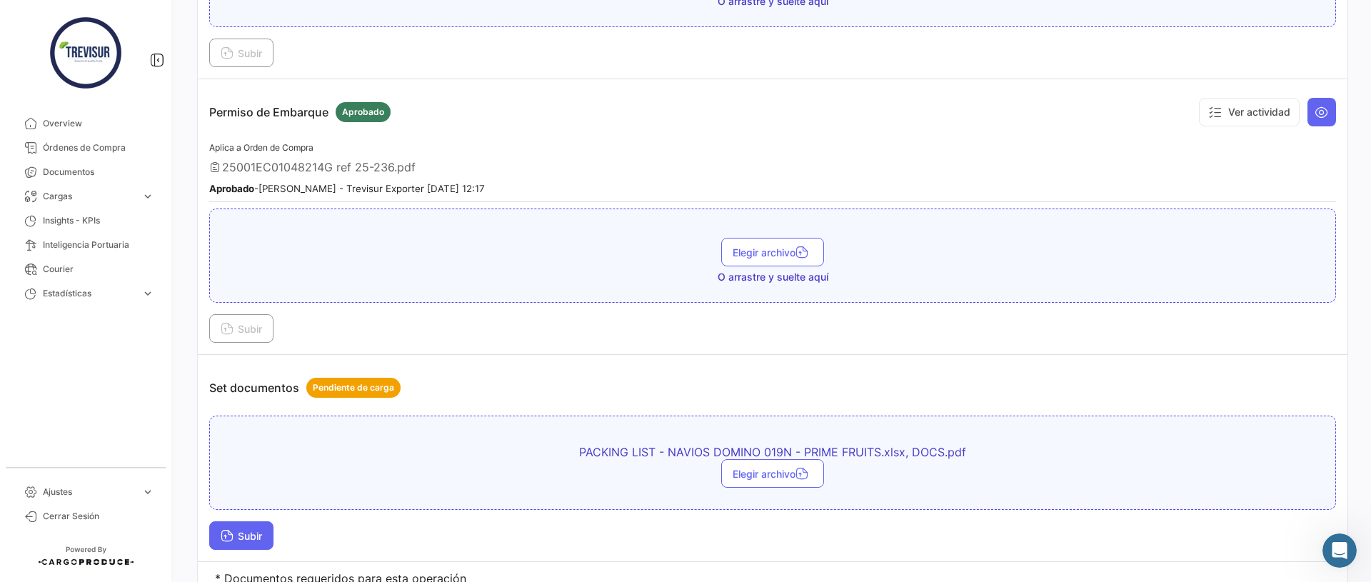
click at [244, 540] on span "Subir" at bounding box center [241, 536] width 41 height 12
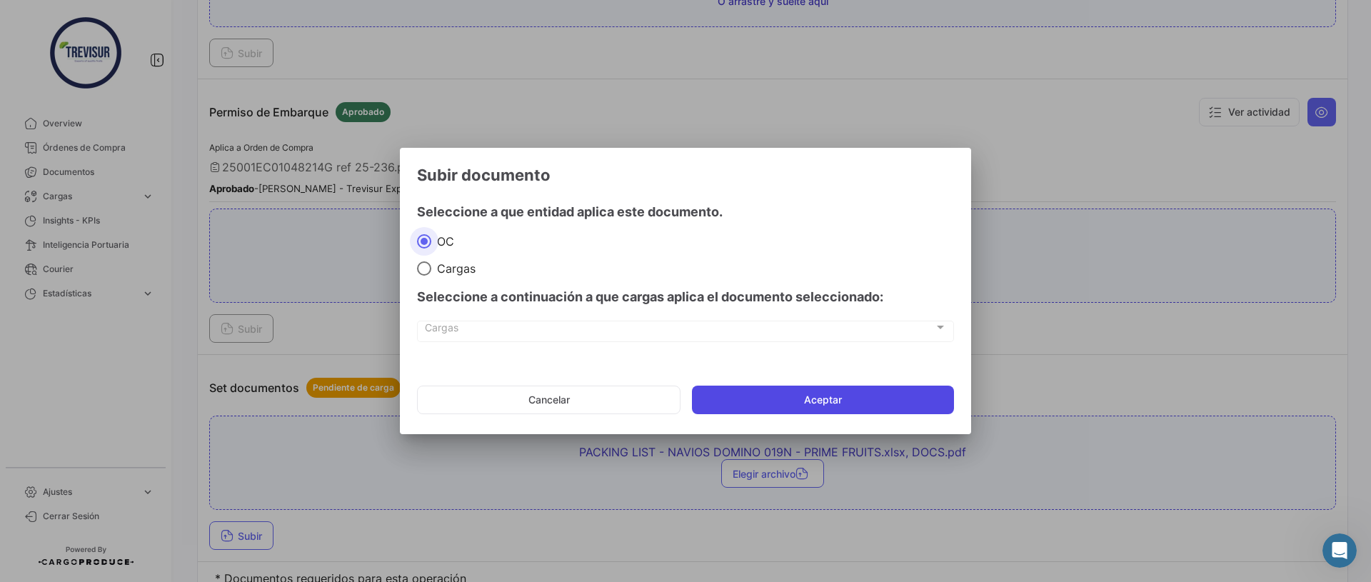
click at [766, 402] on button "Aceptar" at bounding box center [823, 399] width 262 height 29
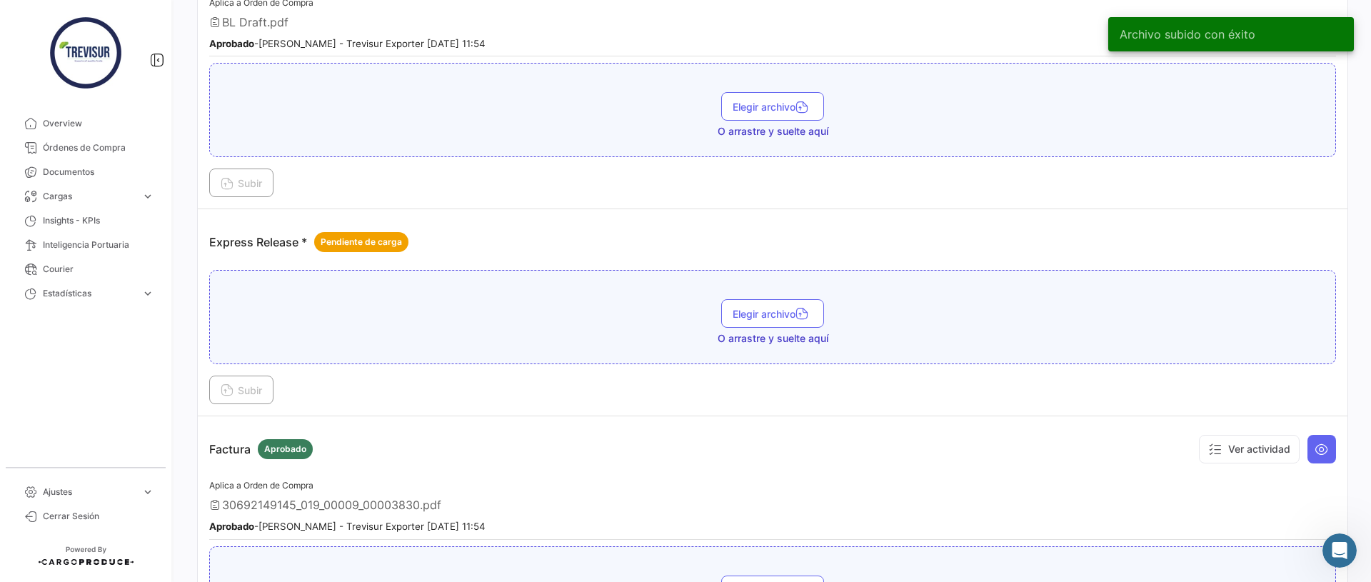
scroll to position [410, 0]
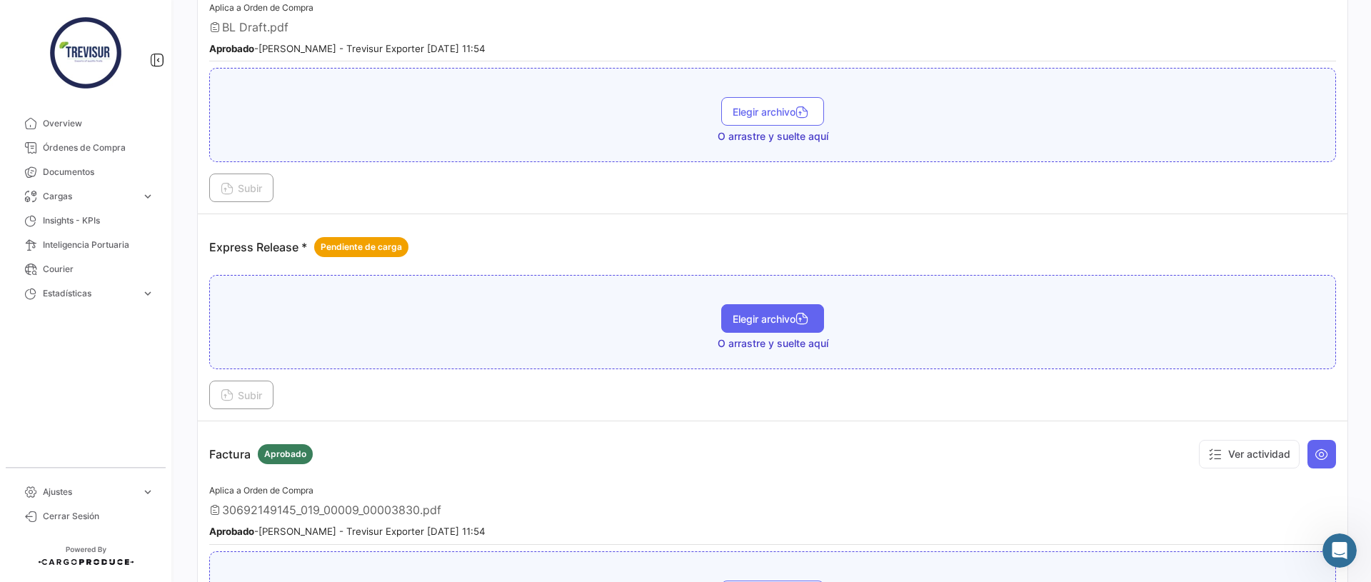
click at [784, 323] on span "Elegir archivo" at bounding box center [772, 319] width 80 height 12
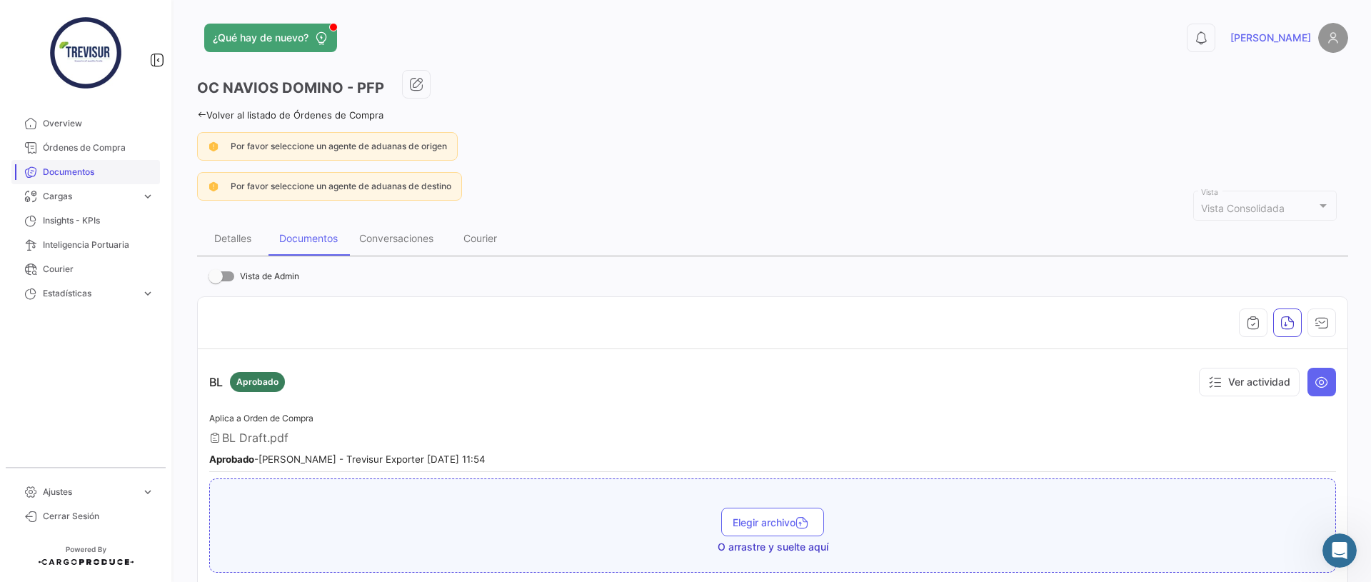
click at [91, 177] on span "Documentos" at bounding box center [98, 172] width 111 height 13
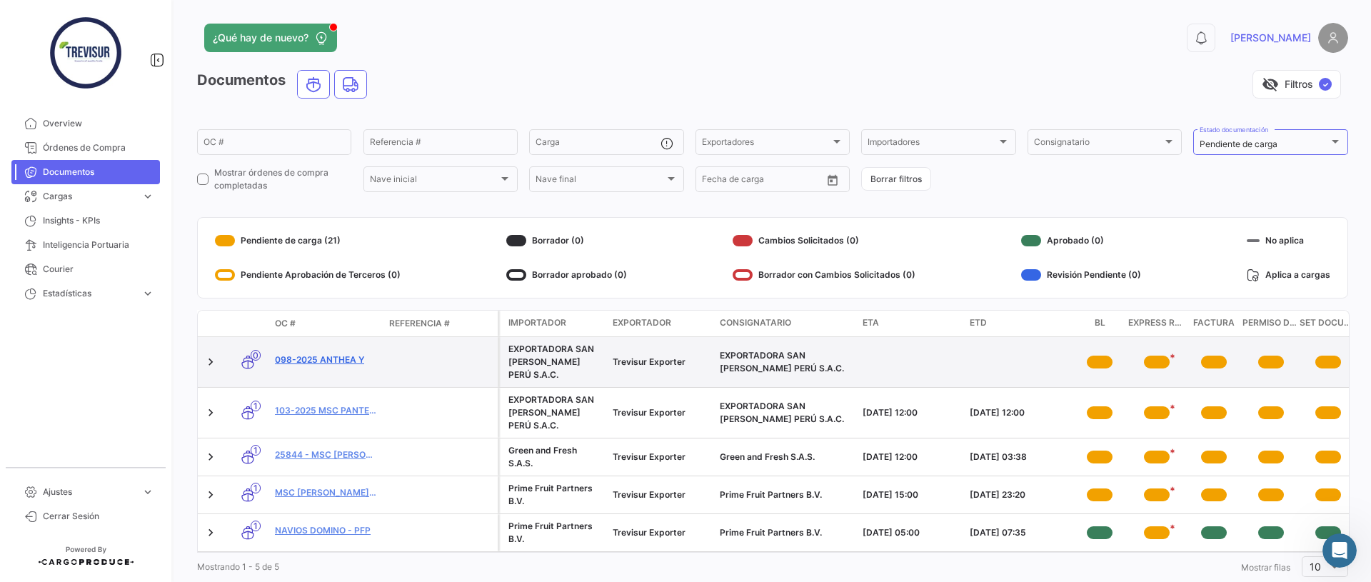
click at [347, 353] on link "098-2025 ANTHEA Y" at bounding box center [326, 359] width 103 height 13
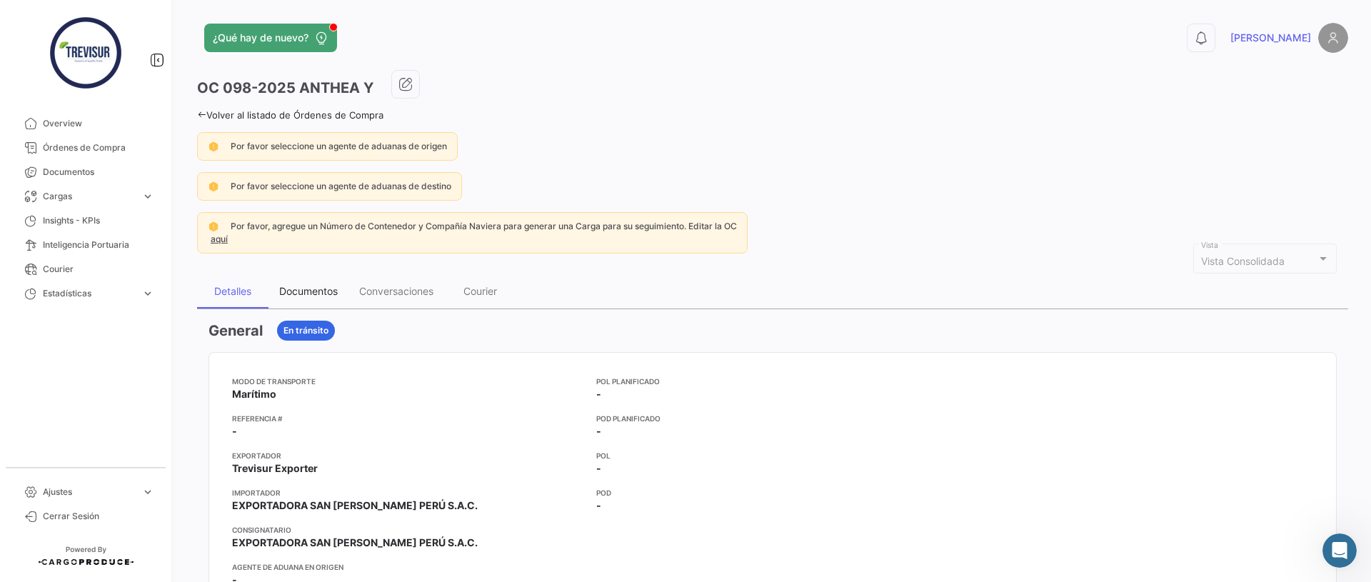
click at [313, 287] on div "Documentos" at bounding box center [308, 291] width 59 height 12
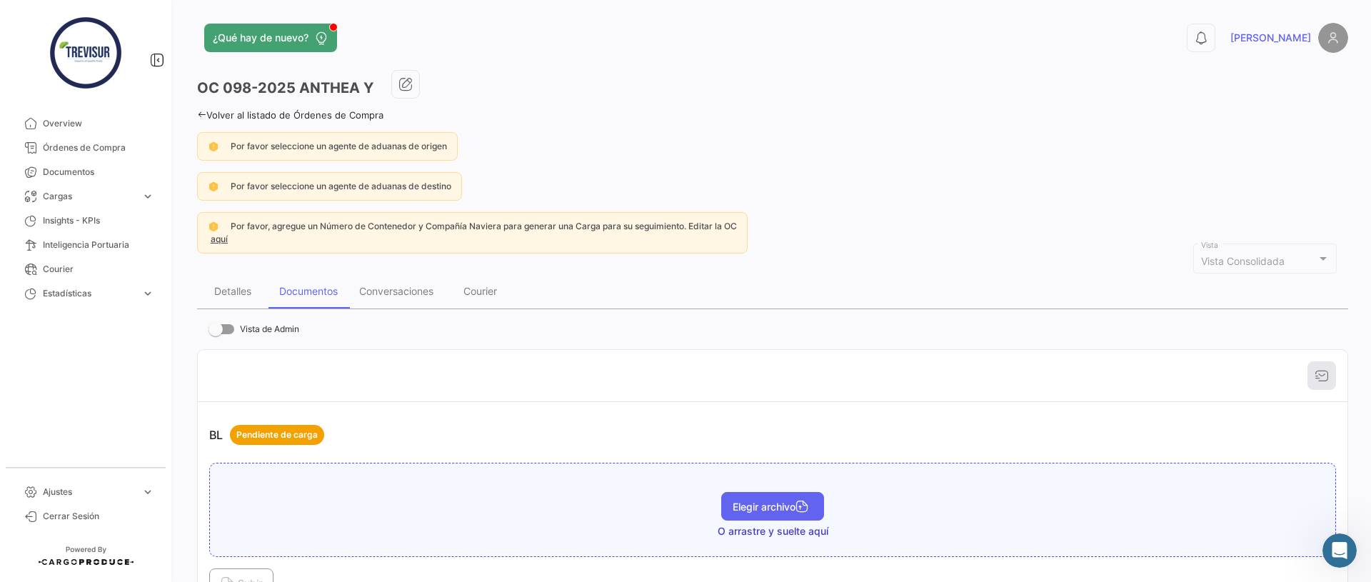
click at [777, 505] on span "Elegir archivo" at bounding box center [772, 506] width 80 height 12
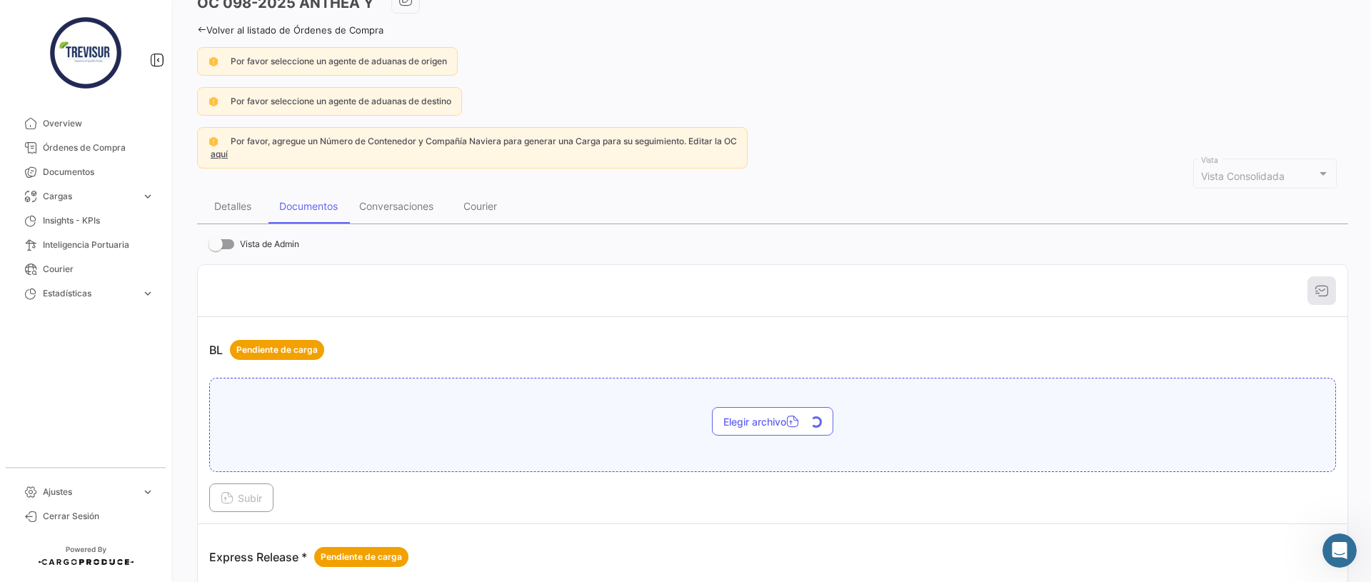
scroll to position [86, 0]
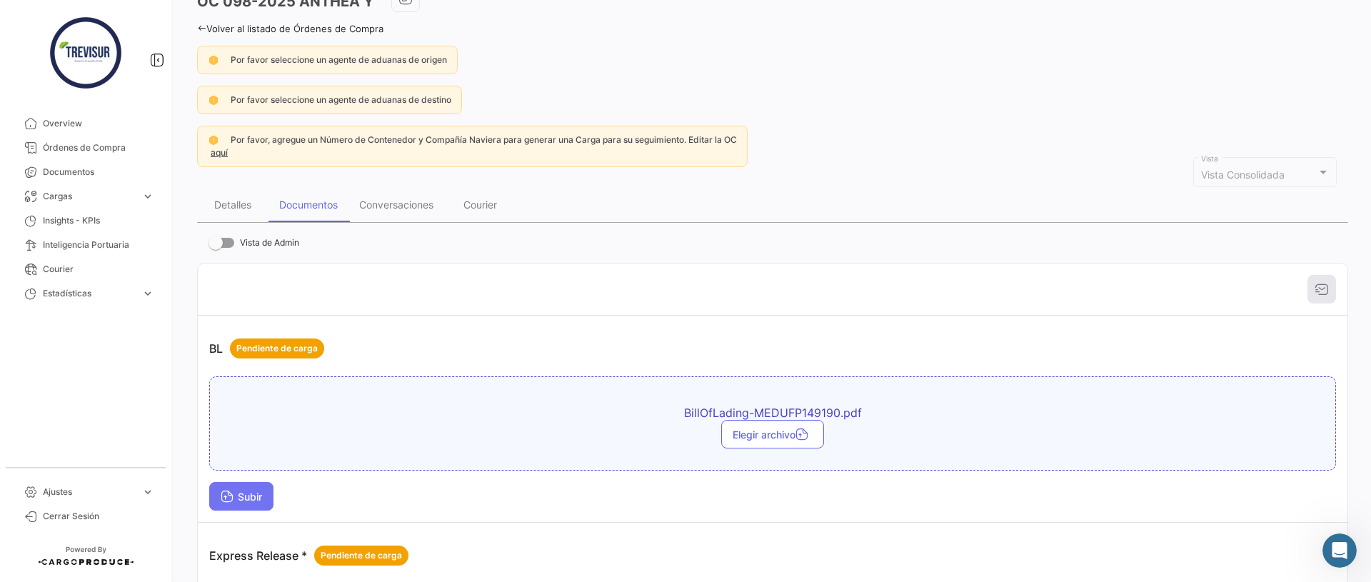
click at [235, 490] on span "Subir" at bounding box center [241, 496] width 41 height 12
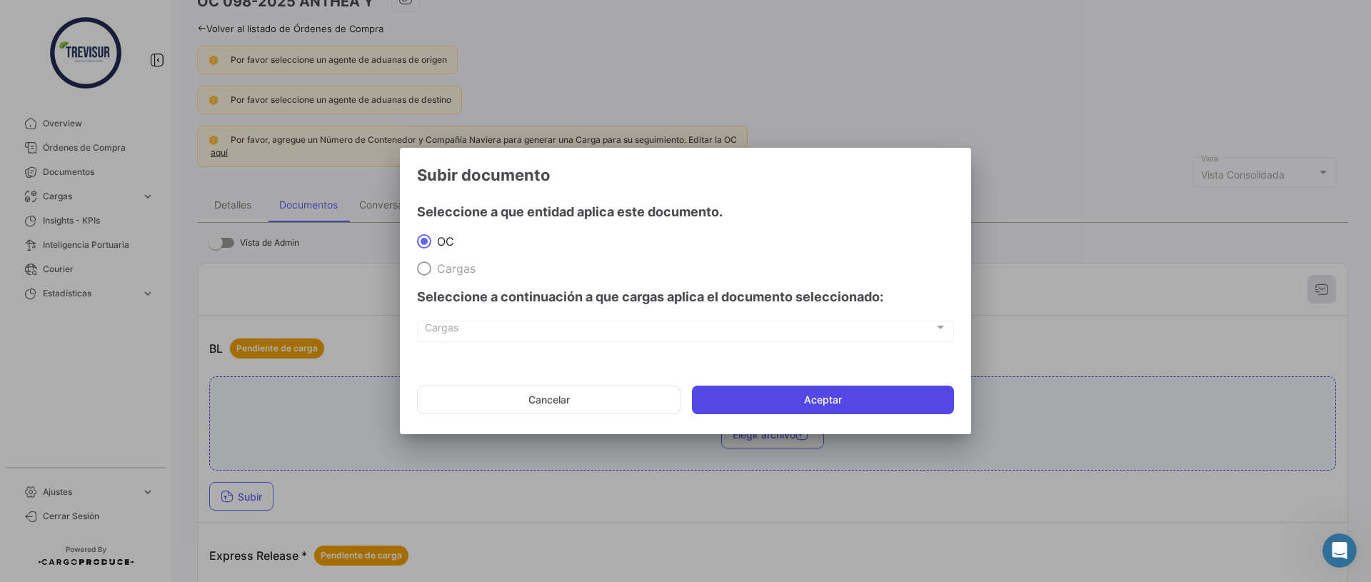
click at [830, 408] on button "Aceptar" at bounding box center [823, 399] width 262 height 29
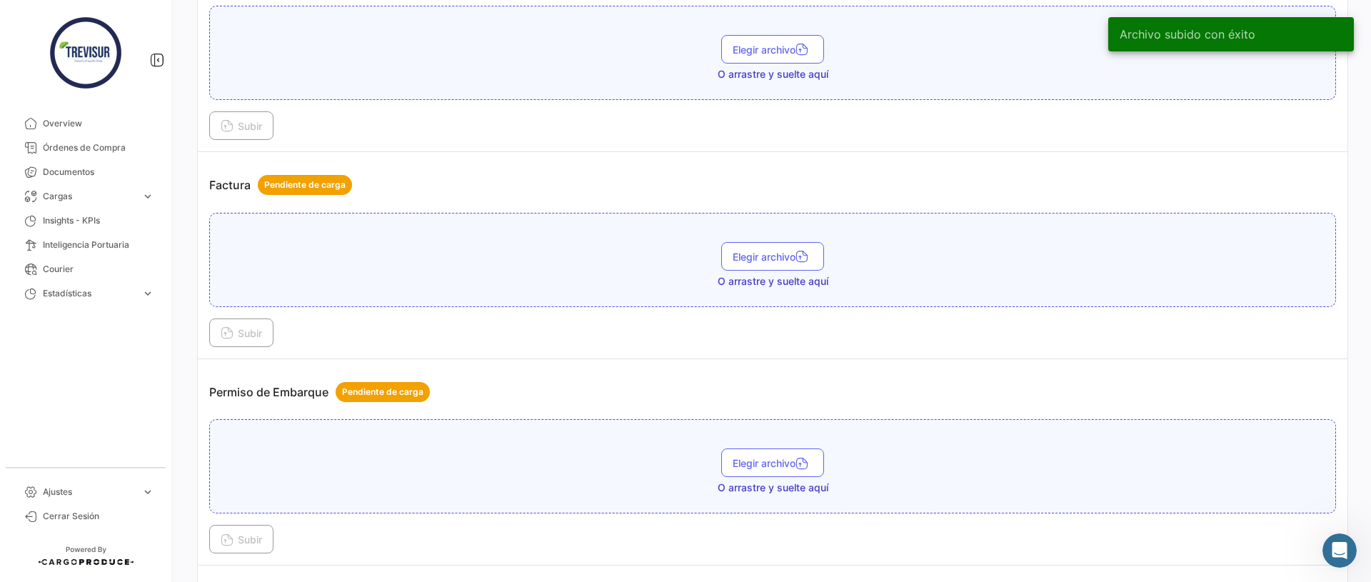
scroll to position [682, 0]
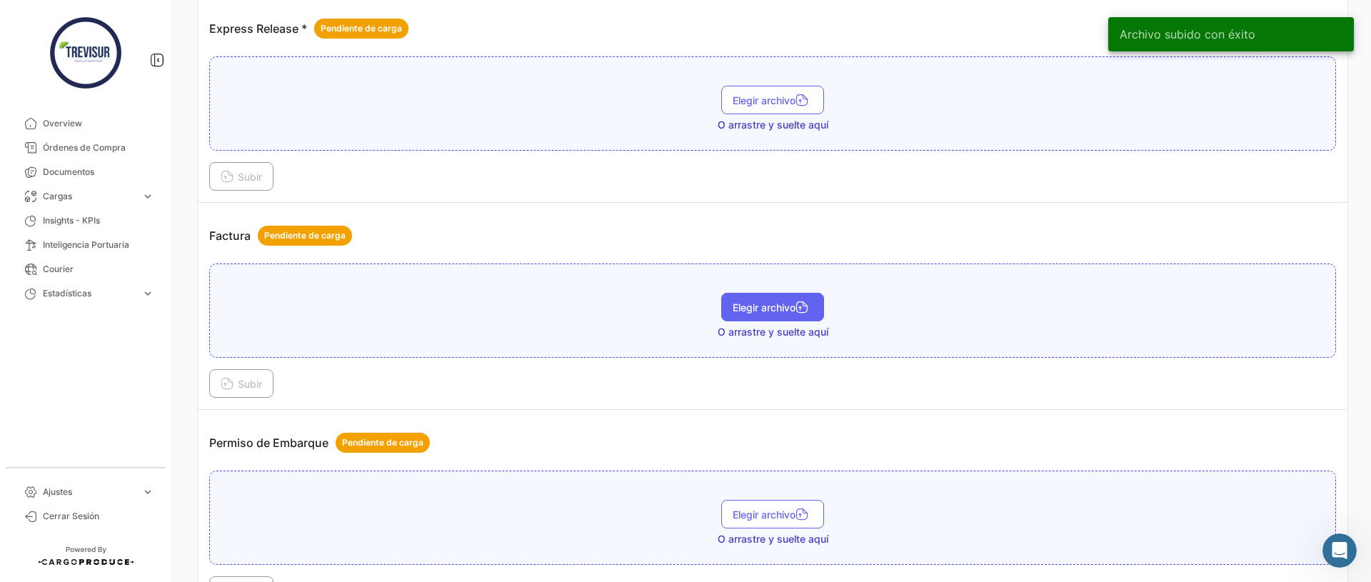
click at [787, 306] on span "Elegir archivo" at bounding box center [772, 307] width 80 height 12
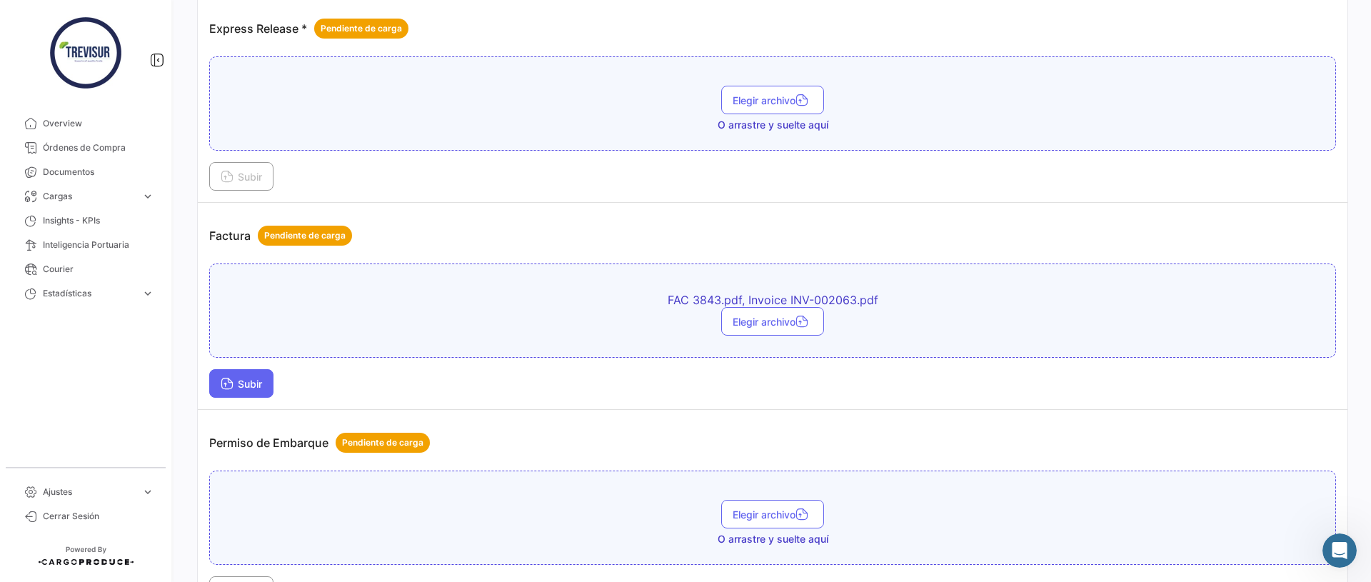
click at [224, 388] on icon at bounding box center [227, 384] width 13 height 13
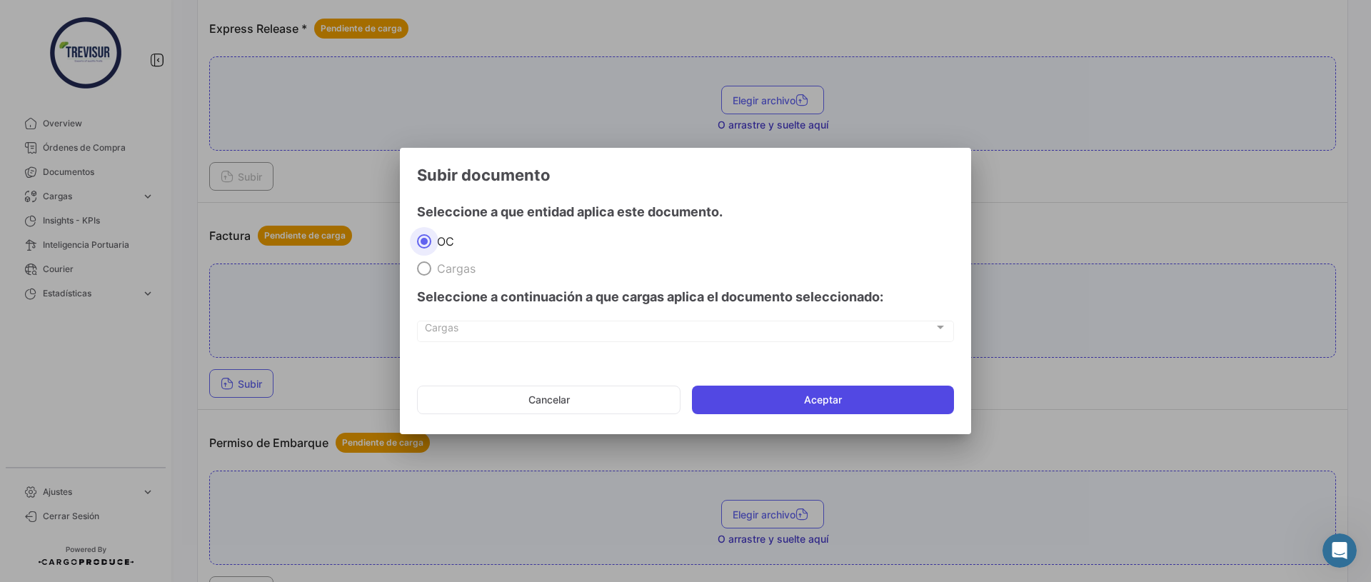
click at [773, 403] on button "Aceptar" at bounding box center [823, 399] width 262 height 29
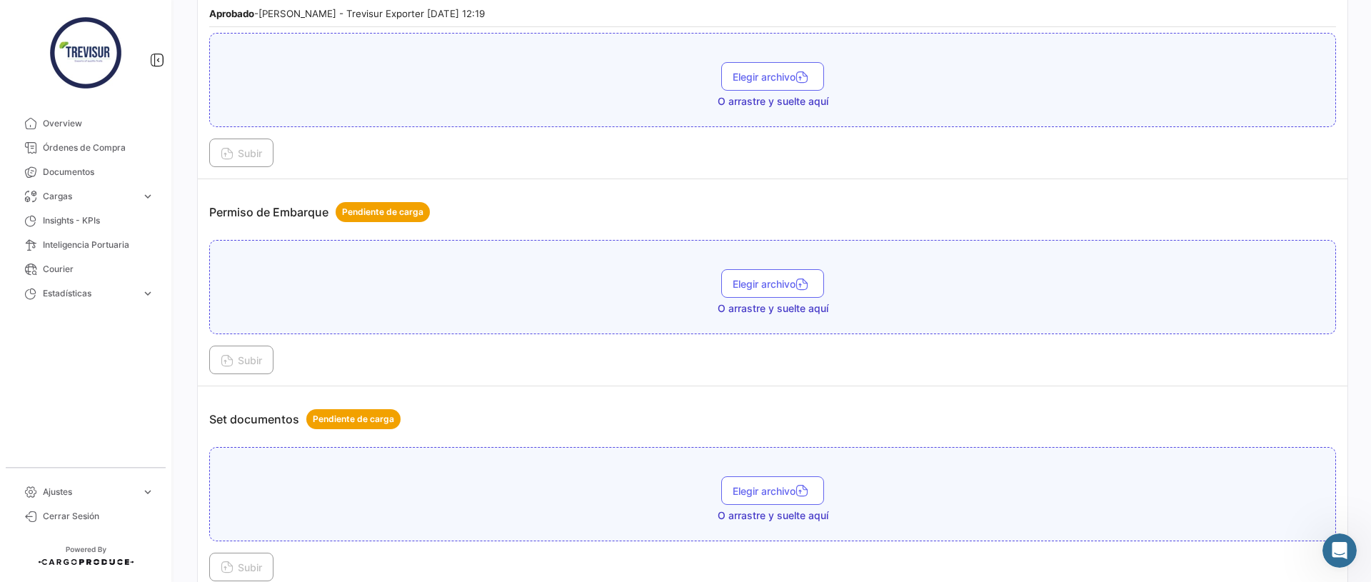
scroll to position [1008, 0]
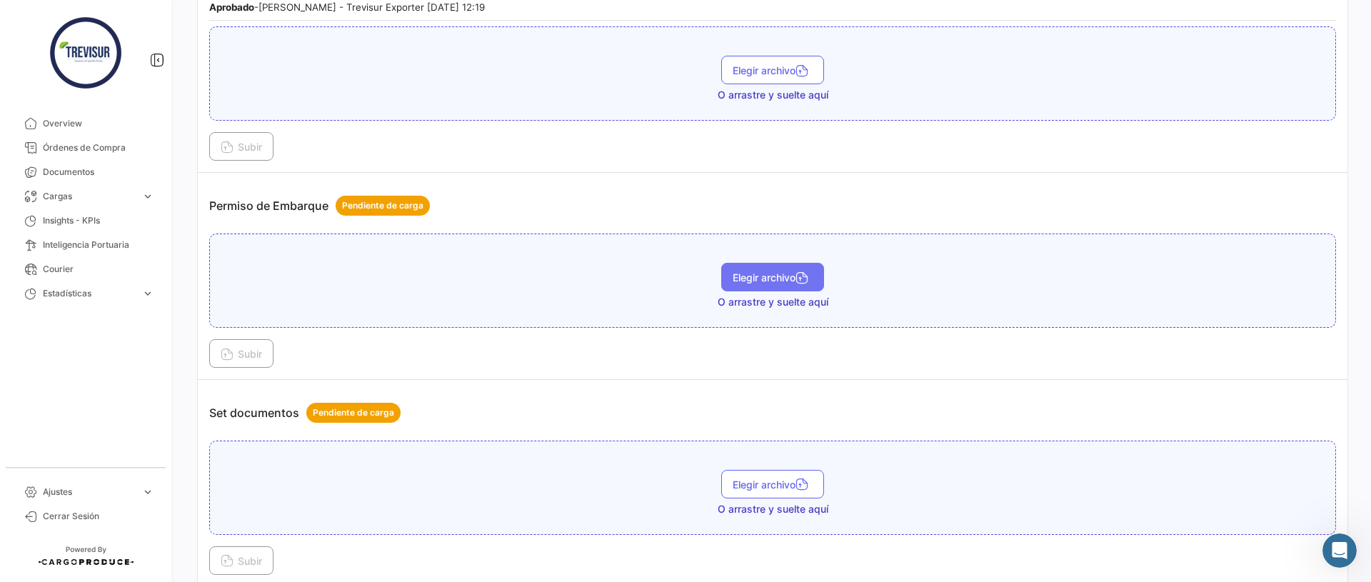
click at [772, 275] on span "Elegir archivo" at bounding box center [772, 277] width 80 height 12
click at [226, 360] on icon at bounding box center [227, 355] width 13 height 13
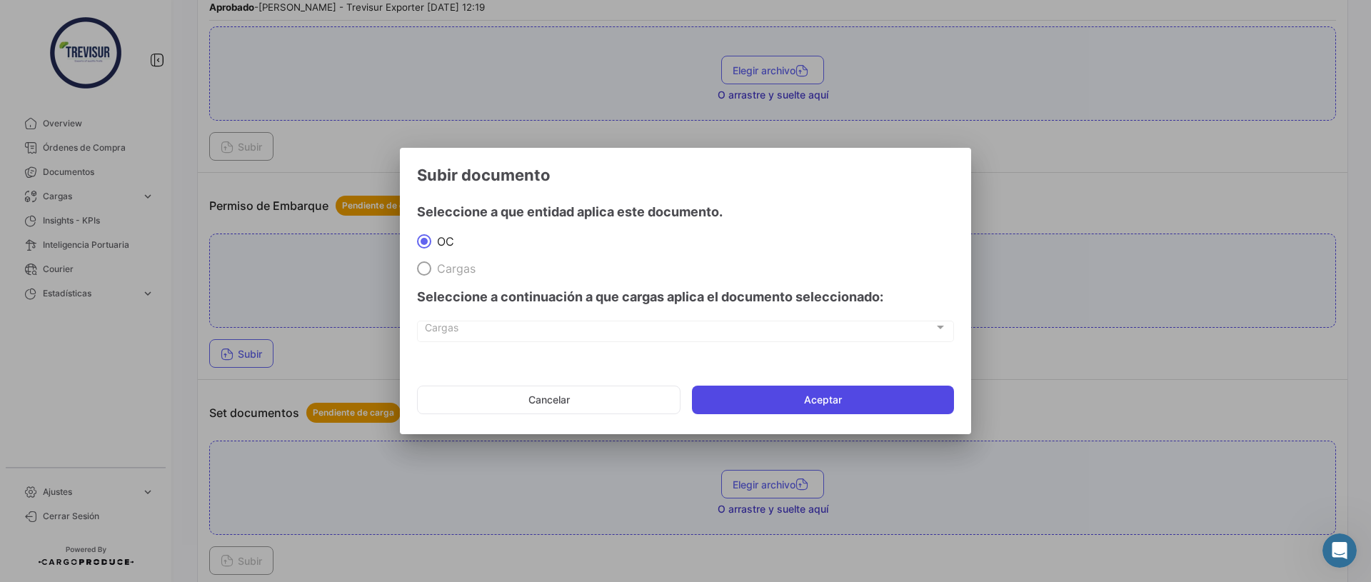
click at [779, 408] on button "Aceptar" at bounding box center [823, 399] width 262 height 29
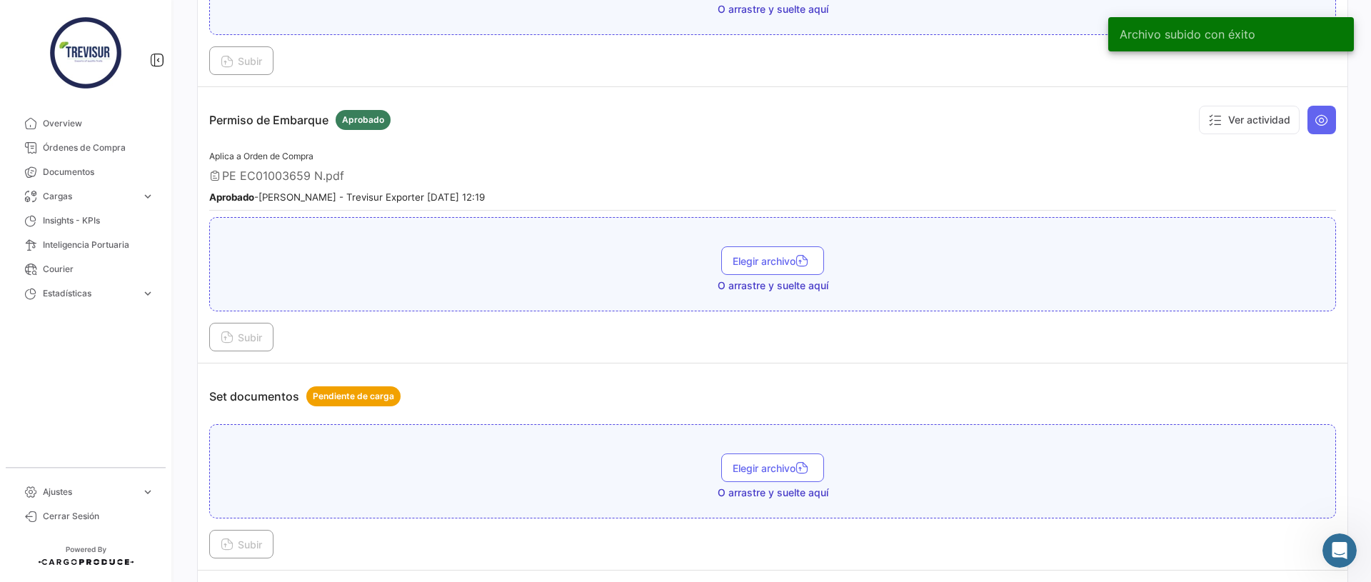
scroll to position [1102, 0]
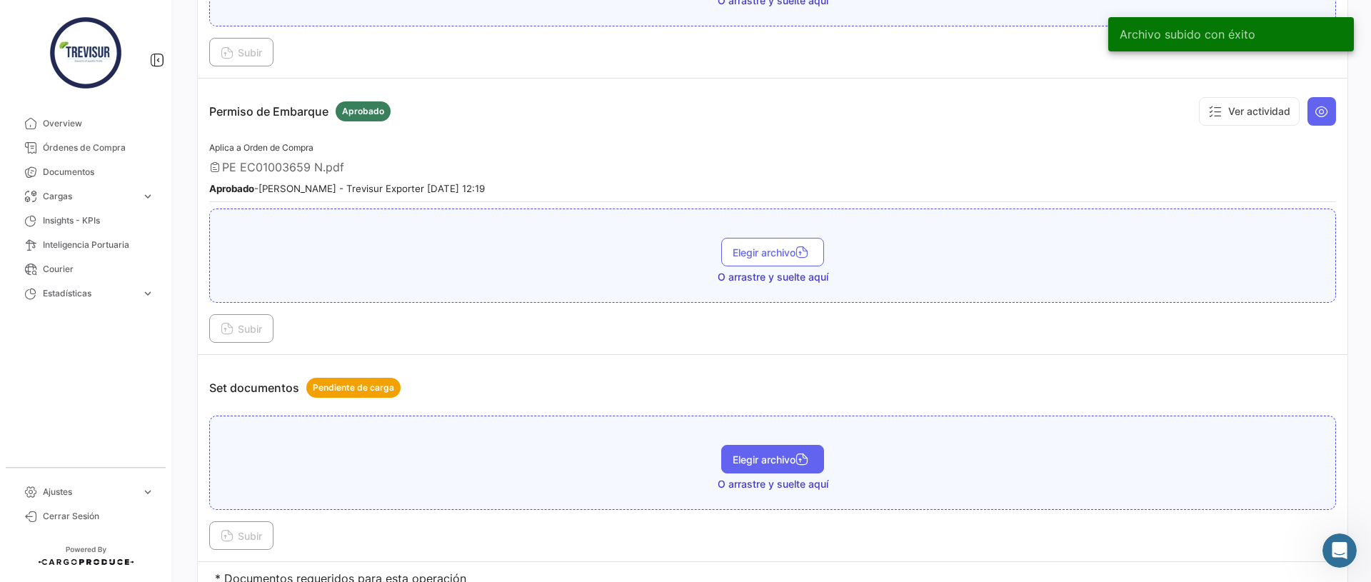
click at [776, 463] on span "Elegir archivo" at bounding box center [772, 459] width 80 height 12
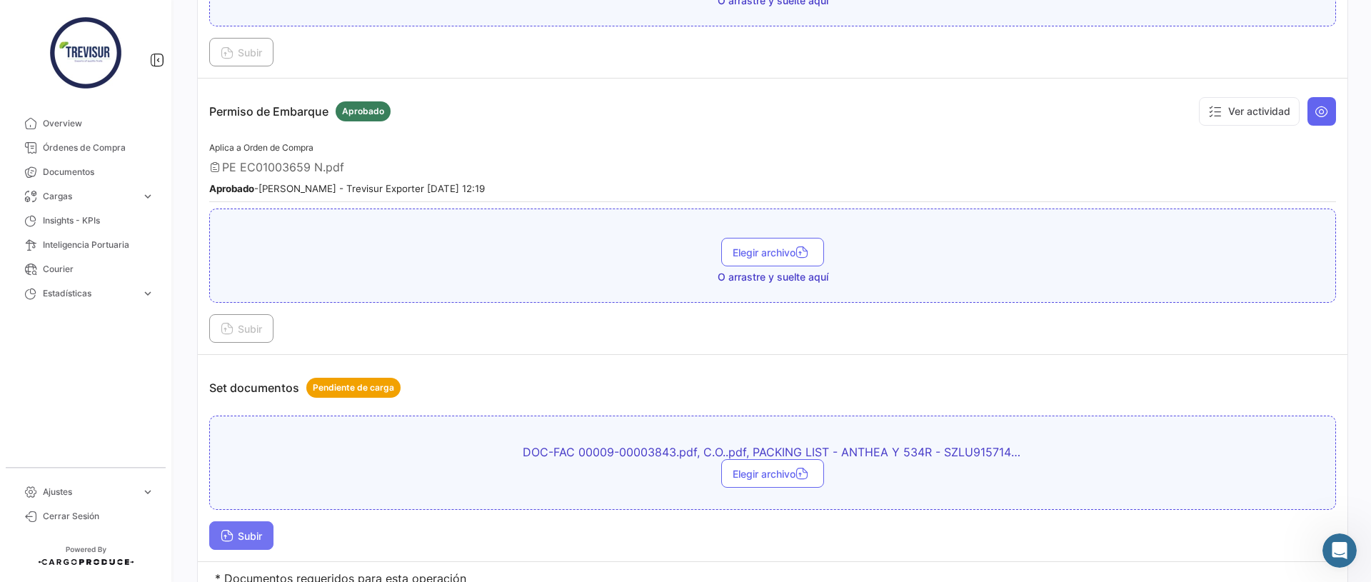
click at [252, 537] on span "Subir" at bounding box center [241, 536] width 41 height 12
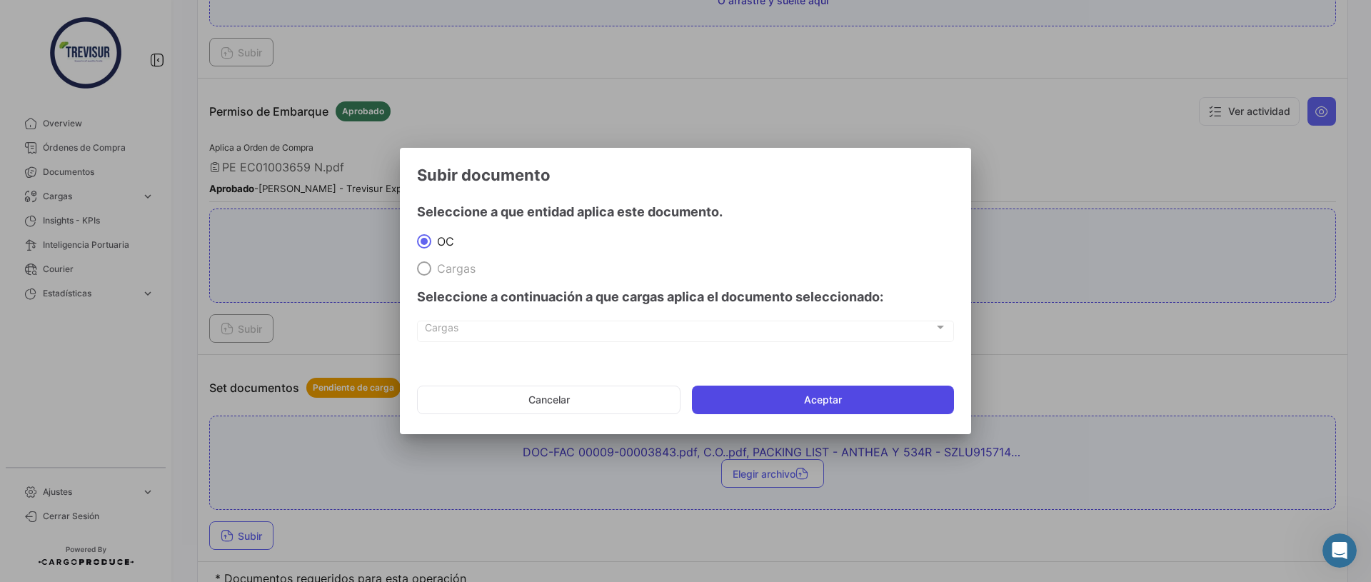
click at [831, 397] on button "Aceptar" at bounding box center [823, 399] width 262 height 29
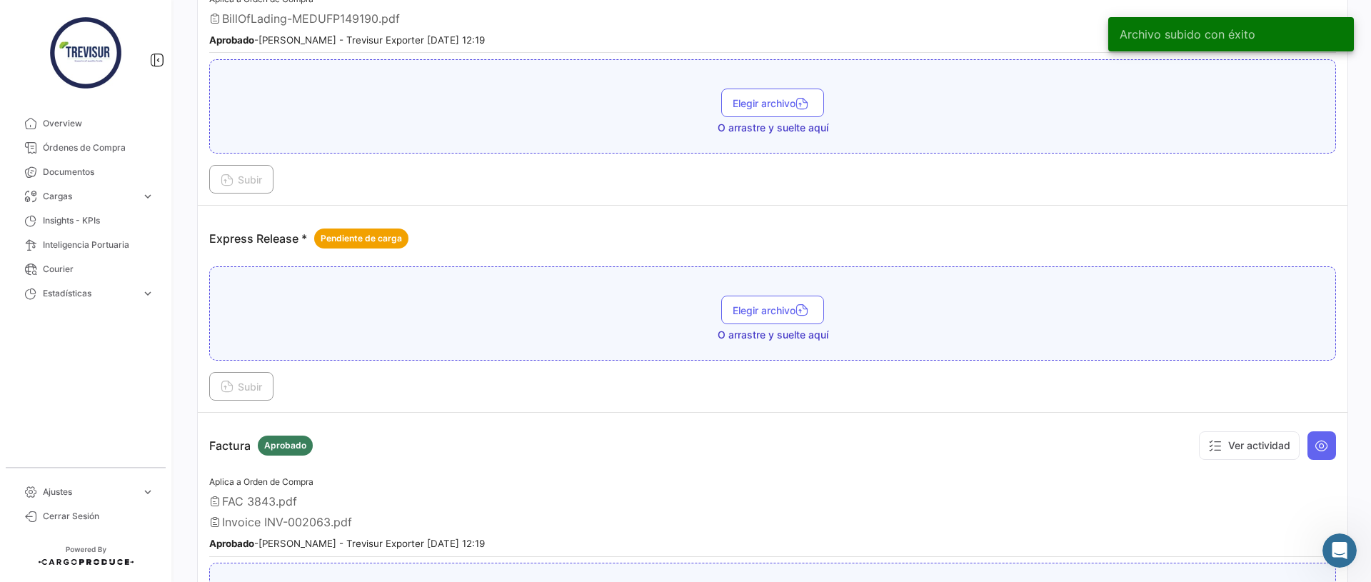
scroll to position [469, 0]
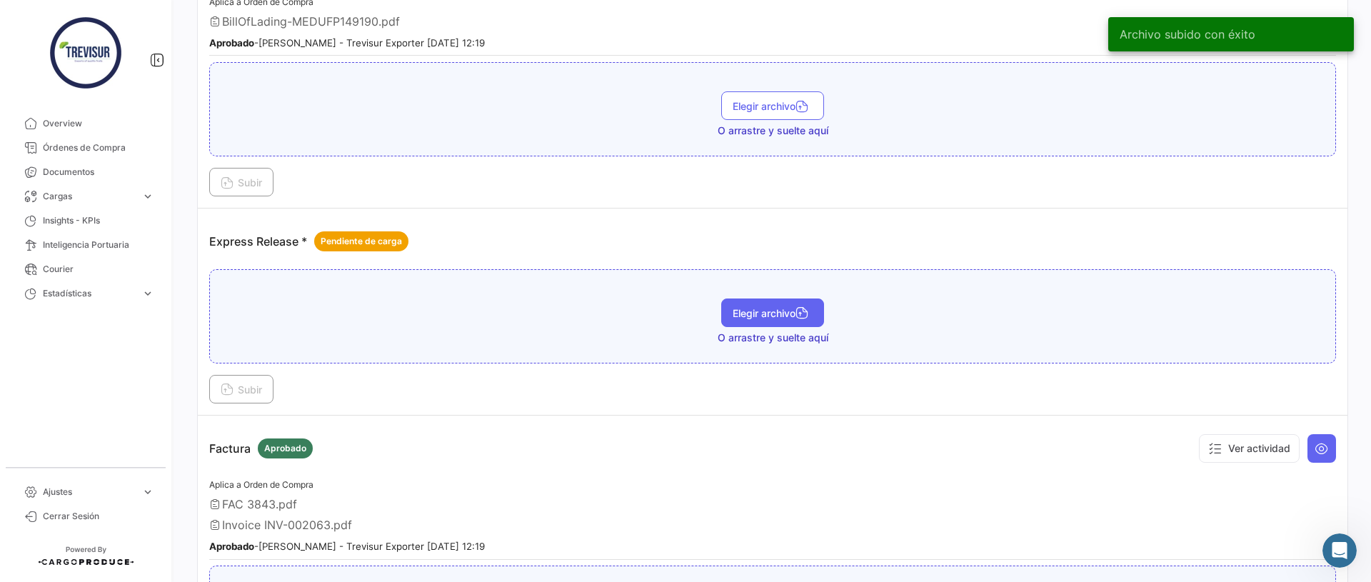
click at [778, 307] on span "Elegir archivo" at bounding box center [772, 313] width 80 height 12
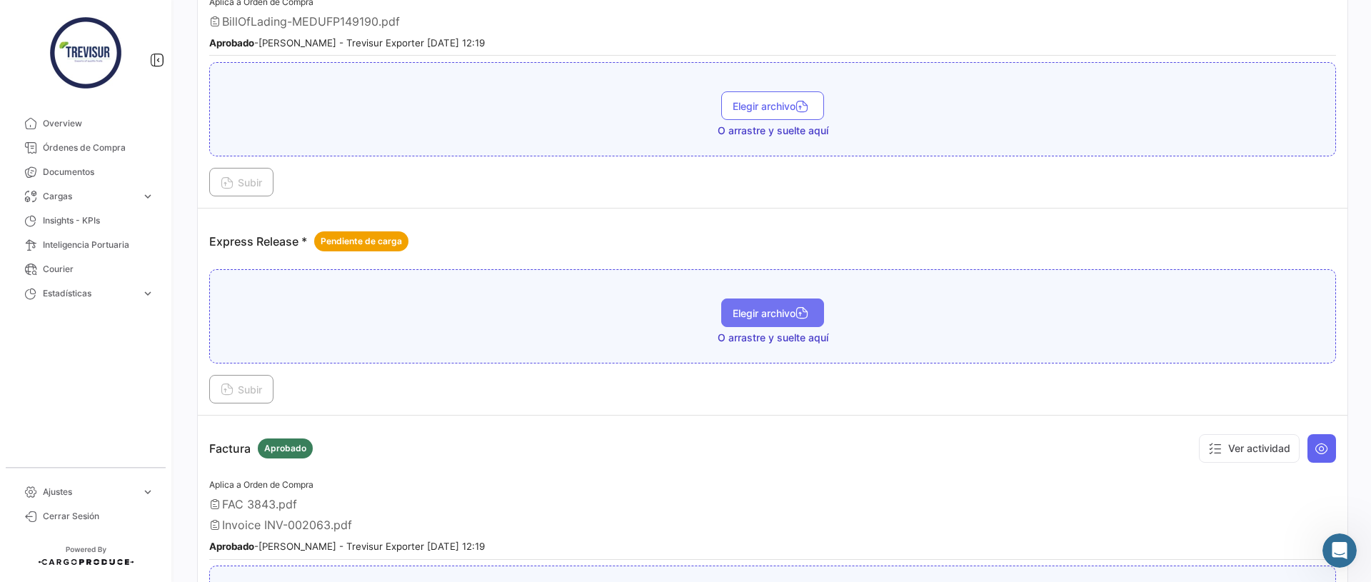
click at [787, 321] on button "Elegir archivo" at bounding box center [772, 312] width 103 height 29
click at [211, 393] on button "Subir" at bounding box center [241, 389] width 64 height 29
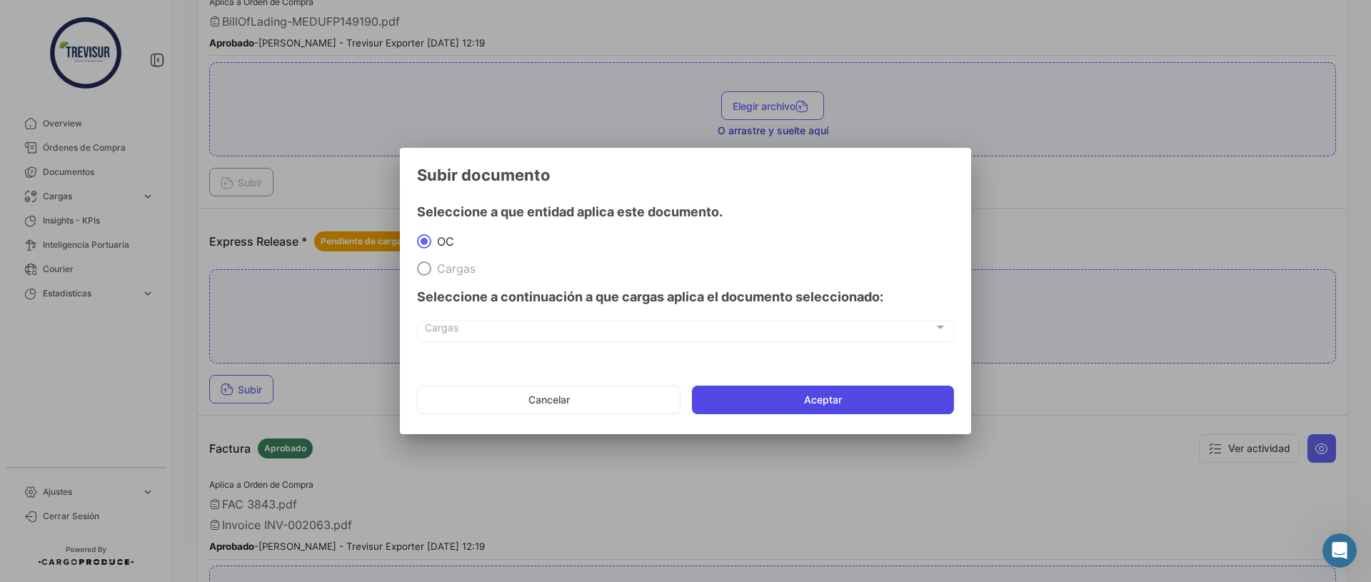
click at [867, 398] on button "Aceptar" at bounding box center [823, 399] width 262 height 29
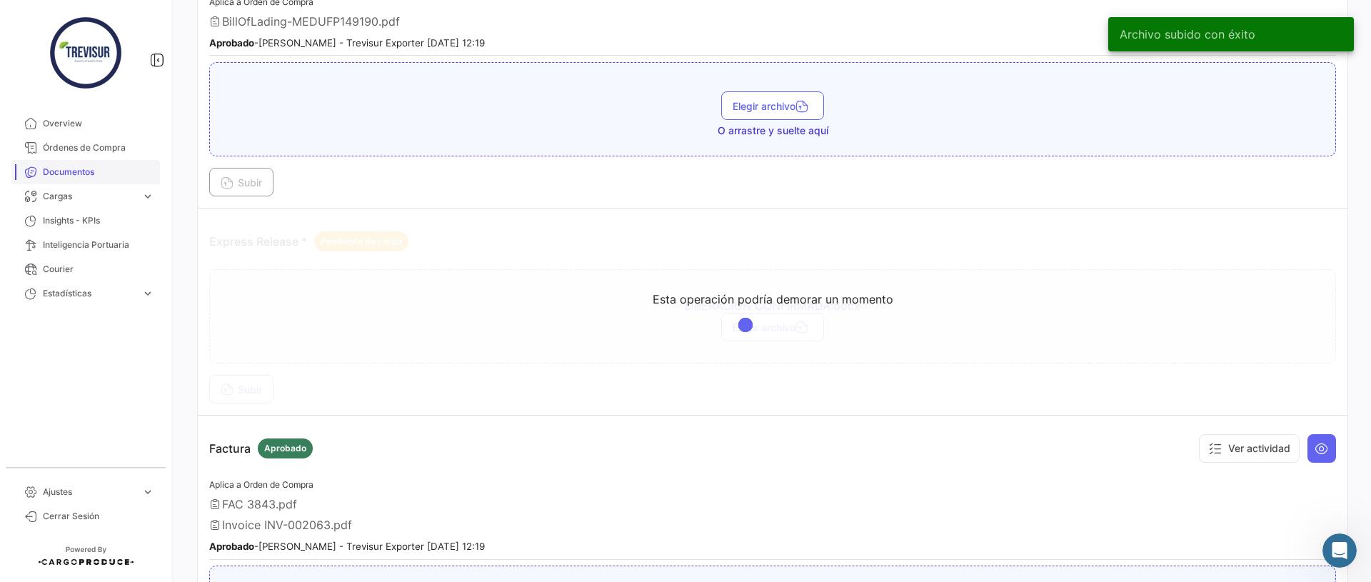
click at [100, 172] on span "Documentos" at bounding box center [98, 172] width 111 height 13
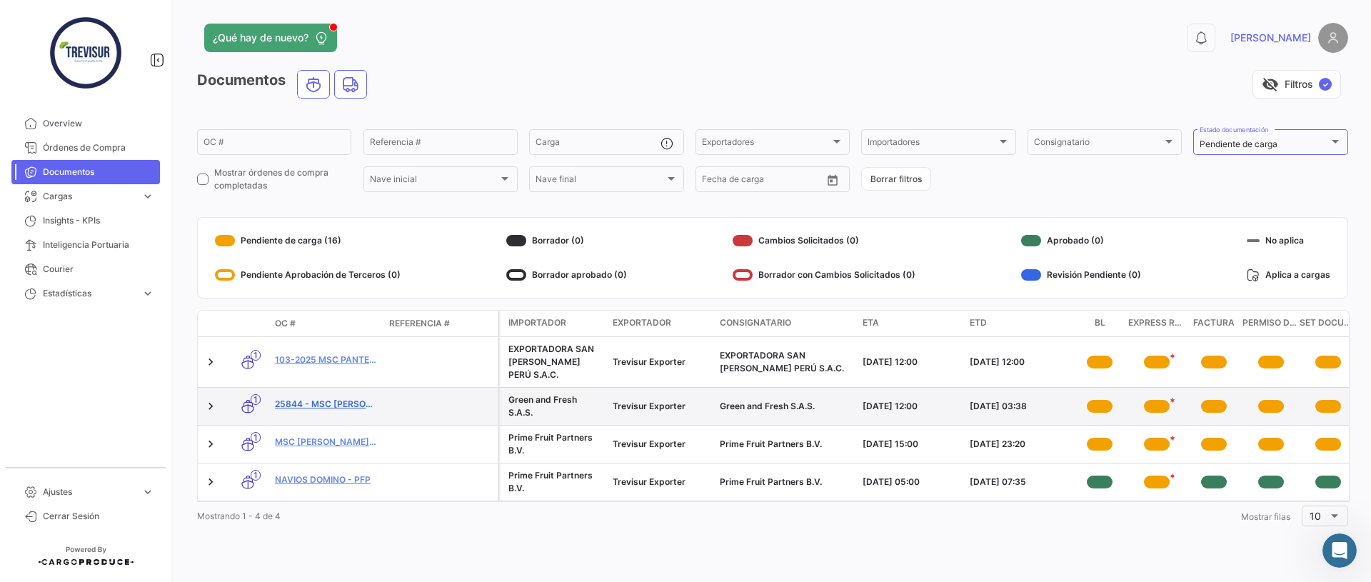
click at [336, 398] on link "25844 - MSC [PERSON_NAME]" at bounding box center [326, 404] width 103 height 13
